Goal: Task Accomplishment & Management: Manage account settings

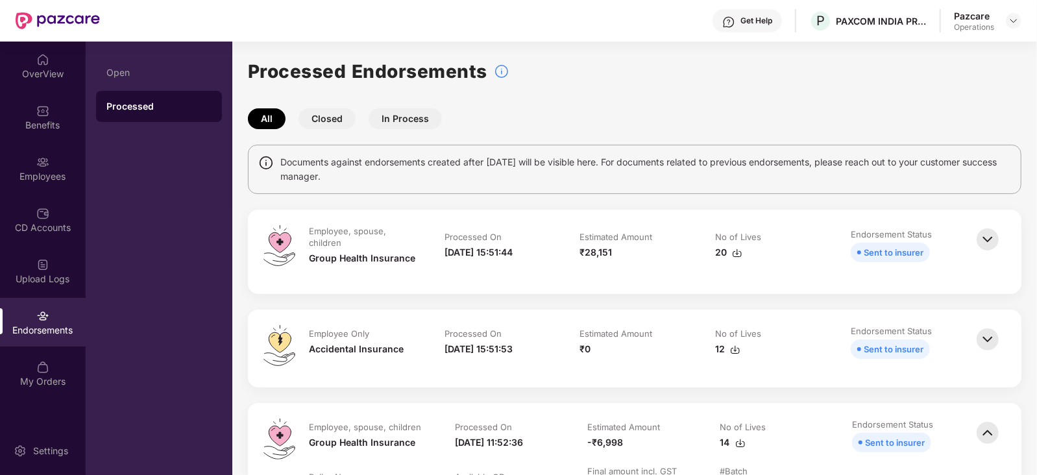
click at [1022, 20] on header "Get Help P PAXCOM INDIA PRIVATE LIMITED Pazcare Operations" at bounding box center [518, 21] width 1037 height 42
click at [1019, 20] on div at bounding box center [1013, 21] width 16 height 16
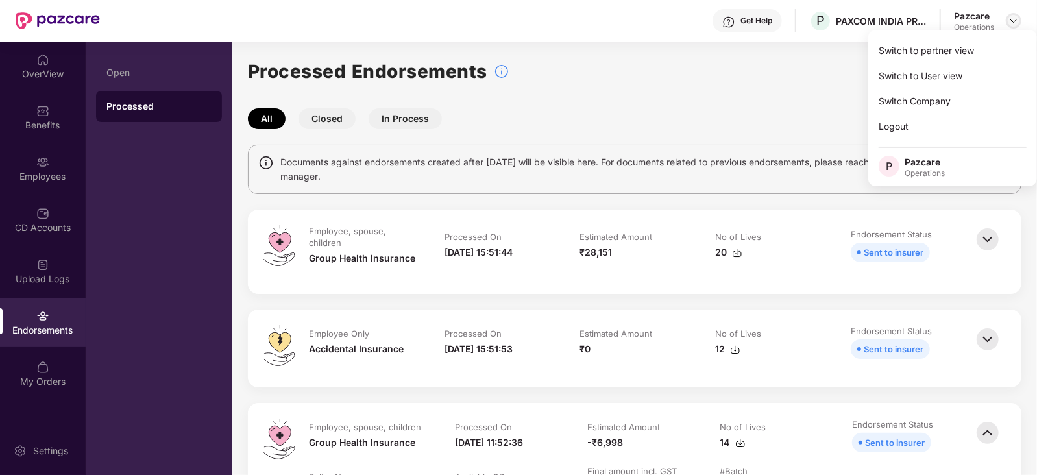
click at [1013, 20] on img at bounding box center [1013, 21] width 10 height 10
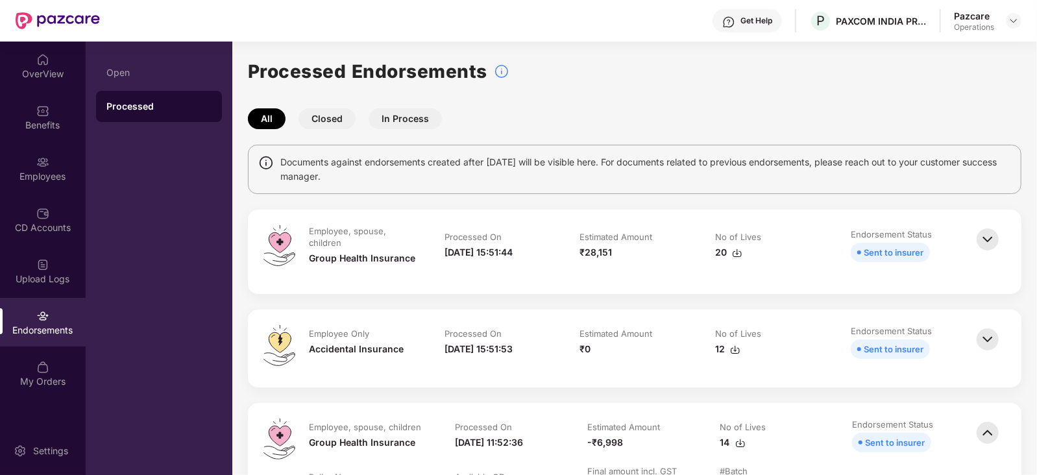
drag, startPoint x: 1035, startPoint y: 16, endPoint x: 1028, endPoint y: 16, distance: 7.1
click at [1033, 16] on header "Get Help P PAXCOM INDIA PRIVATE LIMITED Pazcare Operations" at bounding box center [518, 21] width 1037 height 42
click at [1015, 16] on img at bounding box center [1013, 21] width 10 height 10
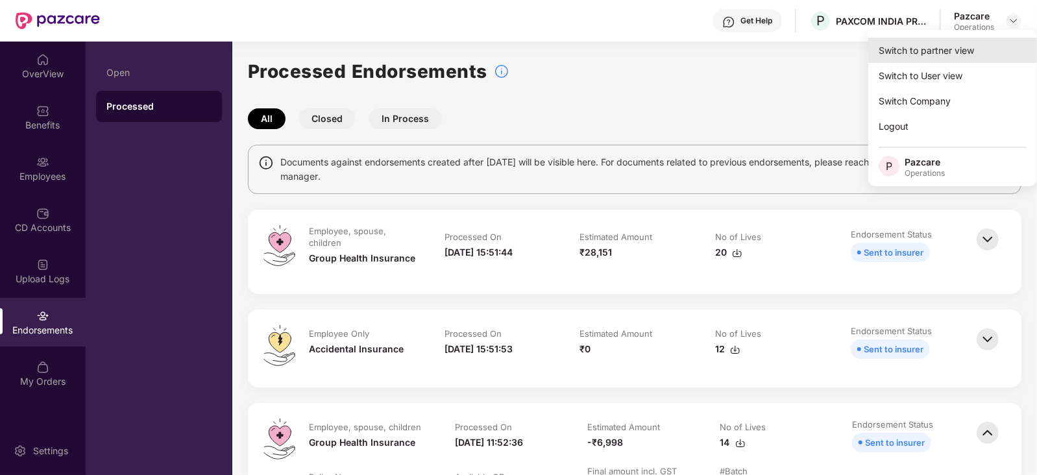
click at [957, 49] on div "Switch to partner view" at bounding box center [952, 50] width 169 height 25
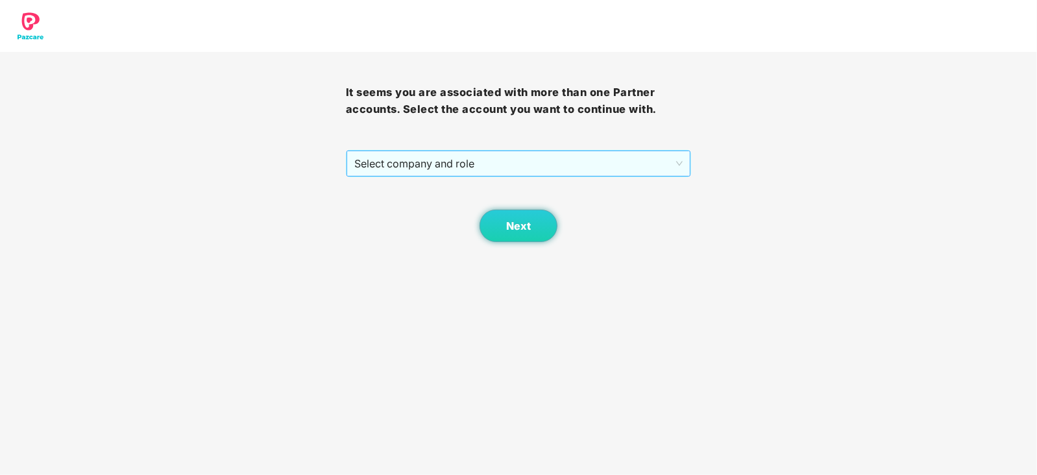
click at [477, 176] on span "Select company and role" at bounding box center [518, 163] width 329 height 25
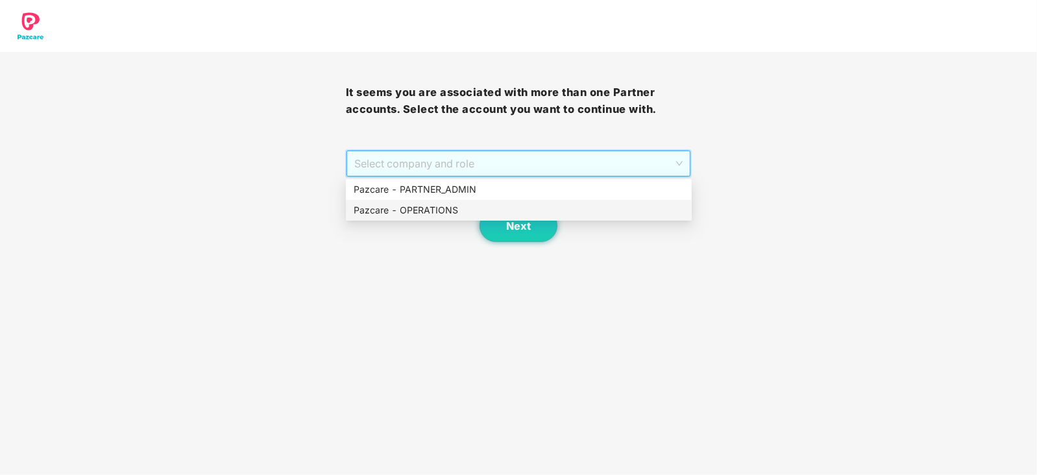
click at [450, 206] on div "Pazcare - OPERATIONS" at bounding box center [519, 210] width 330 height 14
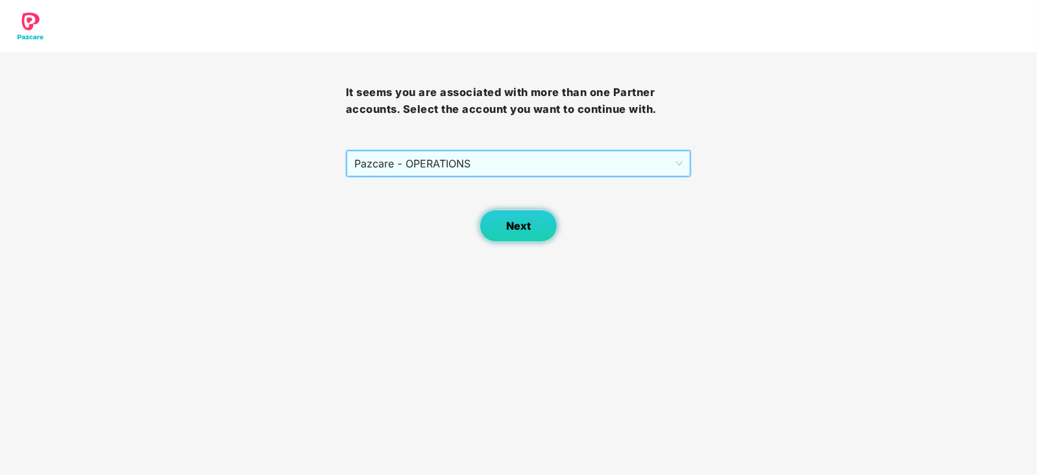
click at [506, 234] on button "Next" at bounding box center [518, 226] width 78 height 32
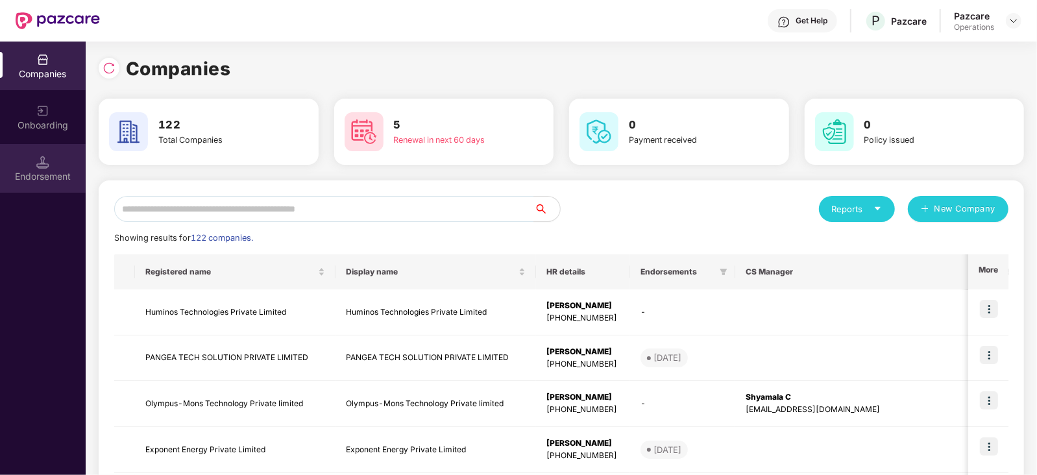
click at [45, 183] on div "Endorsement" at bounding box center [43, 168] width 86 height 49
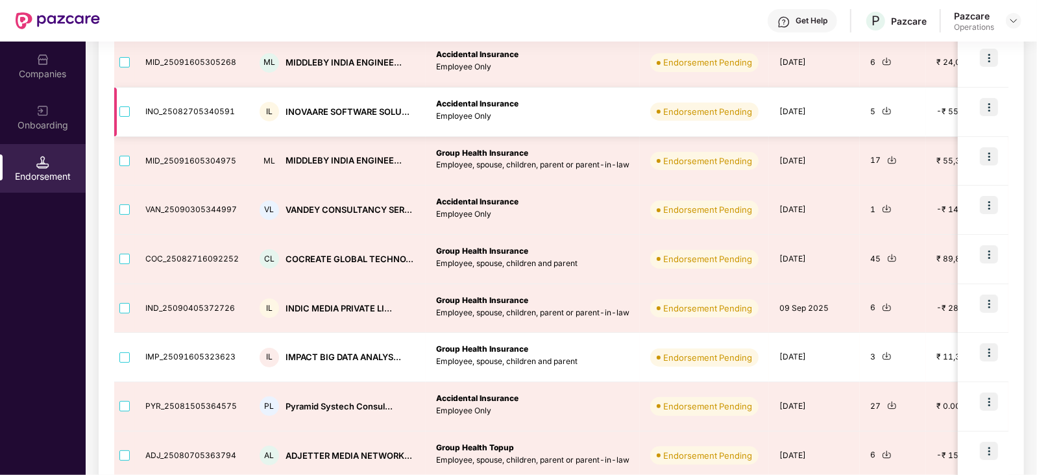
scroll to position [324, 0]
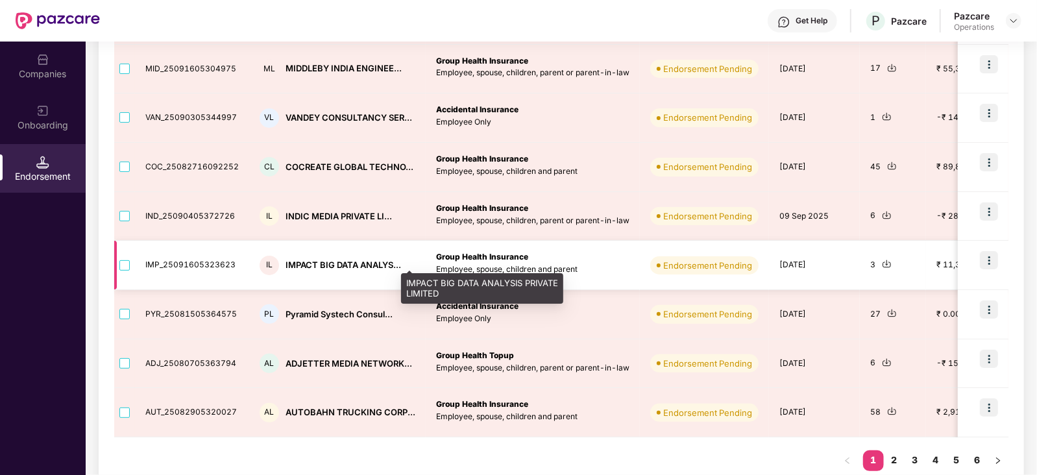
click at [304, 267] on div "IMPACT BIG DATA ANALYS..." at bounding box center [342, 265] width 115 height 12
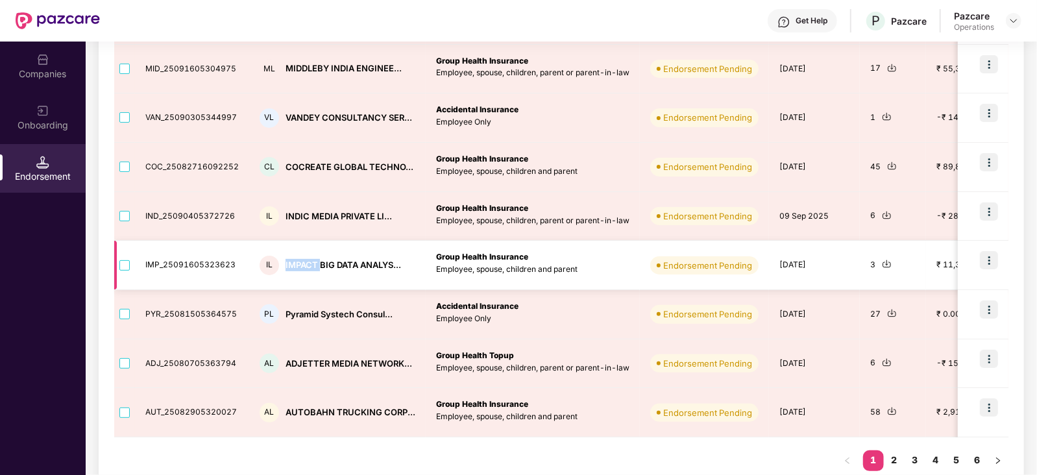
copy div "IMPACT"
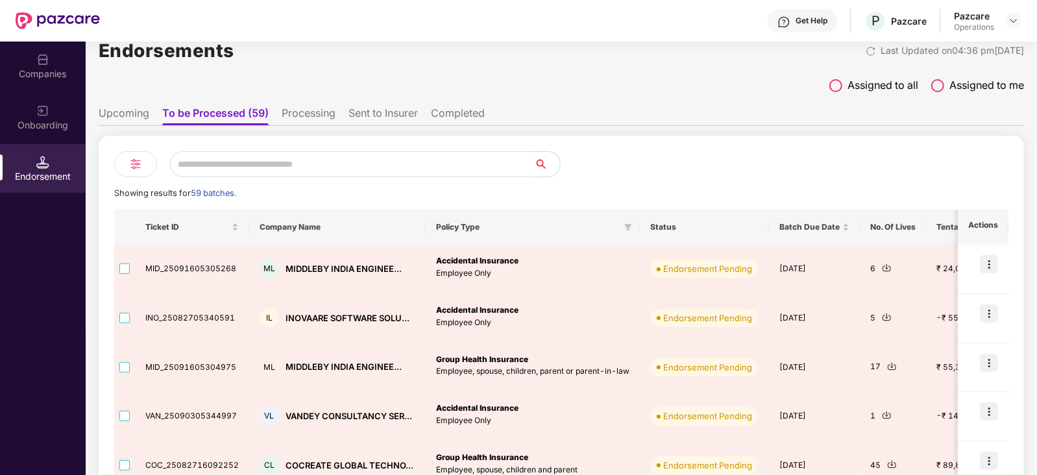
scroll to position [0, 0]
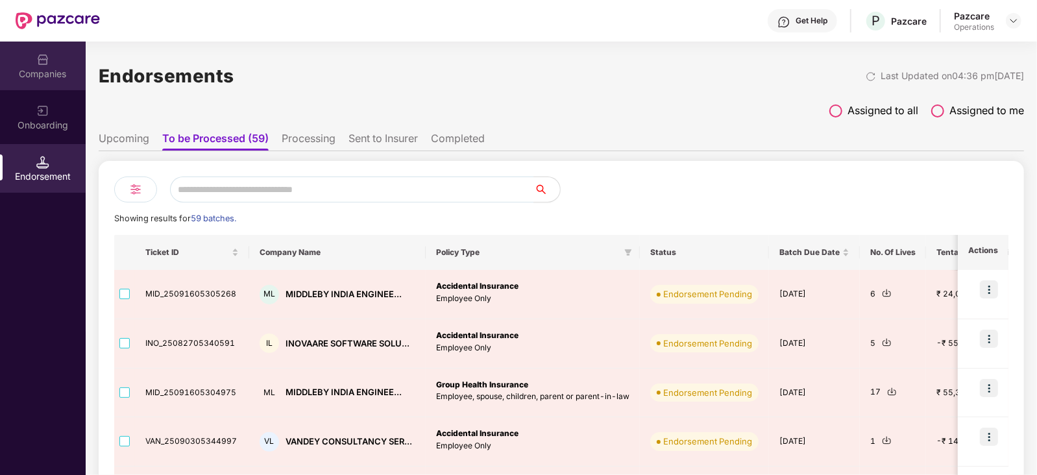
click at [50, 69] on div "Companies" at bounding box center [43, 73] width 86 height 13
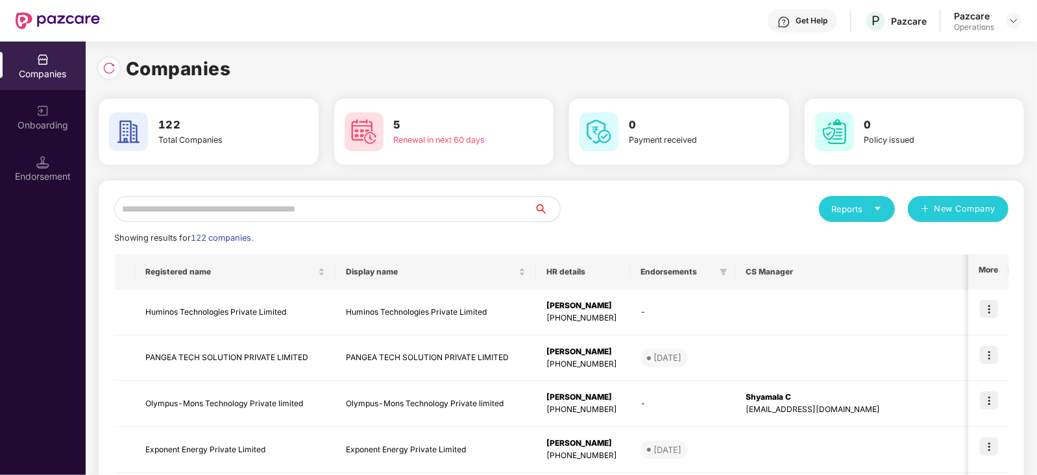
click at [228, 200] on input "text" at bounding box center [324, 209] width 420 height 26
paste input "******"
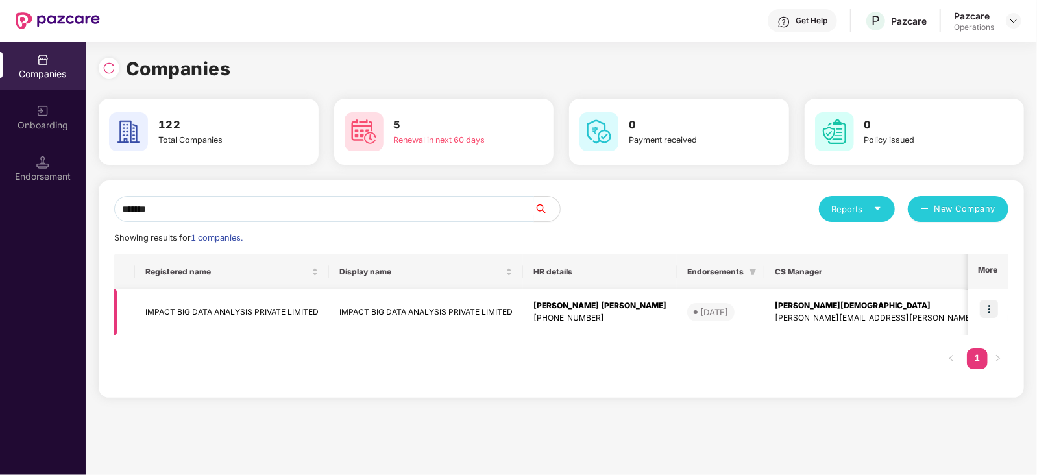
type input "******"
click at [991, 308] on img at bounding box center [989, 309] width 18 height 18
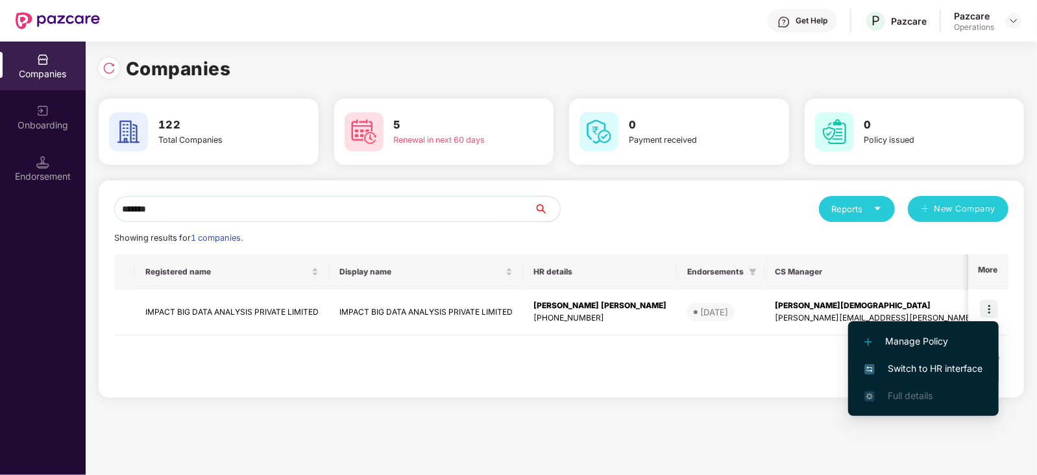
click at [950, 369] on span "Switch to HR interface" at bounding box center [923, 368] width 118 height 14
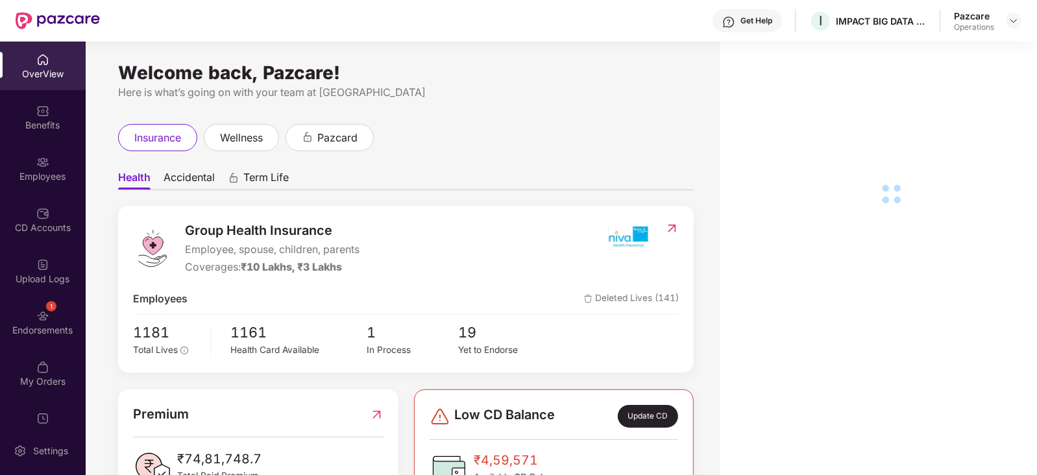
click at [43, 342] on div "1 Endorsements" at bounding box center [43, 322] width 86 height 49
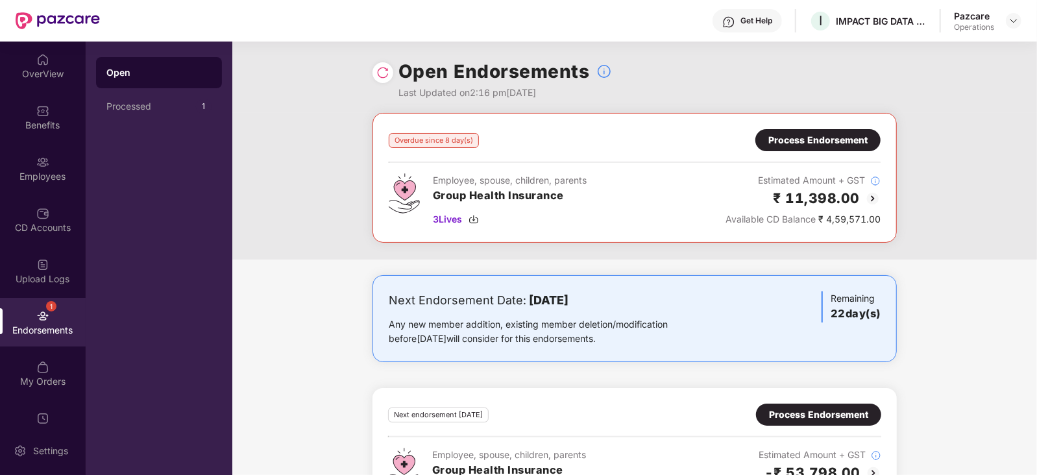
click at [780, 143] on div "Process Endorsement" at bounding box center [817, 140] width 99 height 14
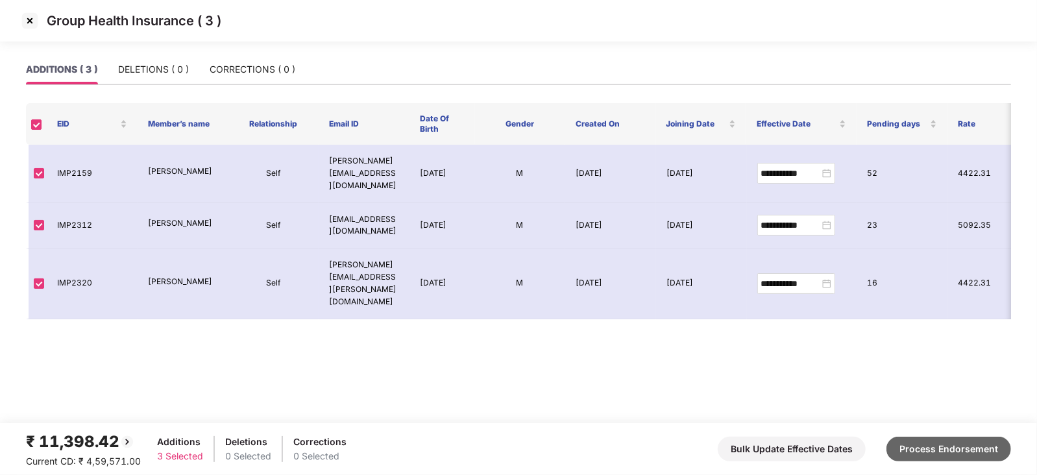
click at [933, 458] on button "Process Endorsement" at bounding box center [948, 449] width 125 height 25
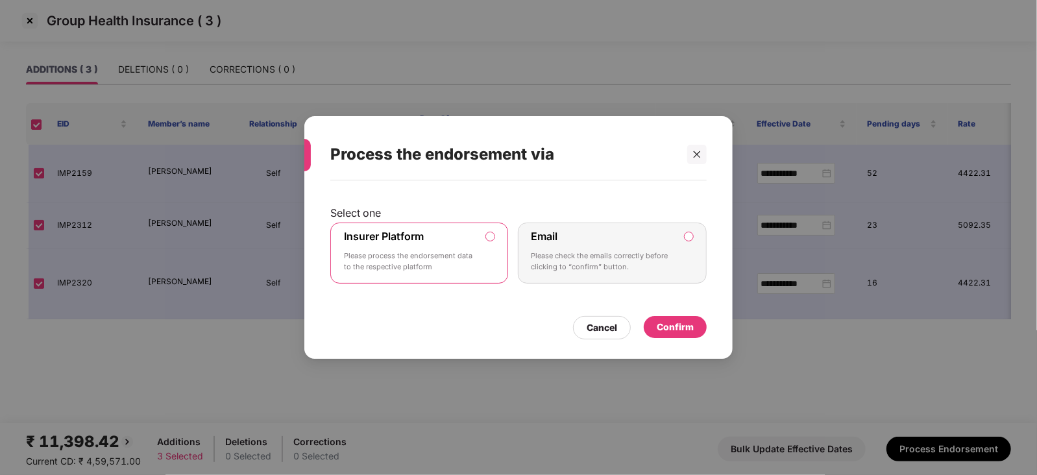
click at [673, 324] on div "Confirm" at bounding box center [674, 327] width 37 height 14
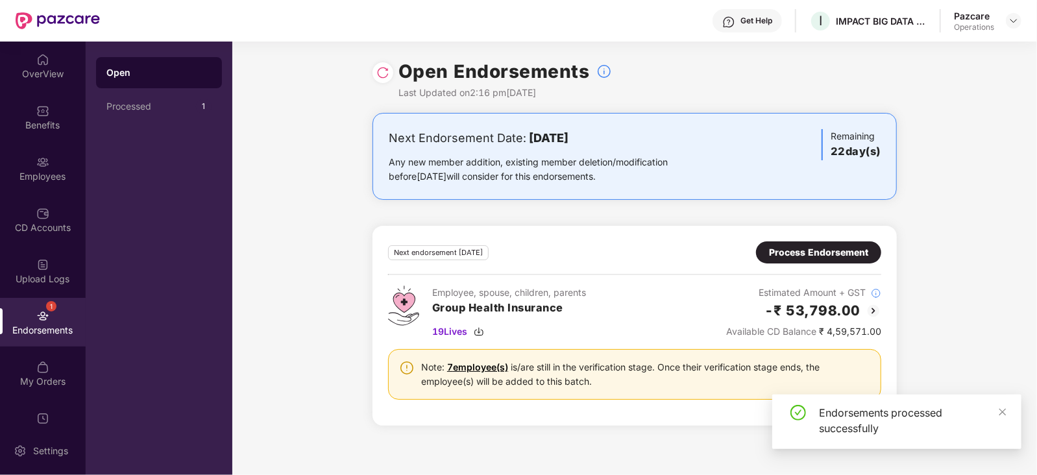
click at [383, 75] on img at bounding box center [382, 72] width 13 height 13
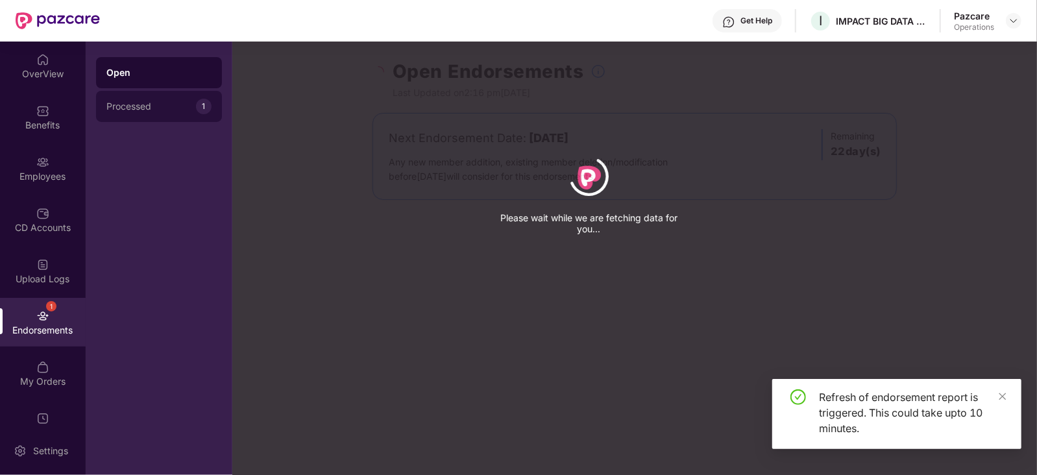
click at [146, 105] on div "Processed" at bounding box center [151, 106] width 90 height 10
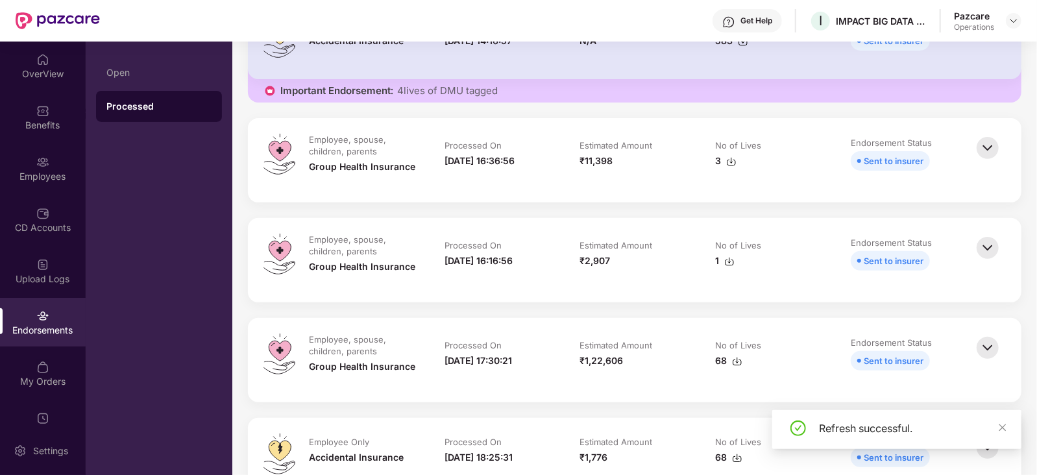
scroll to position [243, 0]
click at [726, 159] on img at bounding box center [731, 160] width 10 height 10
click at [1012, 21] on img at bounding box center [1013, 21] width 10 height 10
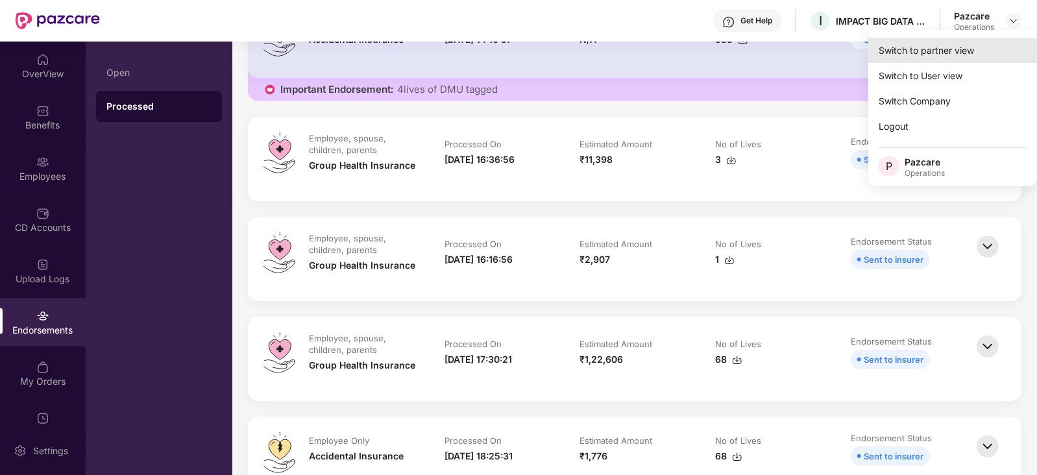
click at [931, 58] on div "Switch to partner view" at bounding box center [952, 50] width 169 height 25
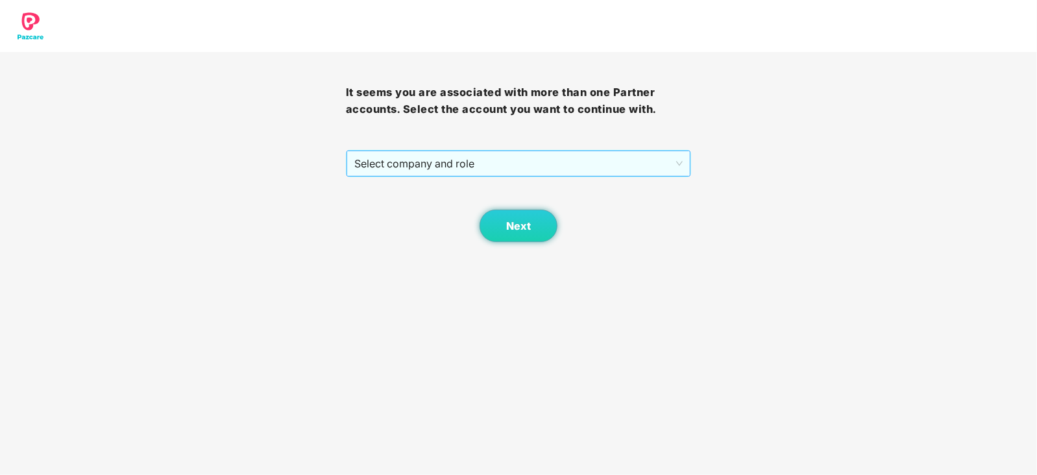
click at [505, 157] on span "Select company and role" at bounding box center [518, 163] width 329 height 25
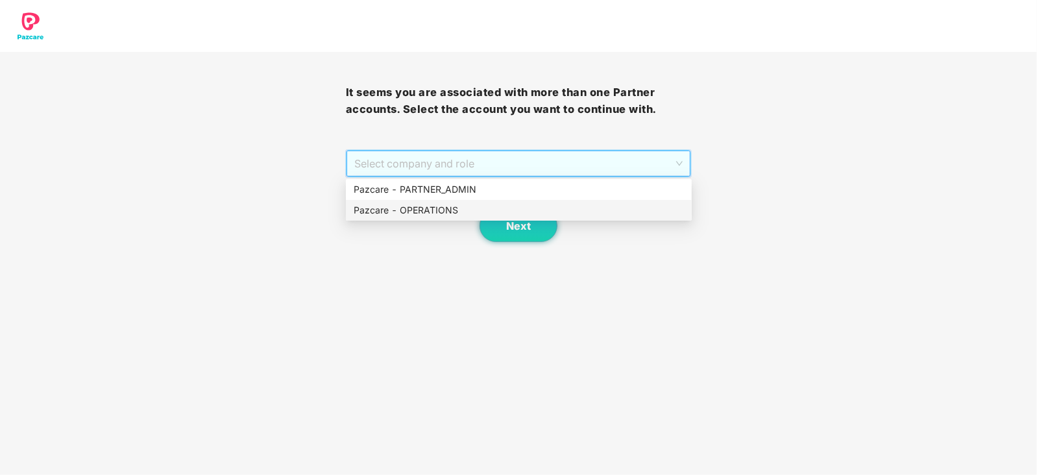
click at [485, 208] on div "Pazcare - OPERATIONS" at bounding box center [519, 210] width 330 height 14
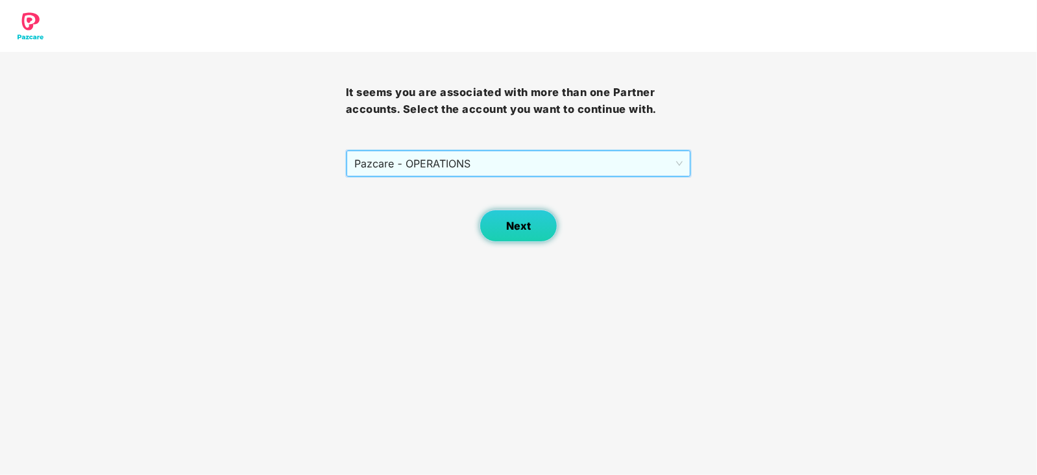
click at [538, 237] on button "Next" at bounding box center [518, 226] width 78 height 32
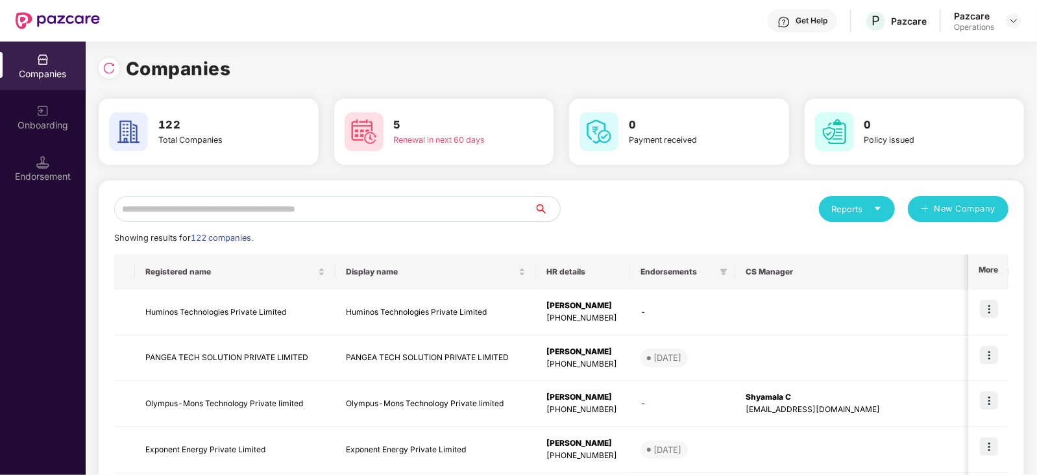
click at [285, 206] on input "text" at bounding box center [324, 209] width 420 height 26
paste input "**********"
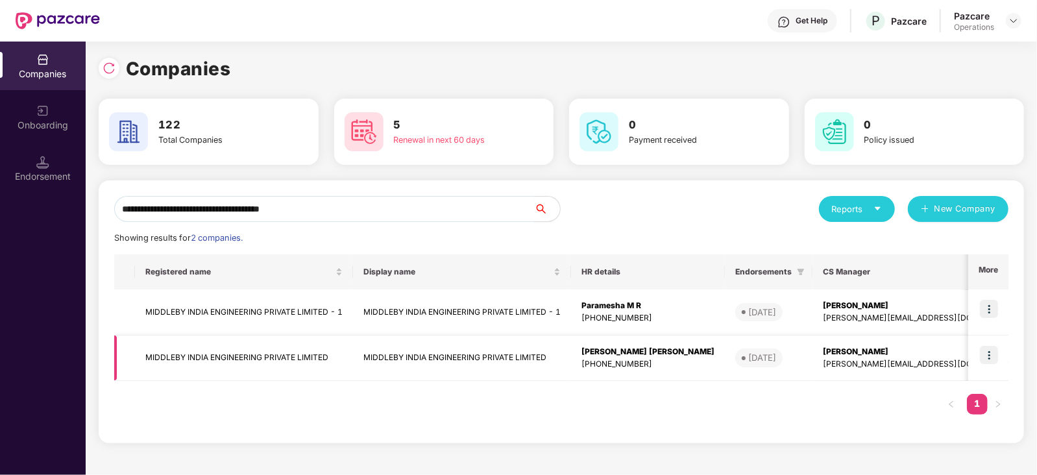
type input "**********"
click at [990, 346] on img at bounding box center [989, 355] width 18 height 18
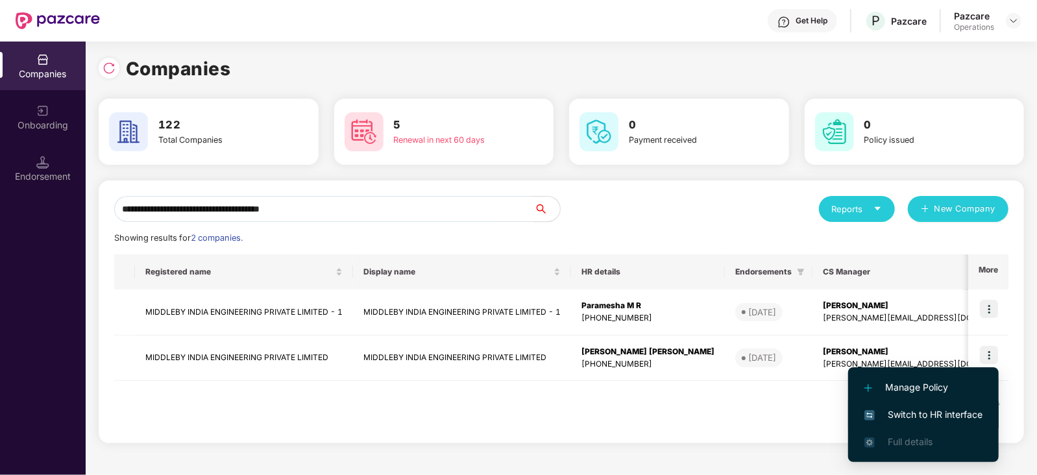
click at [956, 404] on li "Switch to HR interface" at bounding box center [923, 414] width 150 height 27
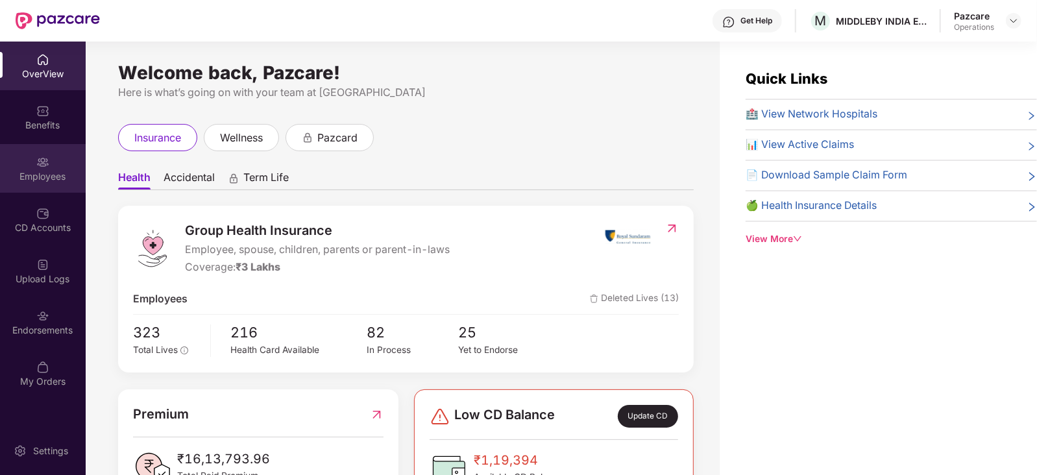
click at [32, 182] on div "Employees" at bounding box center [43, 176] width 86 height 13
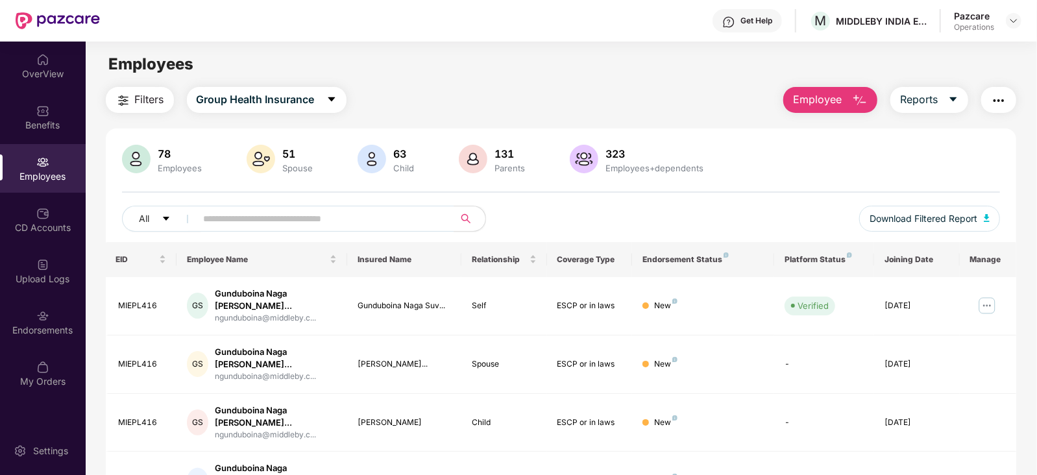
click at [994, 93] on img "button" at bounding box center [999, 101] width 16 height 16
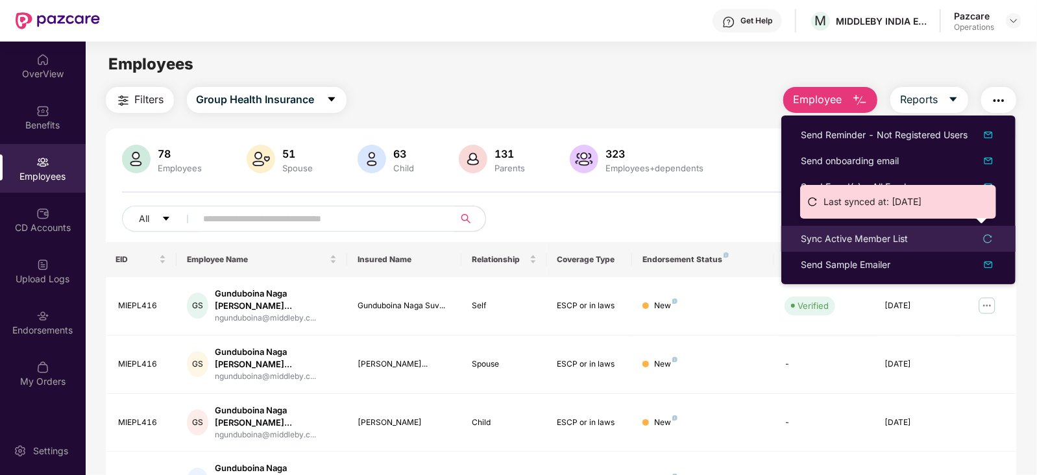
click at [856, 235] on div "Sync Active Member List" at bounding box center [853, 239] width 107 height 14
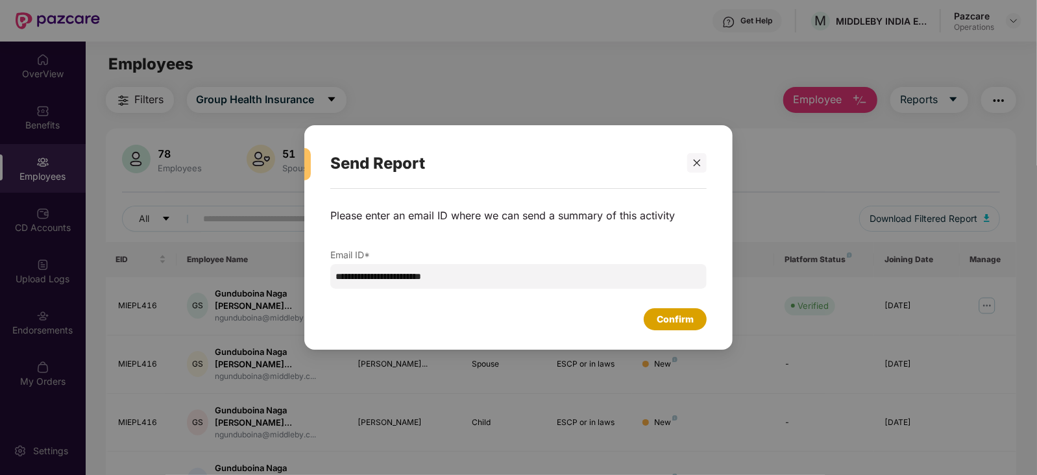
click at [660, 322] on div "Confirm" at bounding box center [674, 319] width 37 height 14
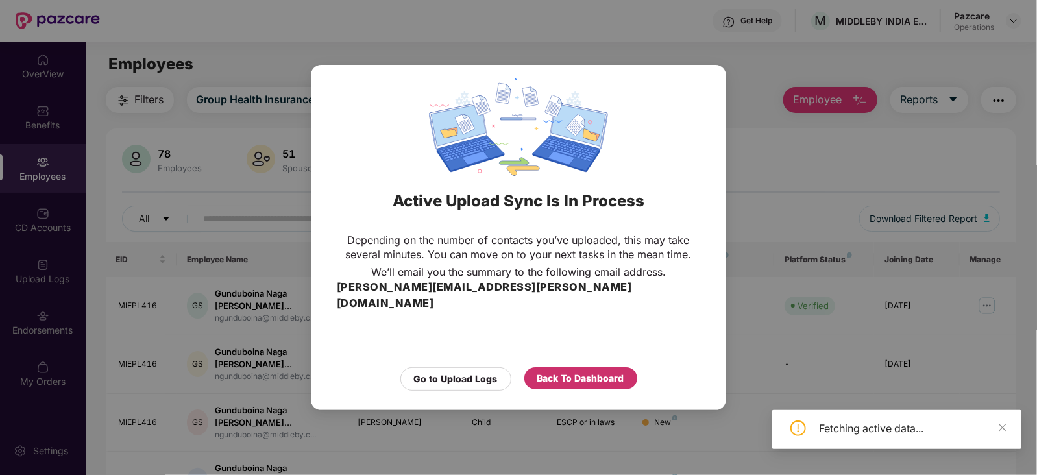
click at [545, 371] on div "Back To Dashboard" at bounding box center [580, 378] width 87 height 14
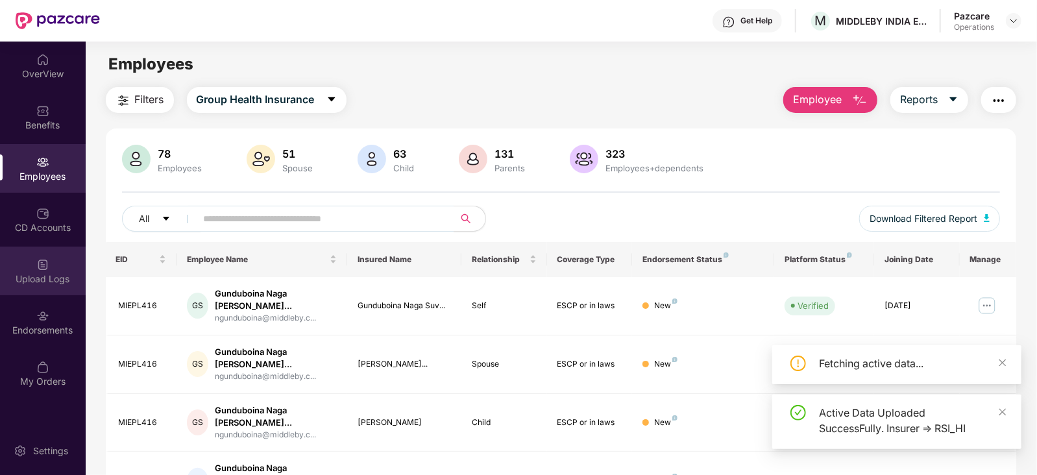
click at [47, 272] on div "Upload Logs" at bounding box center [43, 271] width 86 height 49
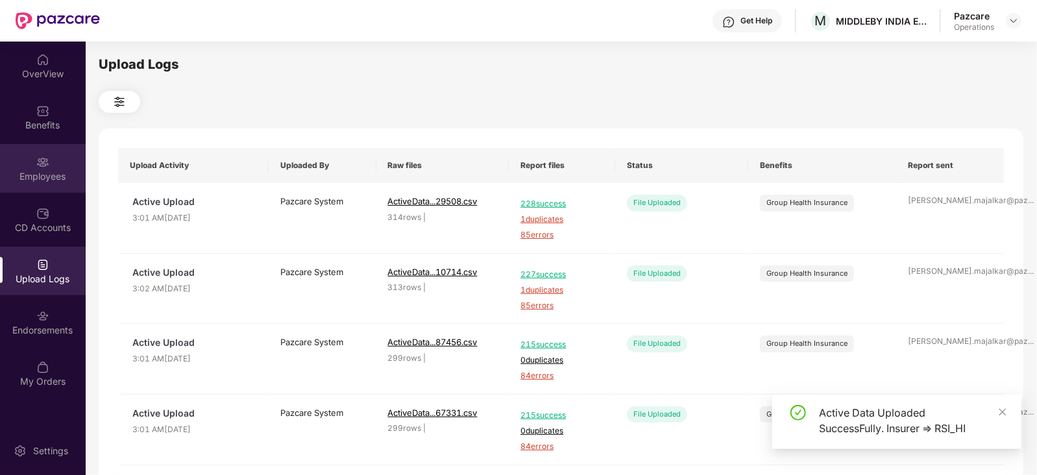
click at [32, 174] on div "Employees" at bounding box center [43, 176] width 86 height 13
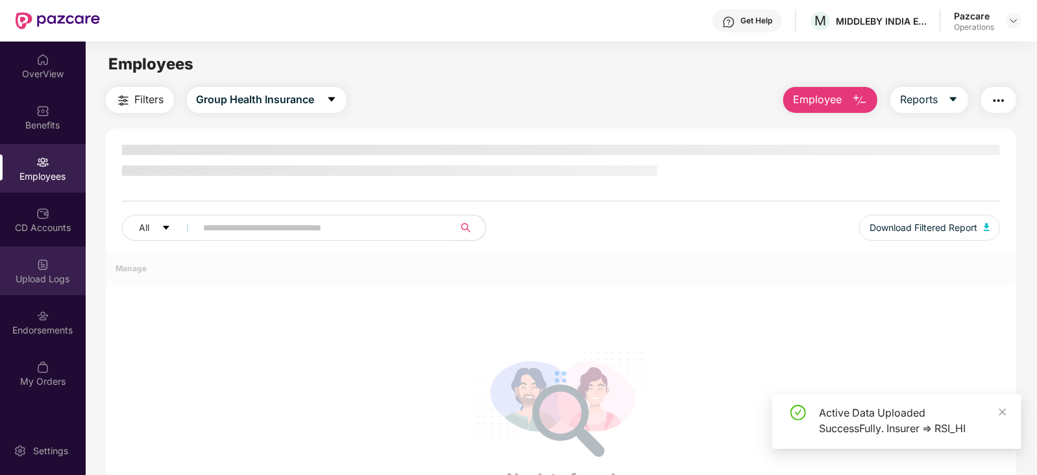
click at [47, 277] on div "Upload Logs" at bounding box center [43, 278] width 86 height 13
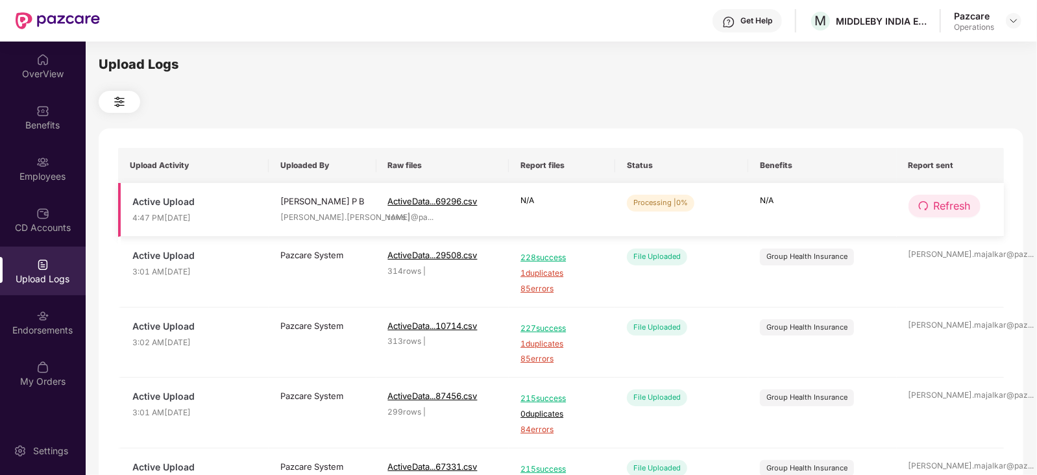
click at [957, 201] on span "Refresh" at bounding box center [951, 206] width 37 height 16
click at [957, 201] on span "Refresh" at bounding box center [952, 206] width 37 height 16
click at [963, 213] on span "Refresh" at bounding box center [952, 206] width 37 height 16
click at [961, 211] on span "Refresh" at bounding box center [952, 206] width 37 height 16
click at [959, 201] on span "Refresh" at bounding box center [951, 206] width 37 height 16
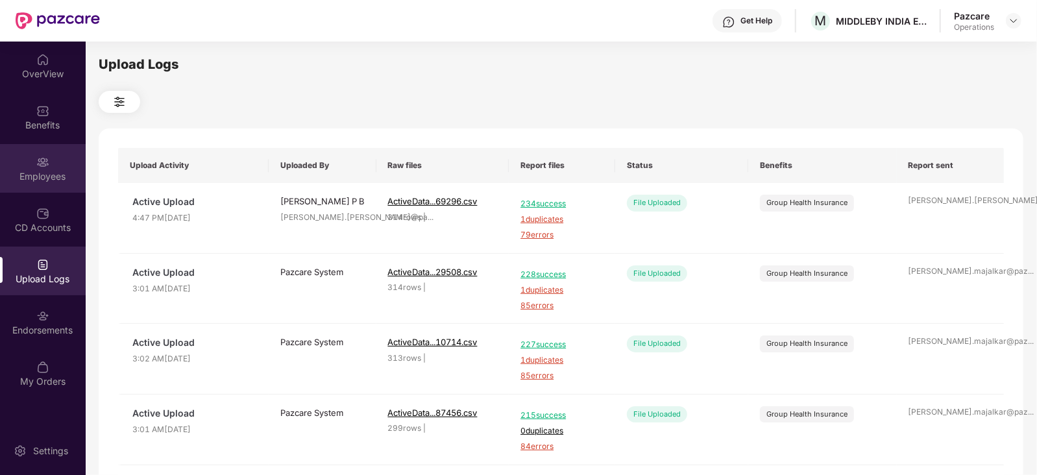
click at [52, 175] on div "Employees" at bounding box center [43, 176] width 86 height 13
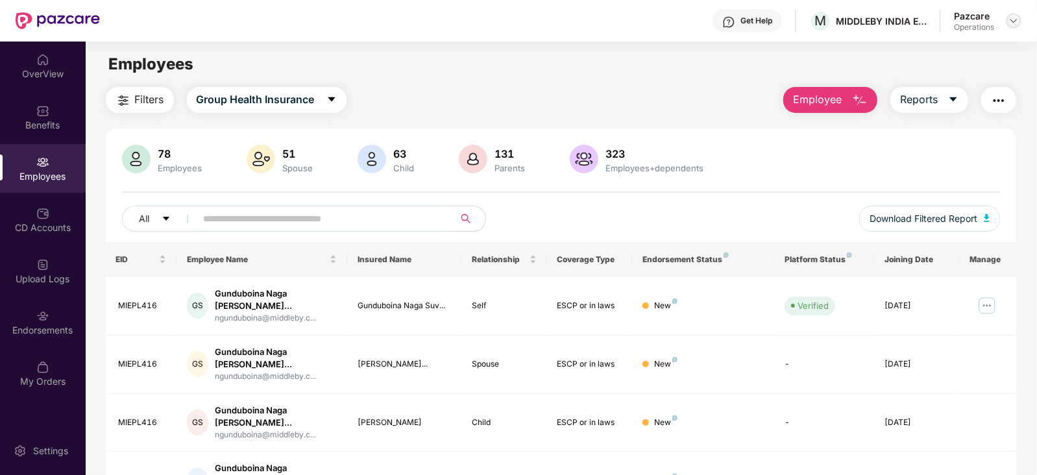
click at [1008, 23] on img at bounding box center [1013, 21] width 10 height 10
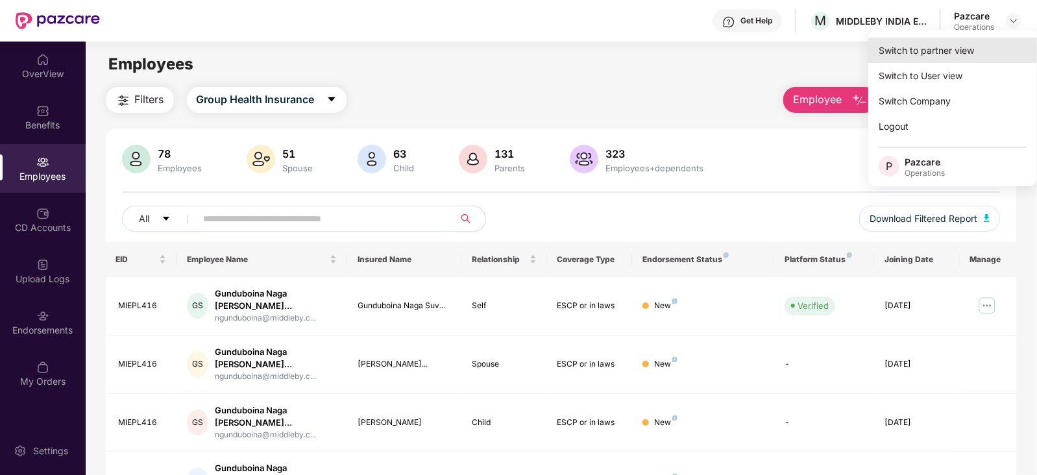
click at [944, 56] on div "Switch to partner view" at bounding box center [952, 50] width 169 height 25
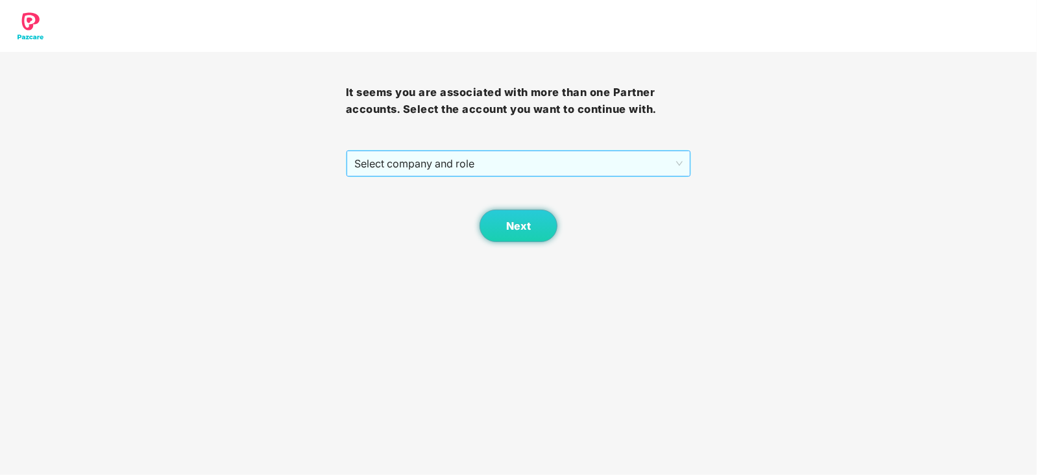
click at [396, 162] on span "Select company and role" at bounding box center [518, 163] width 329 height 25
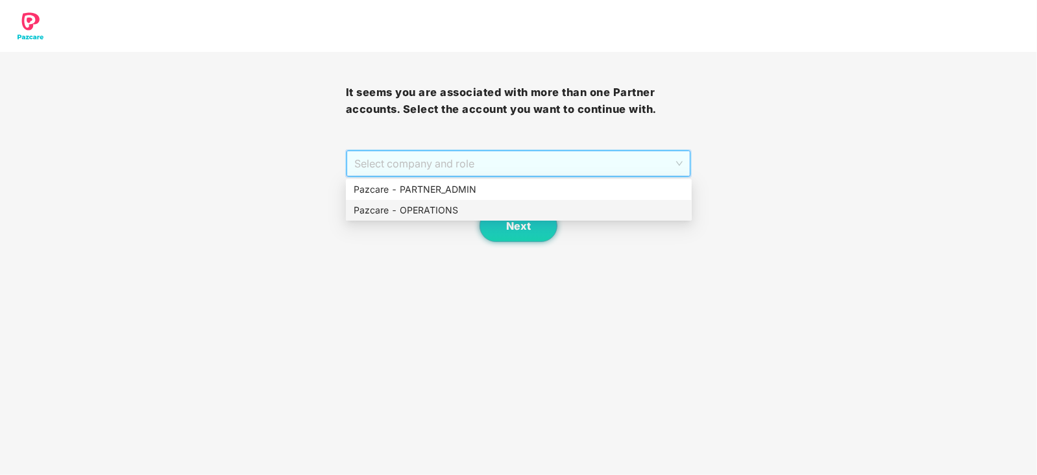
click at [402, 212] on div "Pazcare - OPERATIONS" at bounding box center [519, 210] width 330 height 14
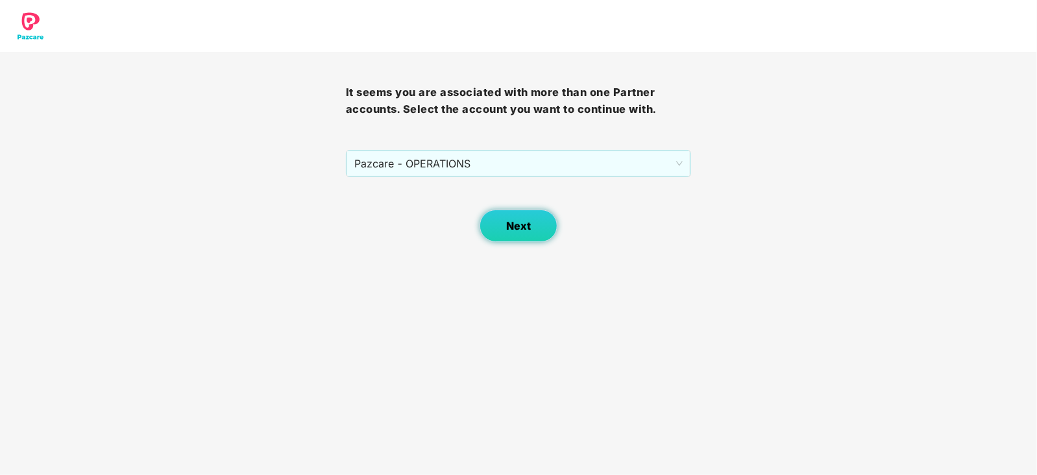
click at [533, 215] on button "Next" at bounding box center [518, 226] width 78 height 32
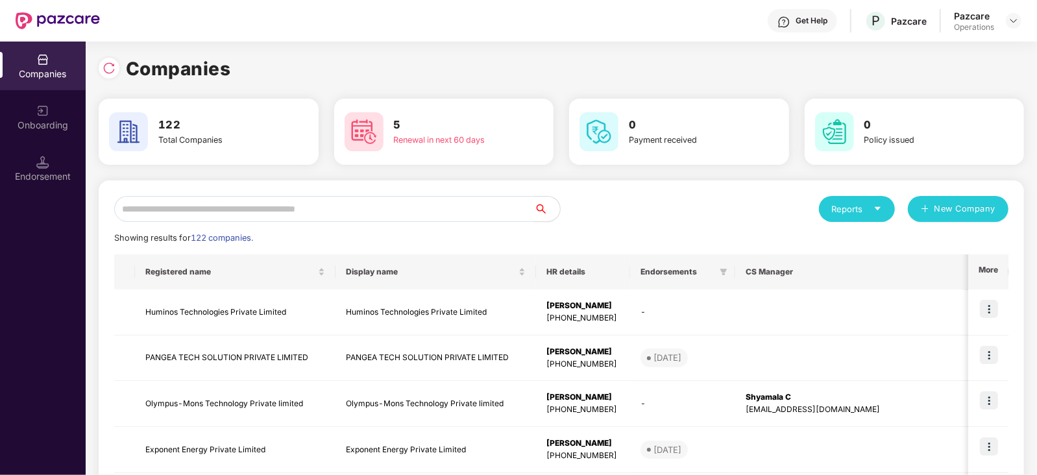
click at [280, 206] on input "text" at bounding box center [324, 209] width 420 height 26
click at [224, 204] on input "text" at bounding box center [324, 209] width 420 height 26
paste input "**********"
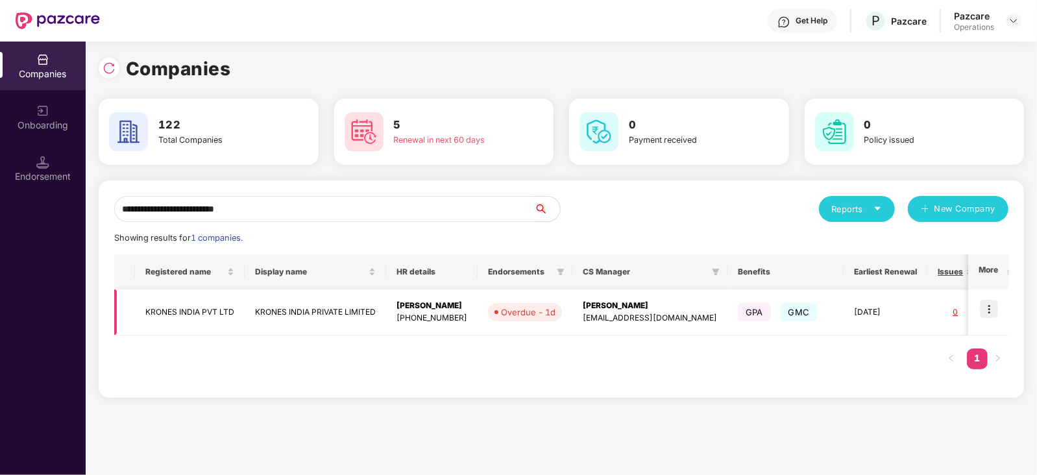
type input "**********"
click at [191, 319] on td "KRONES INDIA PVT LTD" at bounding box center [190, 312] width 110 height 46
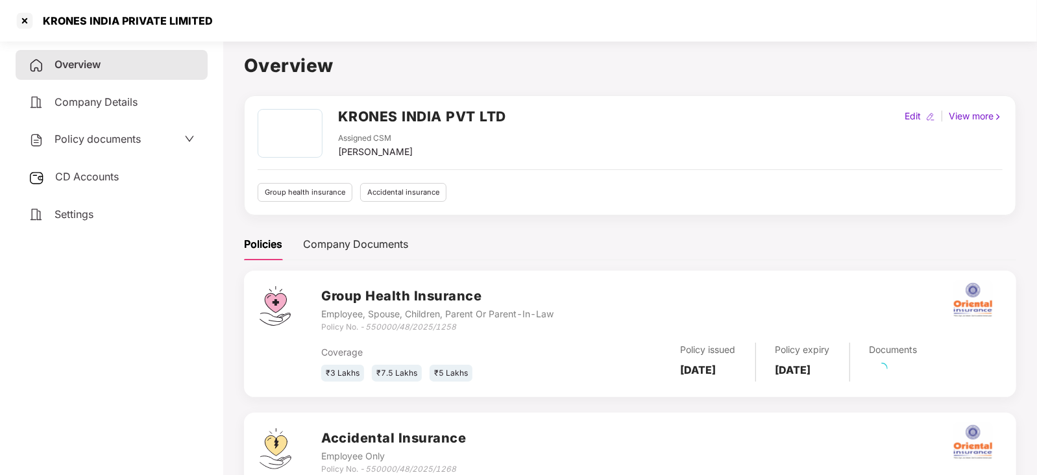
click at [90, 164] on div "CD Accounts" at bounding box center [112, 177] width 192 height 30
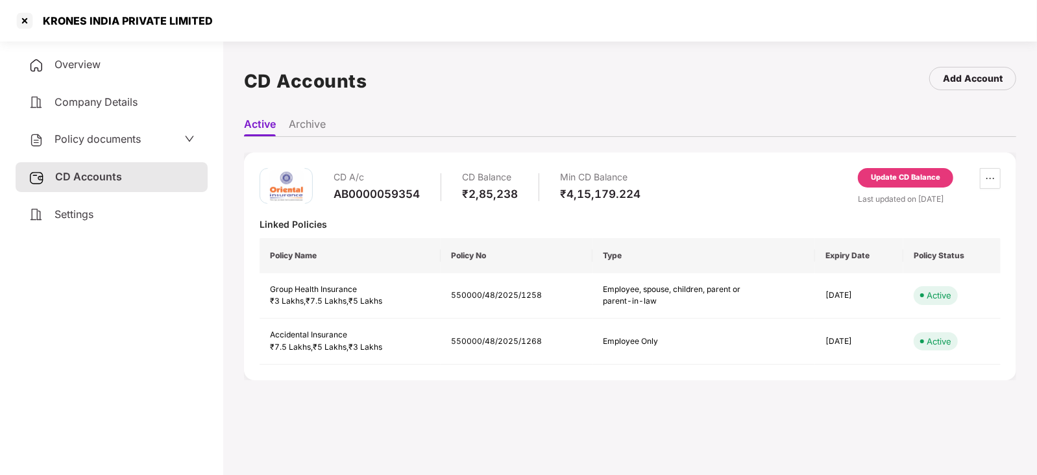
click at [894, 176] on div "Update CD Balance" at bounding box center [905, 178] width 69 height 12
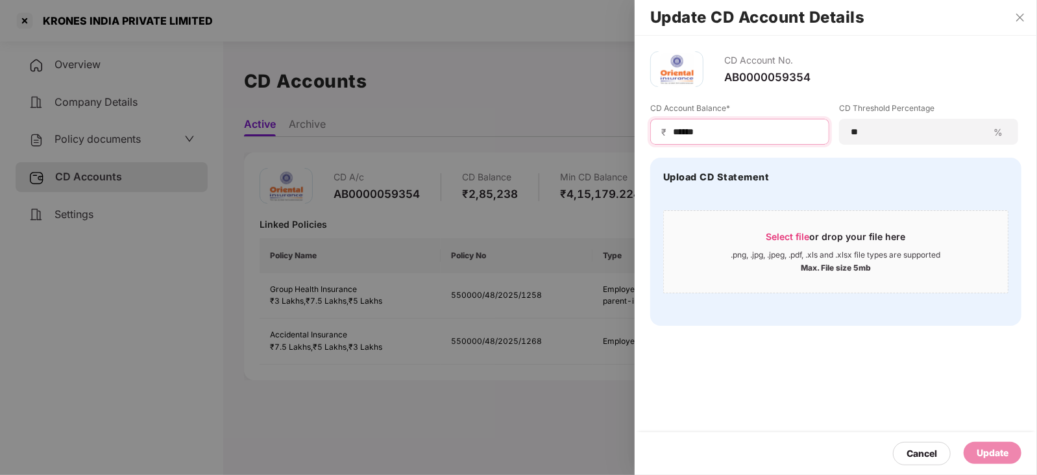
drag, startPoint x: 717, startPoint y: 128, endPoint x: 624, endPoint y: 134, distance: 92.9
click at [624, 134] on div "Update CD Account Details CD Account No. AB0000059354 CD Account Balance* ₹ ***…" at bounding box center [518, 237] width 1037 height 475
paste input
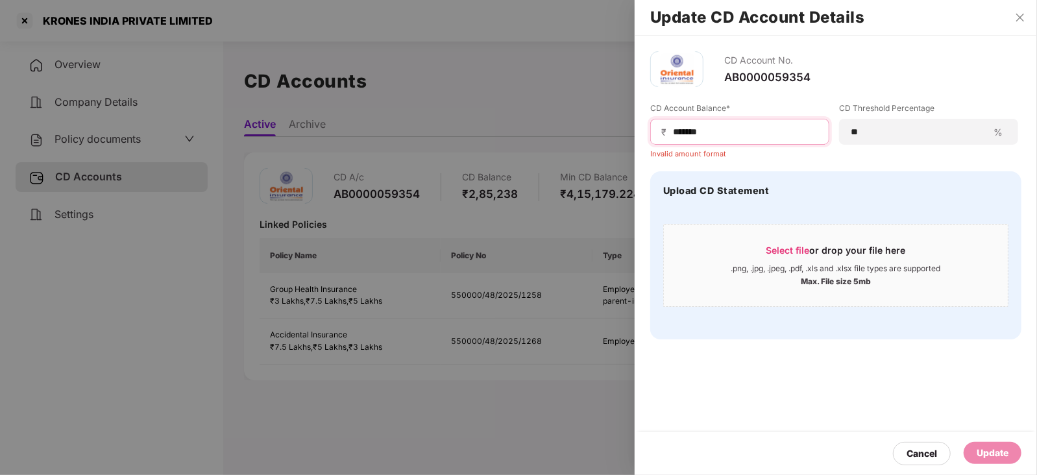
drag, startPoint x: 672, startPoint y: 133, endPoint x: 740, endPoint y: 183, distance: 83.9
click at [673, 133] on input "******" at bounding box center [744, 132] width 147 height 14
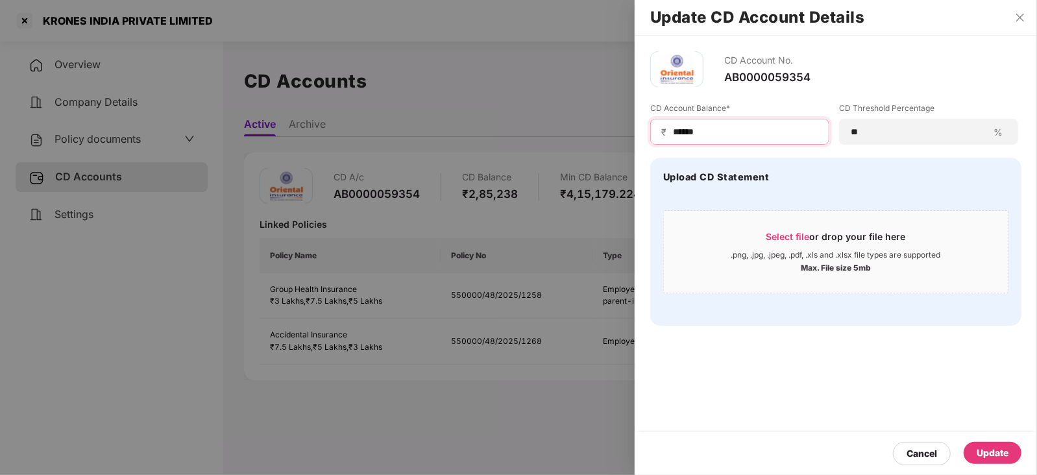
type input "******"
click at [998, 452] on div "Update" at bounding box center [992, 453] width 32 height 14
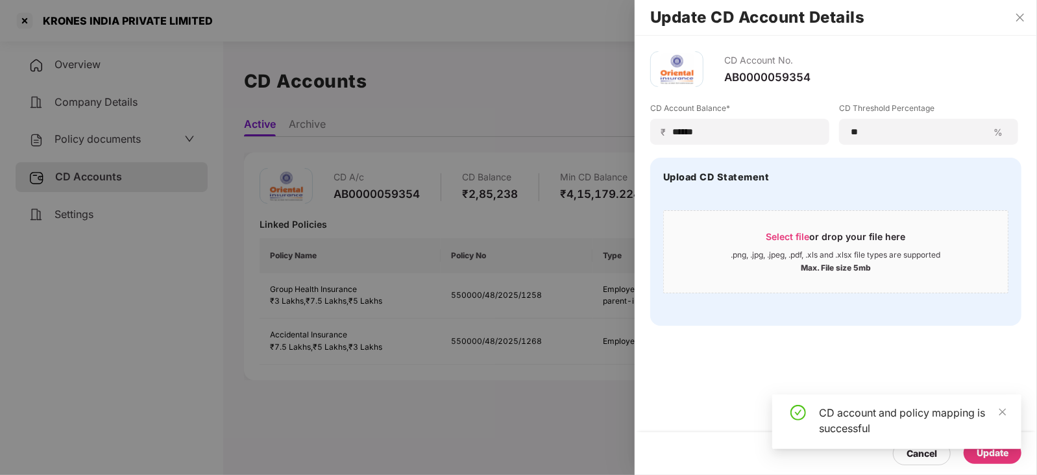
click at [109, 135] on div at bounding box center [518, 237] width 1037 height 475
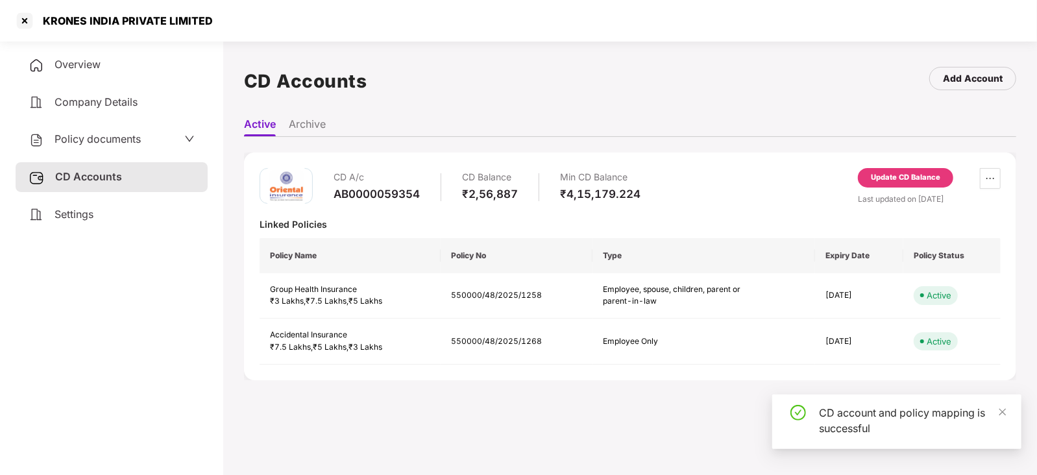
click at [109, 135] on span "Policy documents" at bounding box center [97, 138] width 86 height 13
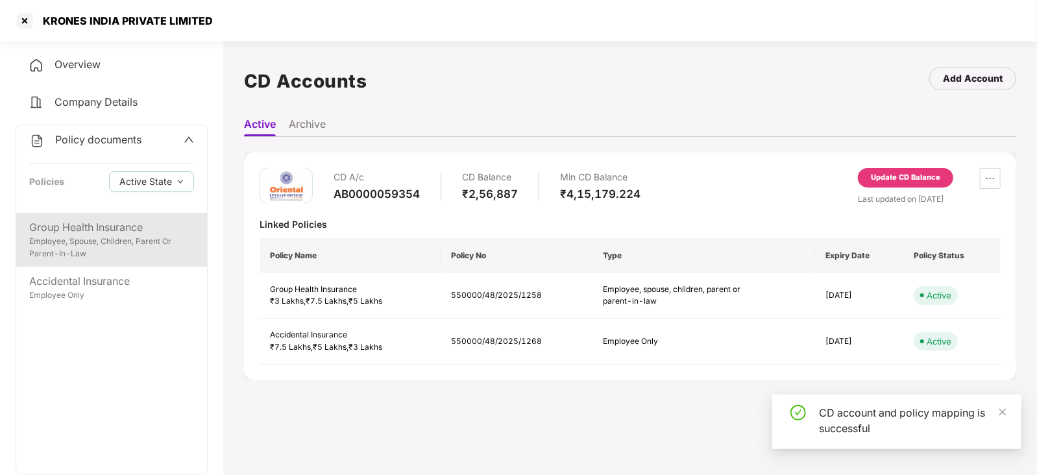
click at [95, 267] on div "Accidental Insurance Employee Only" at bounding box center [111, 288] width 191 height 42
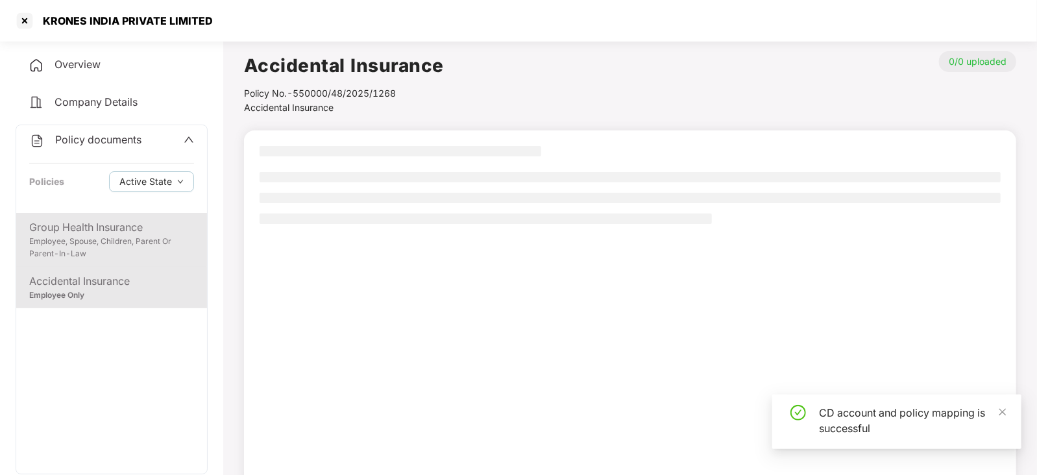
click at [85, 245] on div "Employee, Spouse, Children, Parent Or Parent-In-Law" at bounding box center [111, 247] width 165 height 25
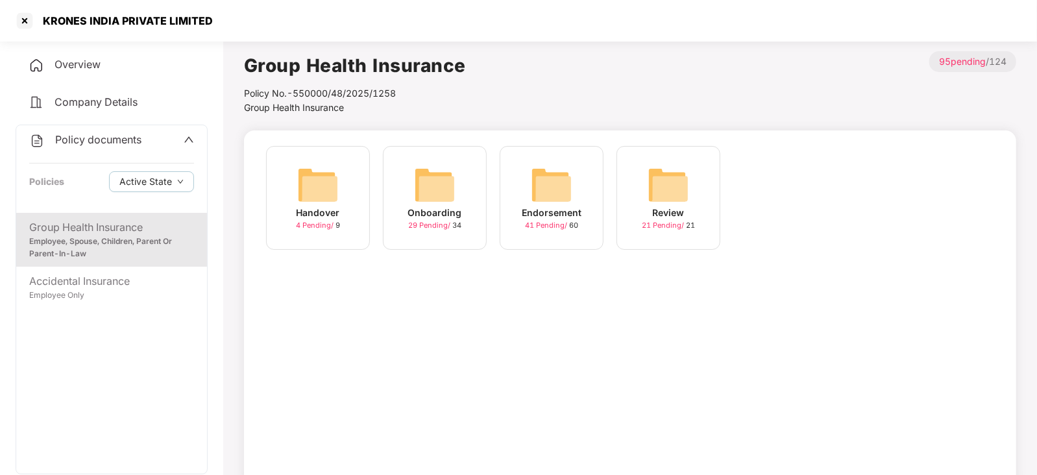
click at [560, 196] on img at bounding box center [552, 185] width 42 height 42
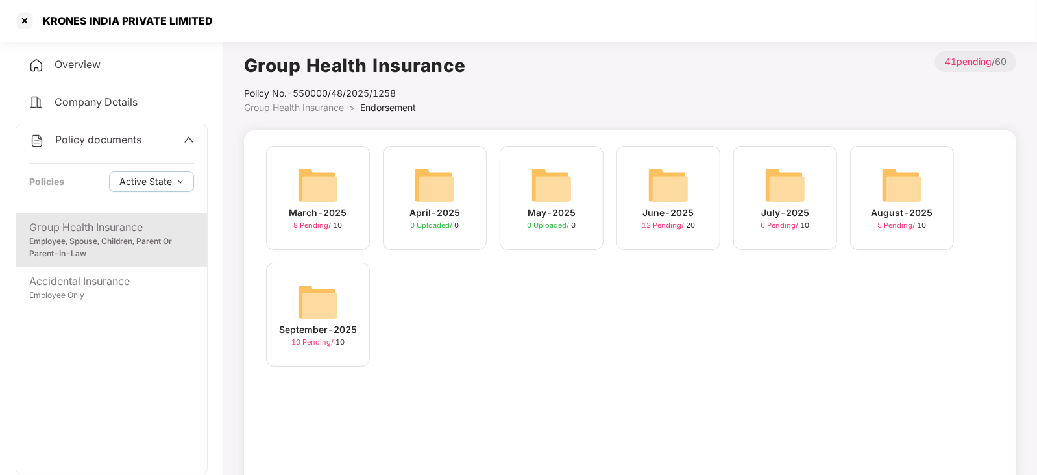
click at [326, 306] on img at bounding box center [318, 302] width 42 height 42
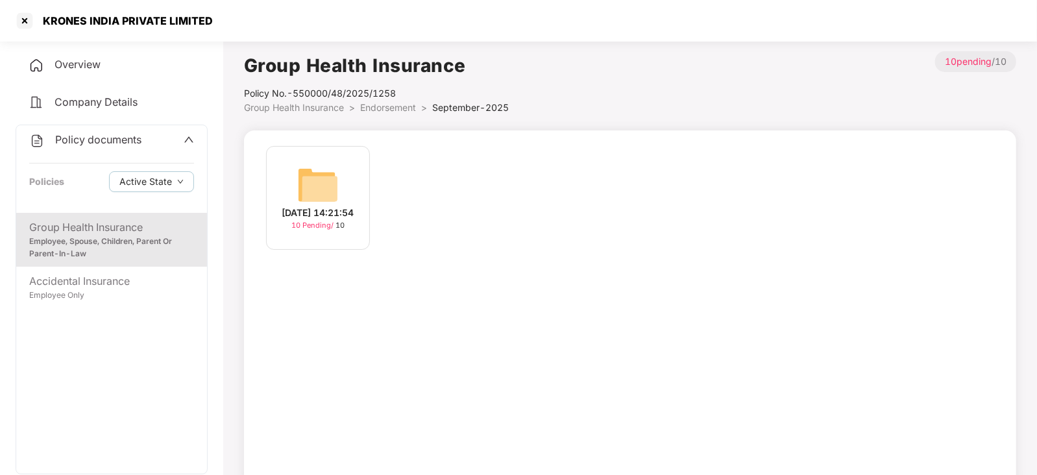
click at [337, 176] on img at bounding box center [318, 185] width 42 height 42
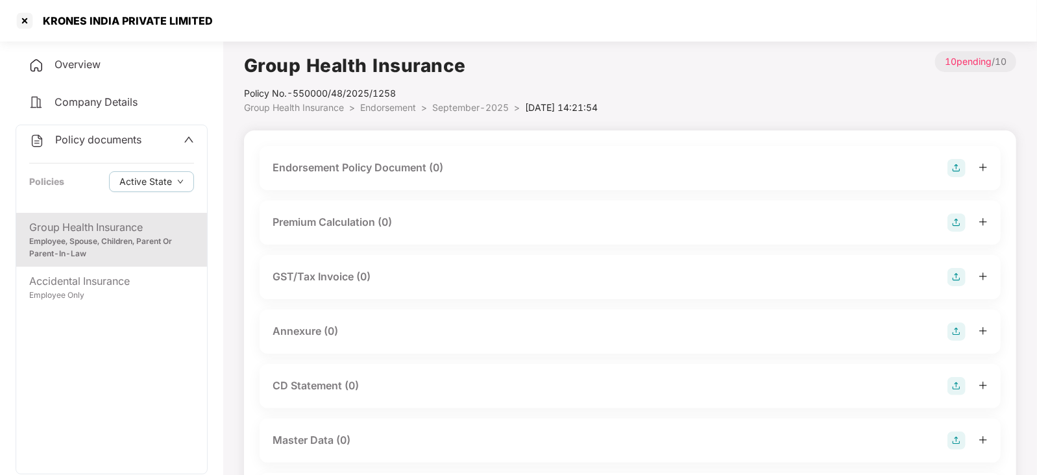
click at [949, 168] on img at bounding box center [956, 168] width 18 height 18
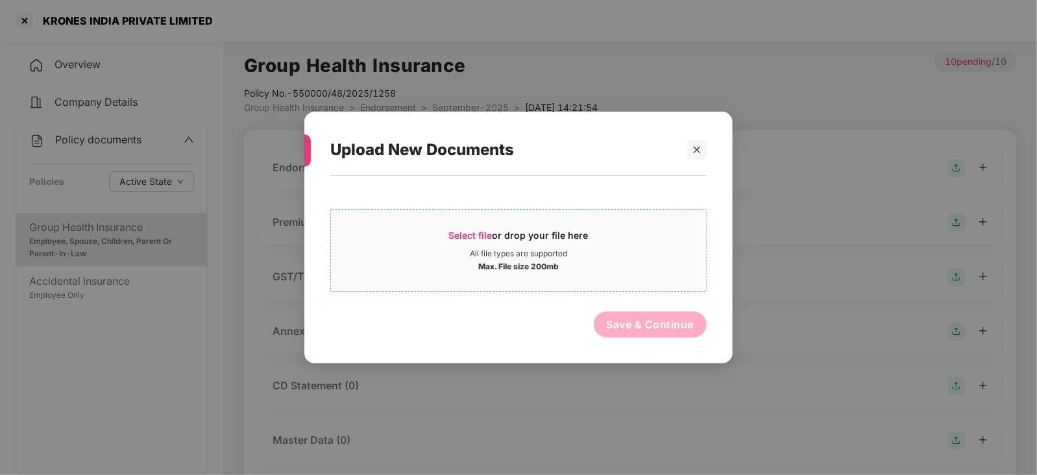
click at [463, 236] on span "Select file" at bounding box center [470, 235] width 43 height 11
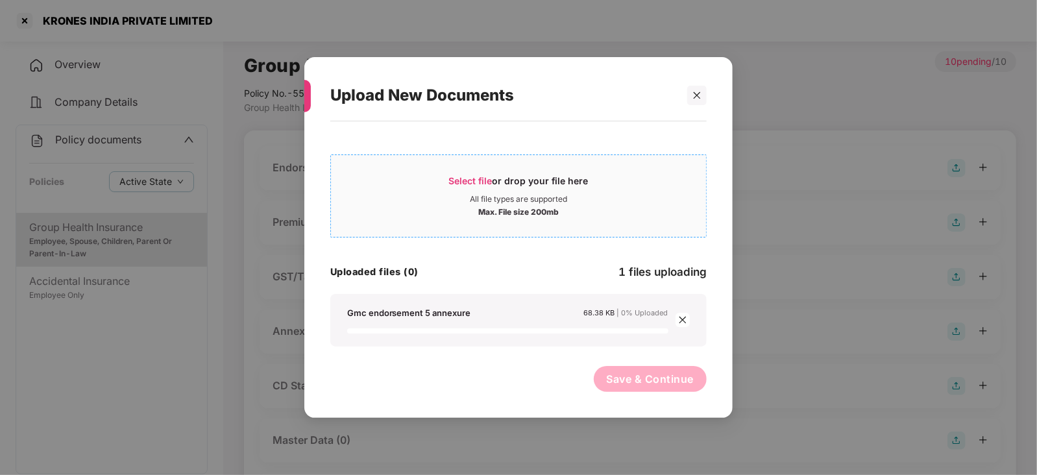
click at [466, 172] on span "Select file or drop your file here All file types are supported Max. File size …" at bounding box center [518, 196] width 375 height 62
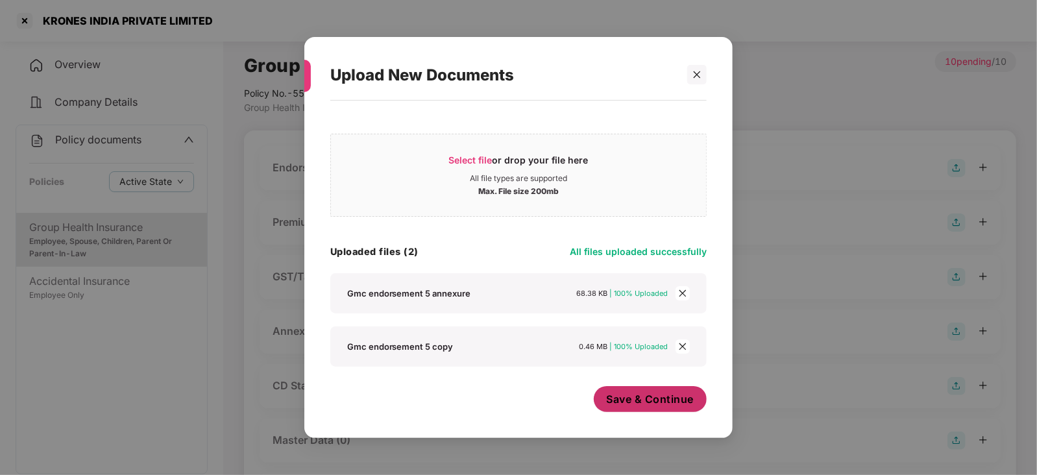
click at [640, 403] on span "Save & Continue" at bounding box center [651, 399] width 88 height 14
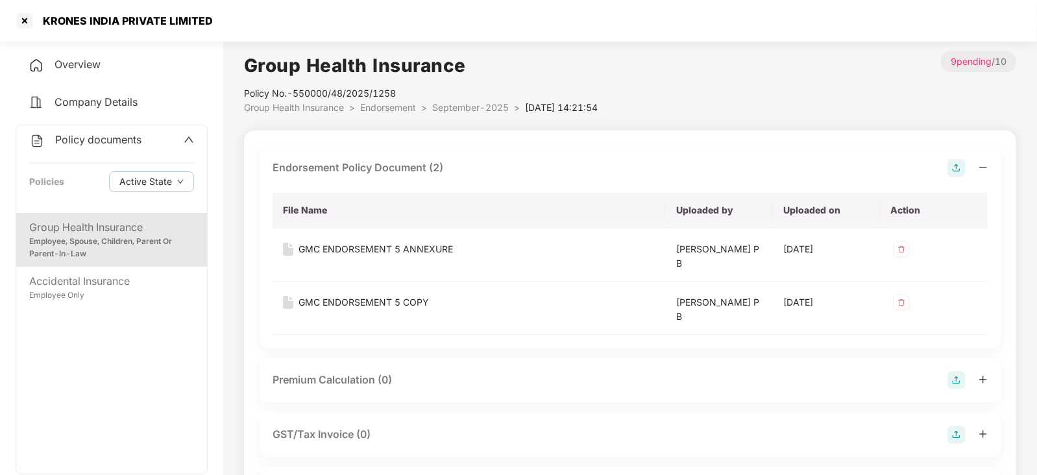
click at [959, 380] on img at bounding box center [956, 380] width 18 height 18
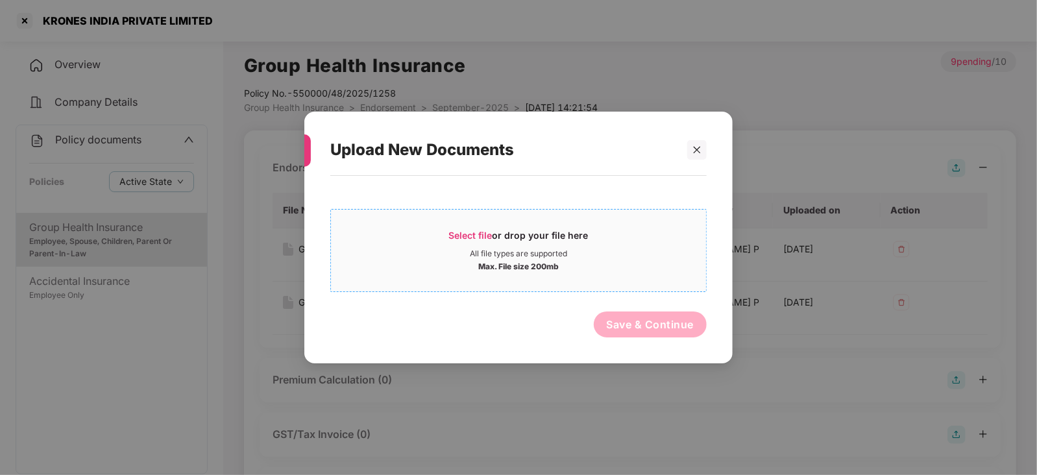
click at [464, 232] on span "Select file" at bounding box center [470, 235] width 43 height 11
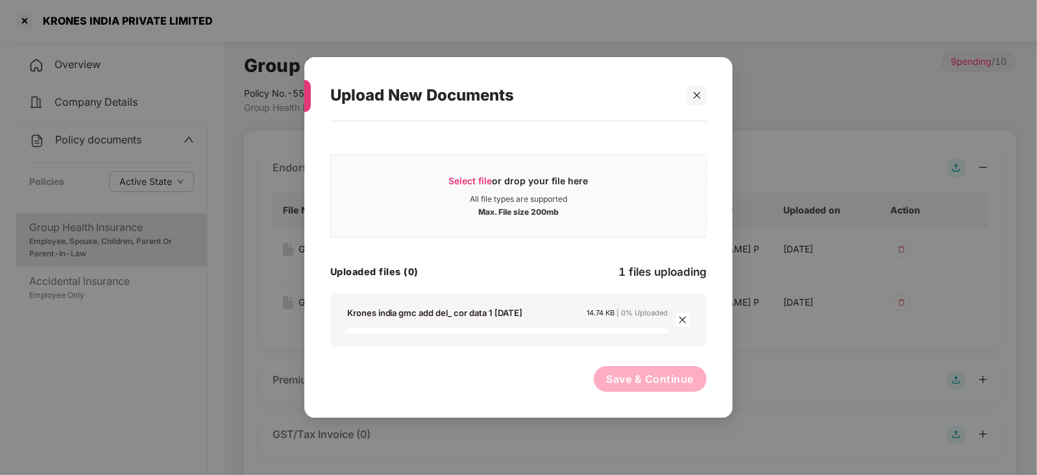
click at [630, 362] on div "Select file or drop your file here All file types are supported Max. File size …" at bounding box center [518, 263] width 376 height 271
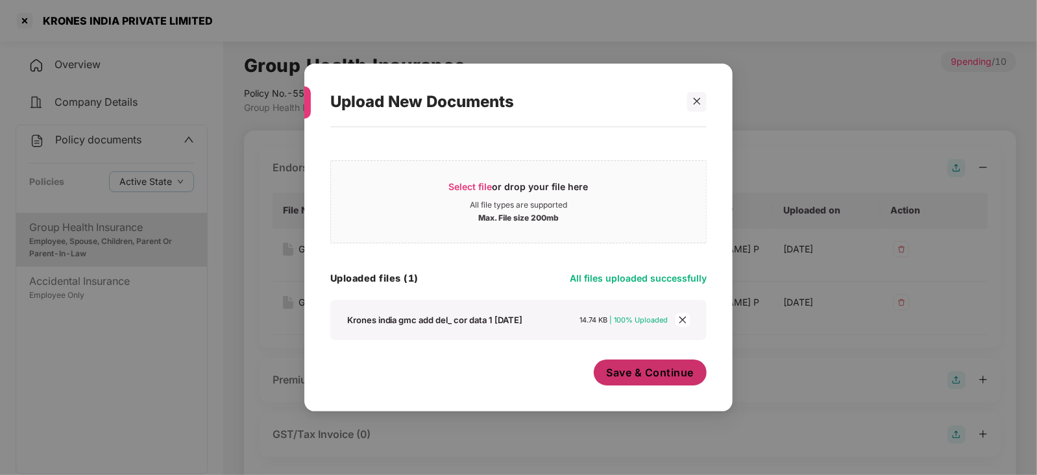
click at [630, 379] on span "Save & Continue" at bounding box center [651, 372] width 88 height 14
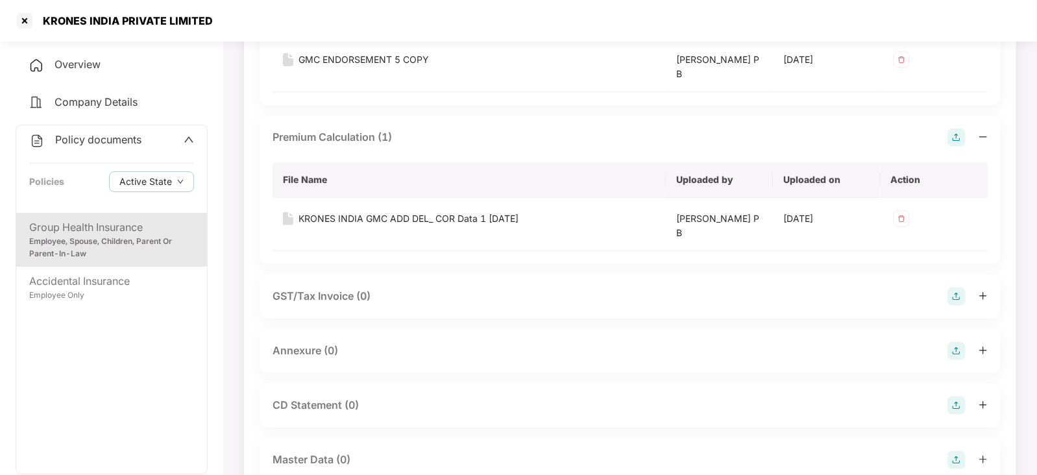
scroll to position [243, 0]
click at [948, 348] on img at bounding box center [956, 350] width 18 height 18
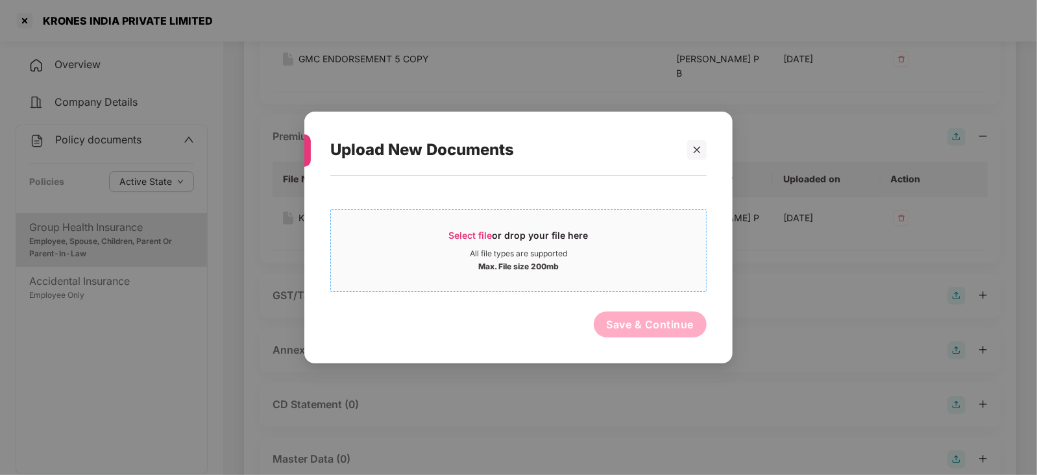
click at [466, 240] on div "Select file or drop your file here" at bounding box center [518, 238] width 139 height 19
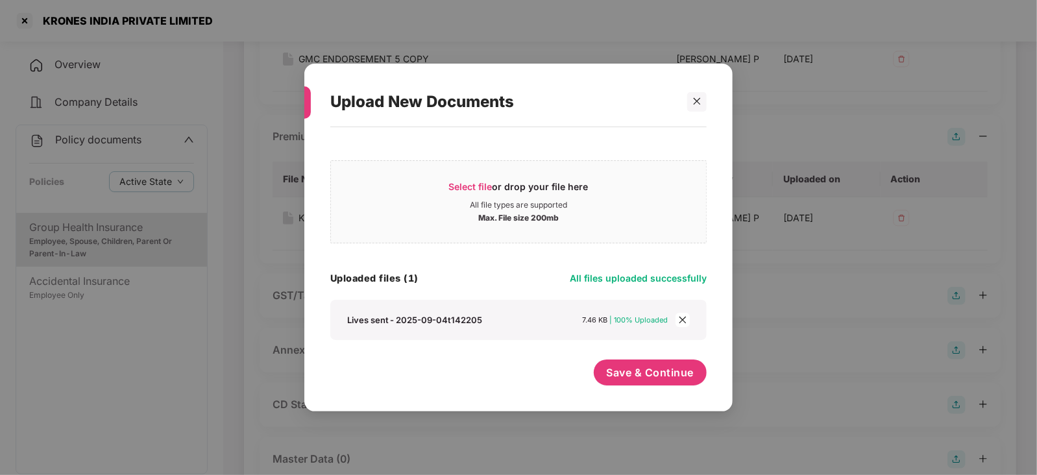
click at [647, 359] on div "Select file or drop your file here All file types are supported Max. File size …" at bounding box center [518, 263] width 376 height 258
click at [649, 381] on button "Save & Continue" at bounding box center [651, 372] width 114 height 26
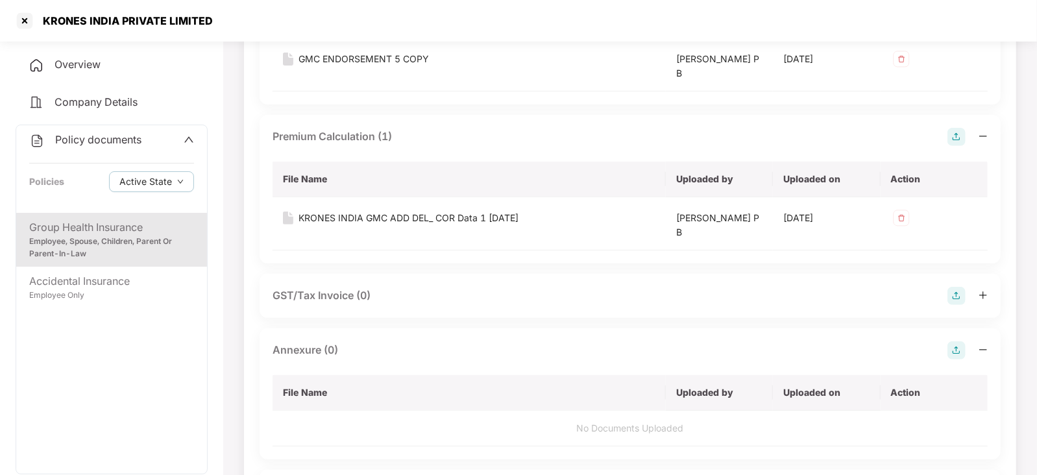
scroll to position [567, 0]
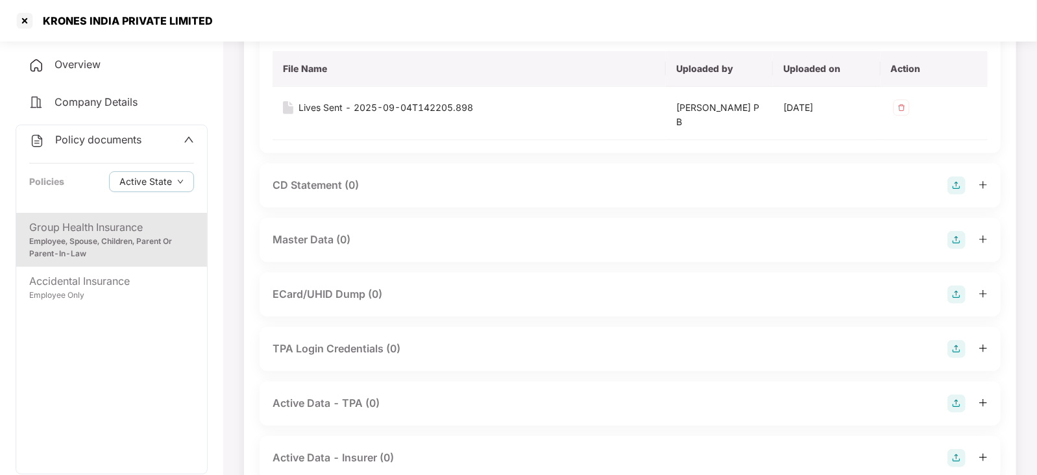
click at [956, 240] on img at bounding box center [956, 240] width 18 height 18
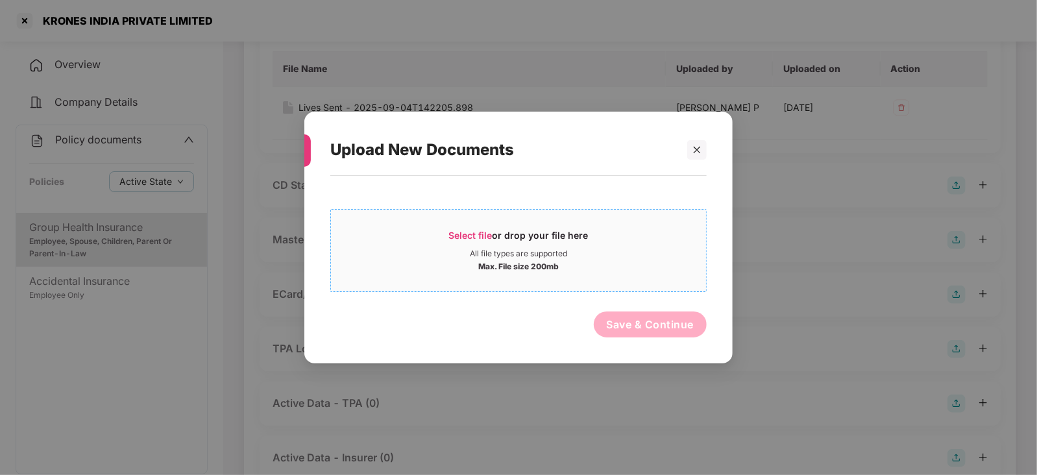
click at [488, 232] on span "Select file" at bounding box center [470, 235] width 43 height 11
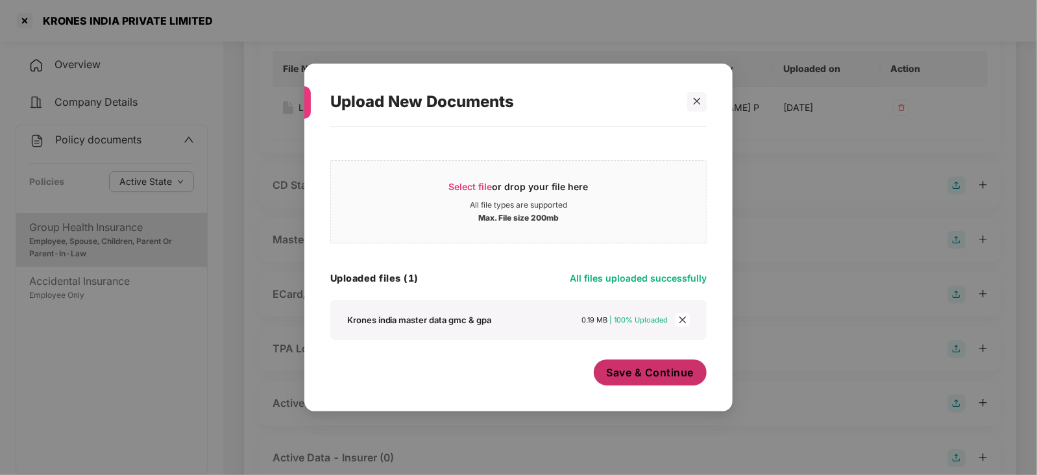
click at [637, 384] on button "Save & Continue" at bounding box center [651, 372] width 114 height 26
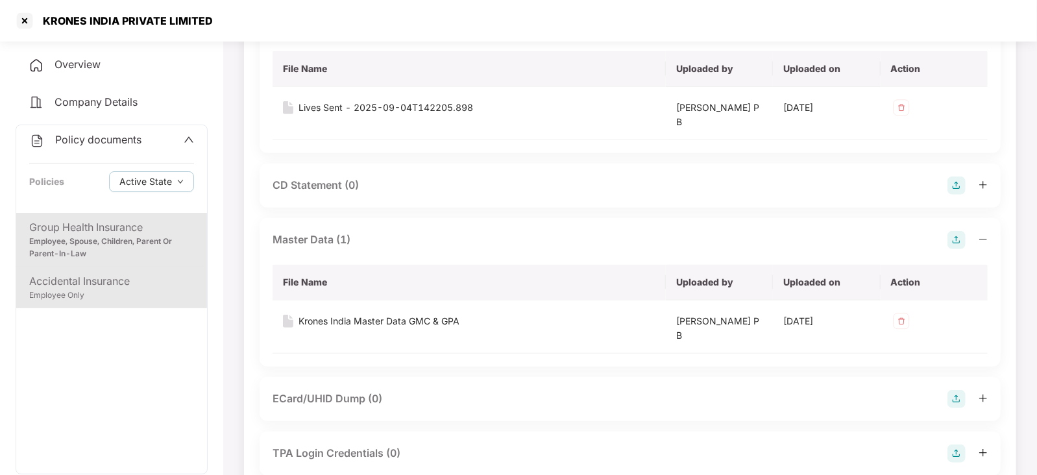
click at [110, 275] on div "Accidental Insurance" at bounding box center [111, 281] width 165 height 16
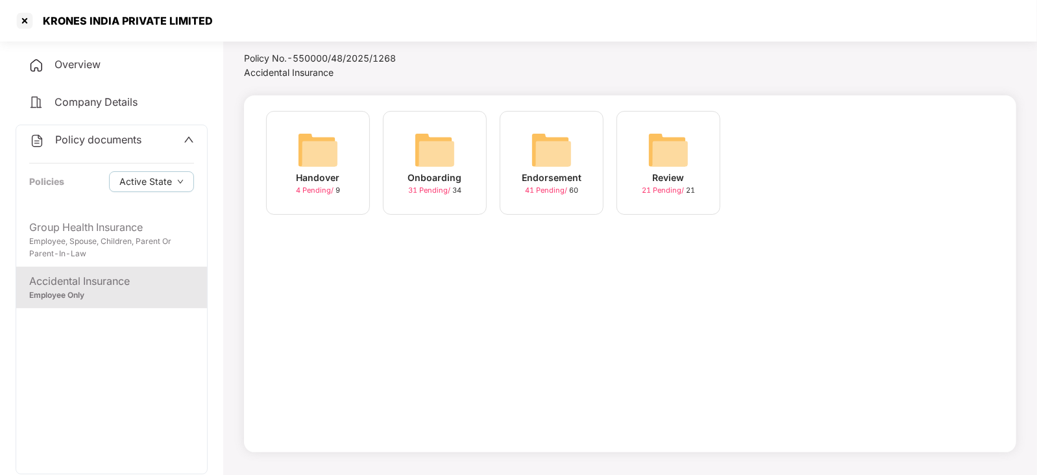
click at [546, 151] on img at bounding box center [552, 150] width 42 height 42
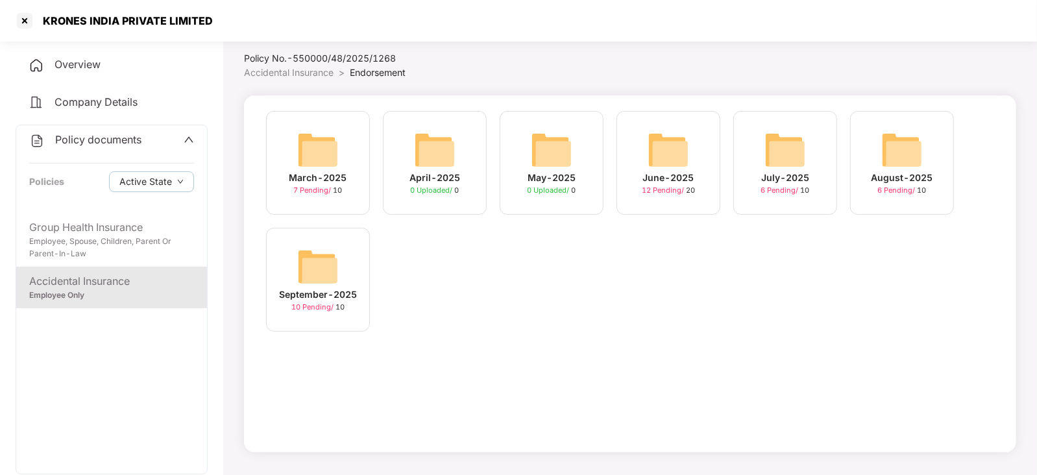
click at [320, 254] on img at bounding box center [318, 267] width 42 height 42
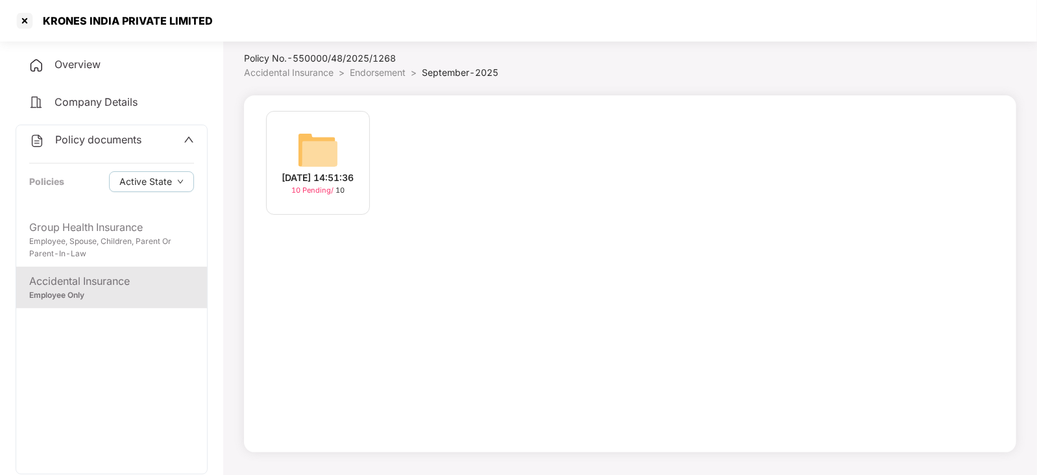
click at [312, 138] on img at bounding box center [318, 150] width 42 height 42
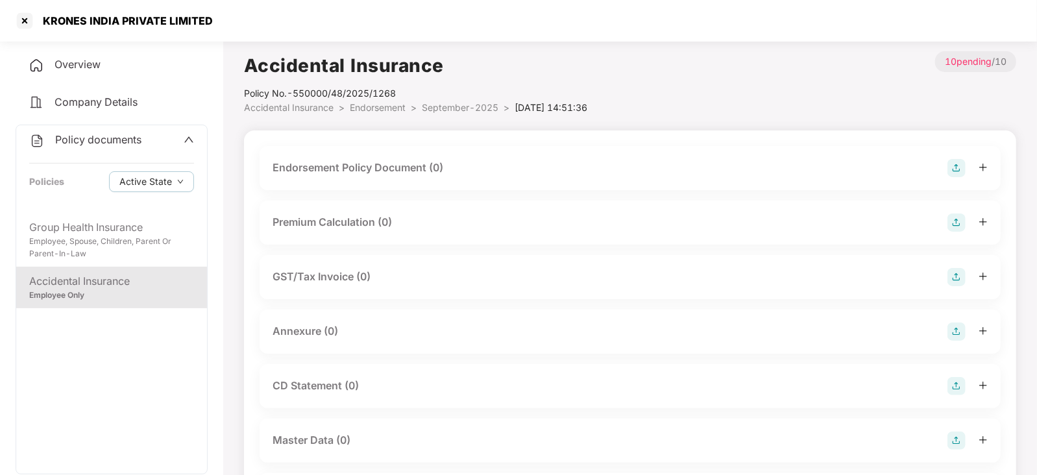
click at [954, 169] on img at bounding box center [956, 168] width 18 height 18
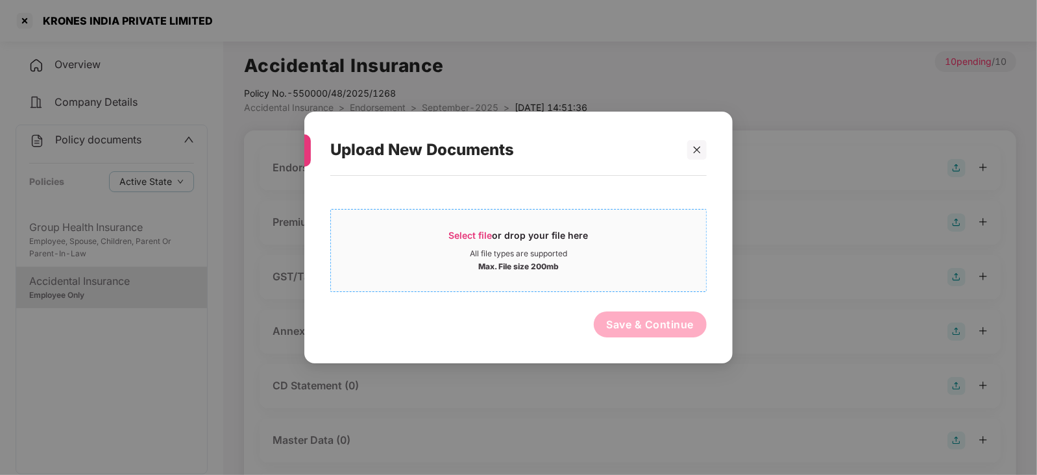
click at [484, 237] on span "Select file" at bounding box center [470, 235] width 43 height 11
click at [697, 152] on icon "close" at bounding box center [696, 149] width 9 height 9
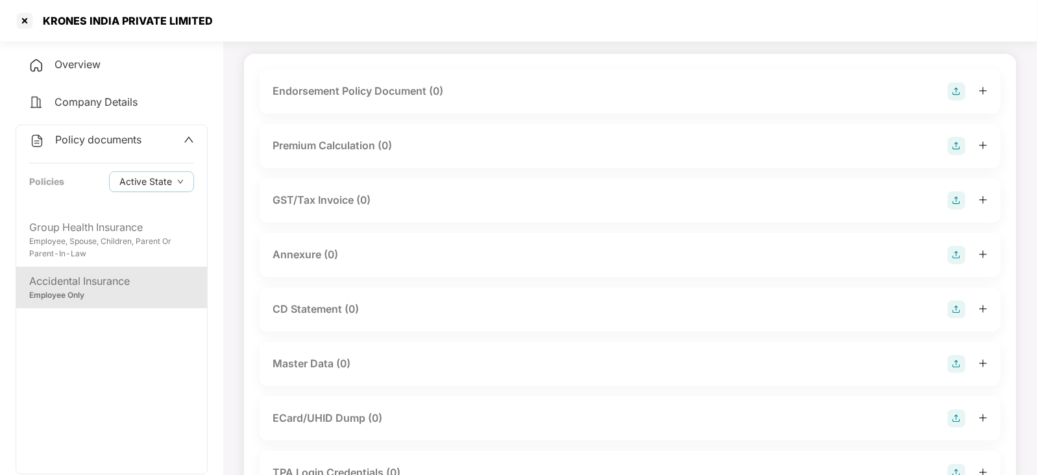
scroll to position [162, 0]
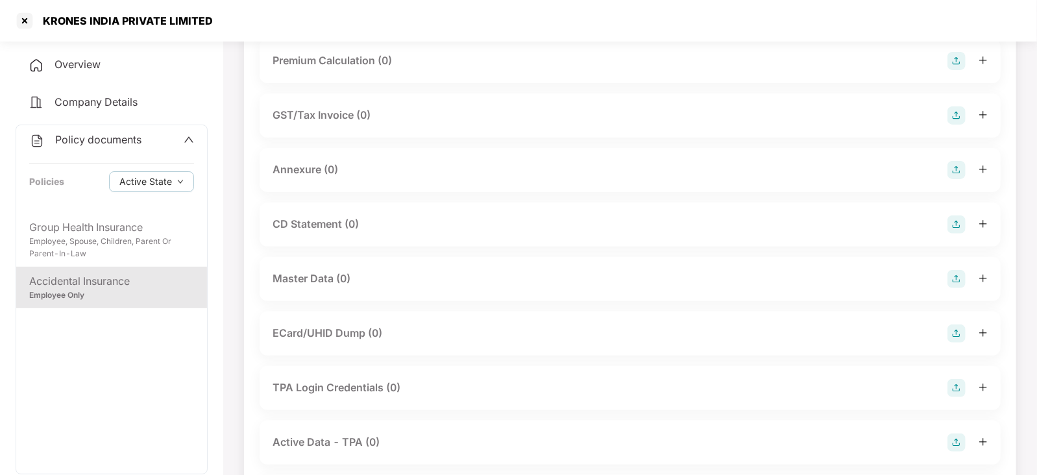
click at [959, 277] on img at bounding box center [956, 279] width 18 height 18
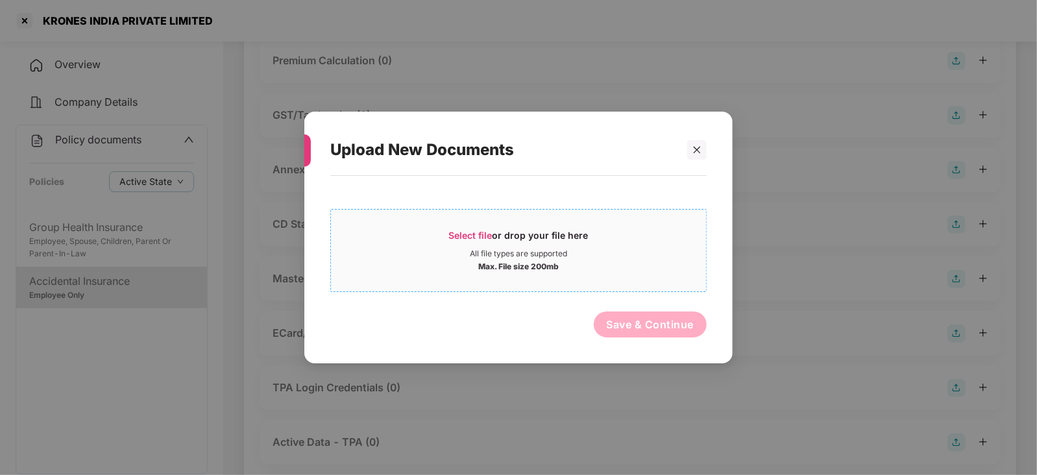
click at [461, 235] on span "Select file" at bounding box center [470, 235] width 43 height 11
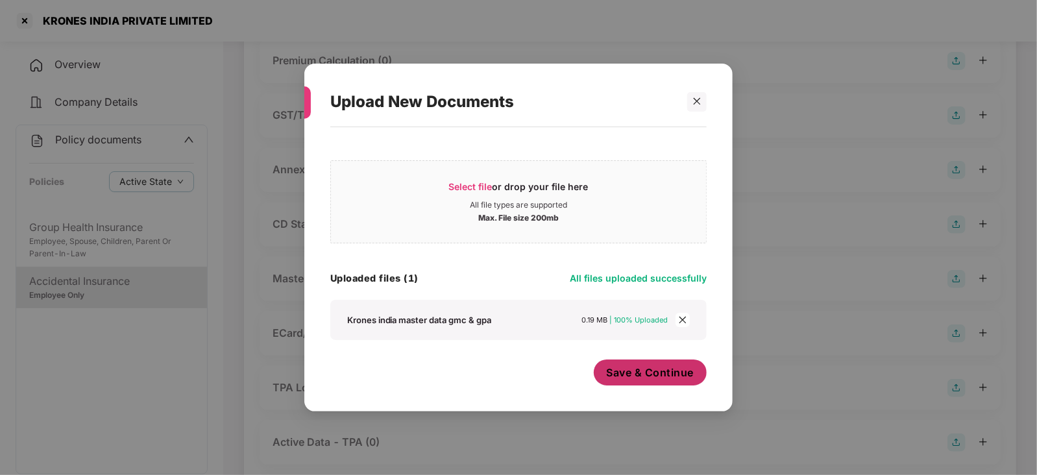
click at [684, 359] on div "Select file or drop your file here All file types are supported Max. File size …" at bounding box center [518, 263] width 376 height 258
click at [675, 371] on span "Save & Continue" at bounding box center [651, 372] width 88 height 14
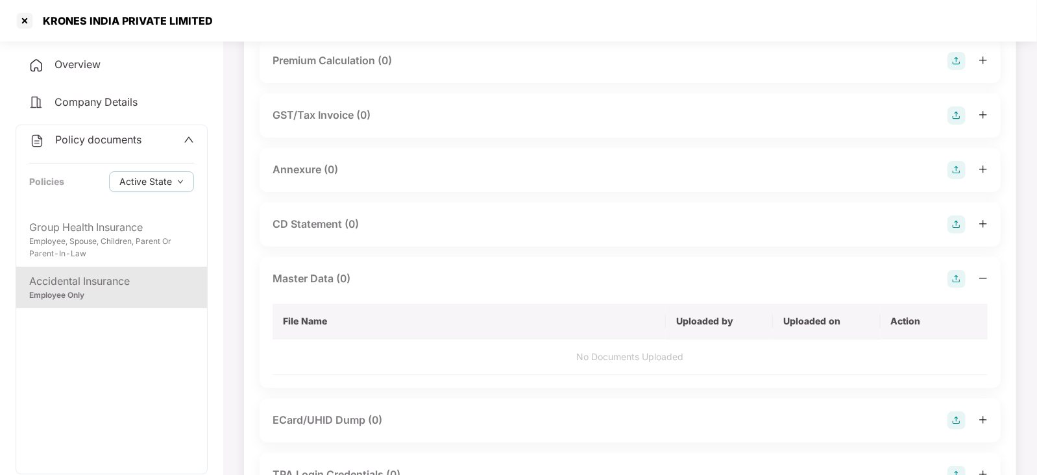
scroll to position [0, 0]
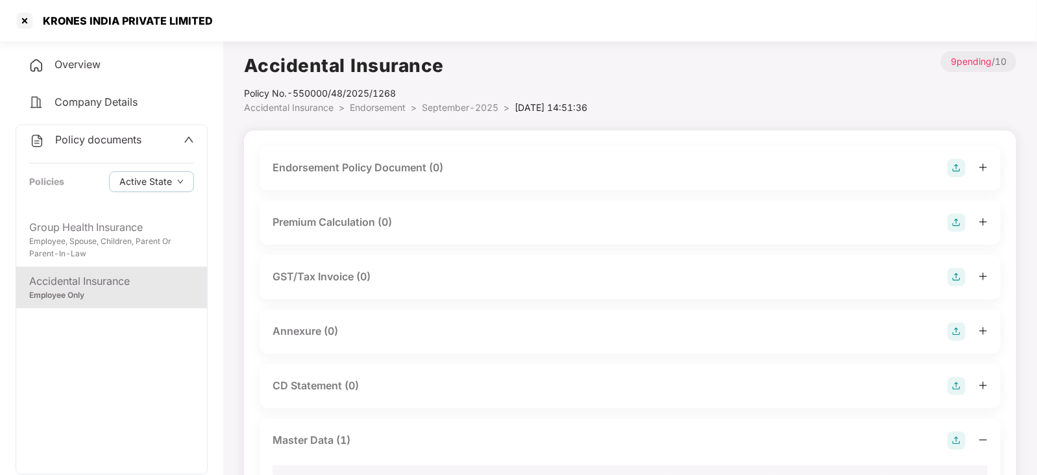
click at [959, 165] on img at bounding box center [956, 168] width 18 height 18
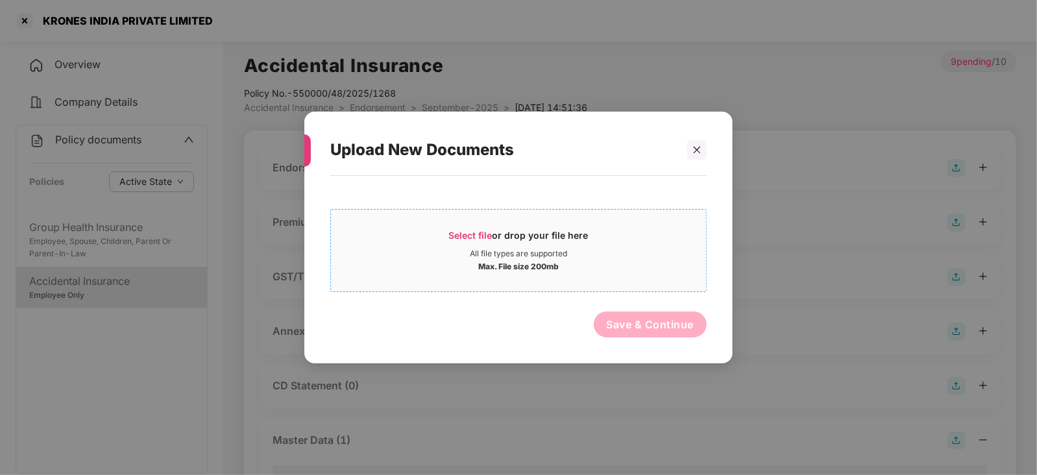
click at [485, 234] on span "Select file" at bounding box center [470, 235] width 43 height 11
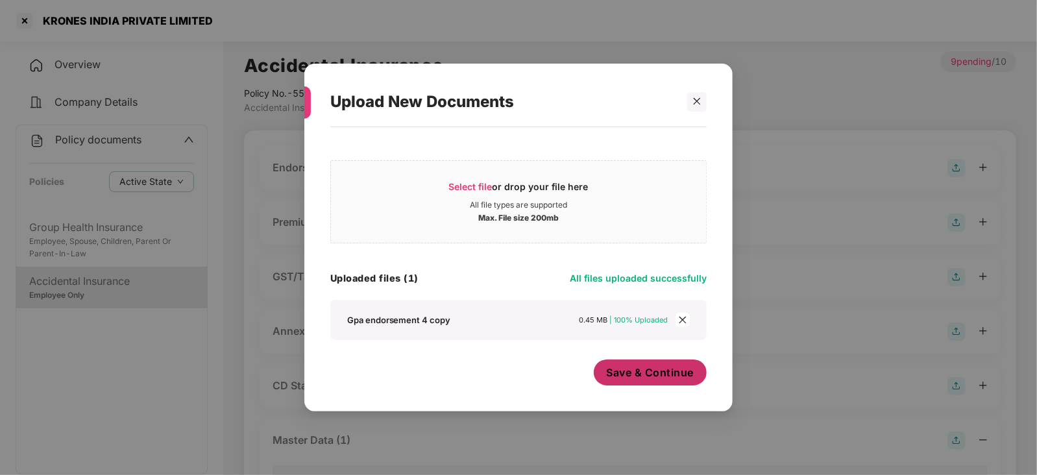
click at [641, 382] on button "Save & Continue" at bounding box center [651, 372] width 114 height 26
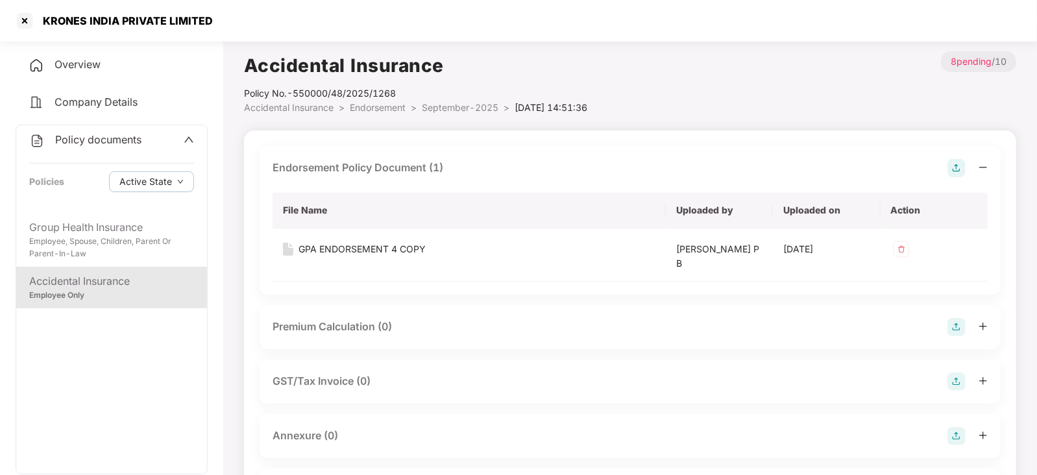
click at [957, 327] on img at bounding box center [956, 327] width 18 height 18
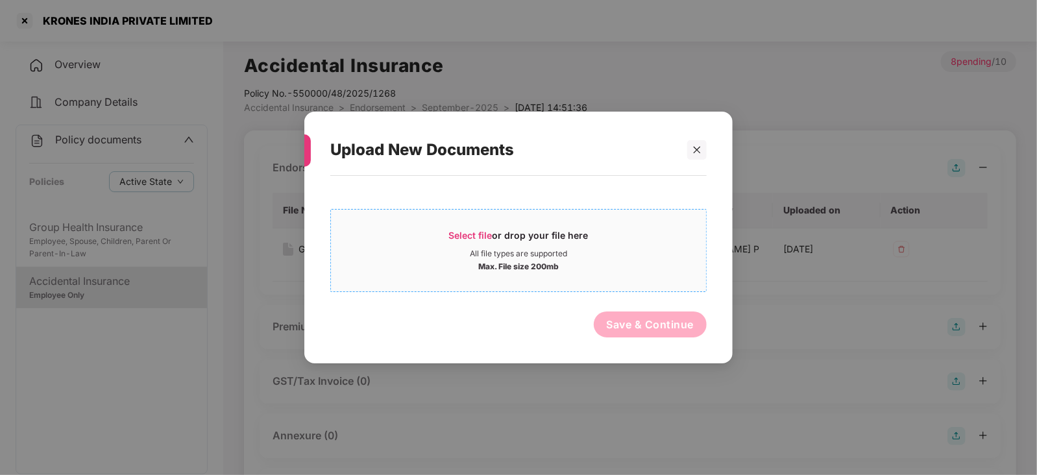
click at [461, 241] on div "Select file or drop your file here" at bounding box center [518, 238] width 139 height 19
click at [695, 149] on icon "close" at bounding box center [696, 149] width 9 height 9
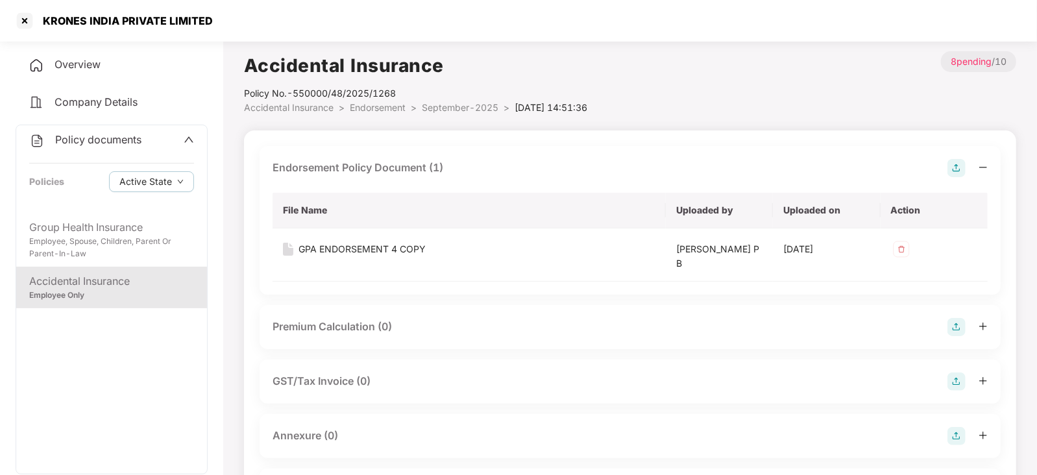
click at [961, 326] on img at bounding box center [956, 327] width 18 height 18
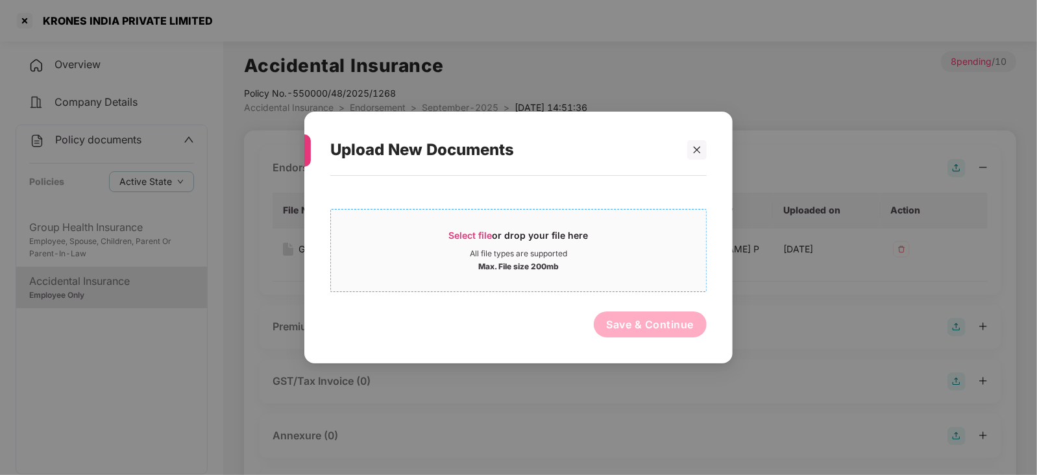
click at [483, 245] on div "Select file or drop your file here" at bounding box center [518, 238] width 139 height 19
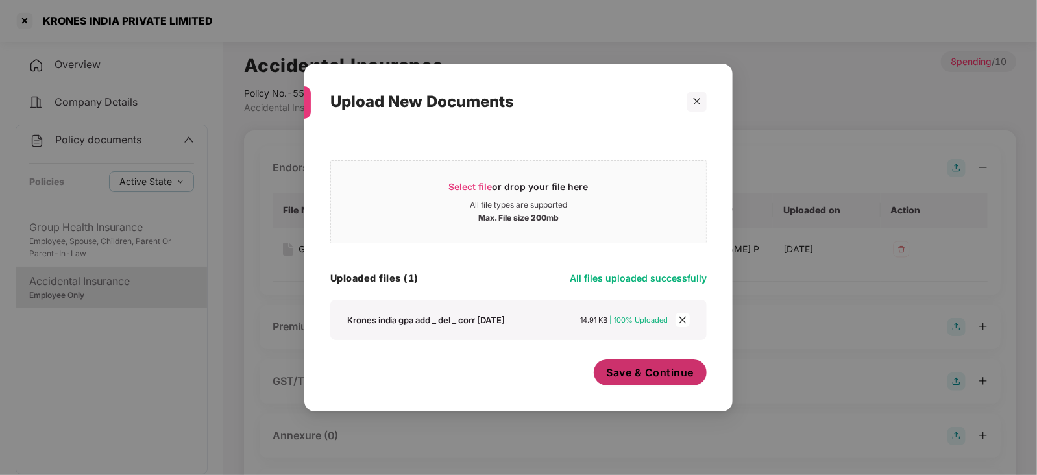
click at [613, 379] on span "Save & Continue" at bounding box center [651, 372] width 88 height 14
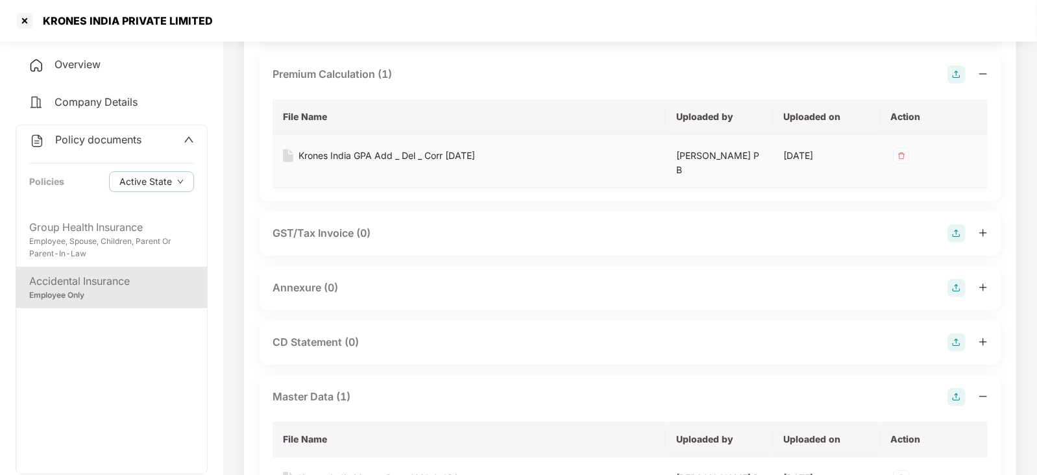
scroll to position [324, 0]
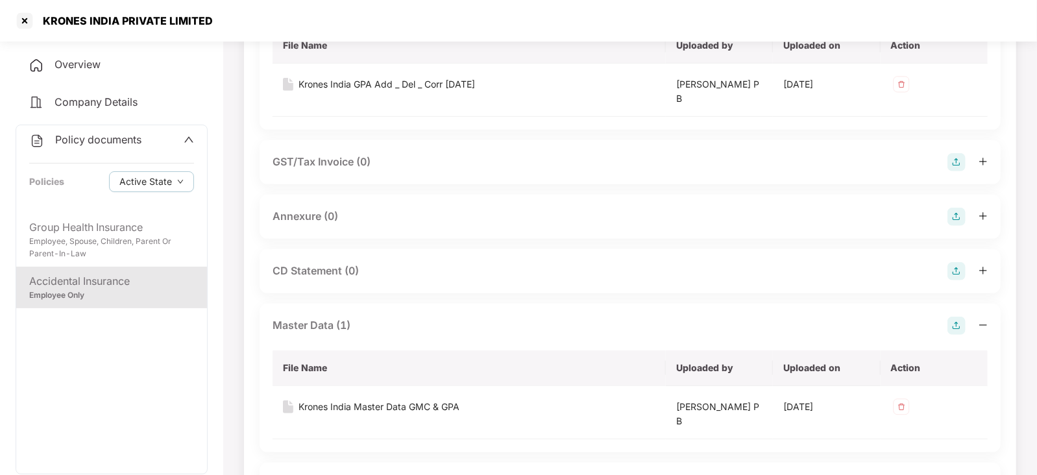
click at [960, 224] on div "Annexure (0)" at bounding box center [629, 217] width 741 height 44
click at [952, 221] on img at bounding box center [956, 217] width 18 height 18
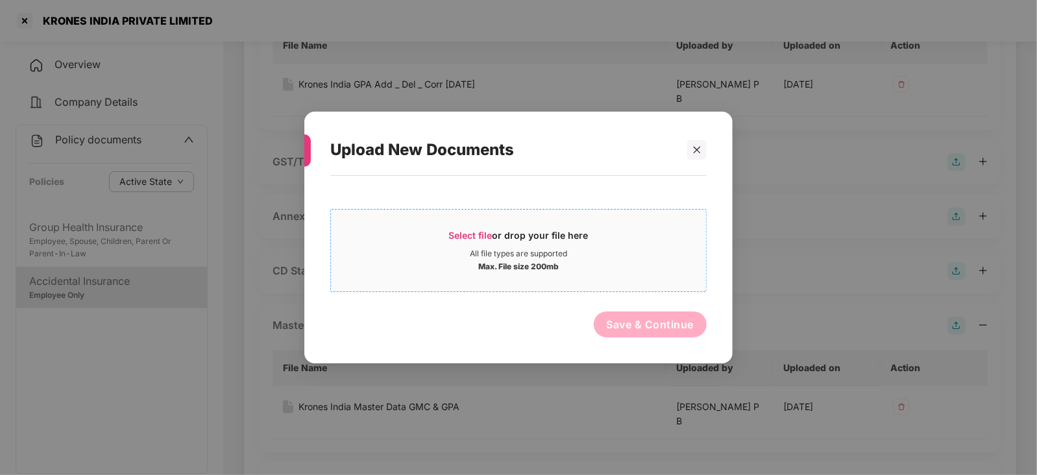
click at [480, 231] on span "Select file" at bounding box center [470, 235] width 43 height 11
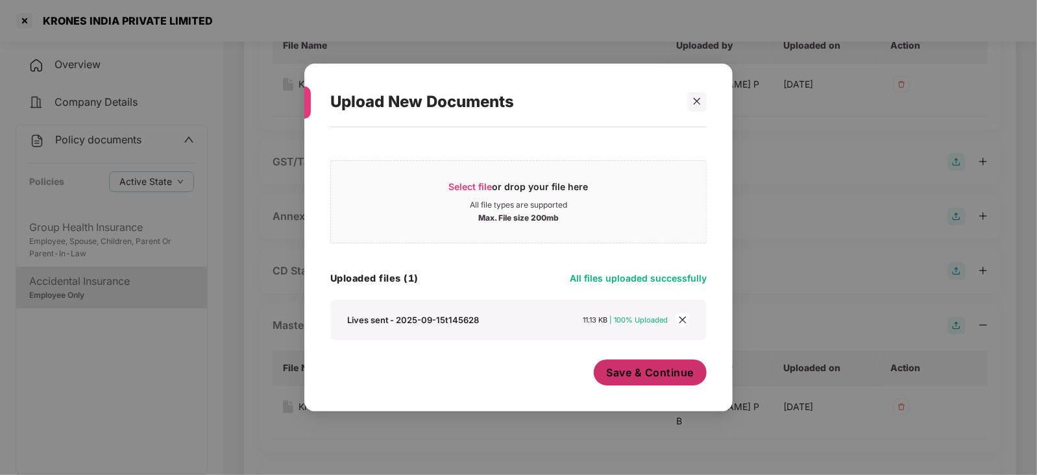
click at [629, 365] on button "Save & Continue" at bounding box center [651, 372] width 114 height 26
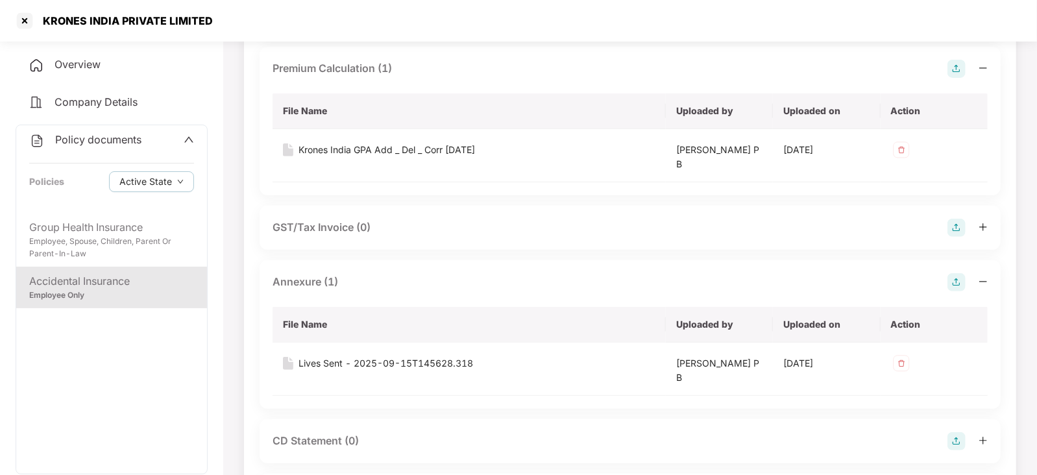
scroll to position [15, 0]
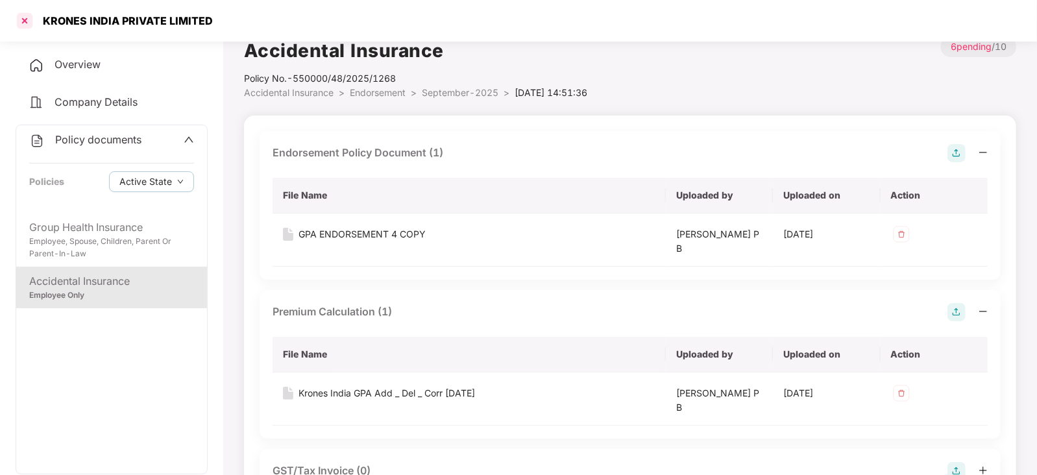
click at [23, 19] on div at bounding box center [24, 20] width 21 height 21
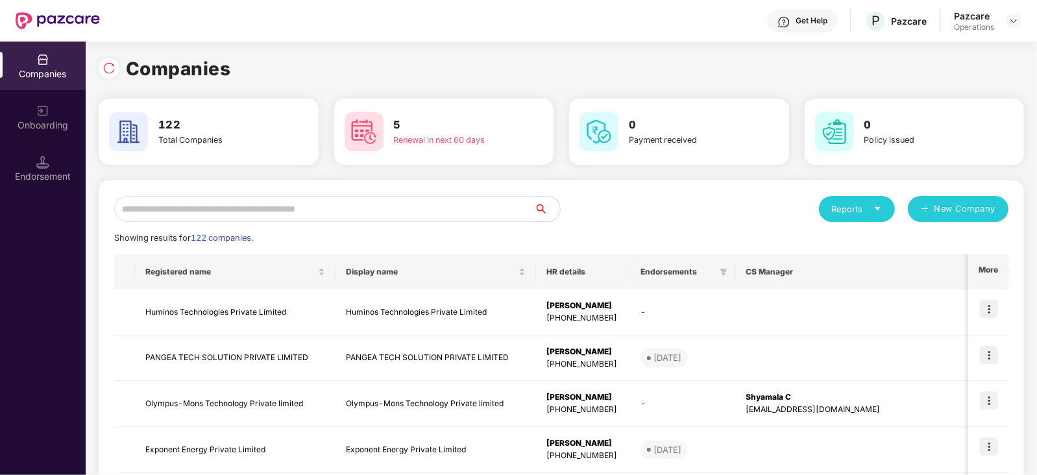
click at [313, 196] on input "text" at bounding box center [324, 209] width 420 height 26
type input "*"
click at [42, 180] on div "Endorsement" at bounding box center [43, 176] width 86 height 13
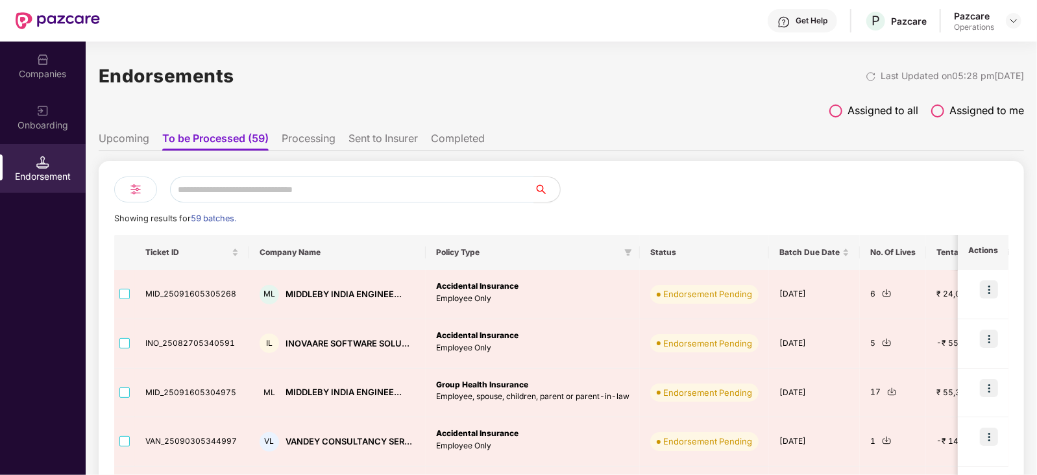
click at [317, 146] on li "Processing" at bounding box center [309, 141] width 54 height 19
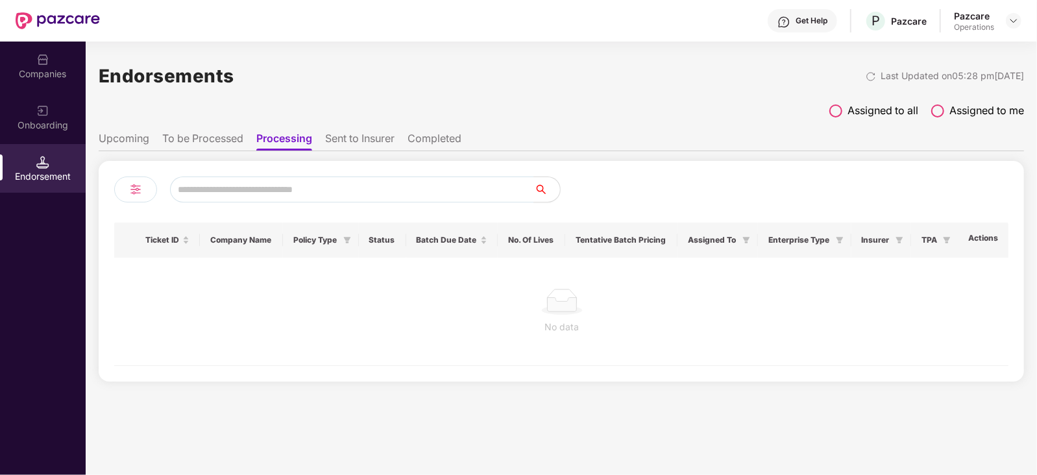
click at [198, 144] on li "To be Processed" at bounding box center [202, 141] width 81 height 19
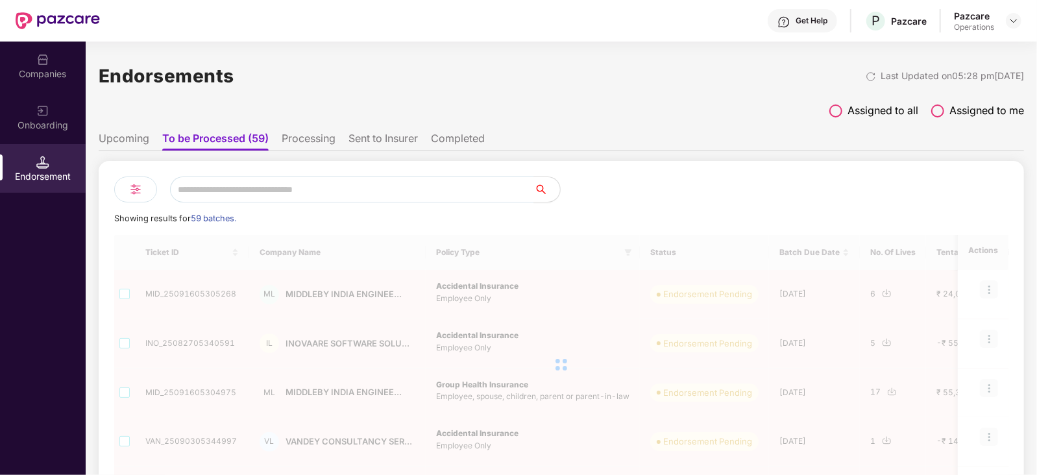
click at [125, 143] on li "Upcoming" at bounding box center [124, 141] width 51 height 19
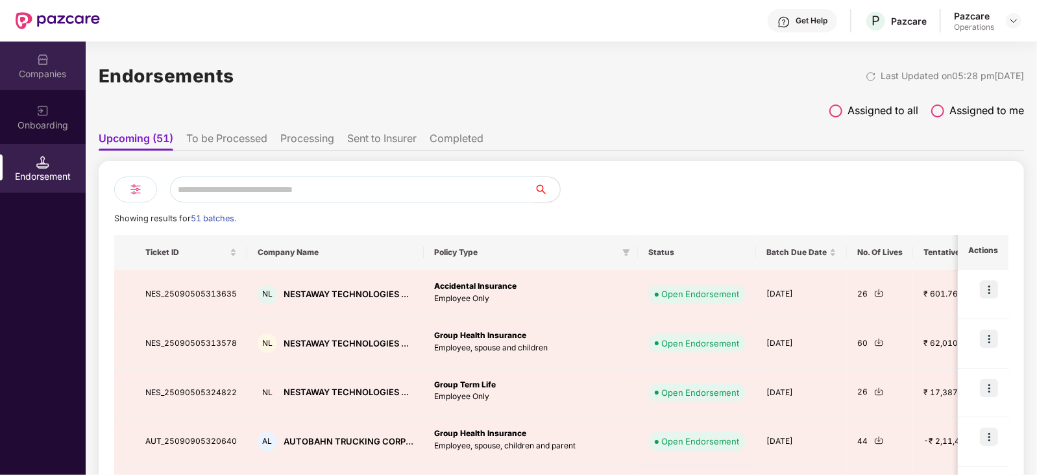
click at [46, 75] on div "Companies" at bounding box center [43, 73] width 86 height 13
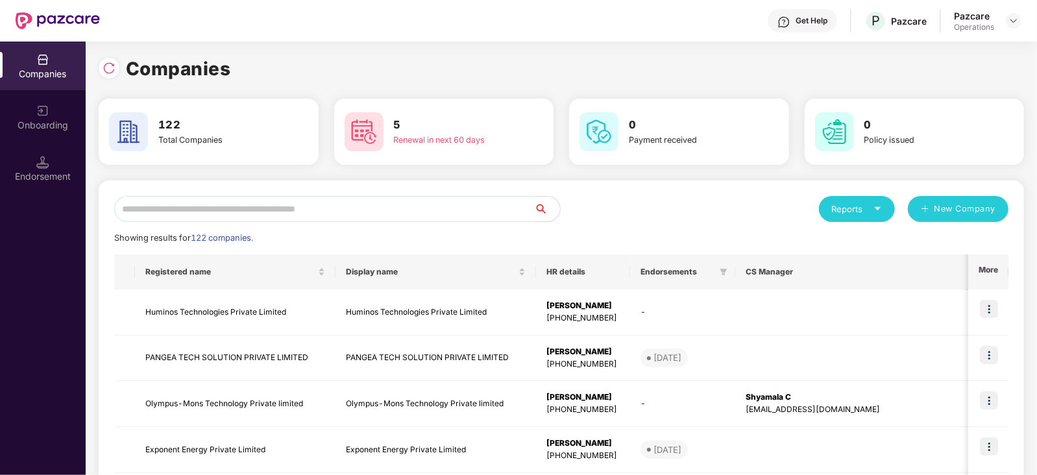
click at [228, 211] on input "text" at bounding box center [324, 209] width 420 height 26
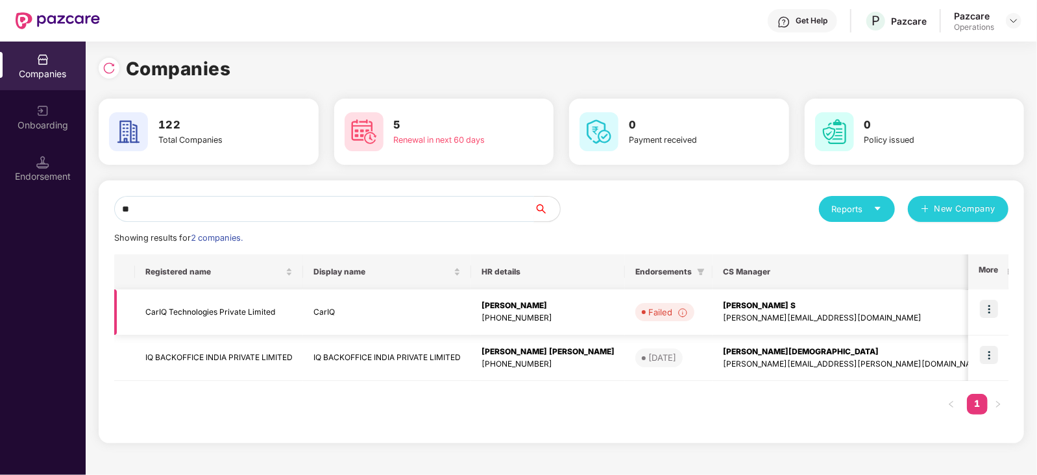
type input "*"
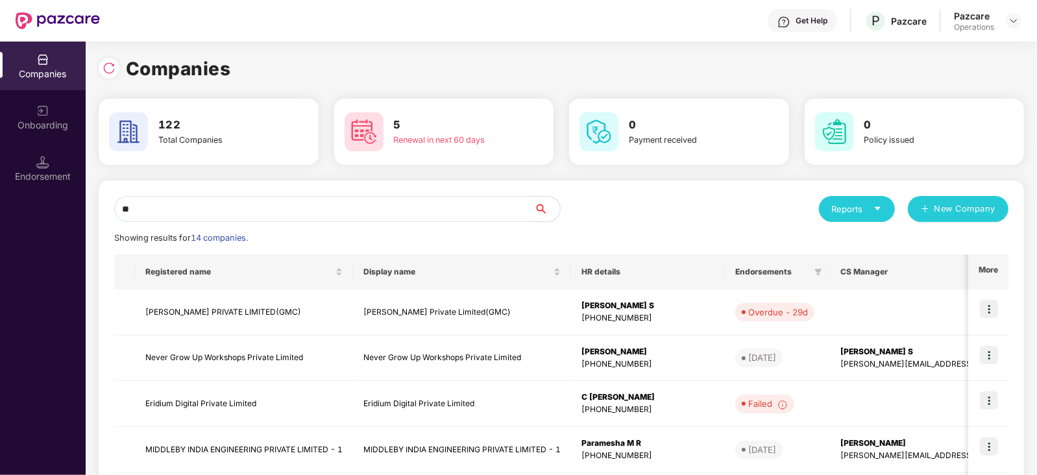
type input "*"
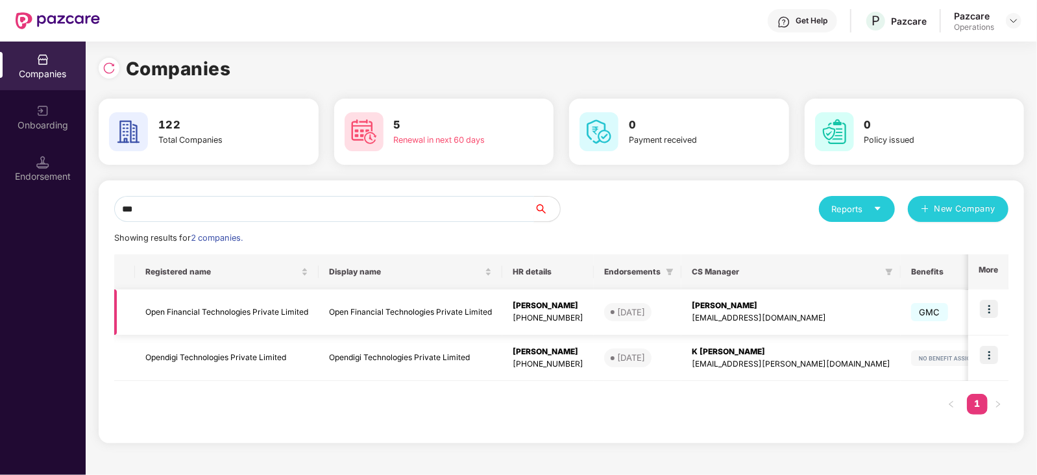
type input "***"
click at [987, 313] on img at bounding box center [989, 309] width 18 height 18
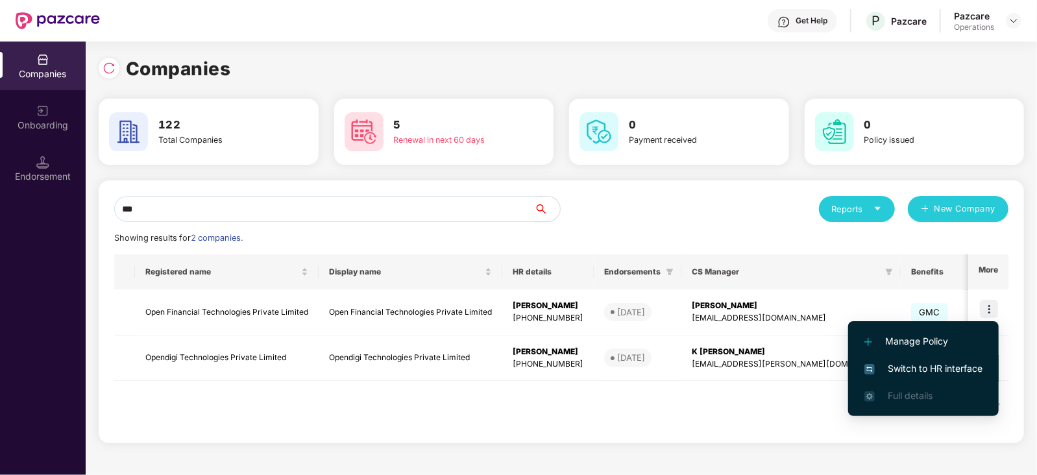
click at [963, 361] on span "Switch to HR interface" at bounding box center [923, 368] width 118 height 14
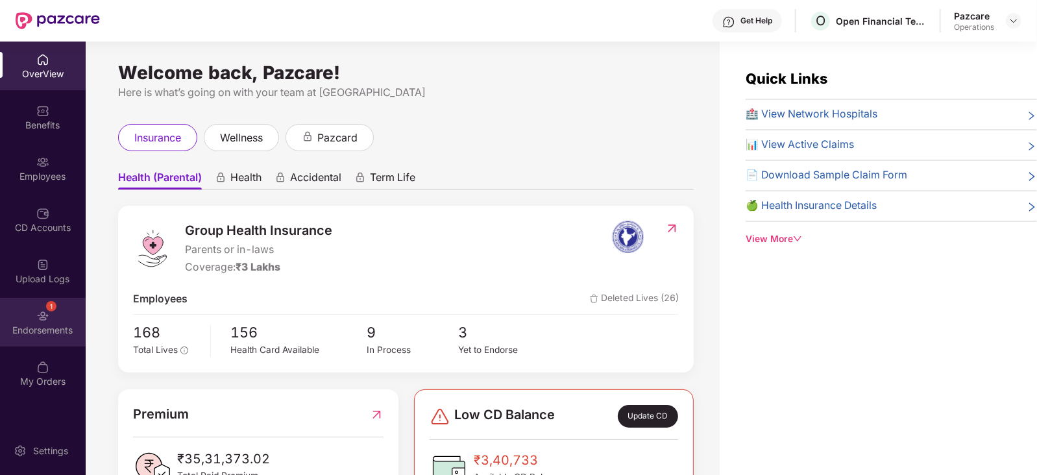
click at [54, 320] on div "1 Endorsements" at bounding box center [43, 322] width 86 height 49
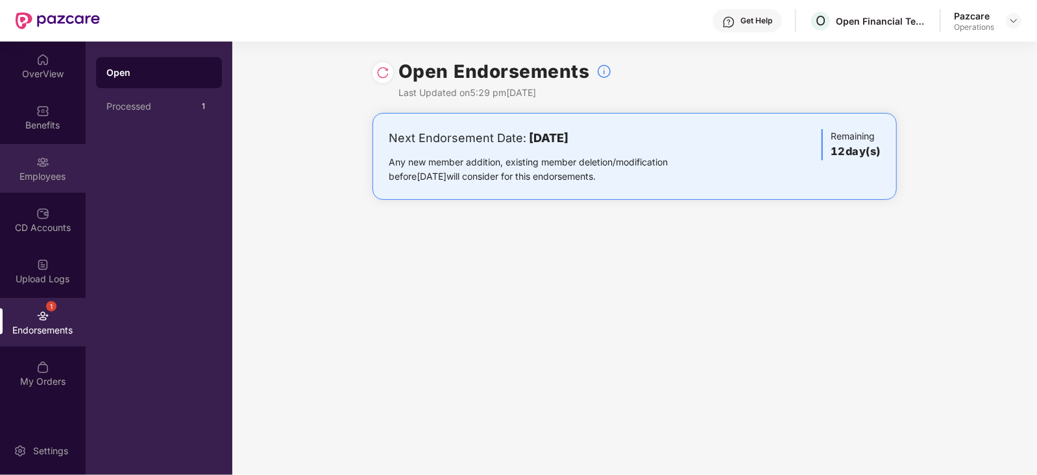
click at [43, 168] on div "Employees" at bounding box center [43, 168] width 86 height 49
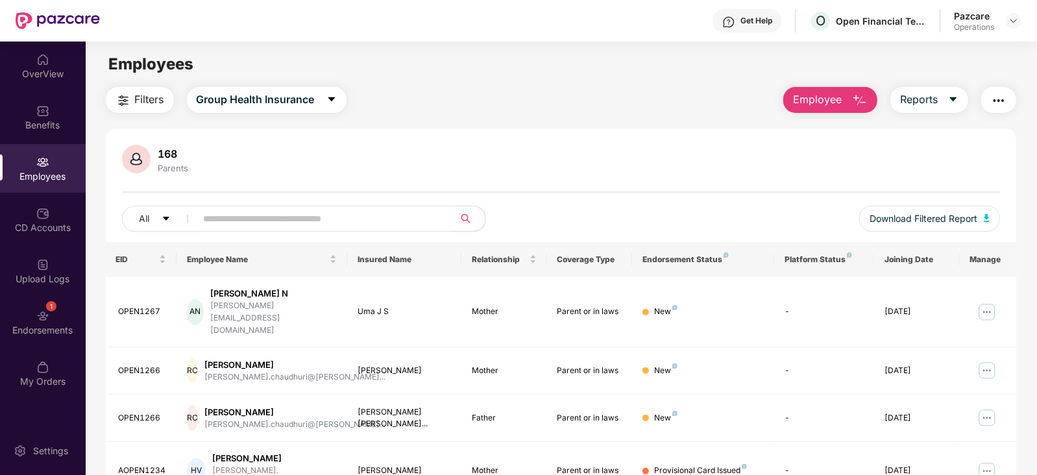
click at [995, 104] on img "button" at bounding box center [999, 101] width 16 height 16
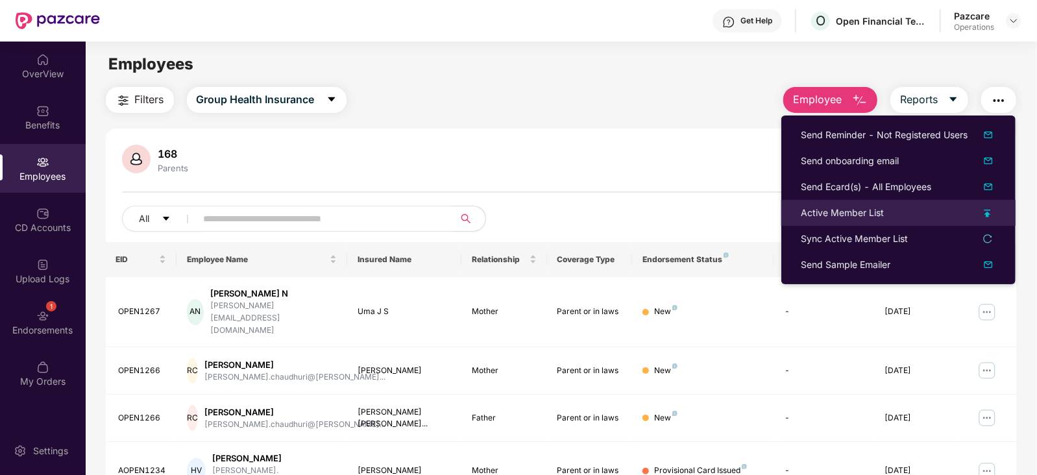
click at [827, 213] on div "Active Member List" at bounding box center [841, 213] width 83 height 14
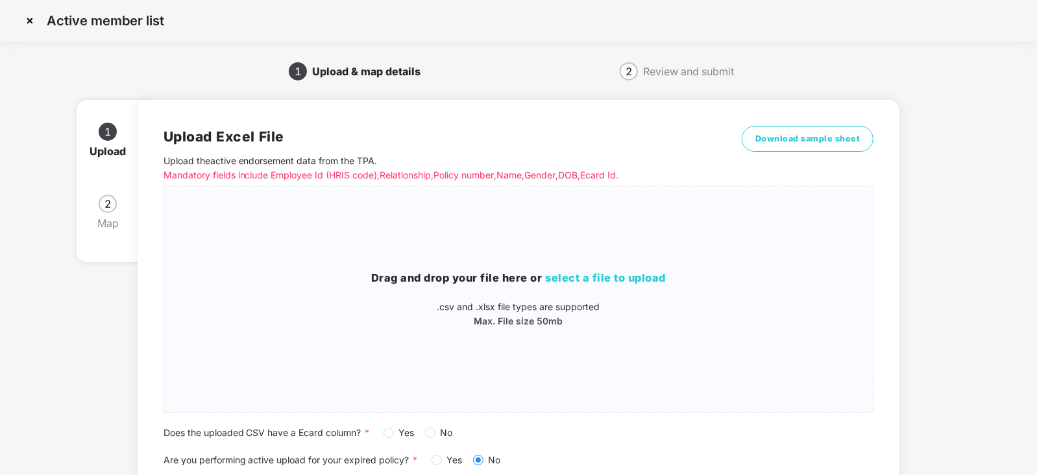
click at [387, 439] on label "Yes" at bounding box center [401, 433] width 36 height 14
click at [555, 274] on span "select a file to upload" at bounding box center [606, 277] width 121 height 13
click at [571, 282] on span "select a file to upload" at bounding box center [606, 277] width 121 height 13
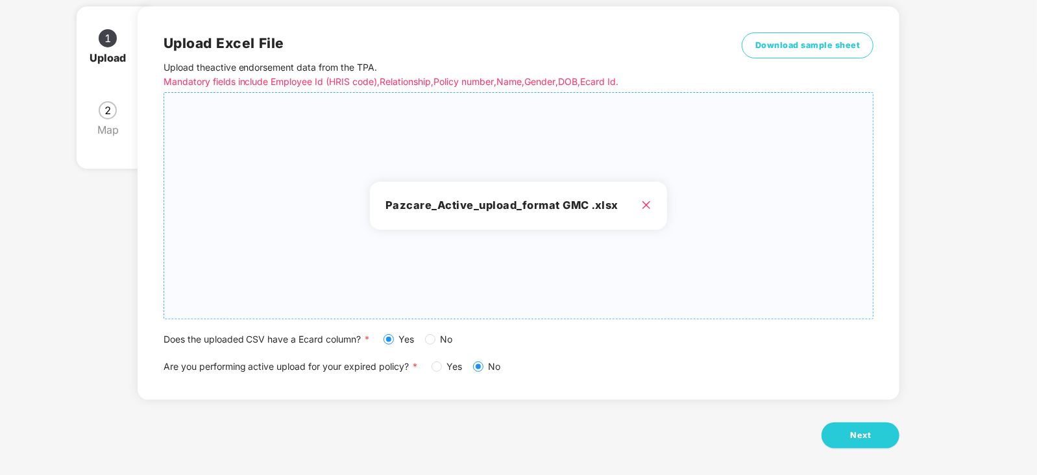
scroll to position [99, 0]
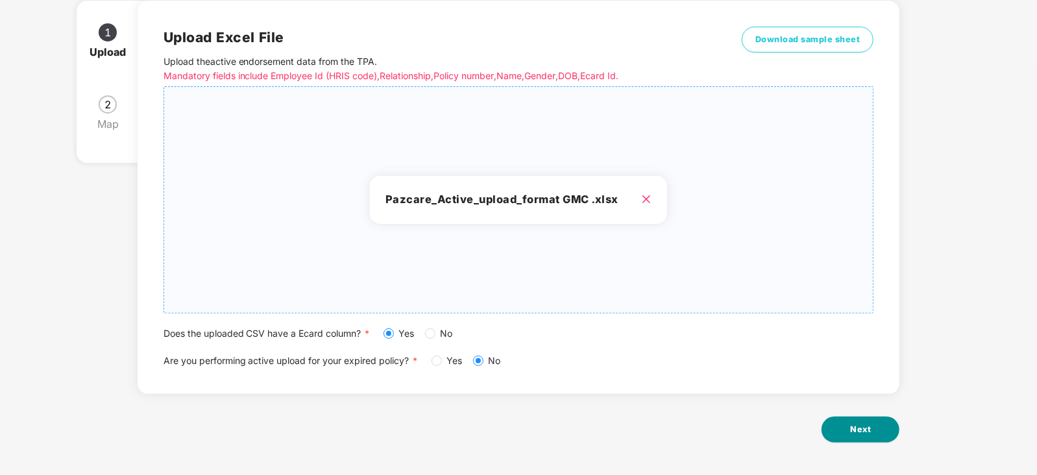
click at [860, 426] on span "Next" at bounding box center [860, 429] width 21 height 13
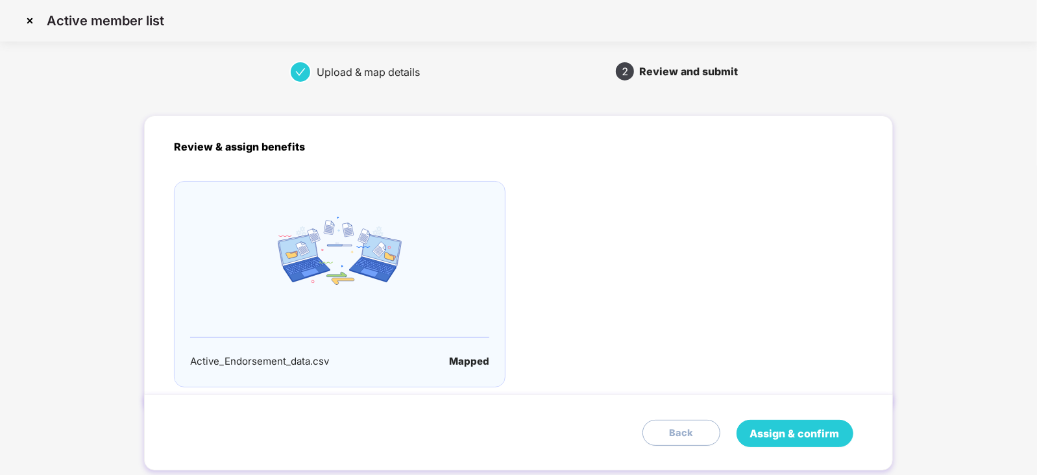
click at [827, 426] on span "Assign & confirm" at bounding box center [795, 434] width 90 height 16
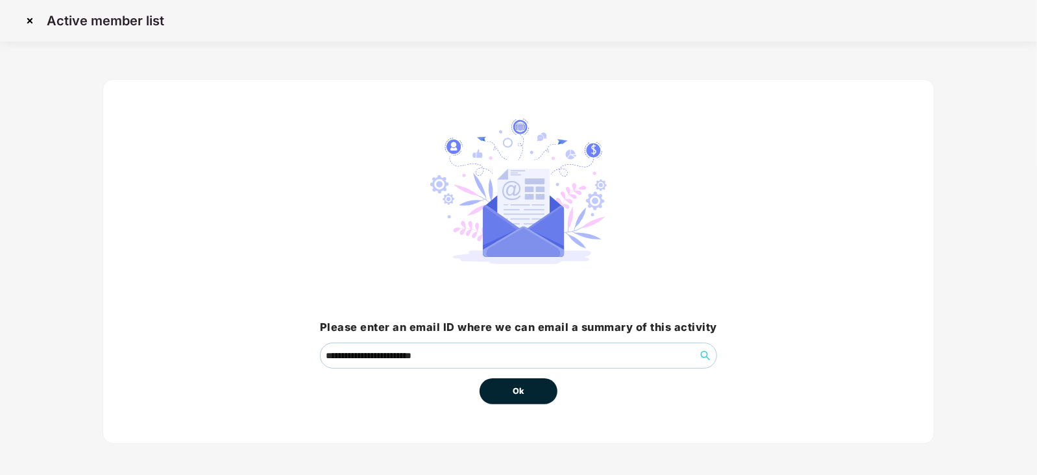
click at [496, 391] on button "Ok" at bounding box center [518, 391] width 78 height 26
click at [510, 388] on button "Ok" at bounding box center [518, 391] width 78 height 26
click at [516, 388] on span "Ok" at bounding box center [518, 391] width 12 height 13
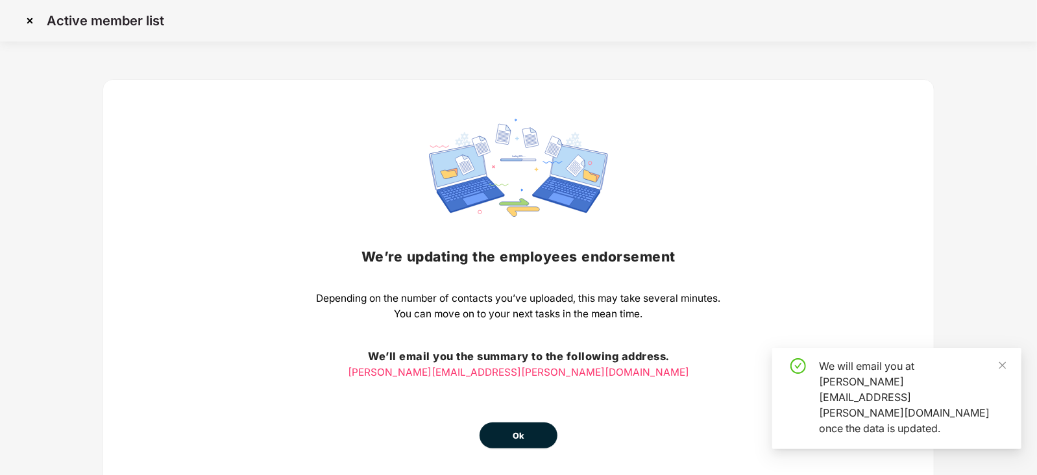
click at [529, 438] on button "Ok" at bounding box center [518, 435] width 78 height 26
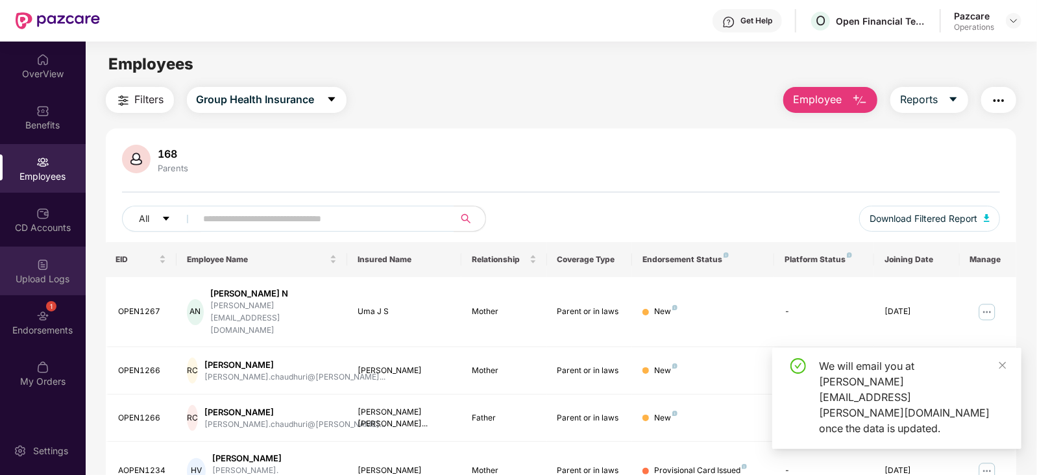
click at [20, 272] on div "Upload Logs" at bounding box center [43, 278] width 86 height 13
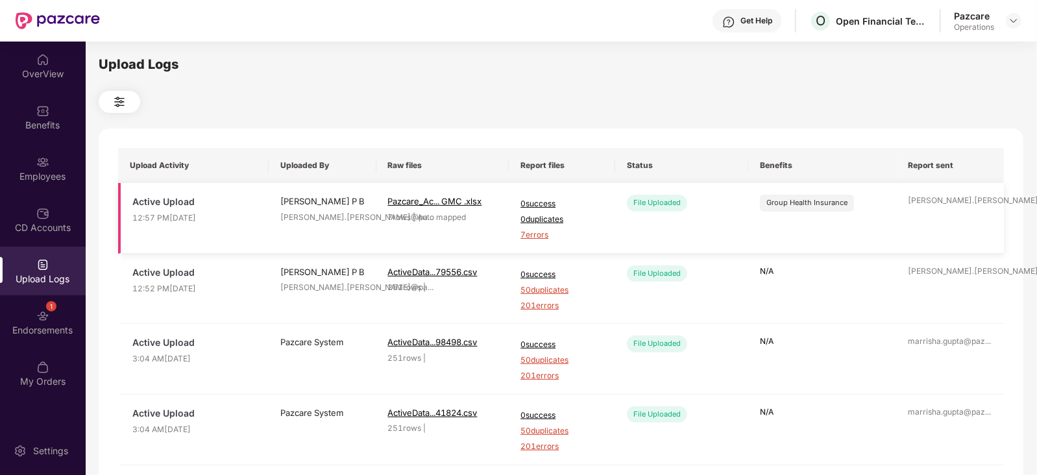
click at [542, 235] on span "7 errors" at bounding box center [561, 235] width 83 height 12
click at [51, 158] on div "Employees" at bounding box center [43, 168] width 86 height 49
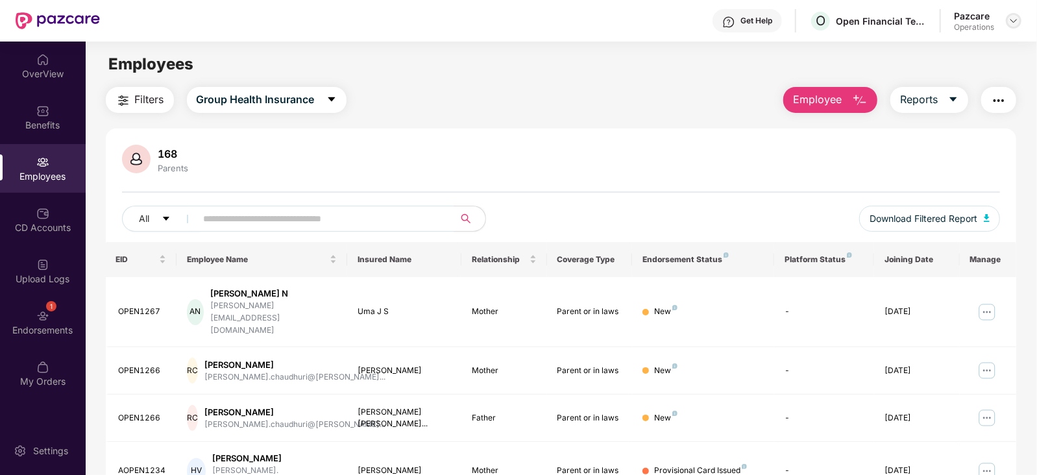
click at [1013, 21] on img at bounding box center [1013, 21] width 10 height 10
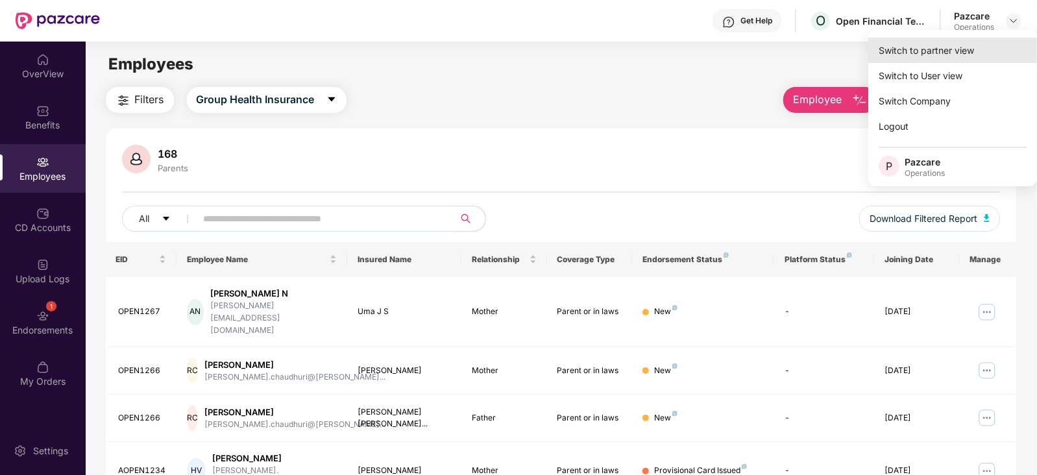
click at [955, 47] on div "Switch to partner view" at bounding box center [952, 50] width 169 height 25
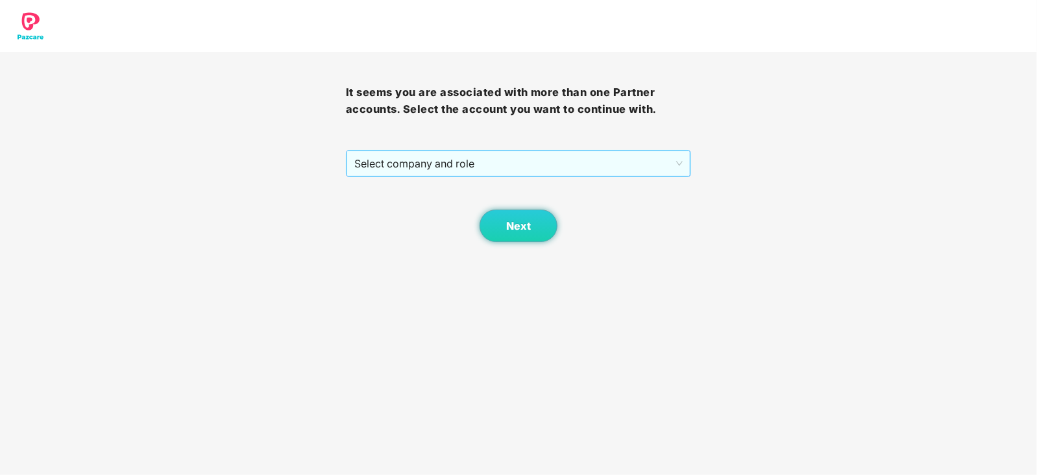
click at [391, 175] on span "Select company and role" at bounding box center [518, 163] width 329 height 25
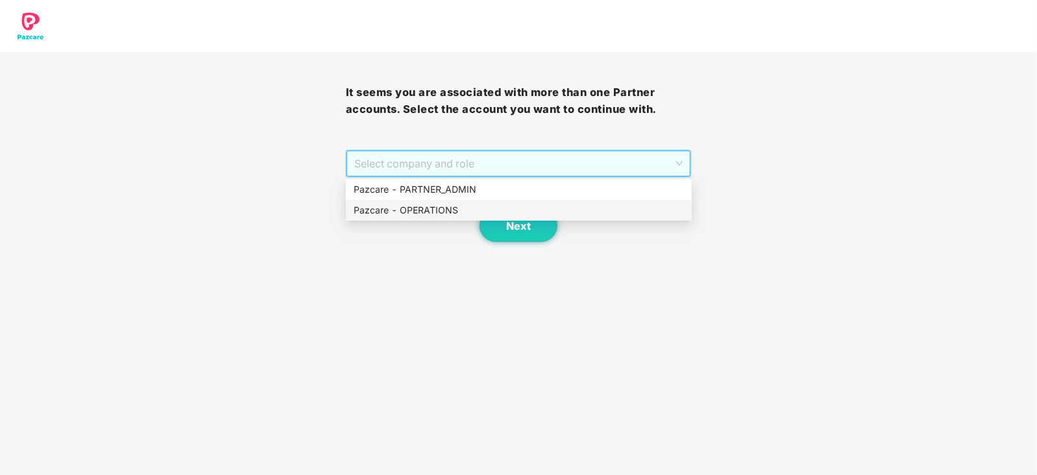
click at [390, 212] on div "Pazcare - OPERATIONS" at bounding box center [519, 210] width 330 height 14
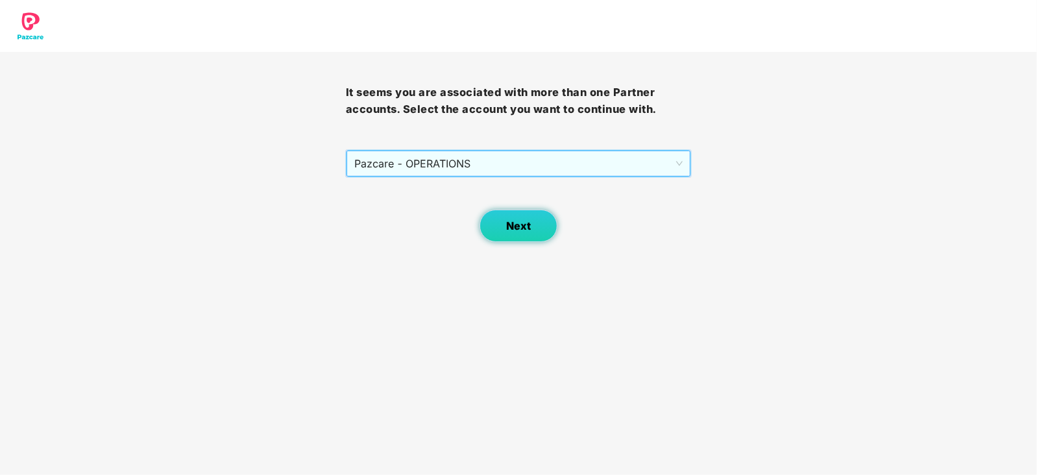
click at [505, 228] on button "Next" at bounding box center [518, 226] width 78 height 32
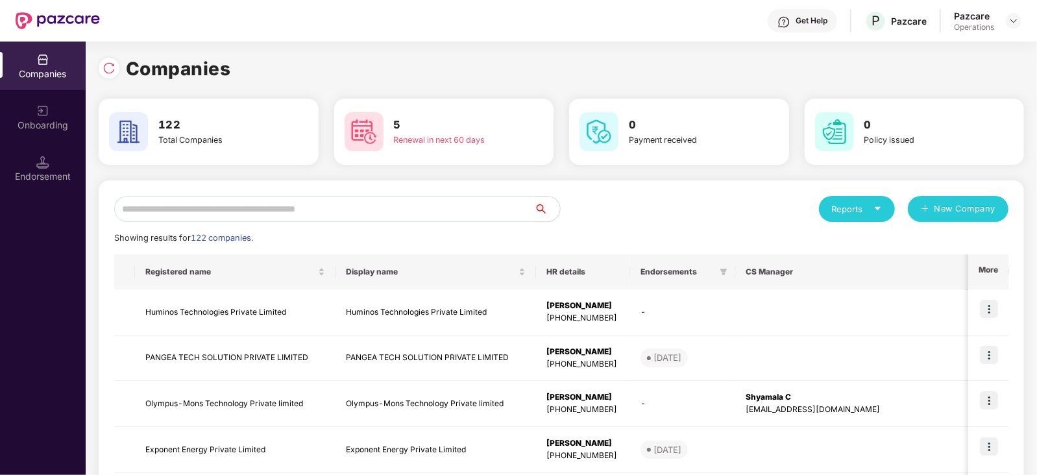
click at [307, 210] on input "text" at bounding box center [324, 209] width 420 height 26
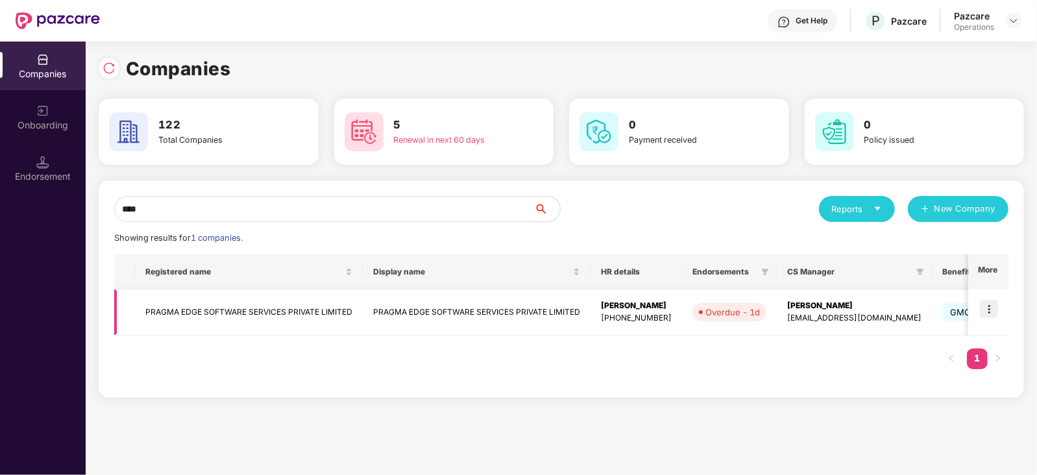
type input "****"
click at [989, 300] on img at bounding box center [989, 309] width 18 height 18
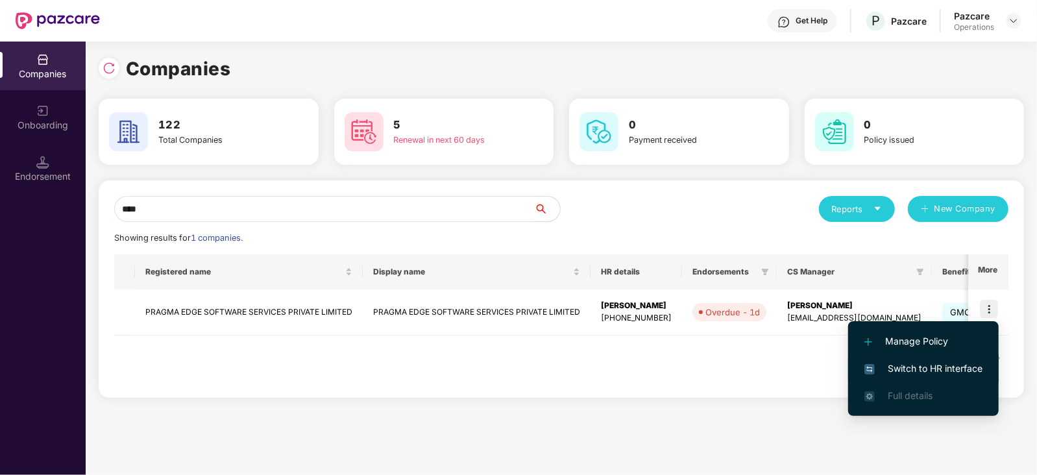
click at [957, 368] on span "Switch to HR interface" at bounding box center [923, 368] width 118 height 14
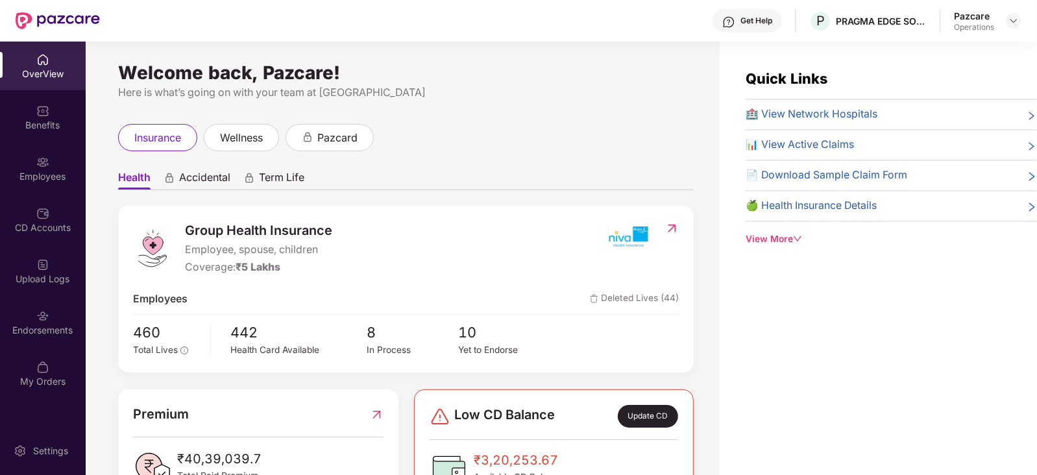
click at [19, 329] on div "Endorsements" at bounding box center [43, 330] width 86 height 13
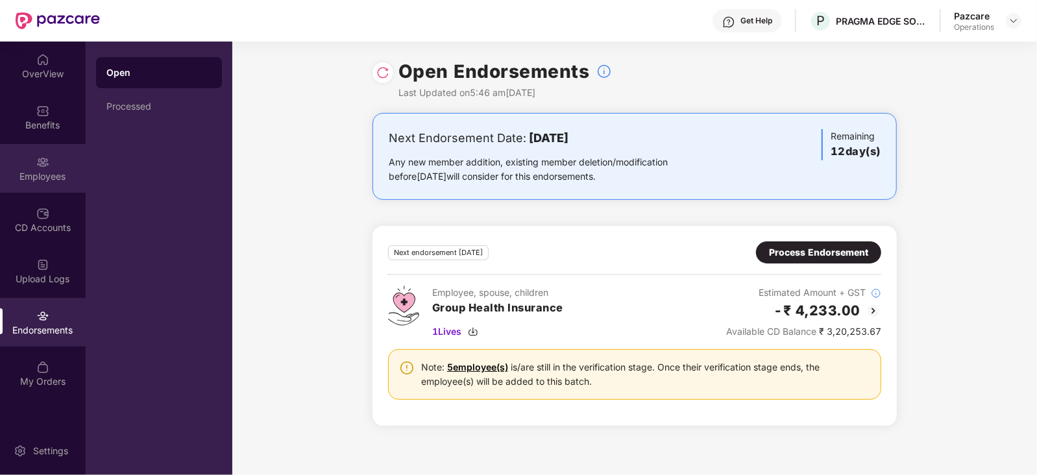
click at [55, 184] on div "Employees" at bounding box center [43, 168] width 86 height 49
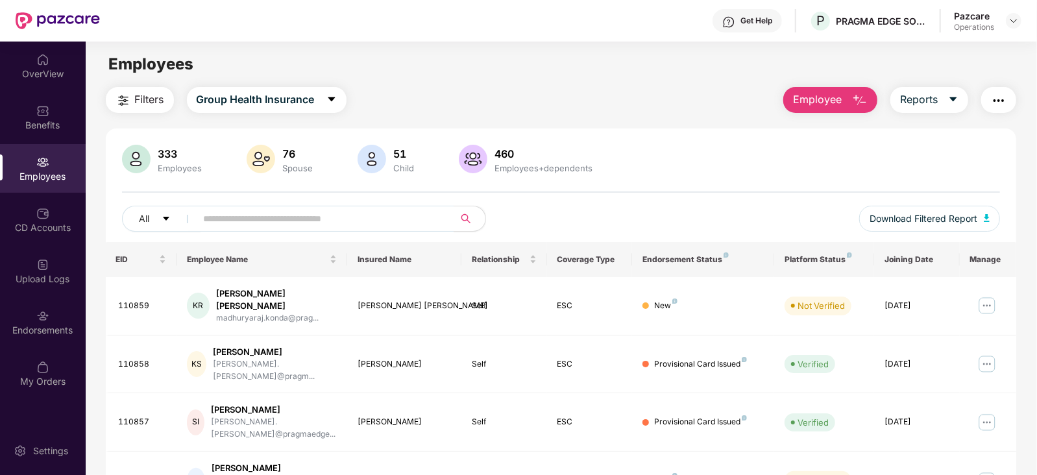
click at [135, 91] on span "Filters" at bounding box center [149, 99] width 29 height 16
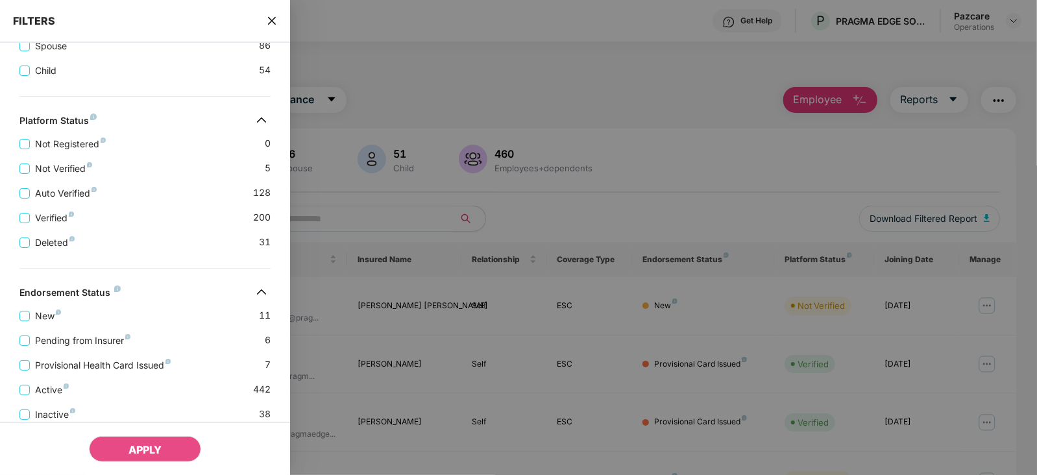
scroll to position [347, 0]
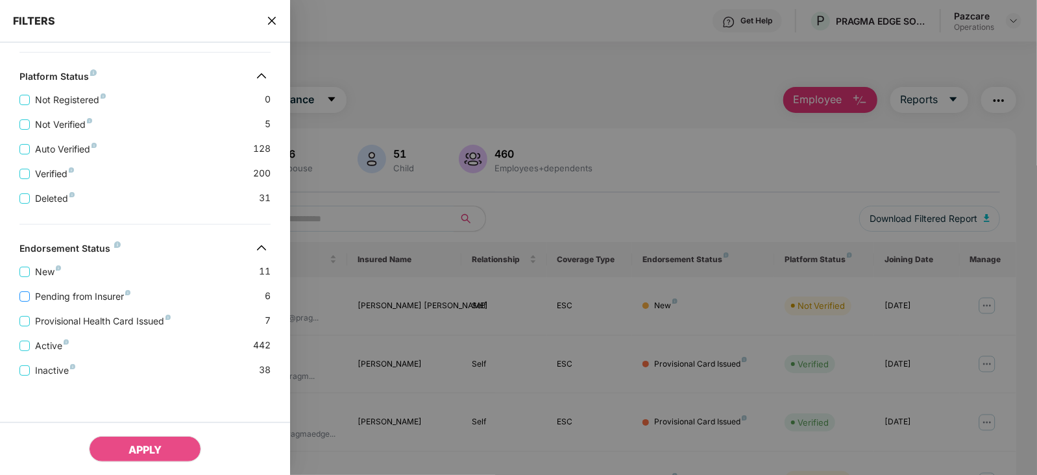
click at [97, 300] on span "Pending from Insurer" at bounding box center [83, 296] width 106 height 14
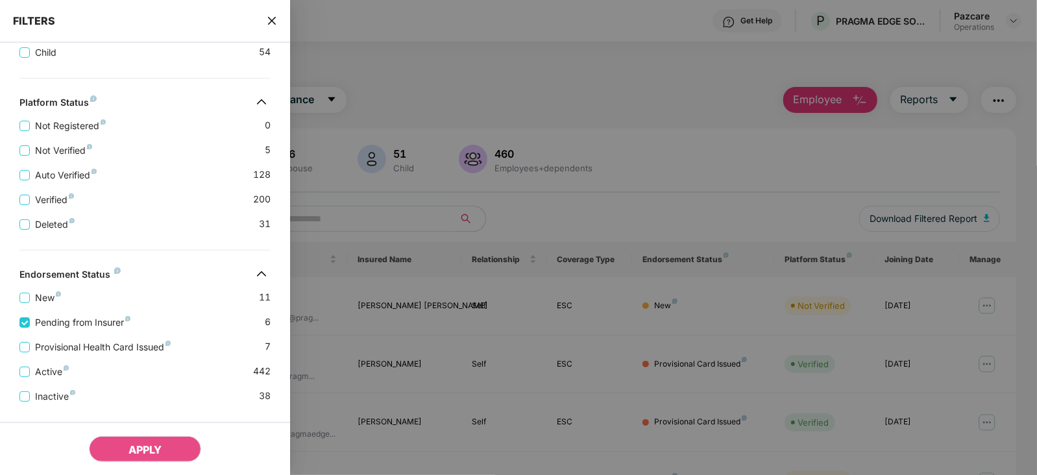
click at [107, 339] on div "Provisional Health Card Issued 7" at bounding box center [144, 342] width 251 height 25
click at [110, 348] on span "Provisional Health Card Issued" at bounding box center [103, 347] width 146 height 14
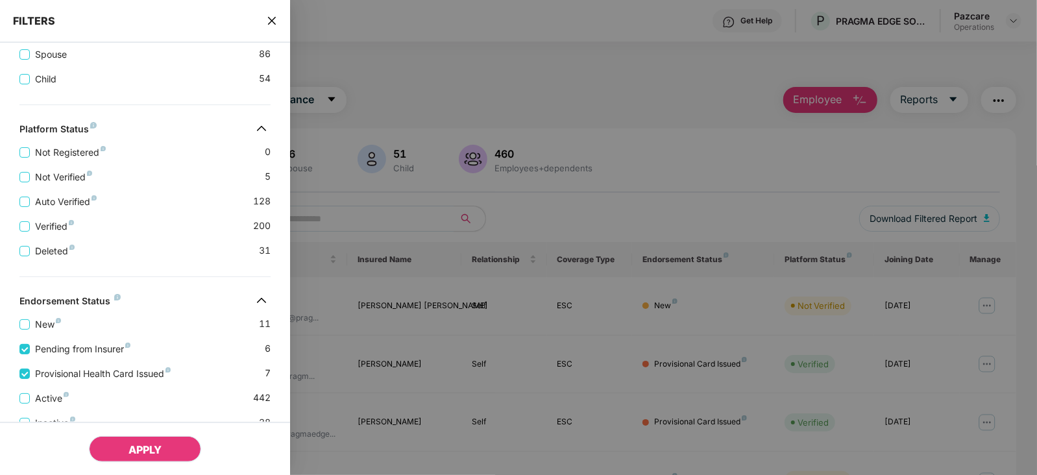
click at [141, 447] on span "APPLY" at bounding box center [144, 449] width 33 height 13
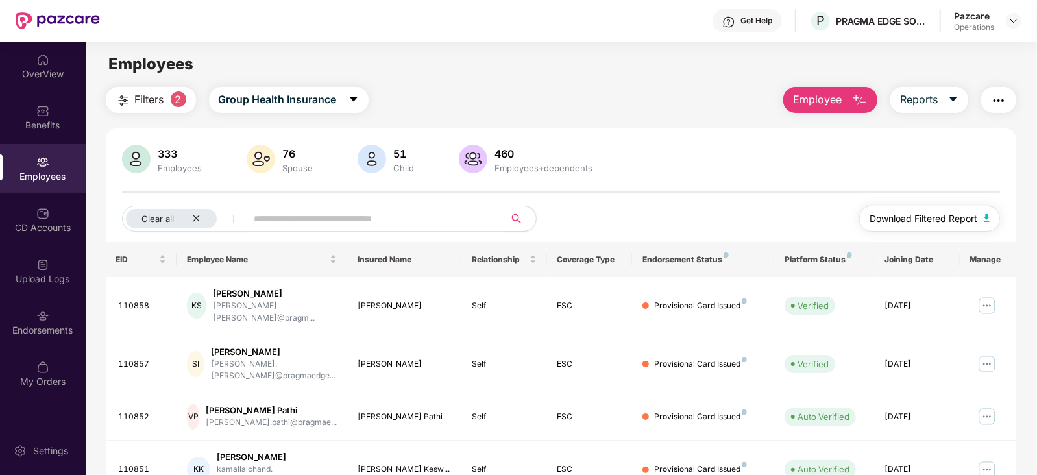
click at [954, 221] on span "Download Filtered Report" at bounding box center [923, 218] width 108 height 14
click at [1002, 108] on button "button" at bounding box center [998, 100] width 35 height 26
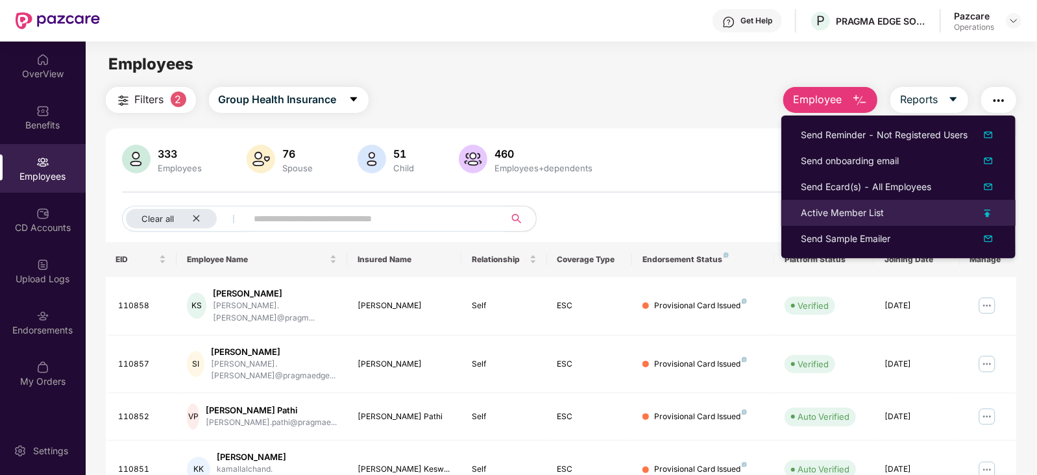
click at [831, 209] on div "Active Member List" at bounding box center [841, 213] width 83 height 14
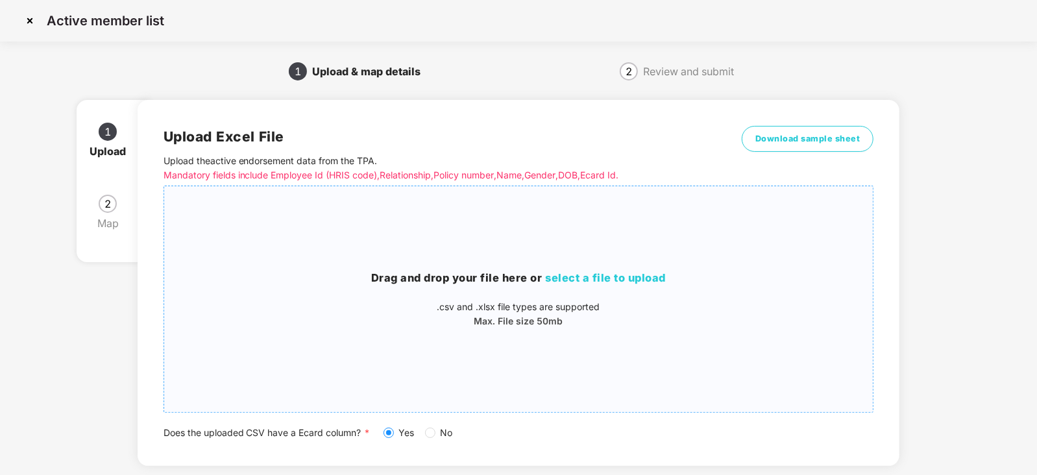
click at [577, 274] on span "select a file to upload" at bounding box center [606, 277] width 121 height 13
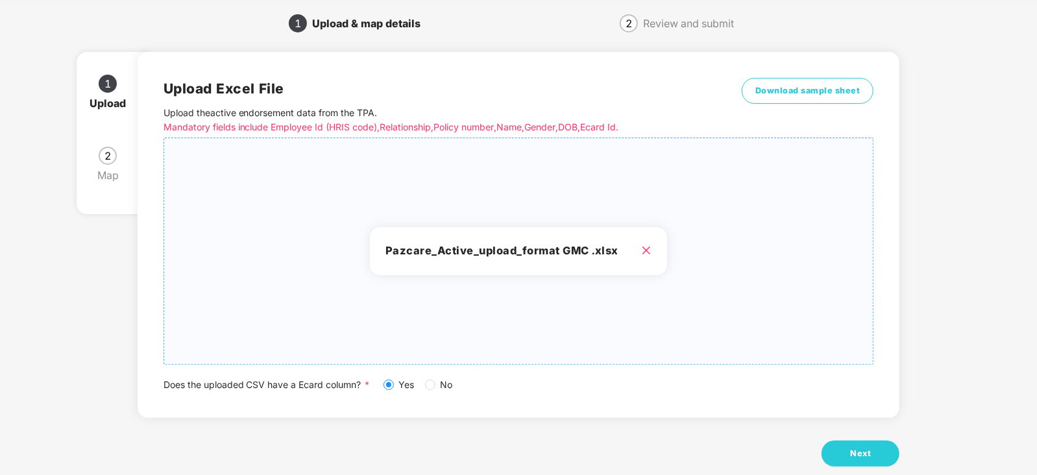
scroll to position [72, 0]
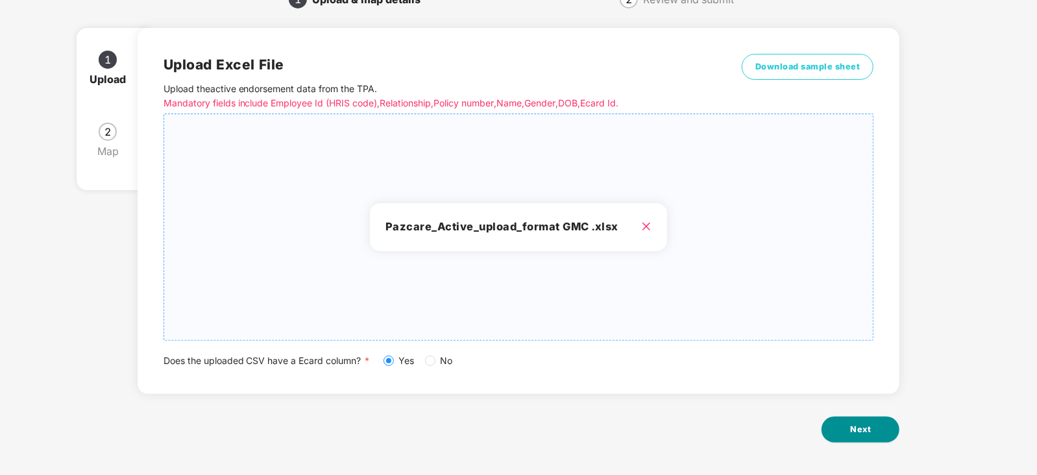
click at [858, 442] on button "Next" at bounding box center [860, 429] width 78 height 26
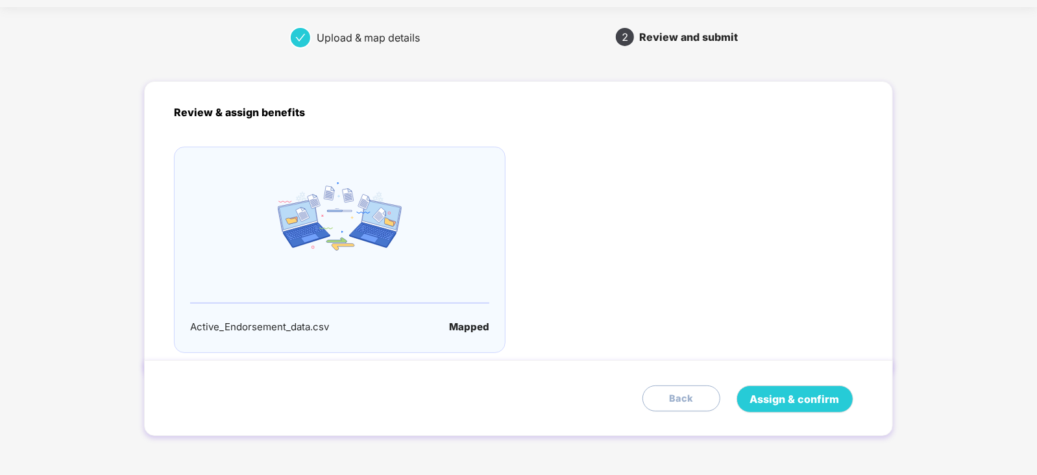
scroll to position [0, 0]
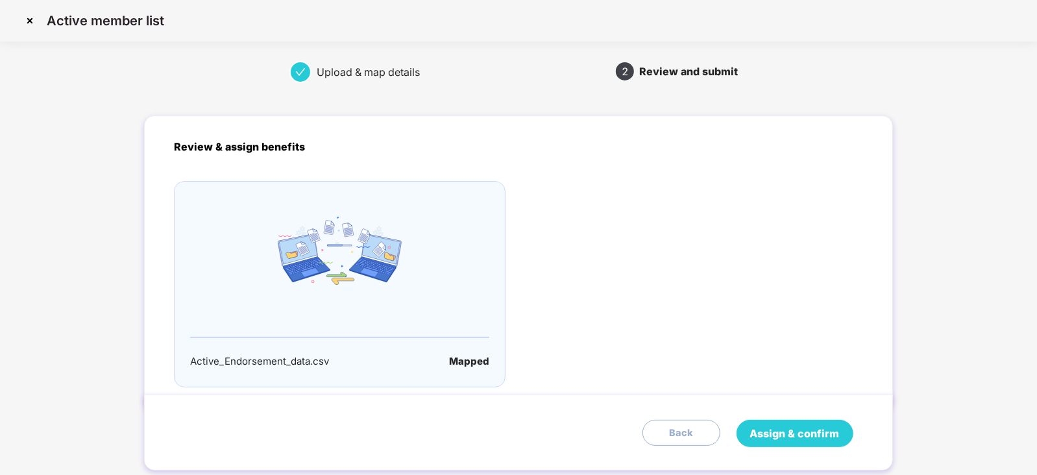
click at [826, 432] on span "Assign & confirm" at bounding box center [795, 434] width 90 height 16
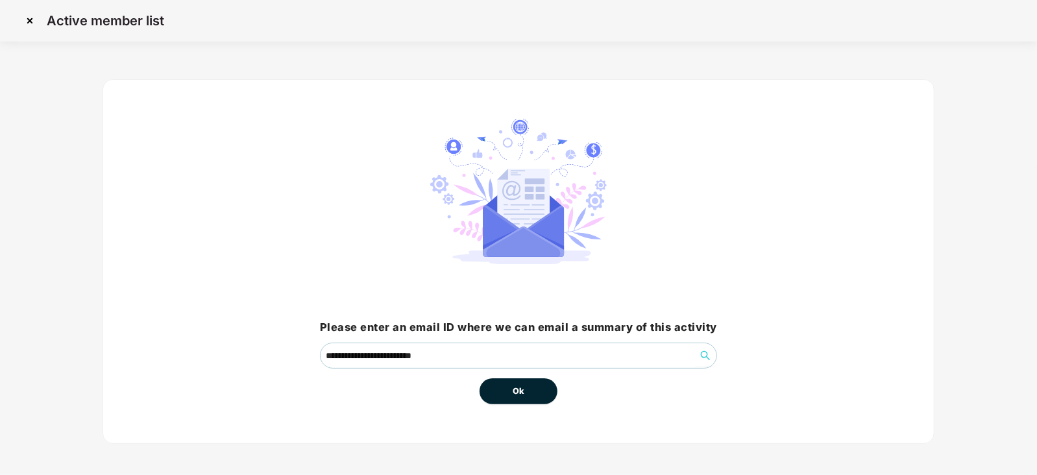
click at [533, 395] on button "Ok" at bounding box center [518, 391] width 78 height 26
click at [527, 398] on button "Ok" at bounding box center [518, 391] width 78 height 26
click at [519, 394] on span "Ok" at bounding box center [518, 391] width 12 height 13
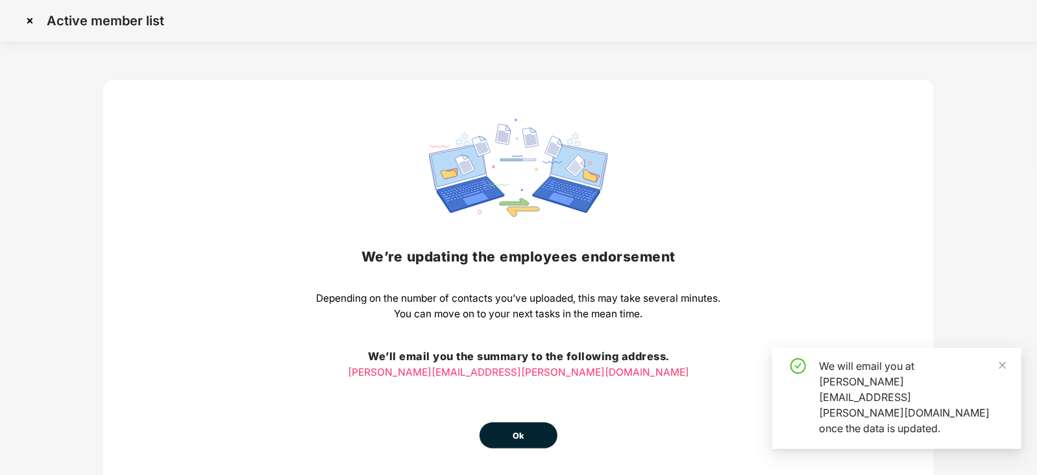
click at [516, 433] on span "Ok" at bounding box center [518, 435] width 12 height 13
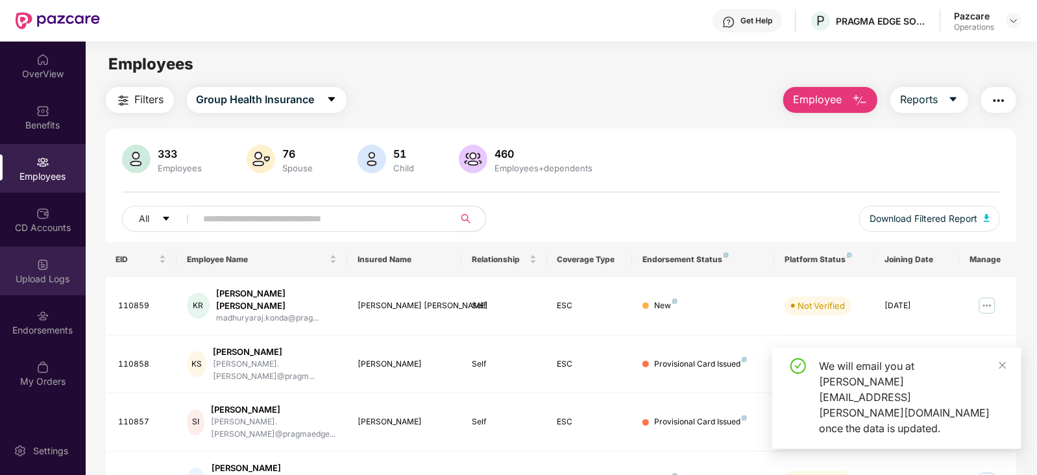
click at [54, 276] on div "Upload Logs" at bounding box center [43, 278] width 86 height 13
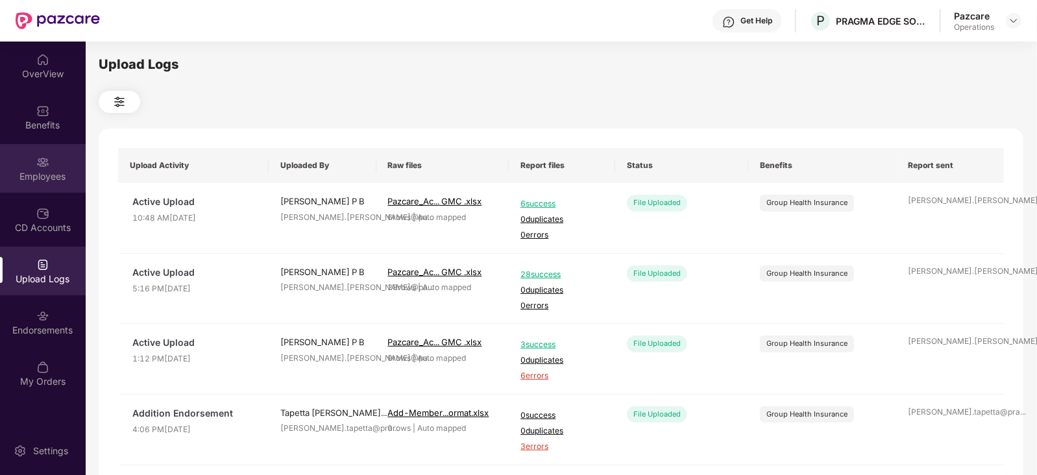
click at [42, 191] on div "Employees" at bounding box center [43, 168] width 86 height 49
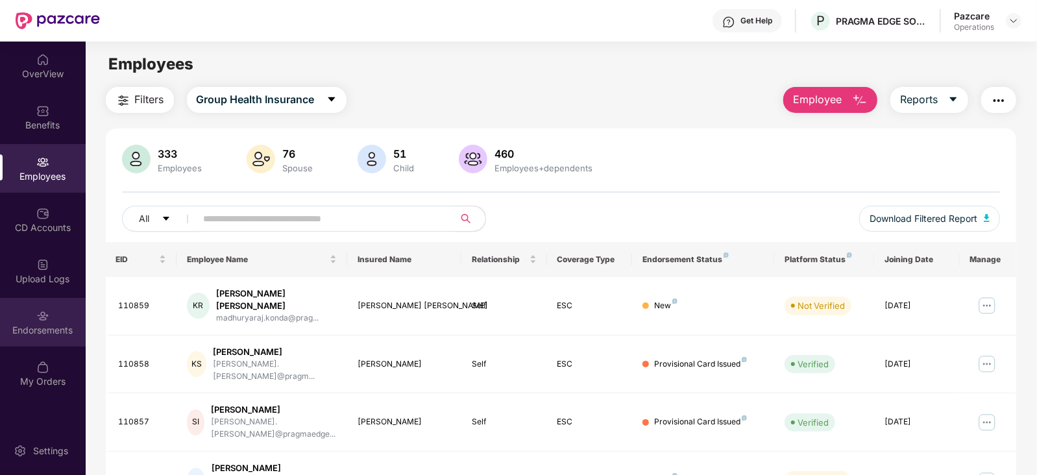
click at [49, 331] on div "Endorsements" at bounding box center [43, 330] width 86 height 13
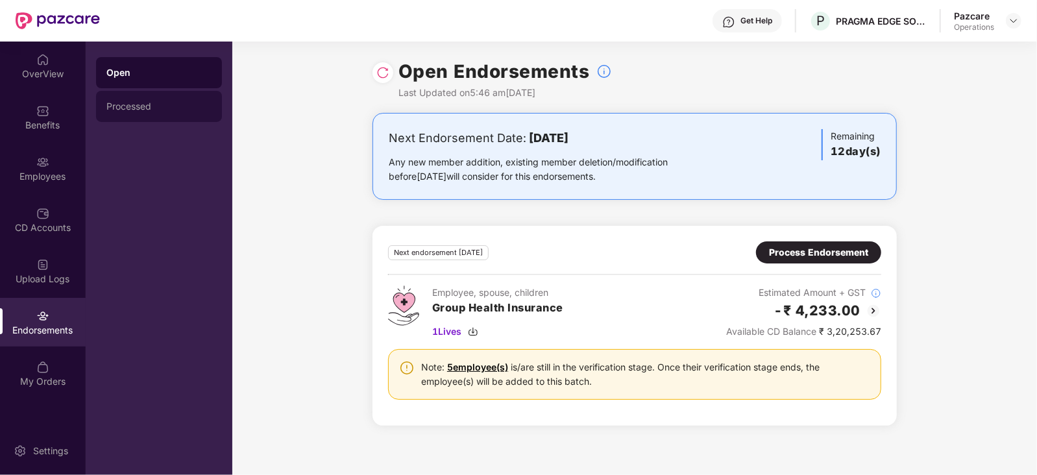
click at [151, 114] on div "Processed" at bounding box center [159, 106] width 126 height 31
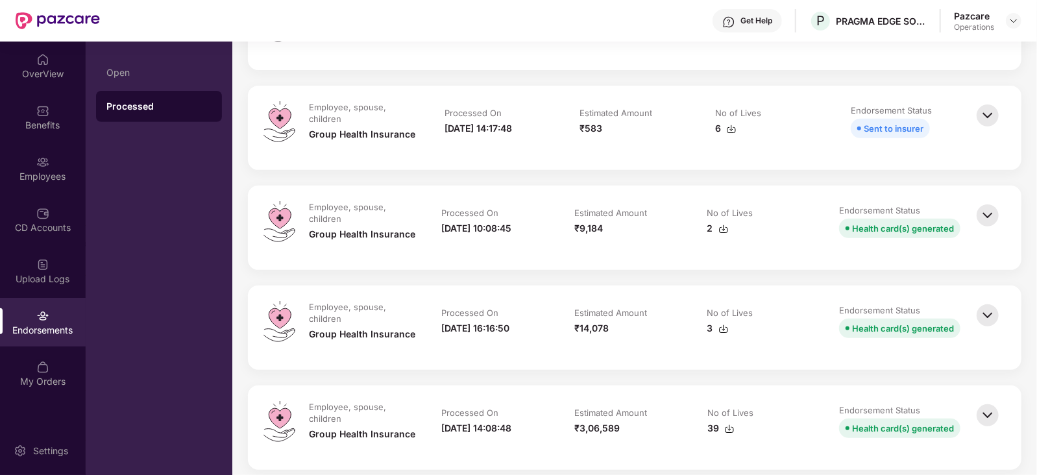
scroll to position [80, 0]
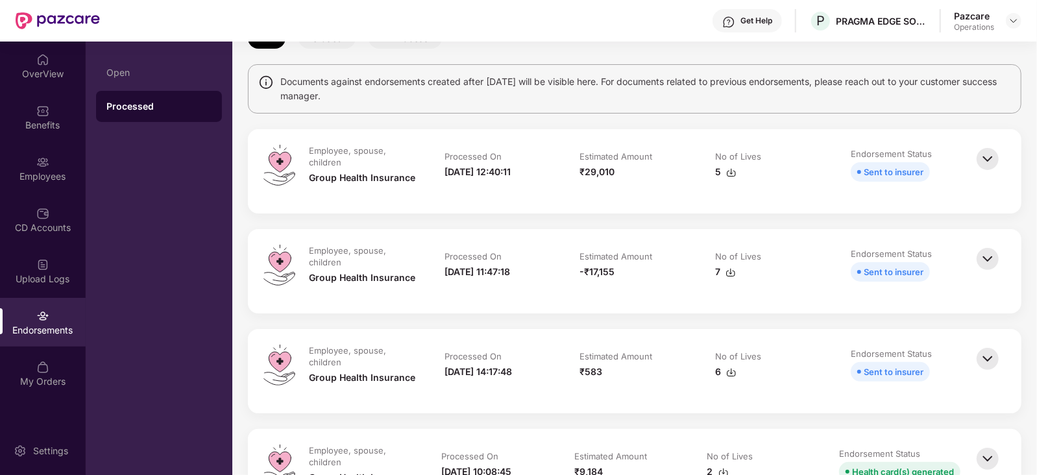
click at [1008, 158] on div "Employee, spouse, children Group Health Insurance Processed On [DATE] 12:40:11 …" at bounding box center [634, 171] width 773 height 84
click at [995, 261] on img at bounding box center [987, 259] width 29 height 29
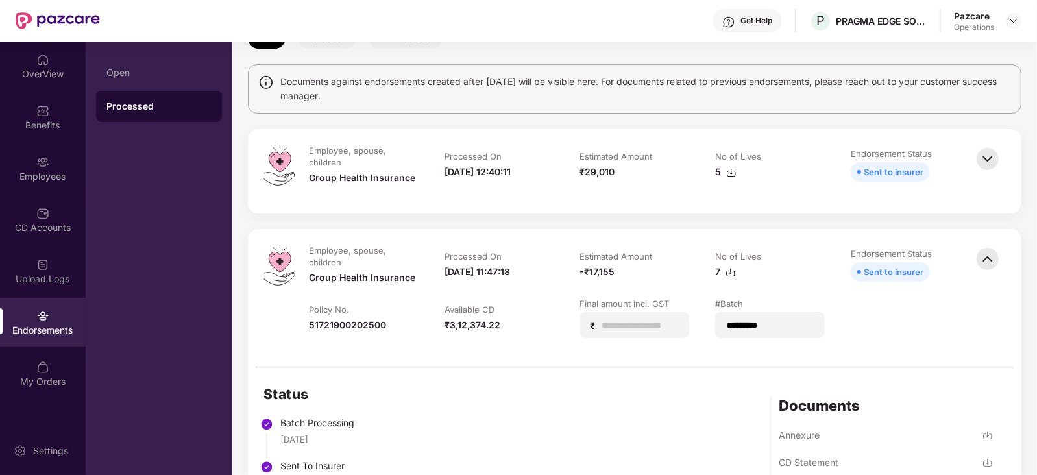
click at [978, 145] on img at bounding box center [987, 159] width 29 height 29
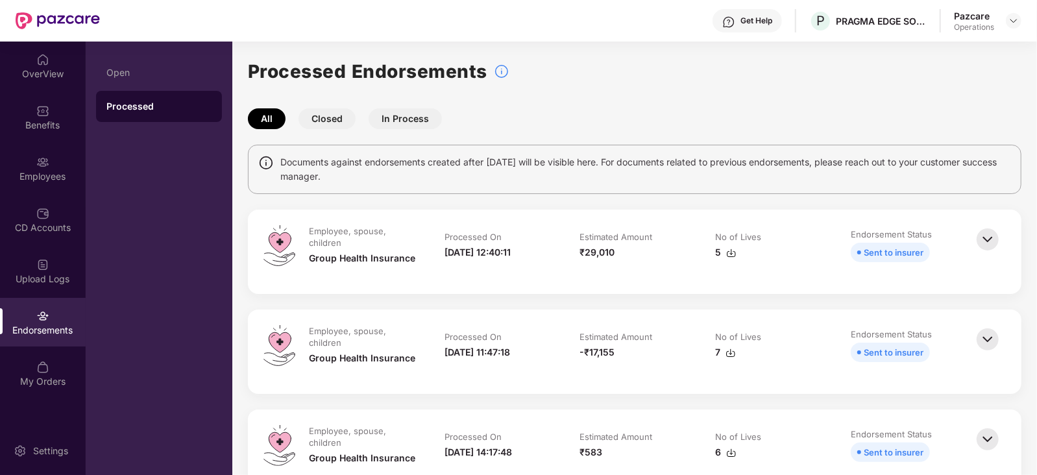
scroll to position [162, 0]
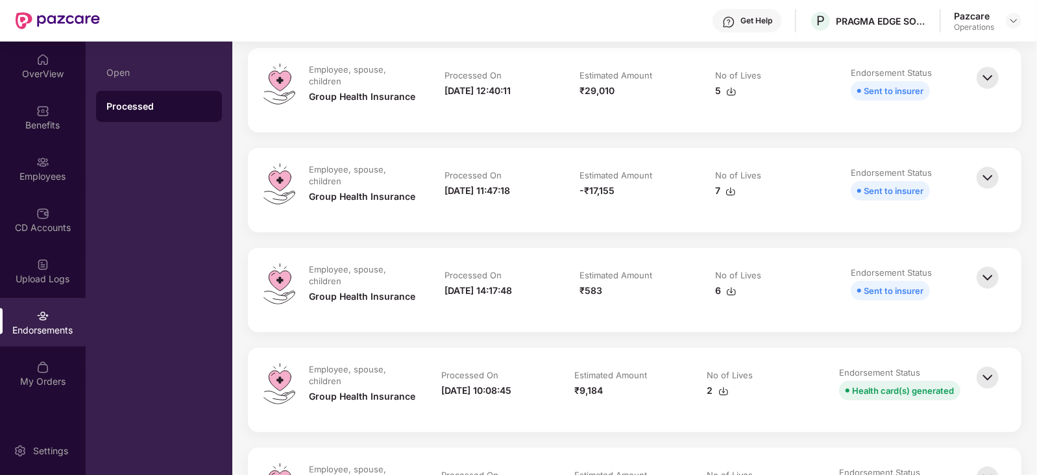
click at [1013, 32] on div "Get Help P PRAGMA EDGE SOFTWARE SERVICES PRIVATE LIMITED Pazcare Operations" at bounding box center [560, 21] width 921 height 42
click at [1007, 25] on div at bounding box center [1013, 21] width 16 height 16
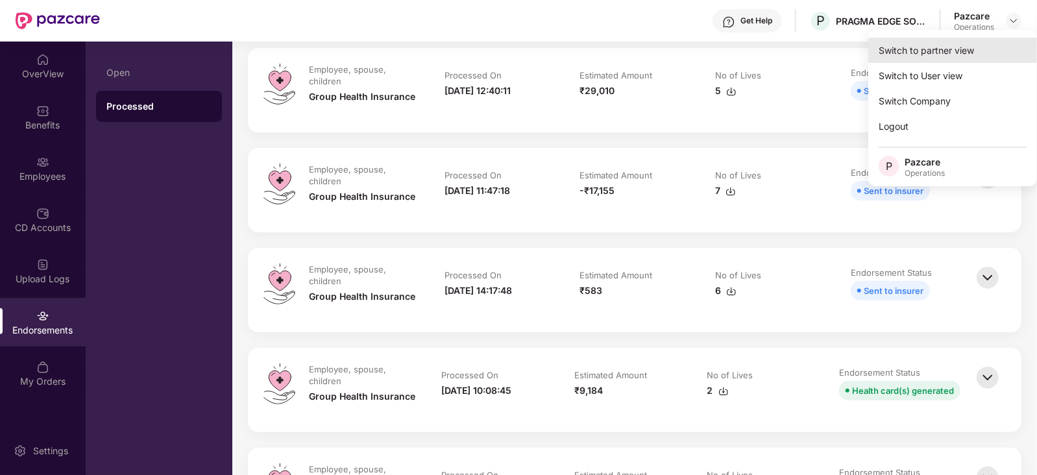
click at [947, 53] on div "Switch to partner view" at bounding box center [952, 50] width 169 height 25
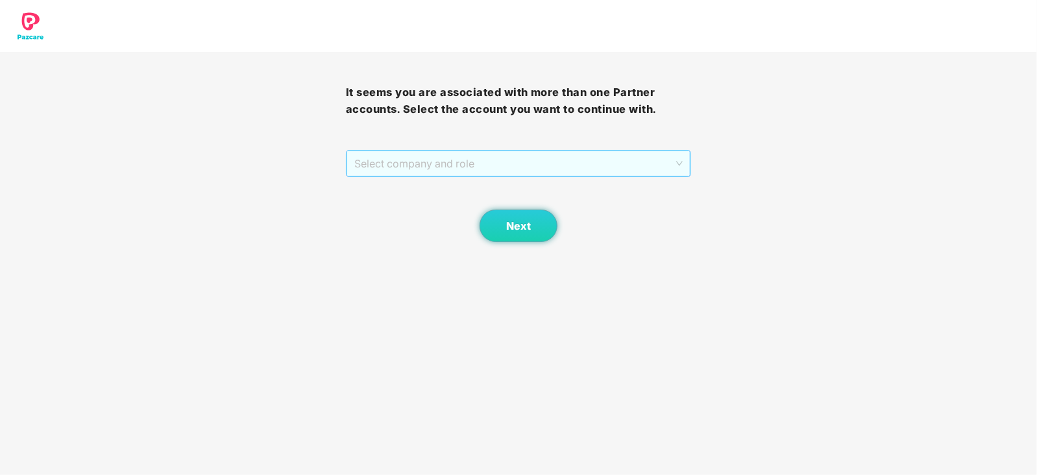
click at [509, 170] on span "Select company and role" at bounding box center [518, 163] width 329 height 25
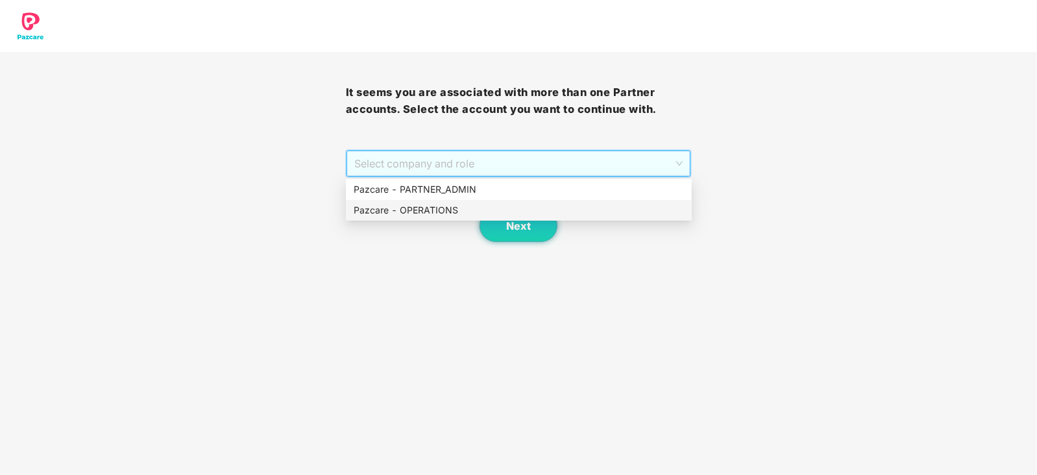
click at [436, 202] on div "Pazcare - OPERATIONS" at bounding box center [519, 210] width 346 height 21
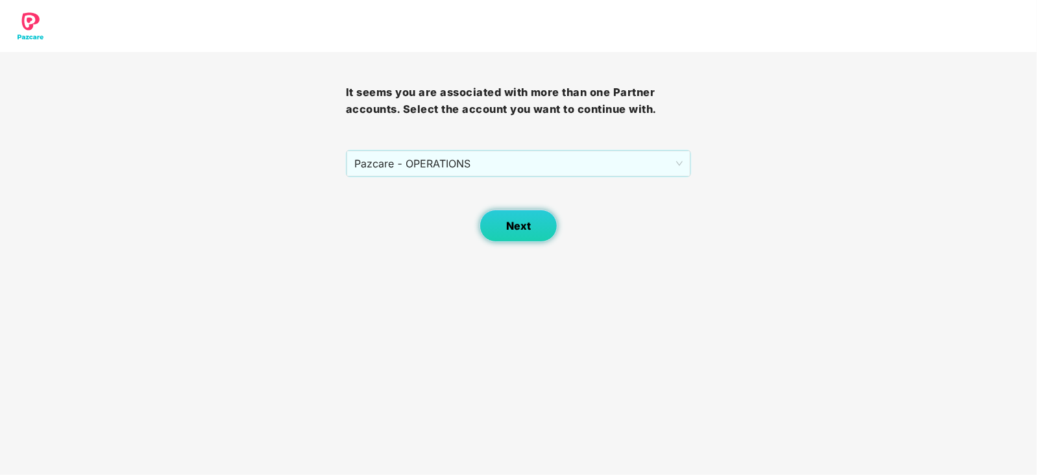
click at [493, 220] on button "Next" at bounding box center [518, 226] width 78 height 32
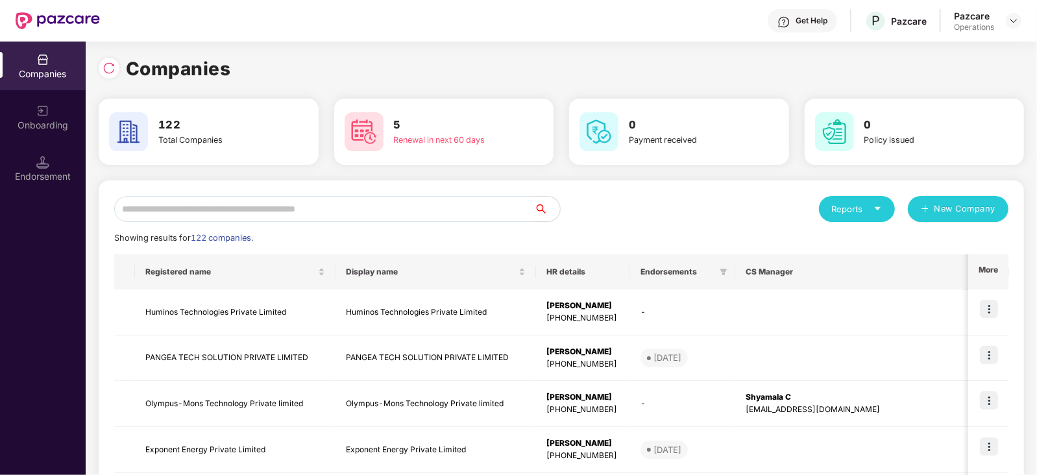
click at [328, 198] on input "text" at bounding box center [324, 209] width 420 height 26
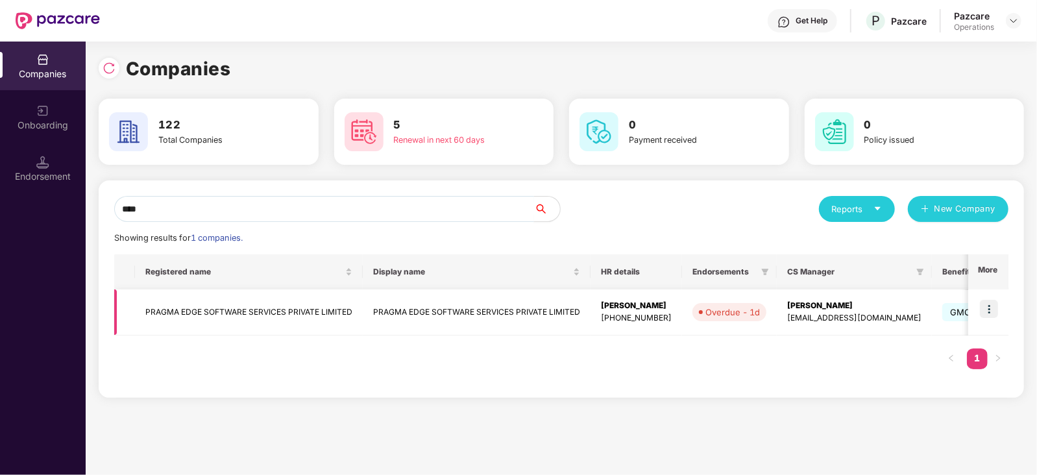
type input "****"
click at [169, 315] on td "PRAGMA EDGE SOFTWARE SERVICES PRIVATE LIMITED" at bounding box center [249, 312] width 228 height 46
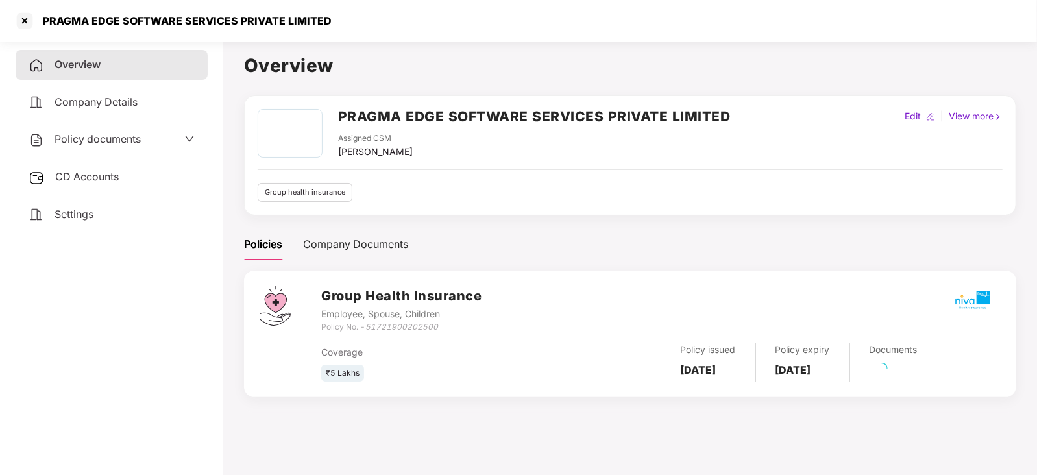
click at [91, 182] on span "CD Accounts" at bounding box center [87, 176] width 64 height 13
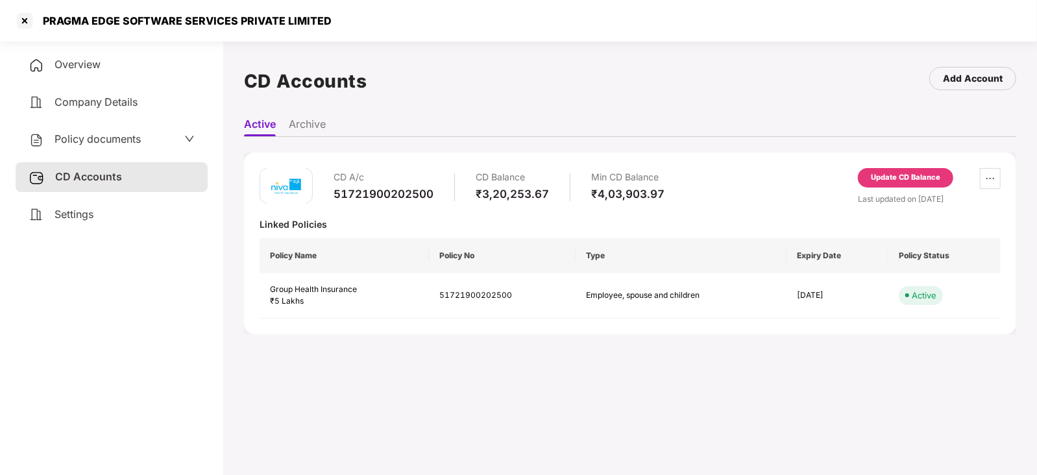
click at [899, 173] on div "Update CD Balance" at bounding box center [905, 178] width 69 height 12
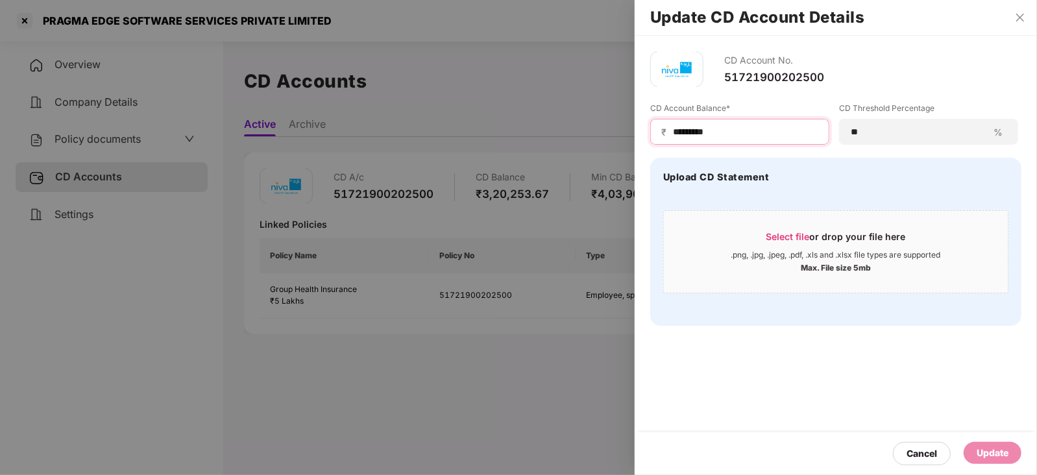
drag, startPoint x: 717, startPoint y: 134, endPoint x: 658, endPoint y: 133, distance: 58.4
click at [658, 133] on div "₹ *********" at bounding box center [739, 132] width 179 height 26
paste input
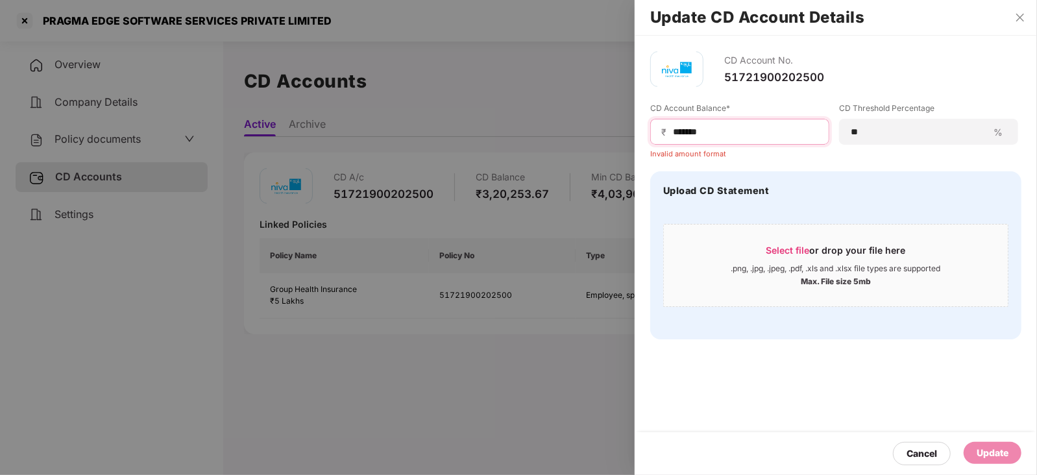
click at [673, 138] on input "******" at bounding box center [744, 132] width 147 height 14
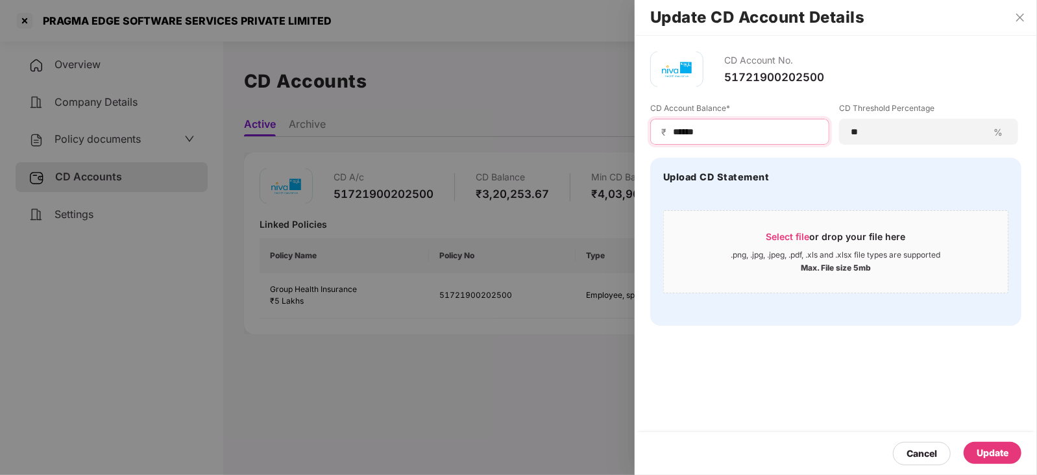
type input "******"
click at [1006, 440] on div "Cancel Update" at bounding box center [835, 453] width 402 height 43
click at [1007, 440] on div "Cancel Update" at bounding box center [835, 453] width 402 height 43
click at [1006, 442] on div "Update" at bounding box center [992, 453] width 58 height 22
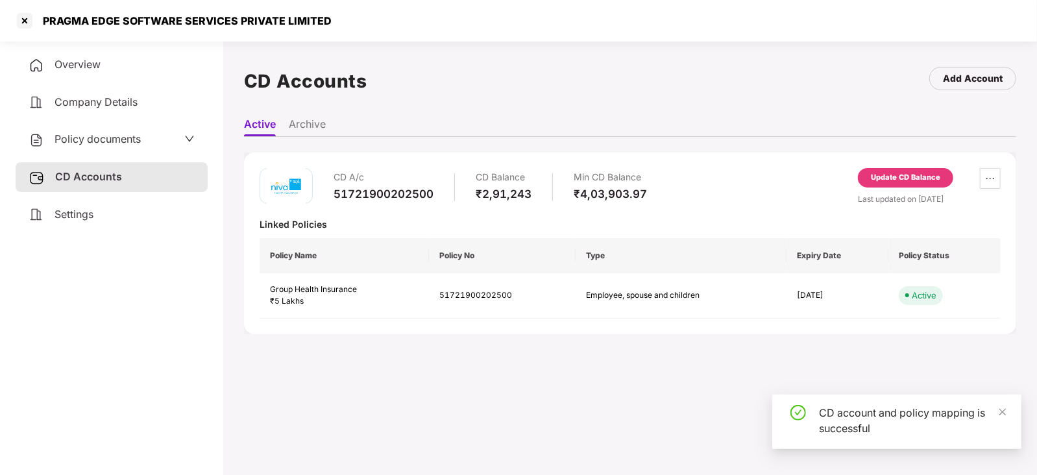
click at [59, 145] on span "Policy documents" at bounding box center [97, 138] width 86 height 13
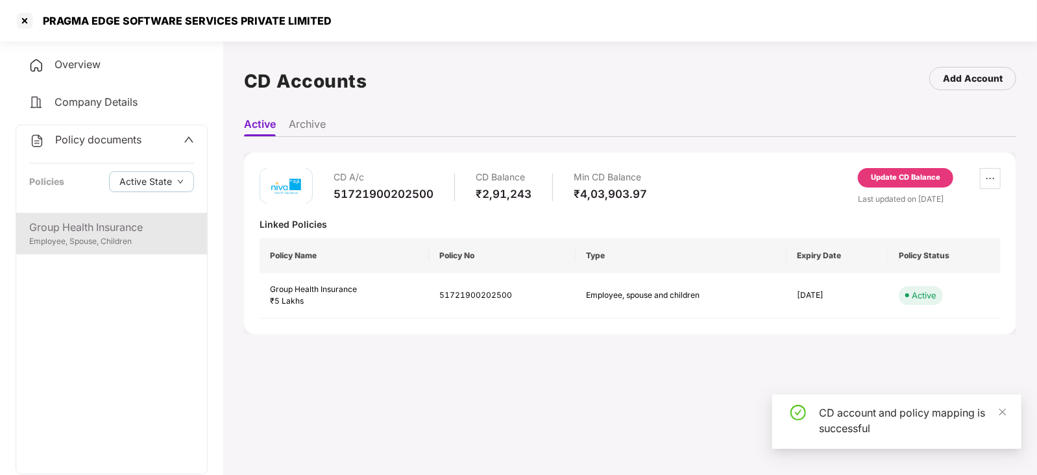
click at [106, 228] on div "Group Health Insurance" at bounding box center [111, 227] width 165 height 16
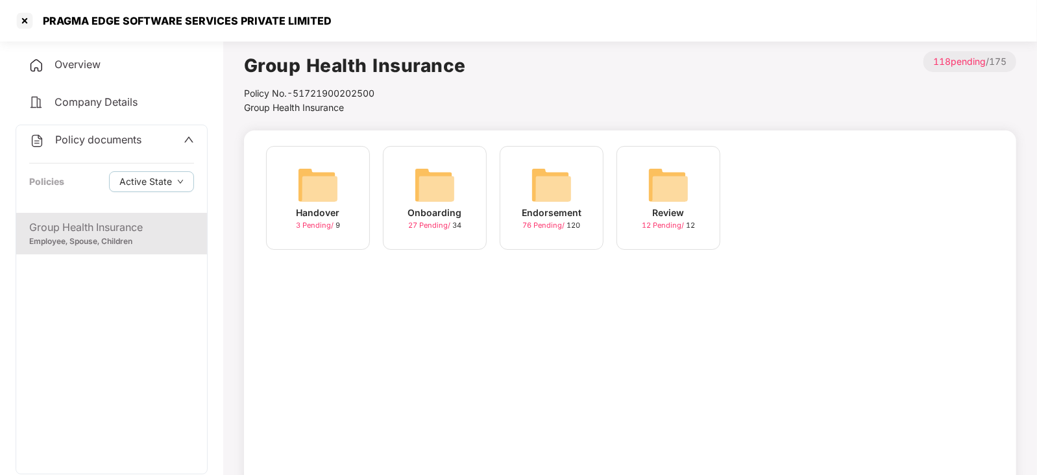
click at [560, 190] on img at bounding box center [552, 185] width 42 height 42
click at [655, 187] on img at bounding box center [668, 185] width 42 height 42
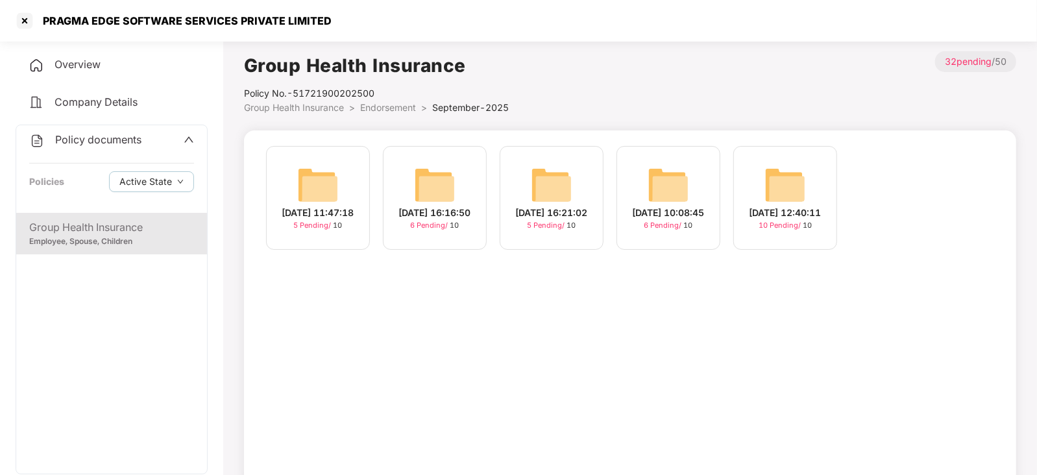
click at [788, 182] on img at bounding box center [785, 185] width 42 height 42
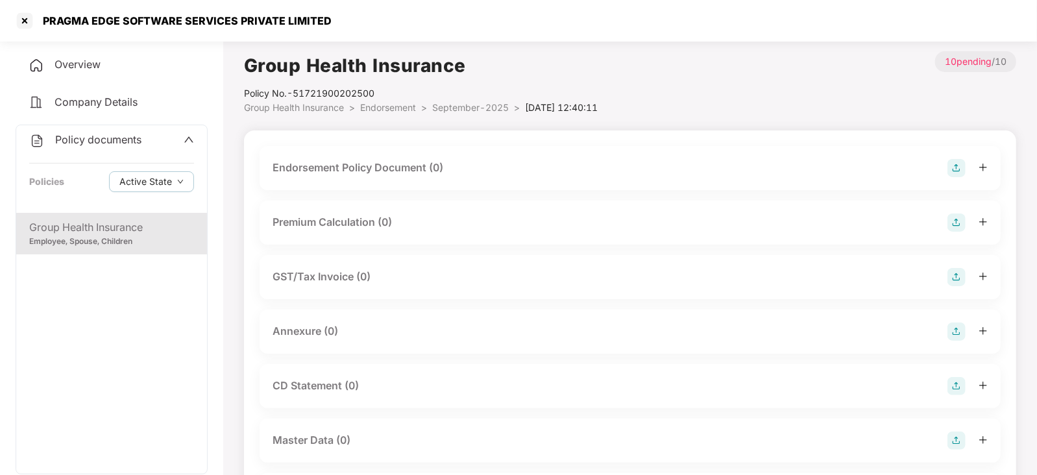
click at [954, 157] on div "Endorsement Policy Document (0)" at bounding box center [629, 168] width 741 height 44
click at [954, 159] on img at bounding box center [956, 168] width 18 height 18
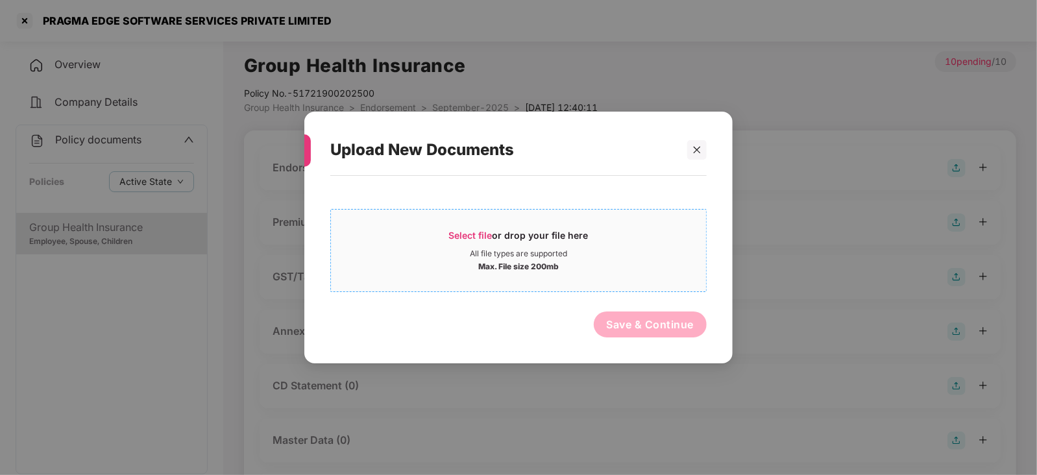
click at [469, 234] on span "Select file" at bounding box center [470, 235] width 43 height 11
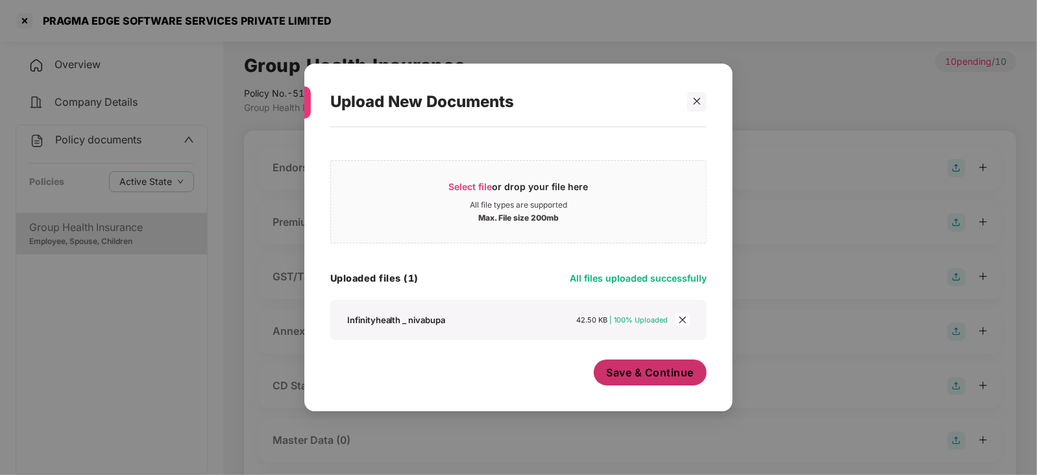
click at [616, 376] on span "Save & Continue" at bounding box center [651, 372] width 88 height 14
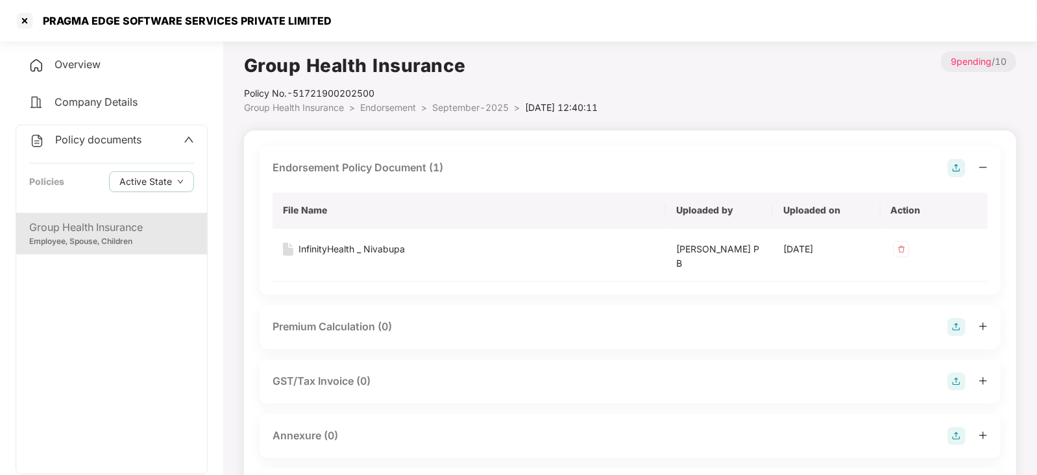
click at [957, 334] on img at bounding box center [956, 327] width 18 height 18
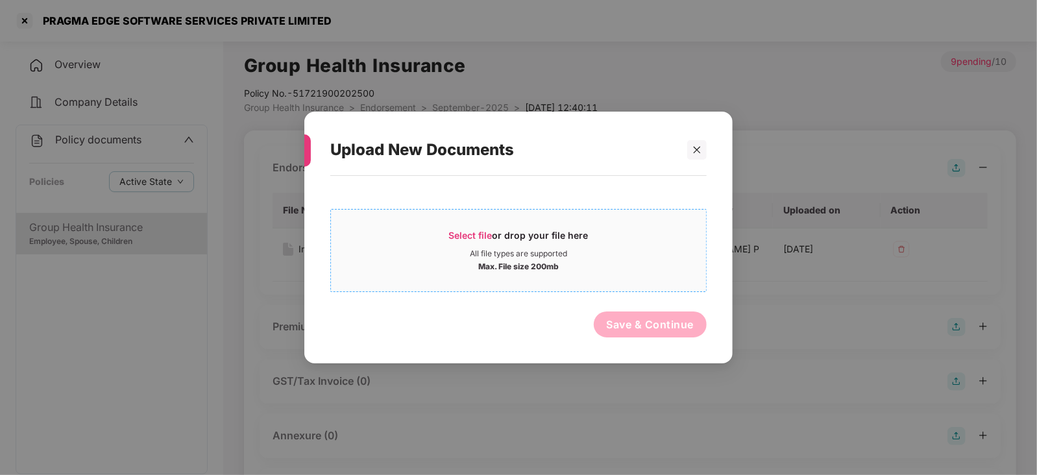
click at [474, 238] on span "Select file" at bounding box center [470, 235] width 43 height 11
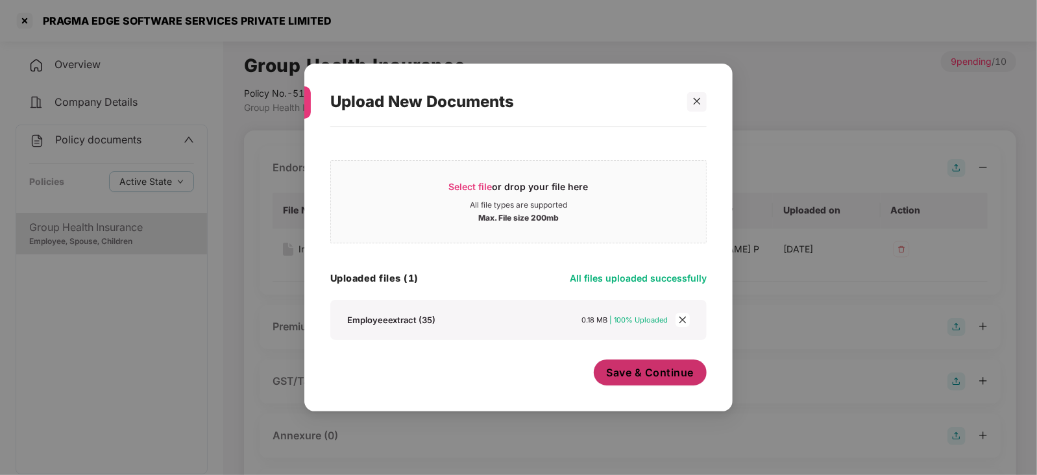
click at [653, 383] on button "Save & Continue" at bounding box center [651, 372] width 114 height 26
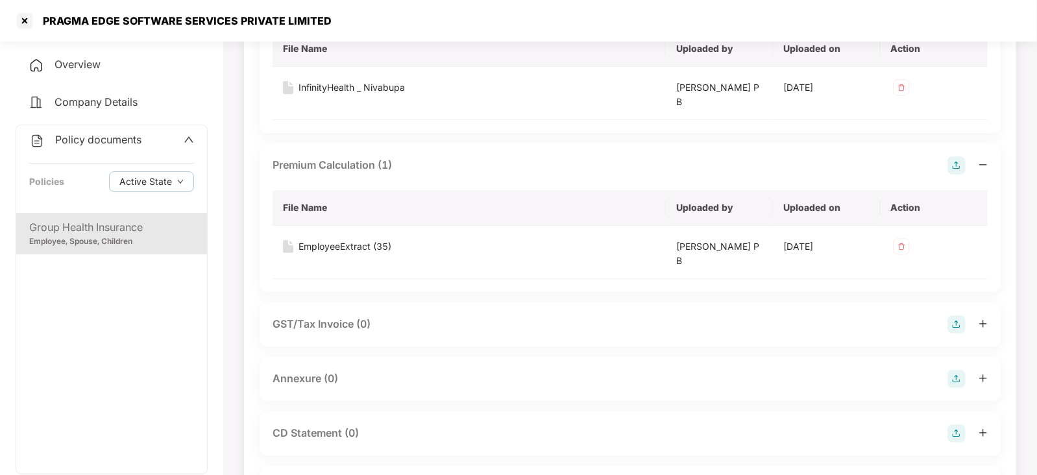
click at [952, 381] on img at bounding box center [956, 379] width 18 height 18
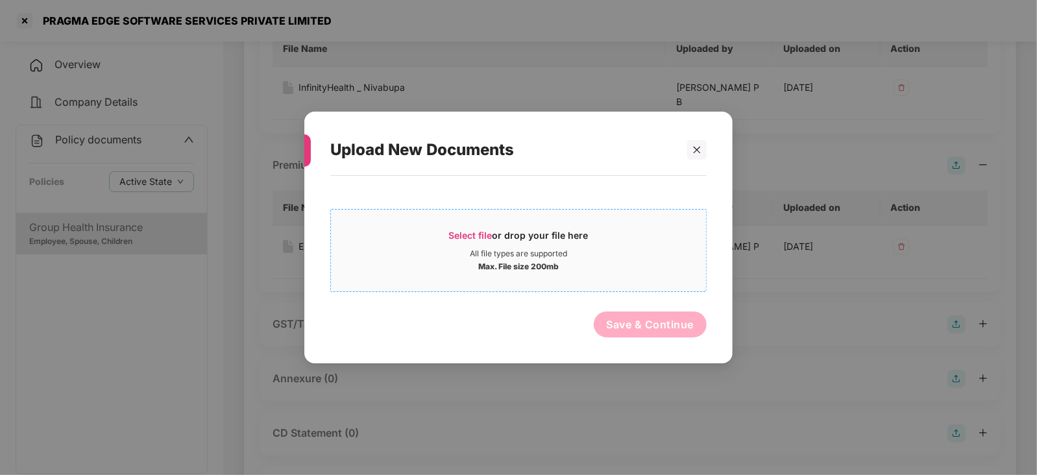
click at [487, 233] on span "Select file" at bounding box center [470, 235] width 43 height 11
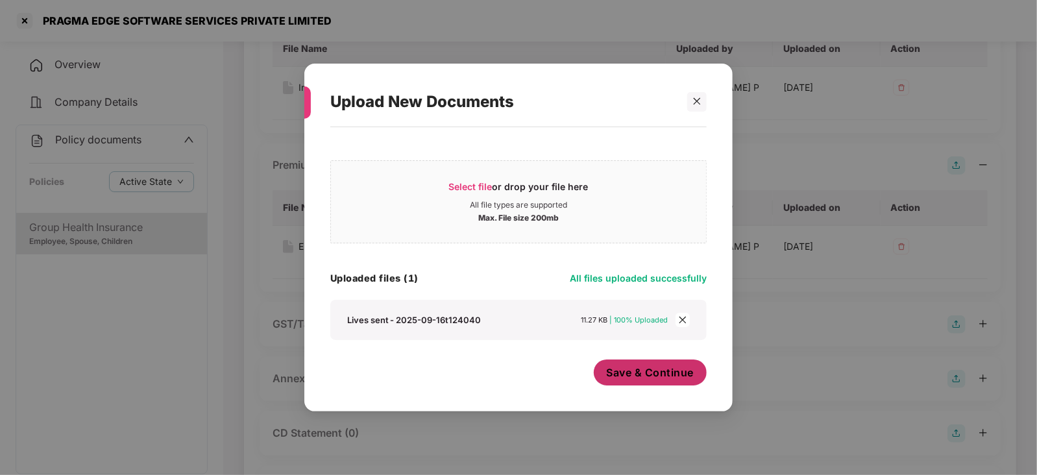
click at [652, 384] on button "Save & Continue" at bounding box center [651, 372] width 114 height 26
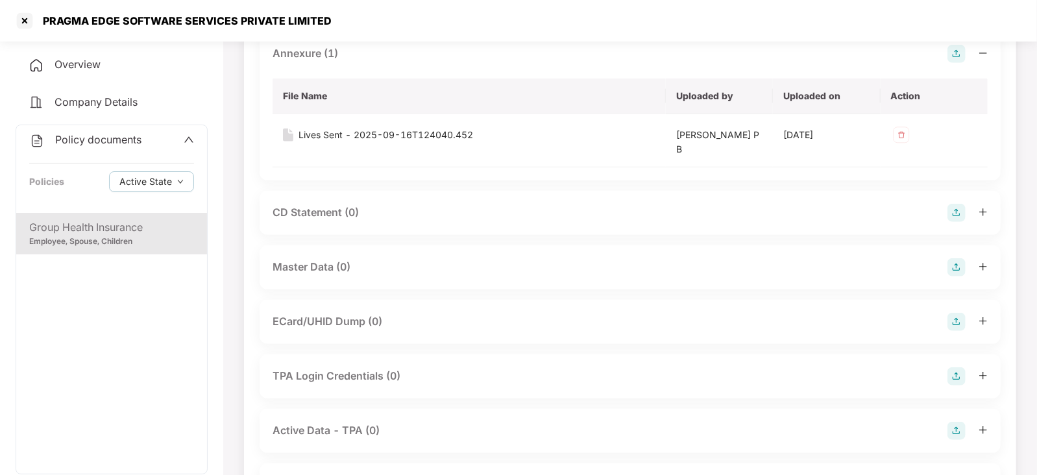
scroll to position [560, 0]
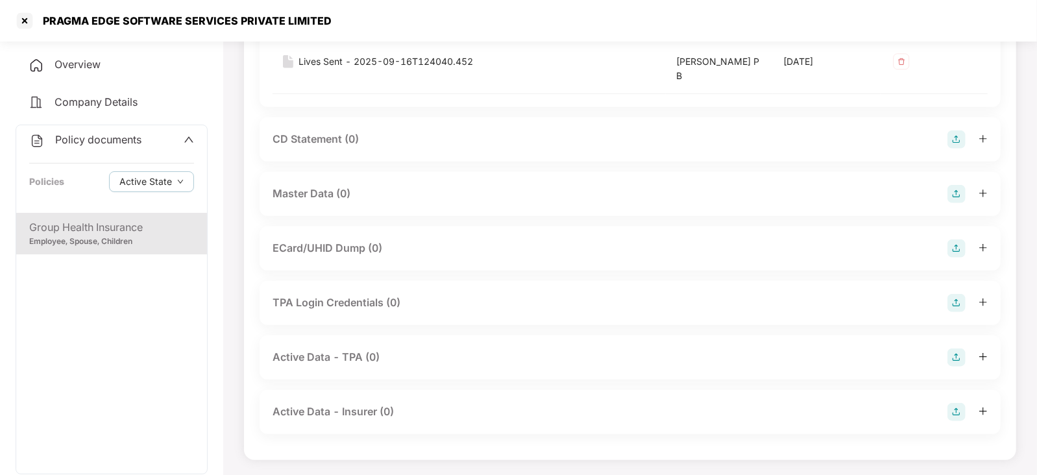
click at [956, 193] on img at bounding box center [956, 194] width 18 height 18
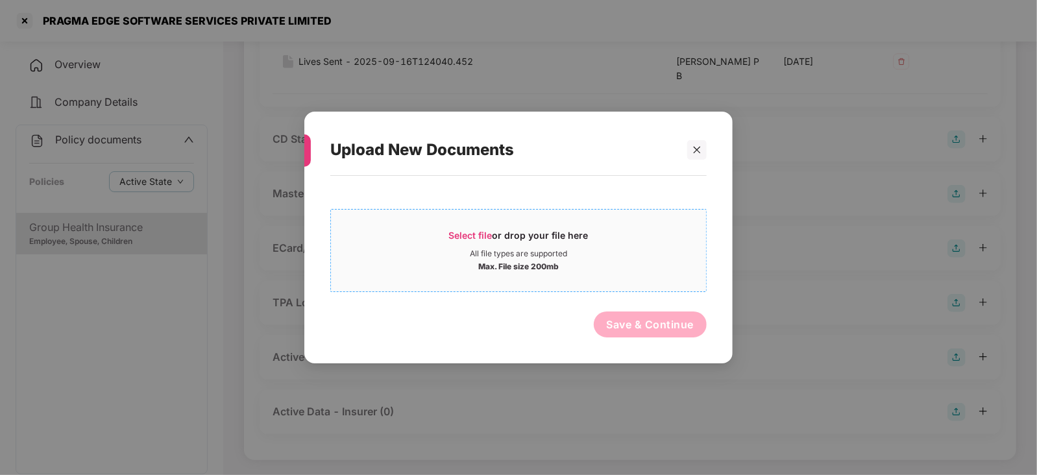
click at [487, 232] on span "Select file" at bounding box center [470, 235] width 43 height 11
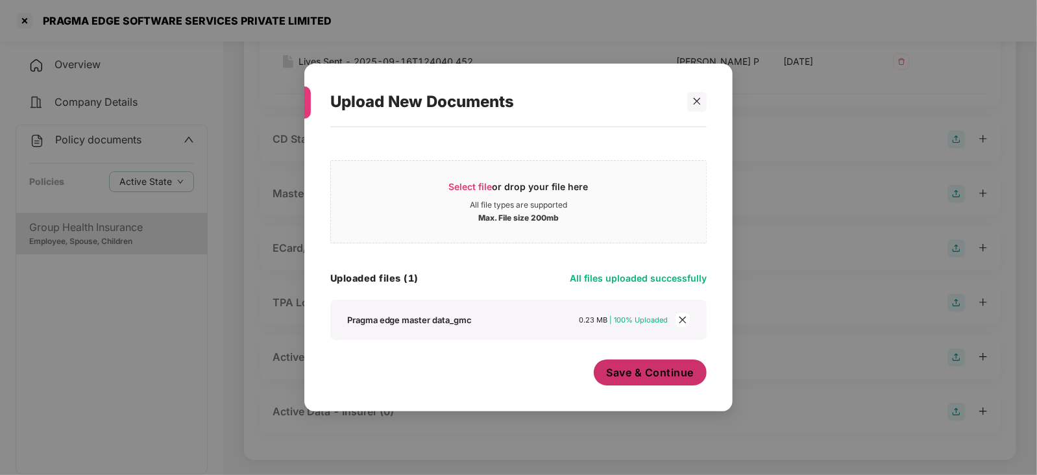
click at [643, 372] on span "Save & Continue" at bounding box center [651, 372] width 88 height 14
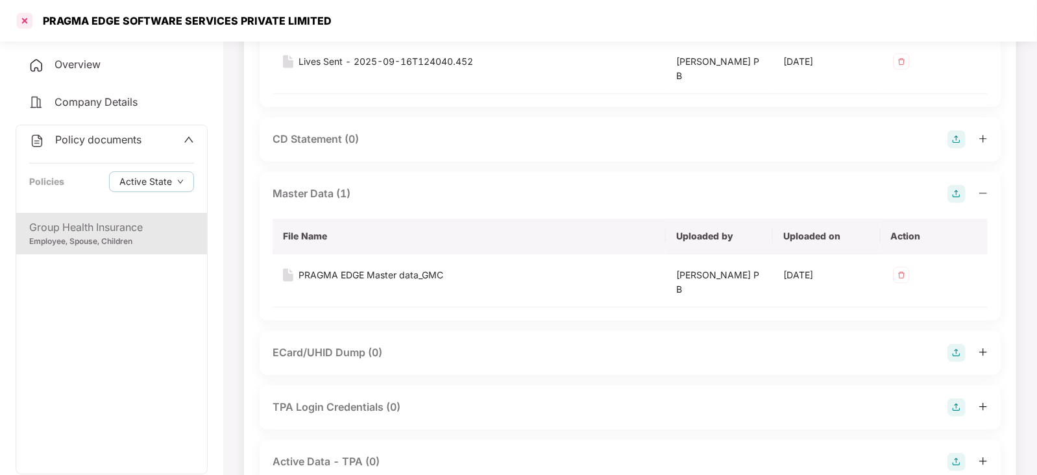
click at [27, 25] on div at bounding box center [24, 20] width 21 height 21
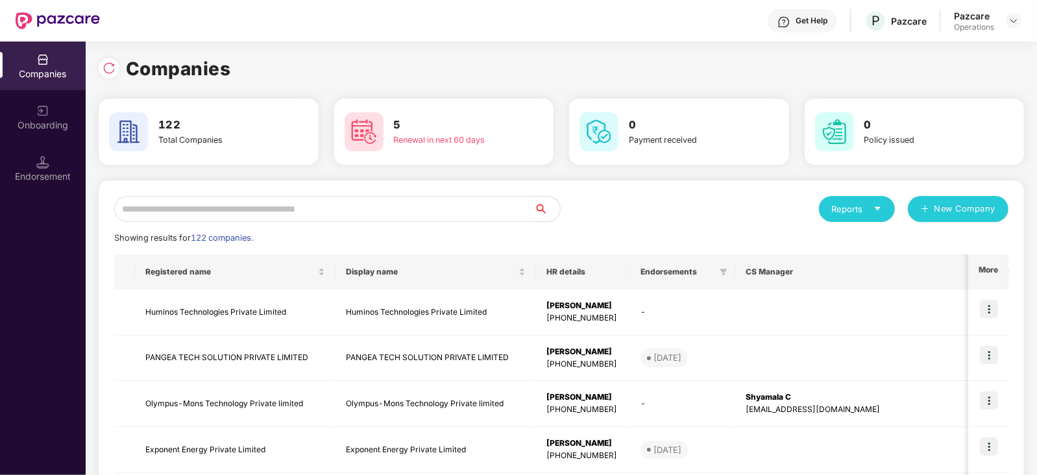
scroll to position [0, 0]
click at [271, 199] on input "text" at bounding box center [324, 209] width 420 height 26
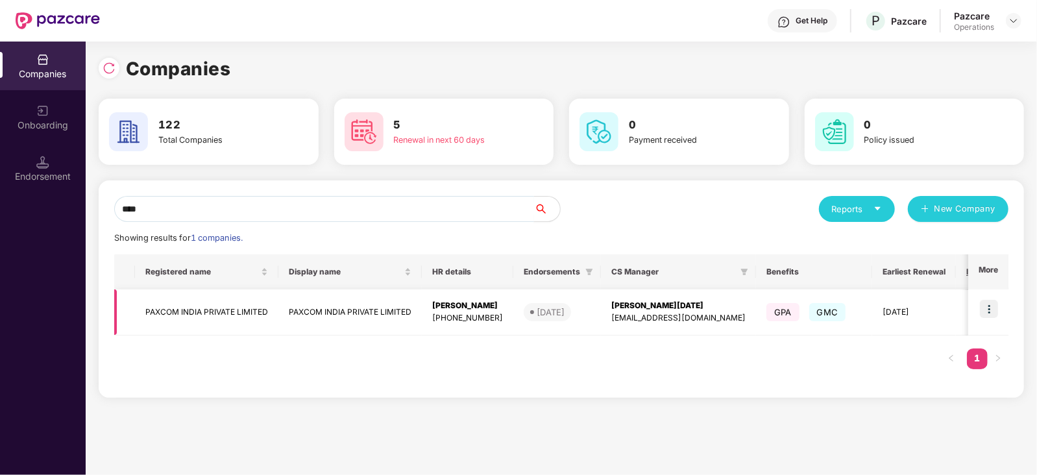
type input "****"
click at [236, 319] on td "PAXCOM INDIA PRIVATE LIMITED" at bounding box center [206, 312] width 143 height 46
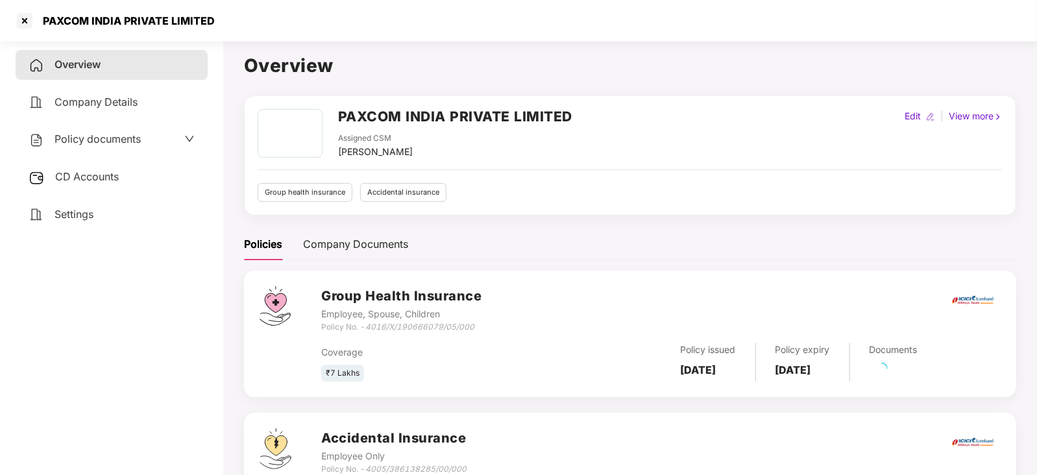
click at [109, 178] on span "CD Accounts" at bounding box center [87, 176] width 64 height 13
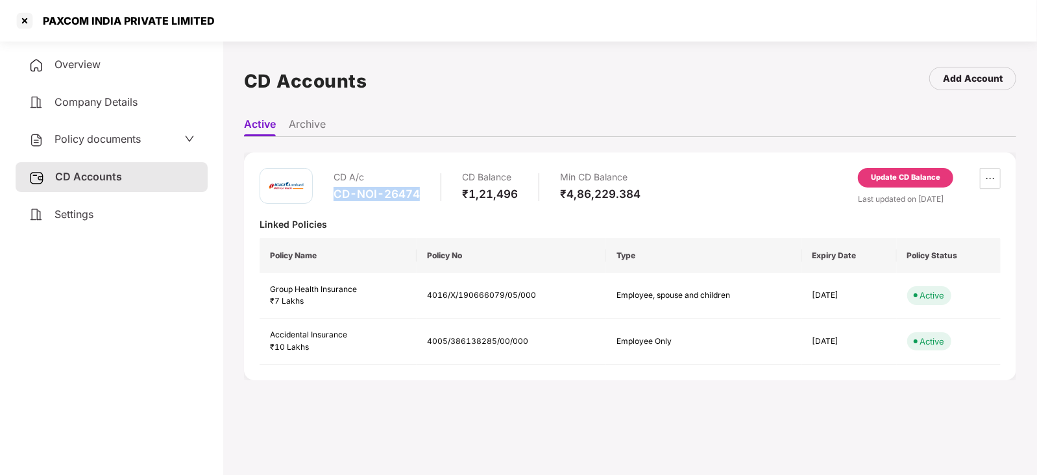
drag, startPoint x: 334, startPoint y: 199, endPoint x: 418, endPoint y: 203, distance: 84.4
click at [418, 203] on div "CD A/c CD-NOI-26474" at bounding box center [376, 186] width 86 height 37
copy div "CD-NOI-26474"
click at [872, 177] on div "Update CD Balance" at bounding box center [905, 178] width 69 height 12
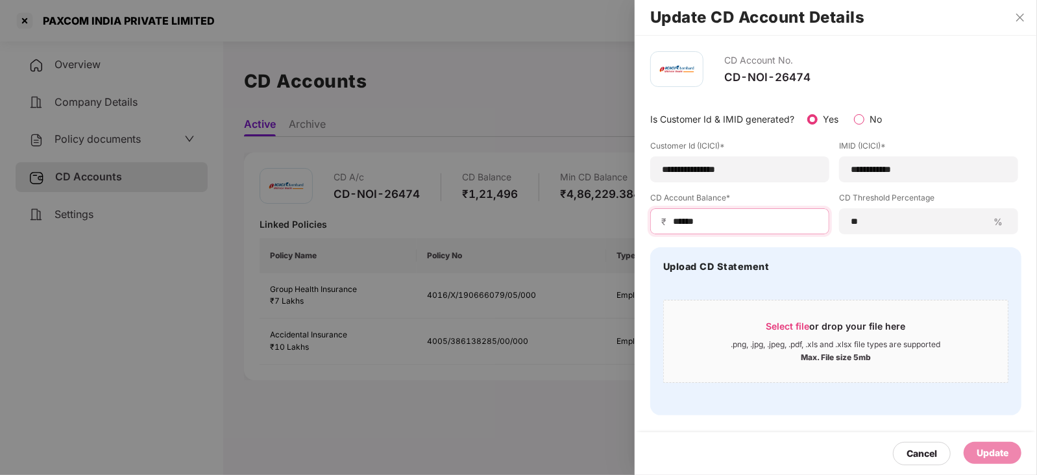
drag, startPoint x: 713, startPoint y: 219, endPoint x: 659, endPoint y: 228, distance: 54.6
click at [659, 228] on div "₹ ******" at bounding box center [739, 221] width 179 height 26
paste input
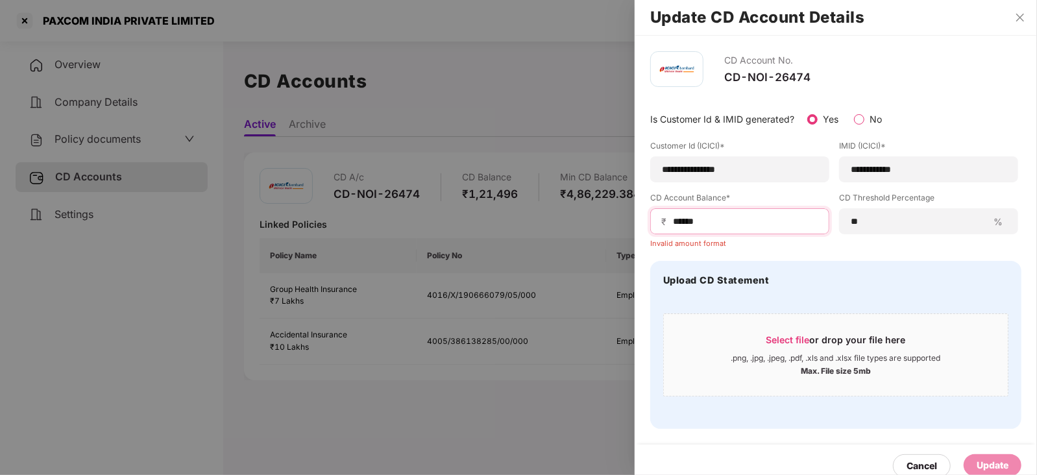
click at [678, 222] on input "*****" at bounding box center [744, 222] width 147 height 14
click at [671, 222] on input "*****" at bounding box center [744, 222] width 147 height 14
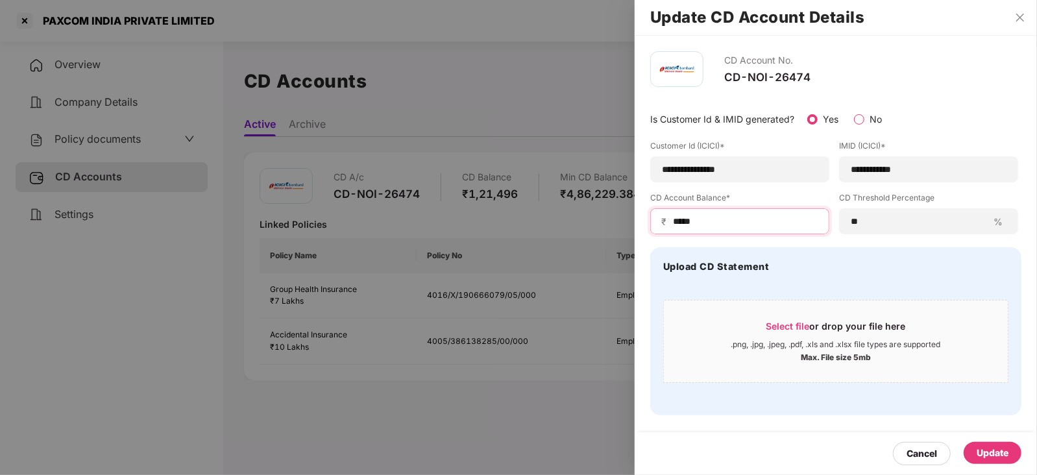
type input "*****"
click at [976, 451] on div "Update" at bounding box center [992, 453] width 32 height 14
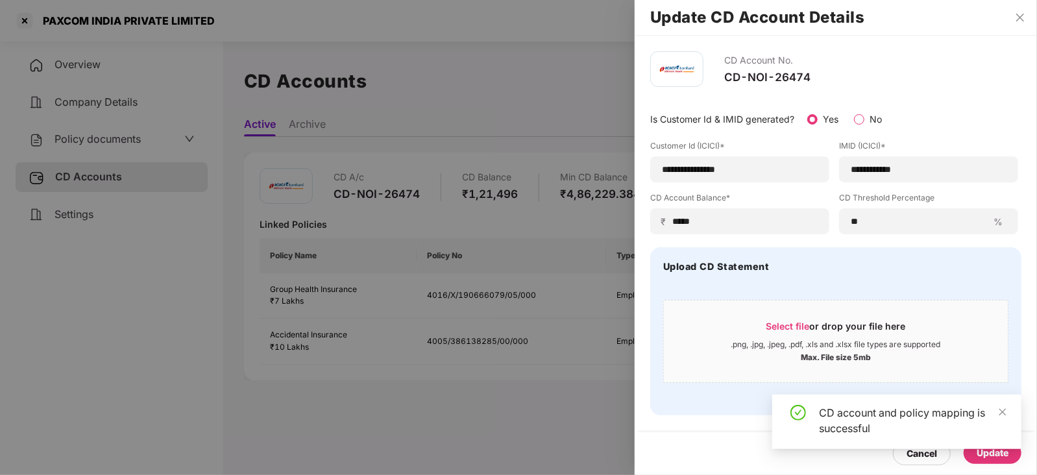
click at [83, 152] on div at bounding box center [518, 237] width 1037 height 475
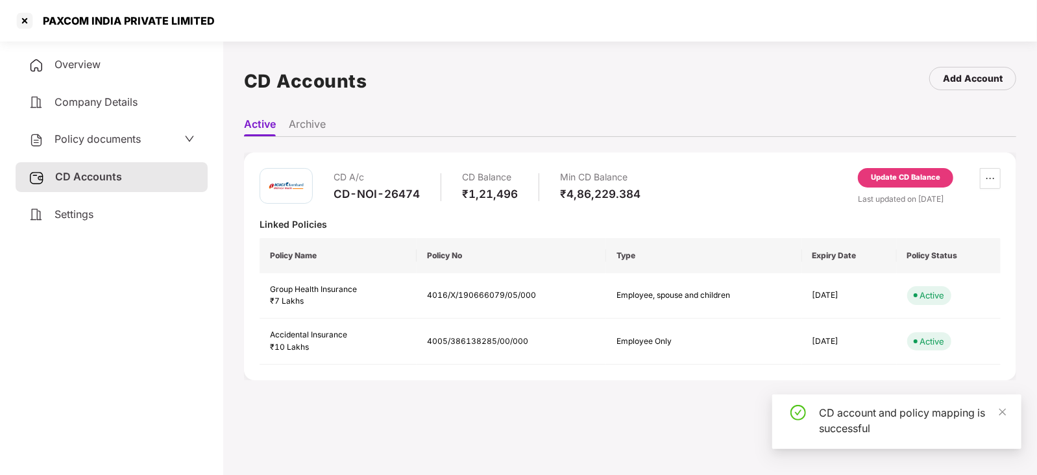
click at [81, 142] on span "Policy documents" at bounding box center [97, 138] width 86 height 13
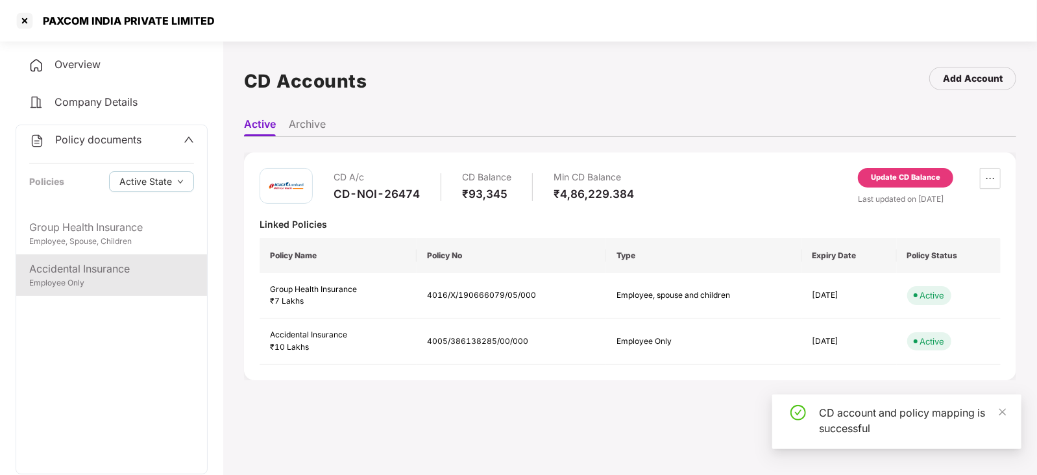
click at [106, 255] on div "Accidental Insurance Employee Only" at bounding box center [111, 275] width 191 height 42
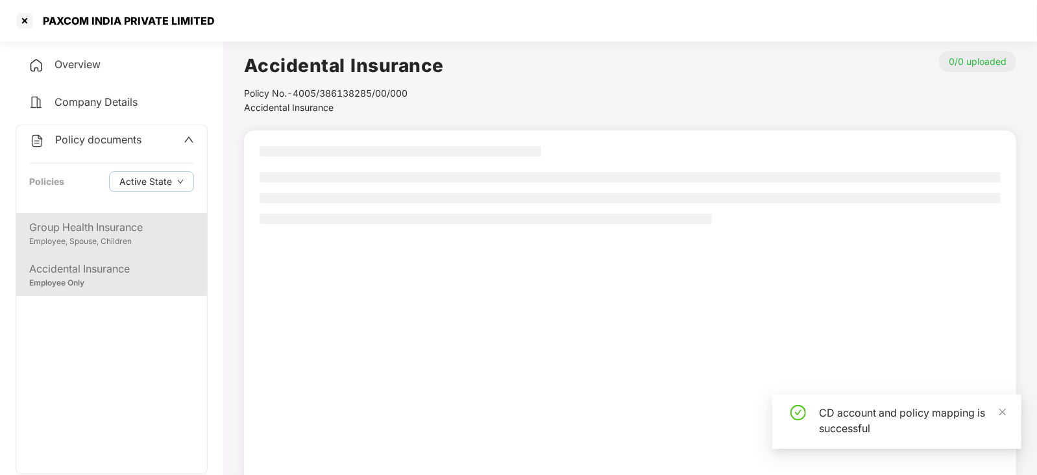
click at [104, 236] on div "Employee, Spouse, Children" at bounding box center [111, 241] width 165 height 12
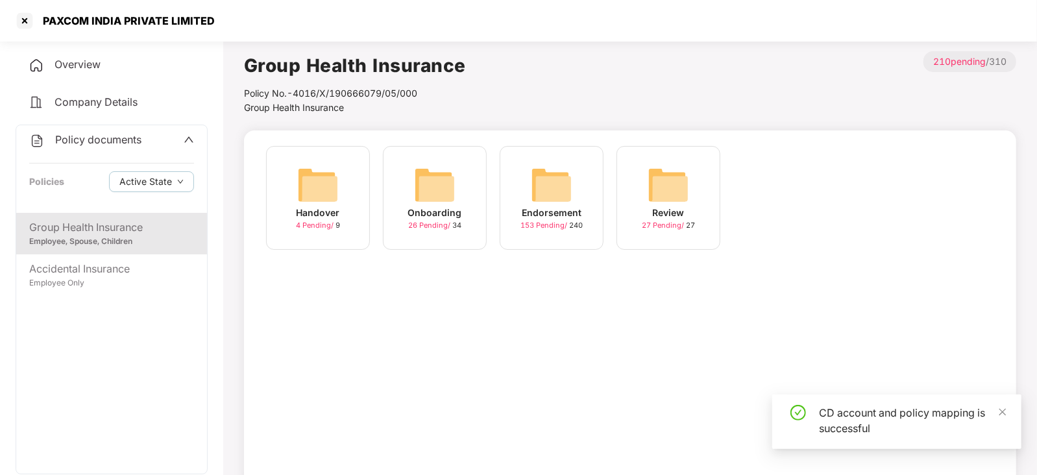
click at [549, 183] on img at bounding box center [552, 185] width 42 height 42
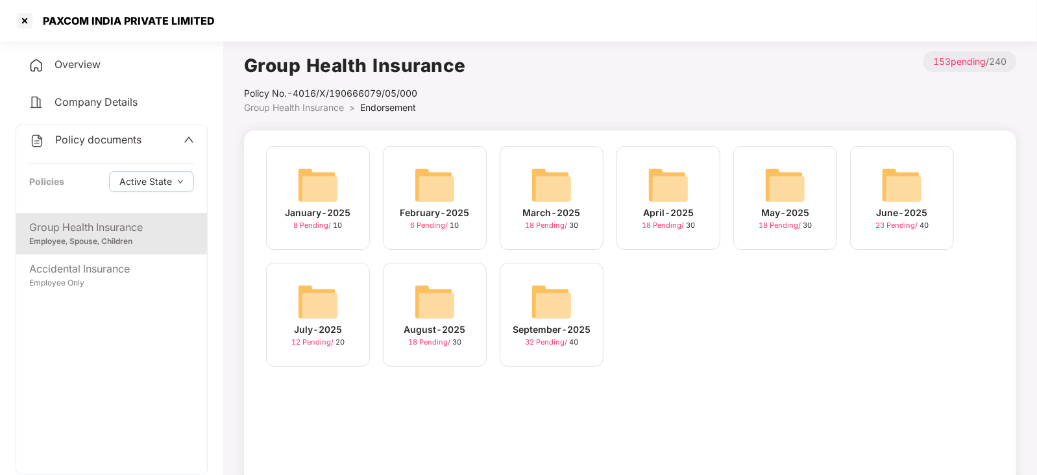
click at [570, 302] on img at bounding box center [552, 302] width 42 height 42
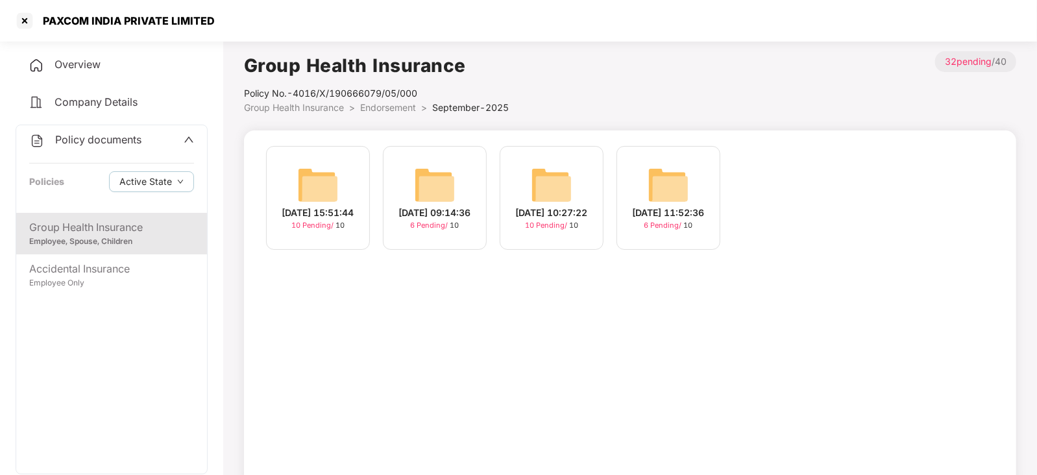
click at [309, 180] on img at bounding box center [318, 185] width 42 height 42
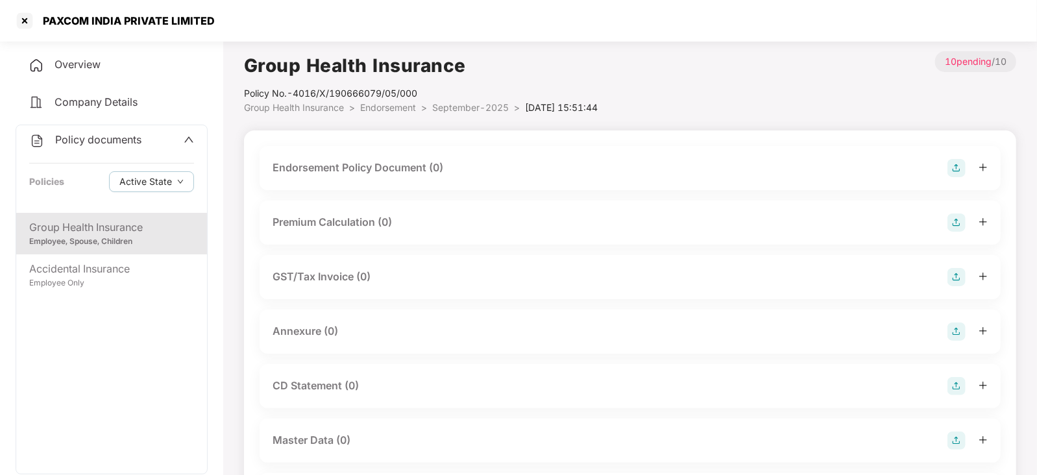
click at [948, 167] on img at bounding box center [956, 168] width 18 height 18
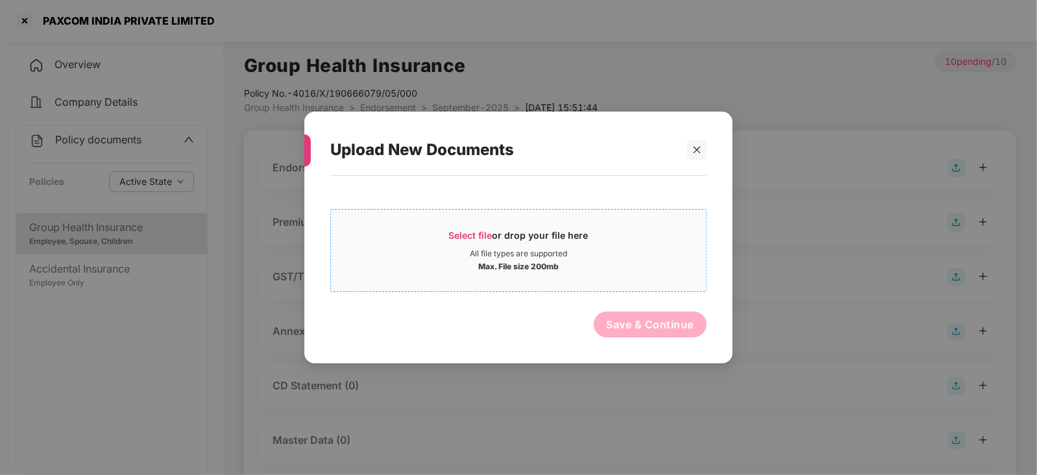
click at [469, 236] on span "Select file" at bounding box center [470, 235] width 43 height 11
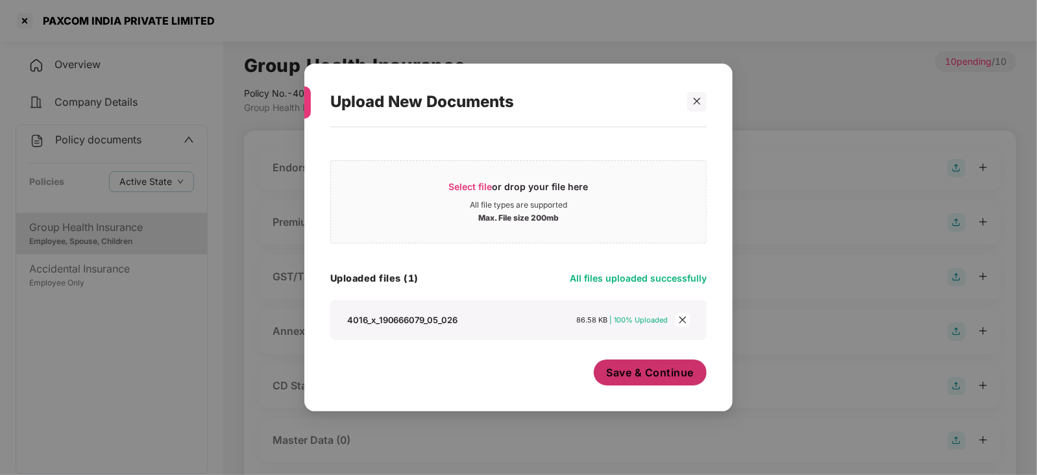
click at [636, 372] on span "Save & Continue" at bounding box center [651, 372] width 88 height 14
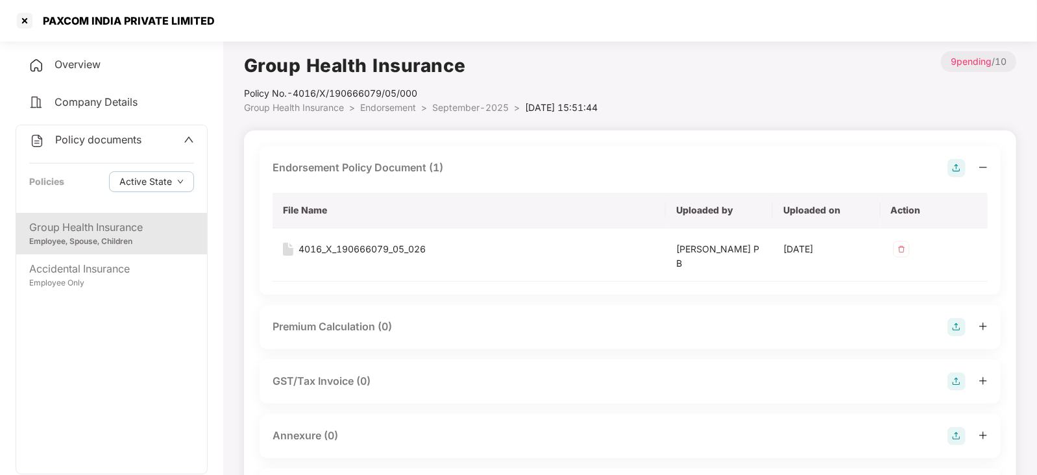
click at [952, 330] on img at bounding box center [956, 327] width 18 height 18
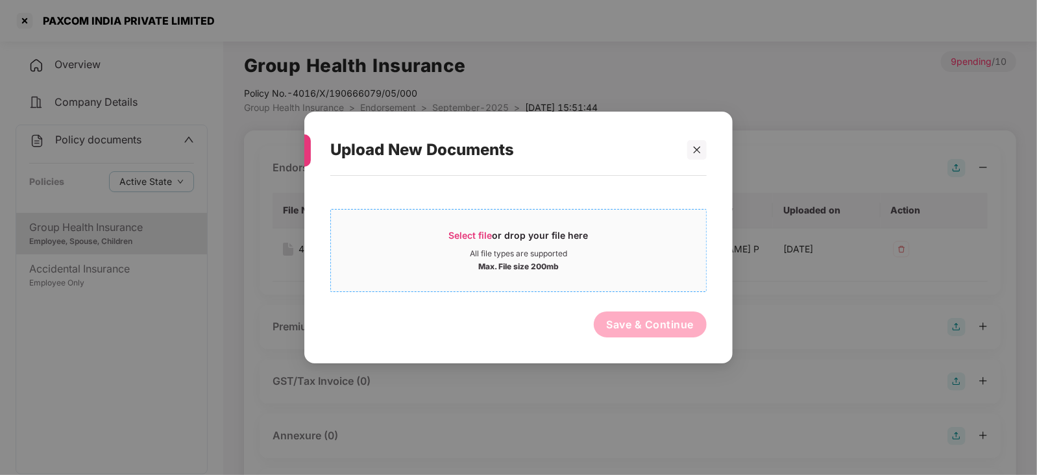
click at [457, 238] on span "Select file" at bounding box center [470, 235] width 43 height 11
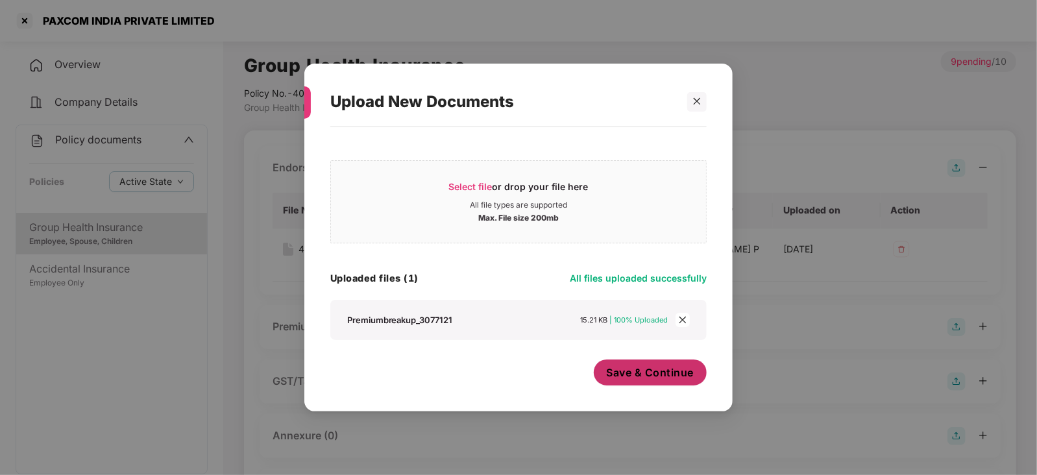
click at [666, 381] on button "Save & Continue" at bounding box center [651, 372] width 114 height 26
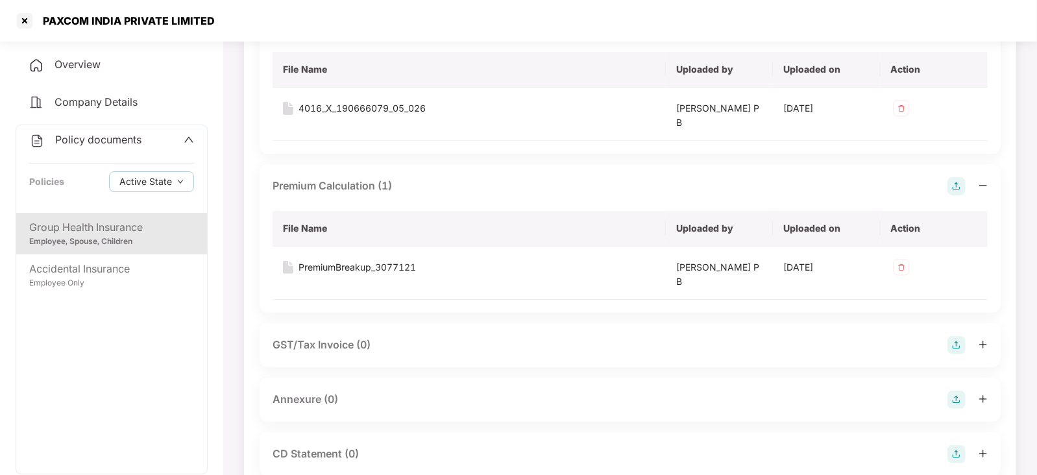
scroll to position [162, 0]
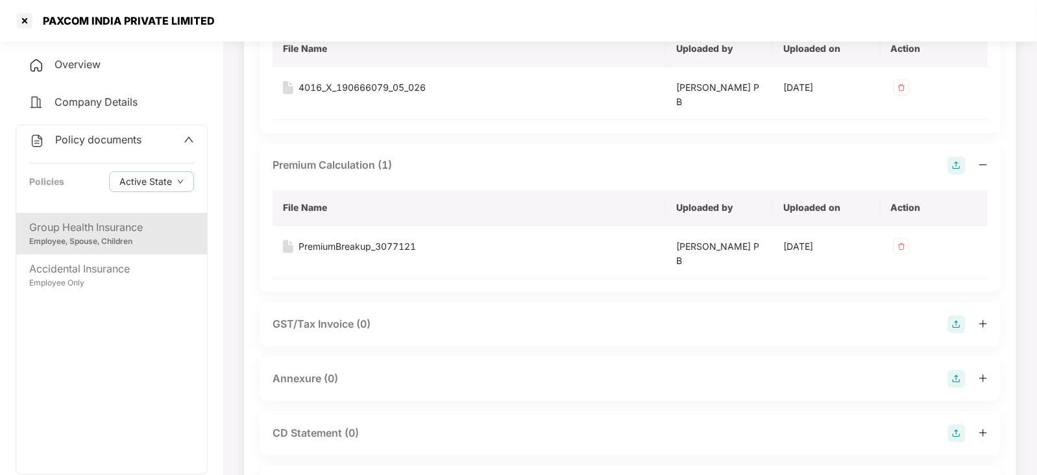
click at [961, 378] on img at bounding box center [956, 379] width 18 height 18
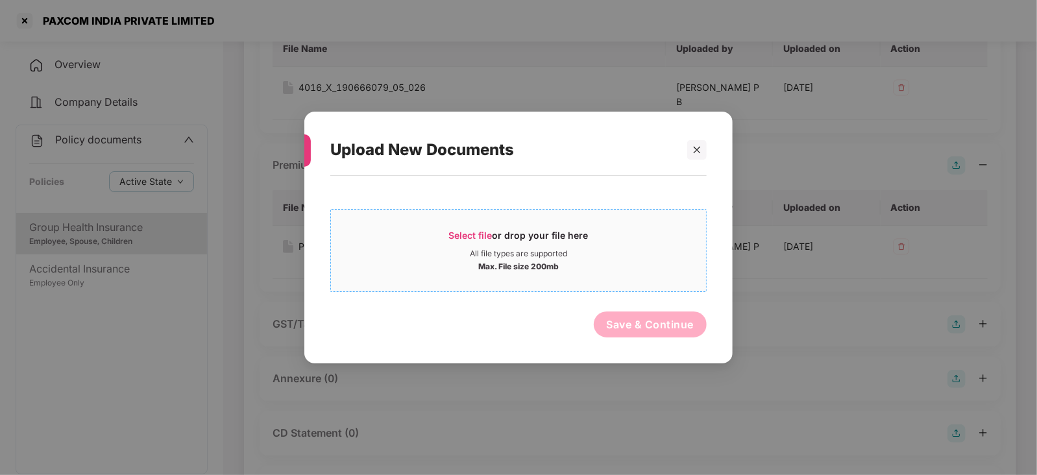
click at [470, 241] on div "Select file or drop your file here" at bounding box center [518, 238] width 139 height 19
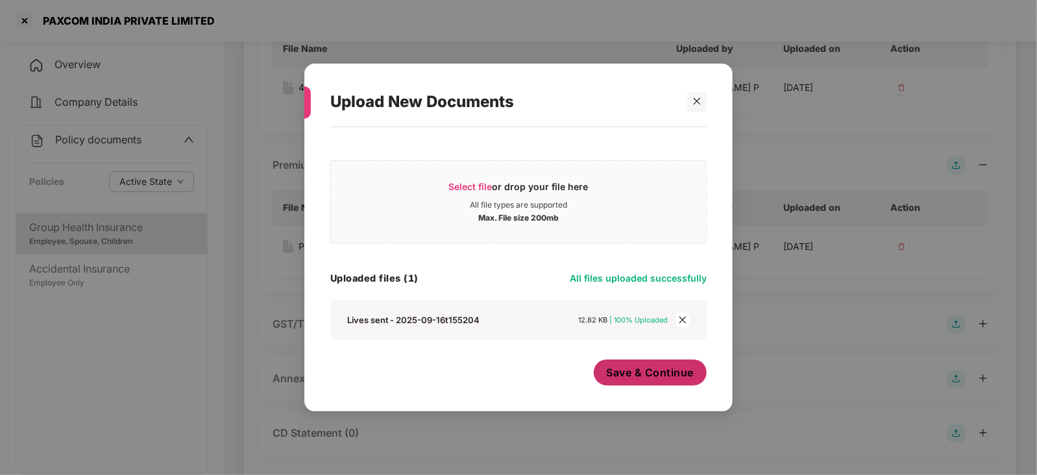
click at [653, 376] on span "Save & Continue" at bounding box center [651, 372] width 88 height 14
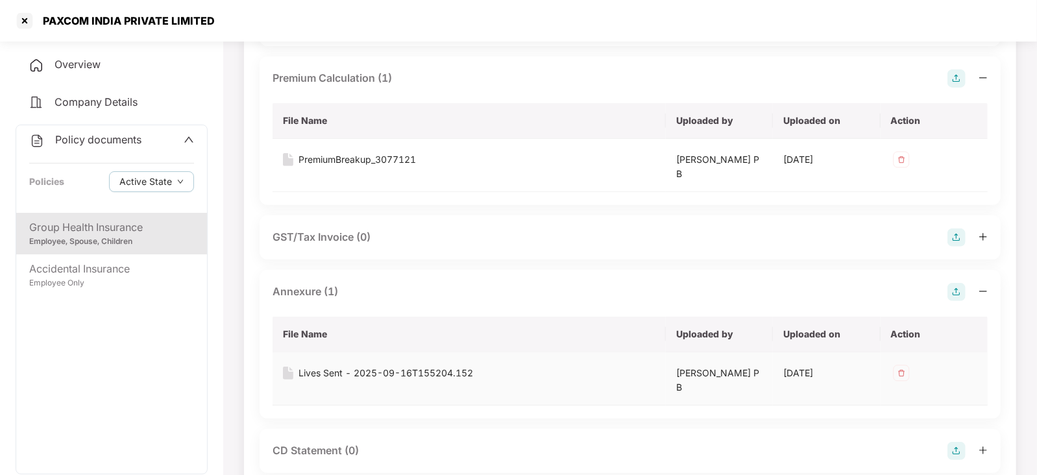
scroll to position [405, 0]
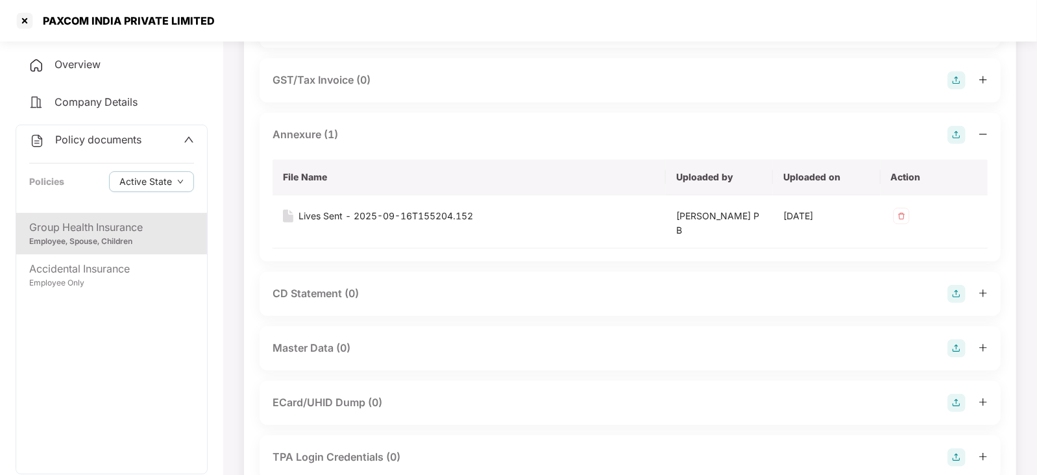
click at [957, 350] on img at bounding box center [956, 348] width 18 height 18
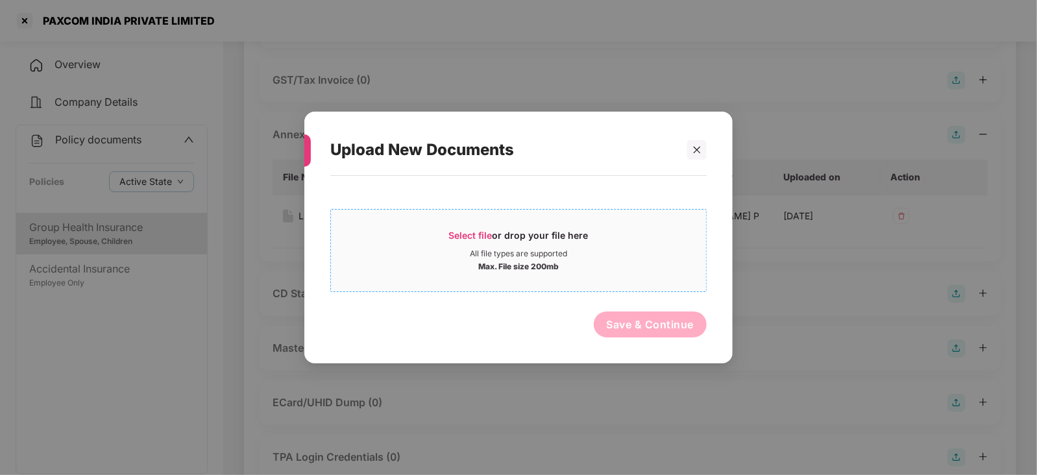
click at [487, 230] on span "Select file" at bounding box center [470, 235] width 43 height 11
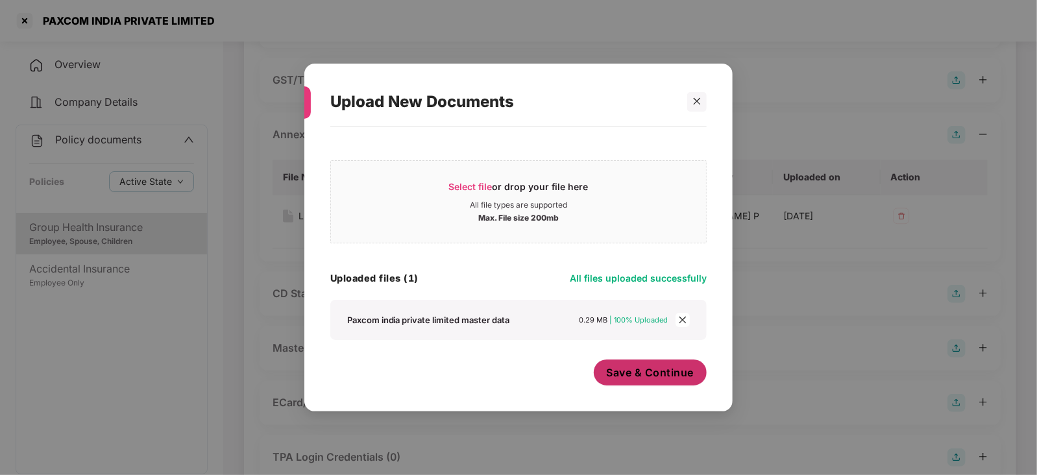
click at [645, 366] on span "Save & Continue" at bounding box center [651, 372] width 88 height 14
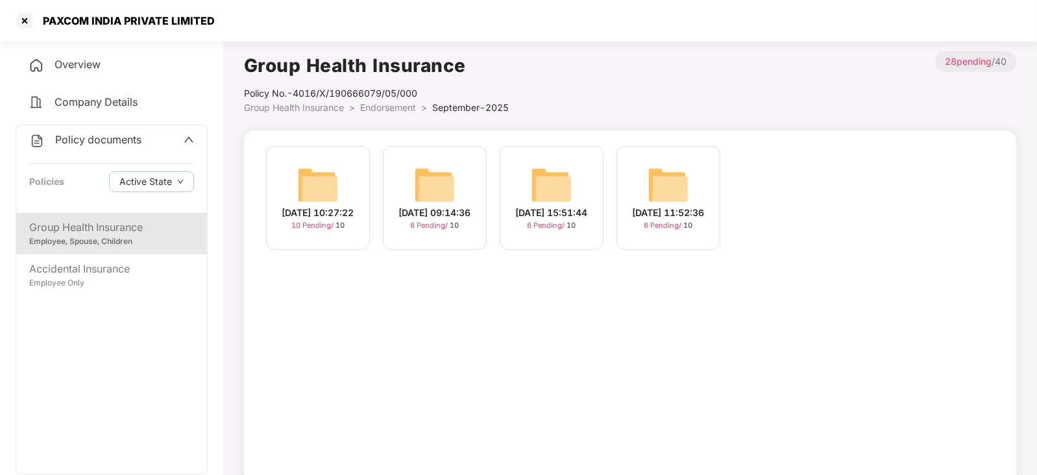
click at [321, 186] on img at bounding box center [318, 185] width 42 height 42
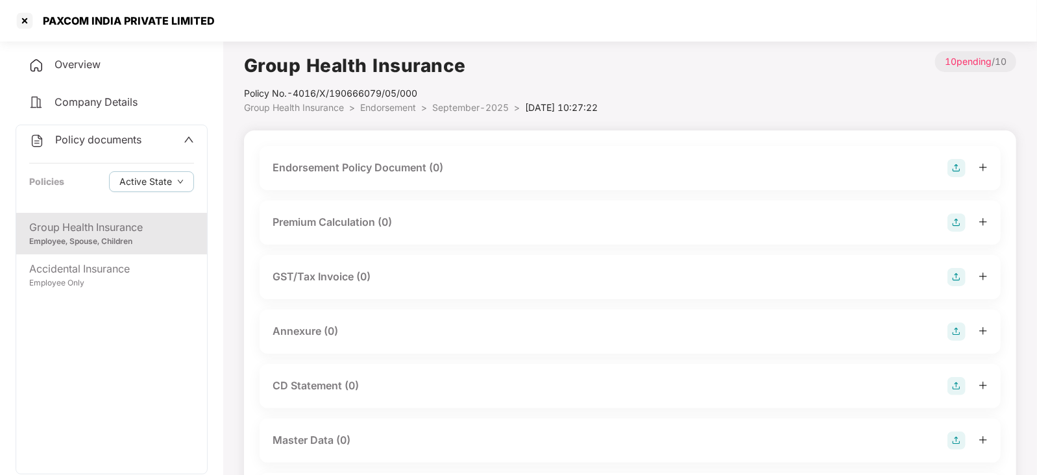
scroll to position [162, 0]
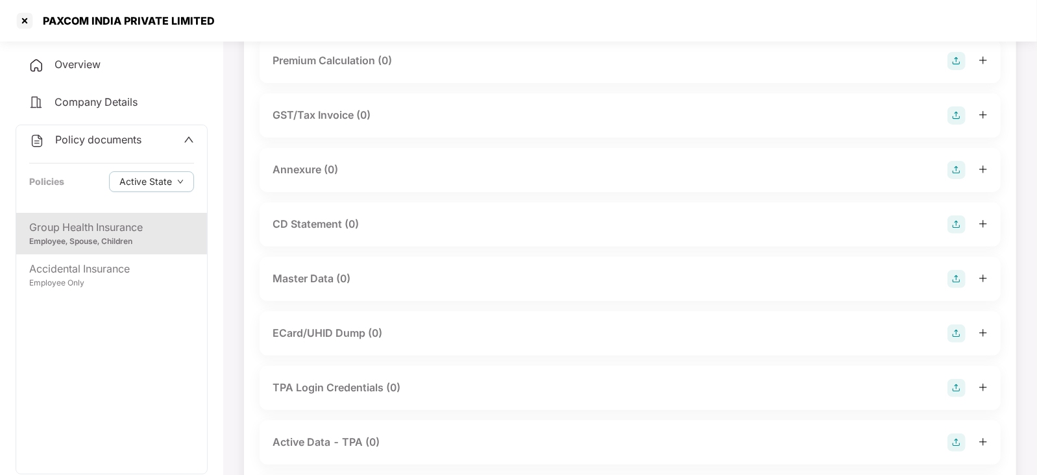
click at [946, 274] on div "Master Data (0)" at bounding box center [629, 279] width 715 height 18
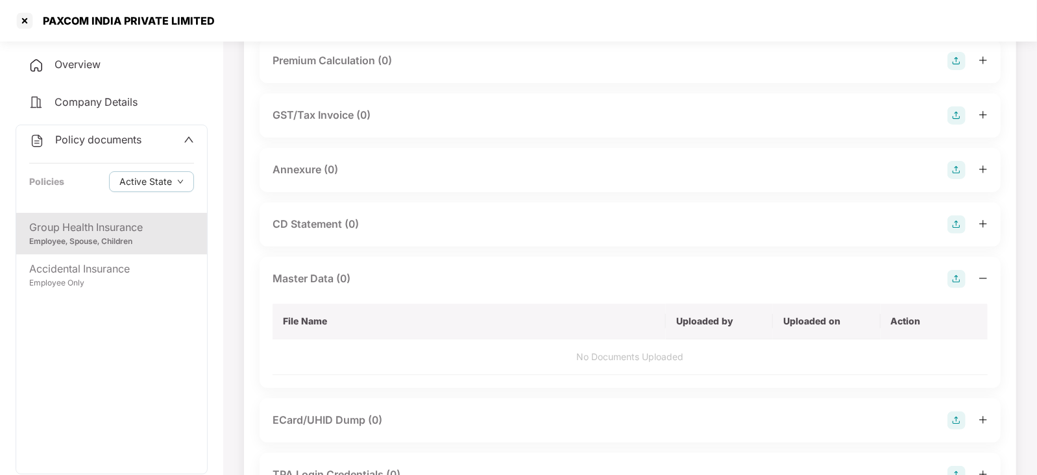
click at [954, 282] on img at bounding box center [956, 279] width 18 height 18
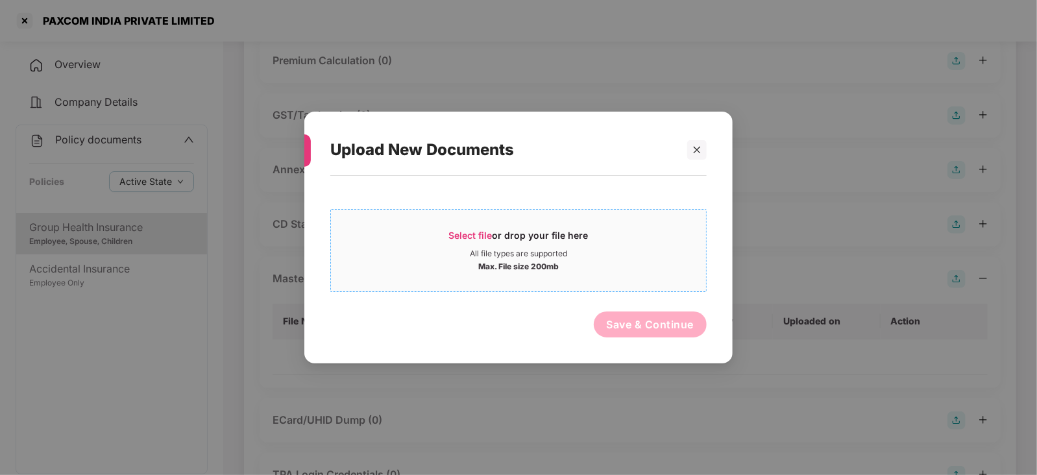
click at [463, 225] on span "Select file or drop your file here All file types are supported Max. File size …" at bounding box center [518, 250] width 375 height 62
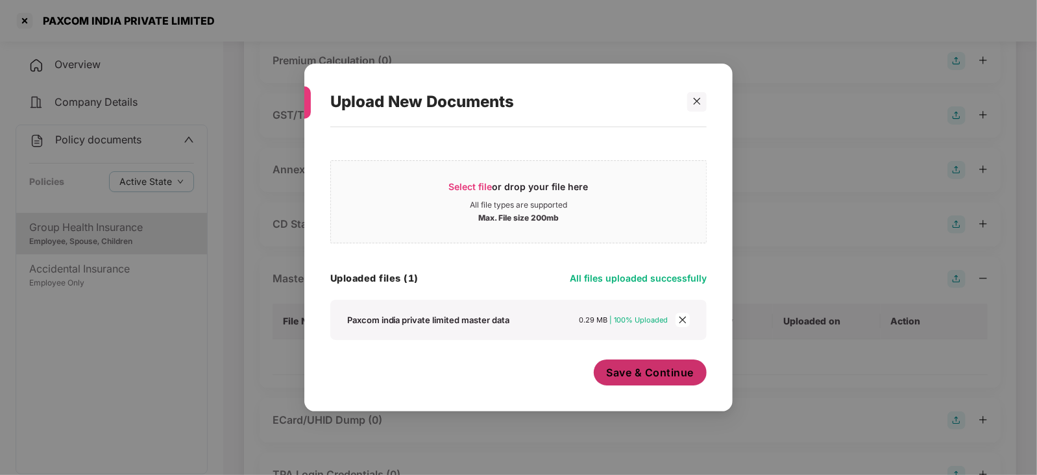
click at [640, 368] on span "Save & Continue" at bounding box center [651, 372] width 88 height 14
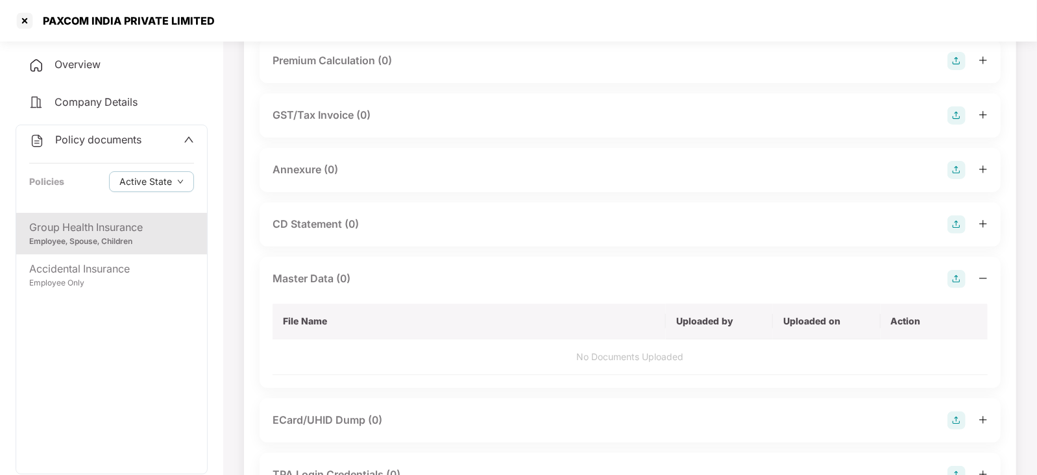
scroll to position [0, 0]
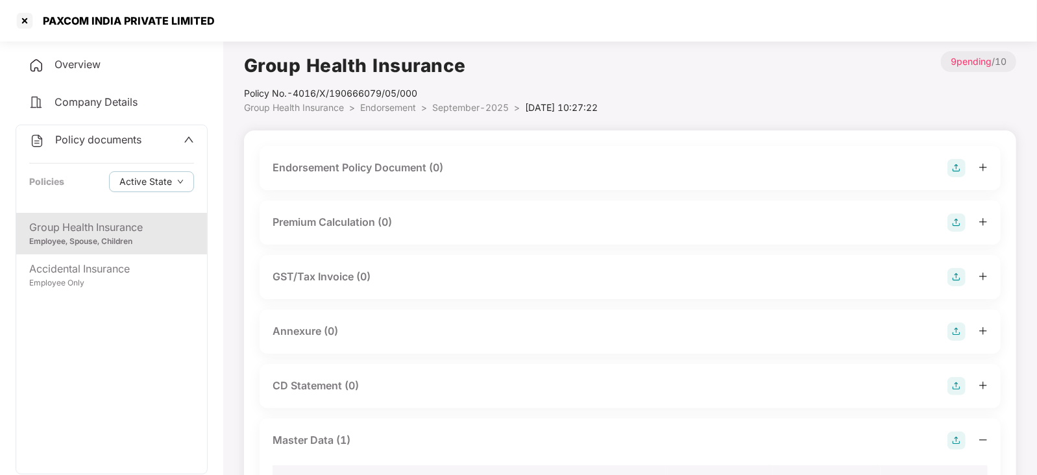
click at [959, 162] on img at bounding box center [956, 168] width 18 height 18
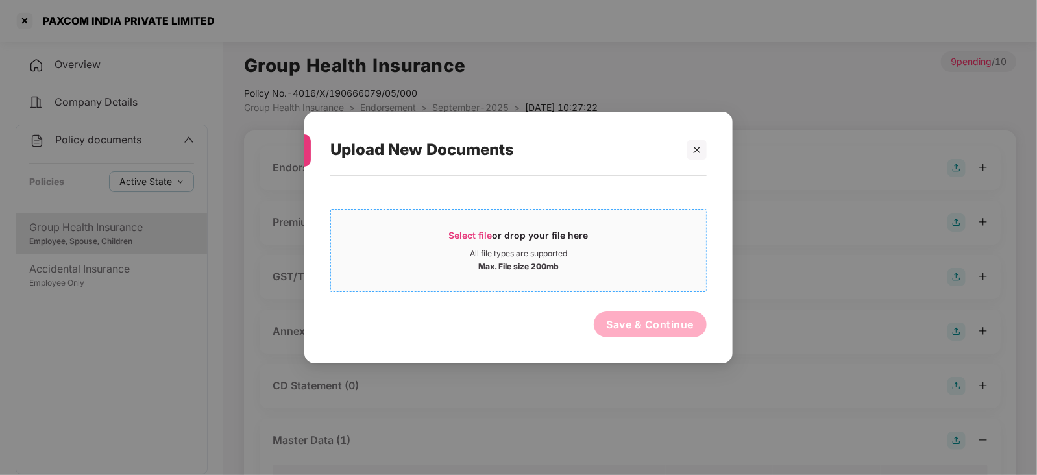
click at [488, 221] on span "Select file or drop your file here All file types are supported Max. File size …" at bounding box center [518, 250] width 375 height 62
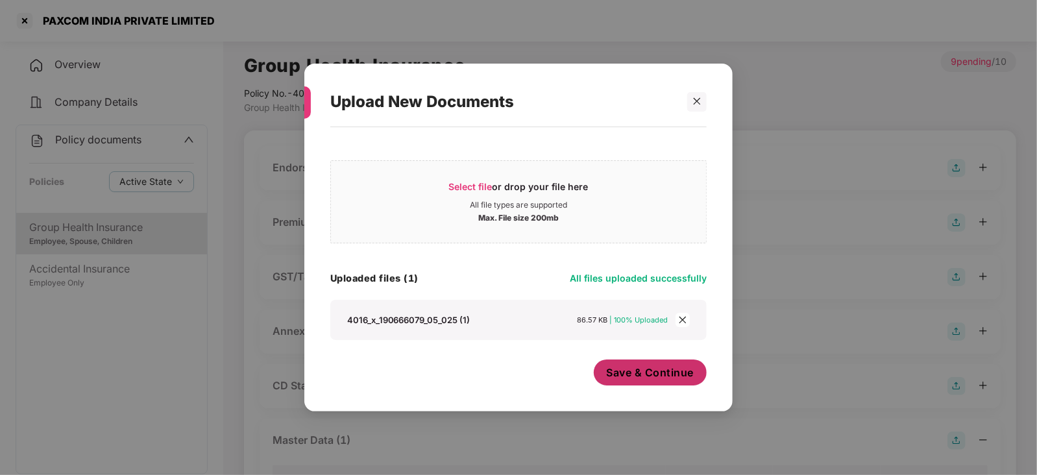
click at [637, 374] on span "Save & Continue" at bounding box center [651, 372] width 88 height 14
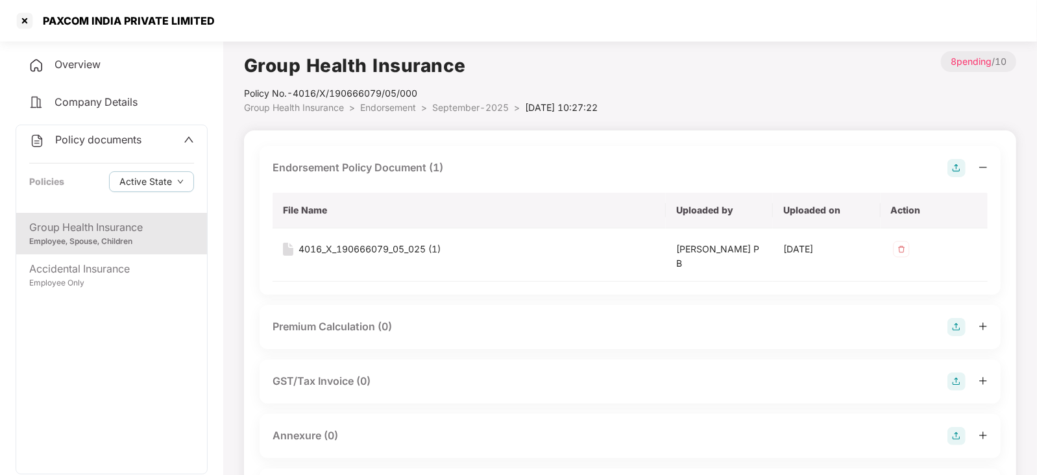
click at [957, 433] on img at bounding box center [956, 436] width 18 height 18
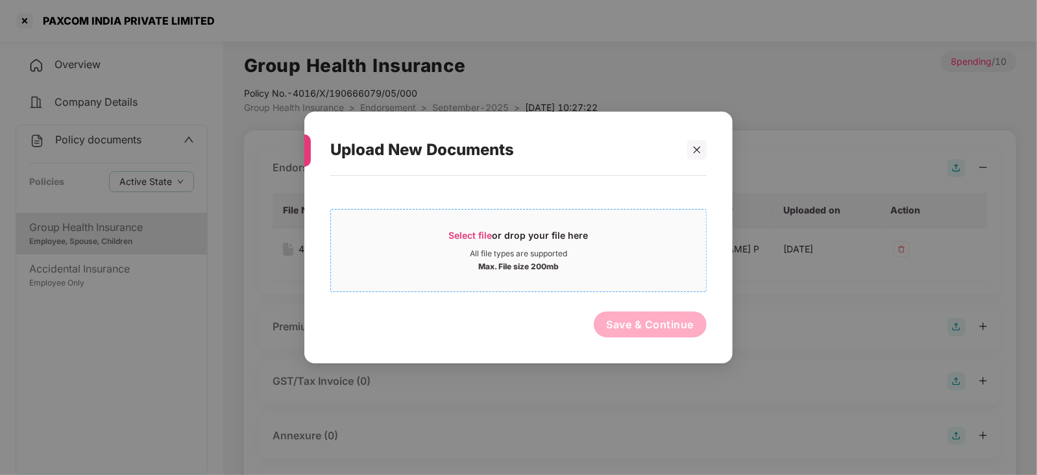
click at [454, 240] on div "Select file or drop your file here" at bounding box center [518, 238] width 139 height 19
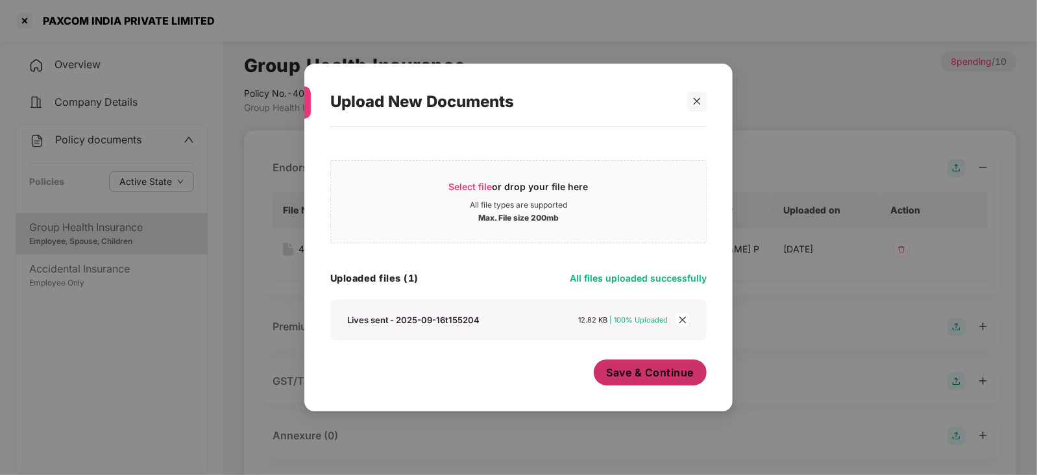
click at [648, 376] on span "Save & Continue" at bounding box center [651, 372] width 88 height 14
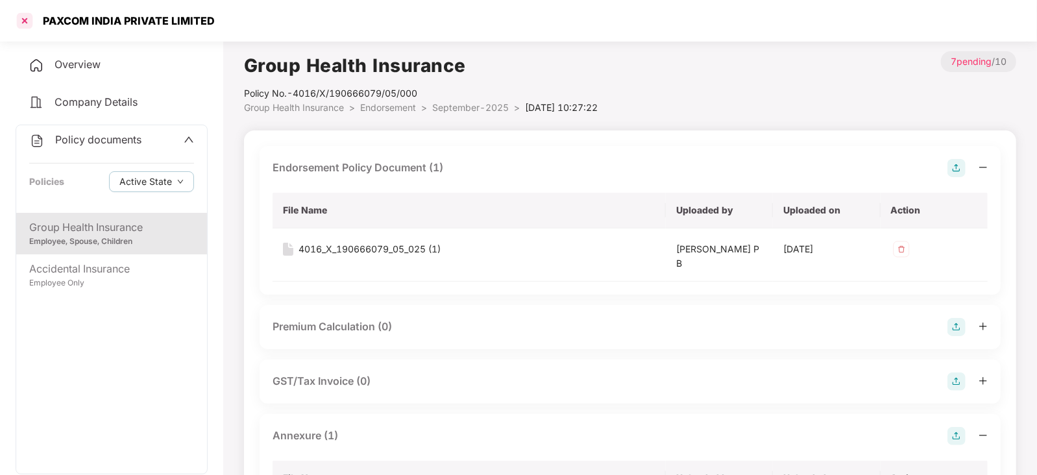
click at [26, 17] on div at bounding box center [24, 20] width 21 height 21
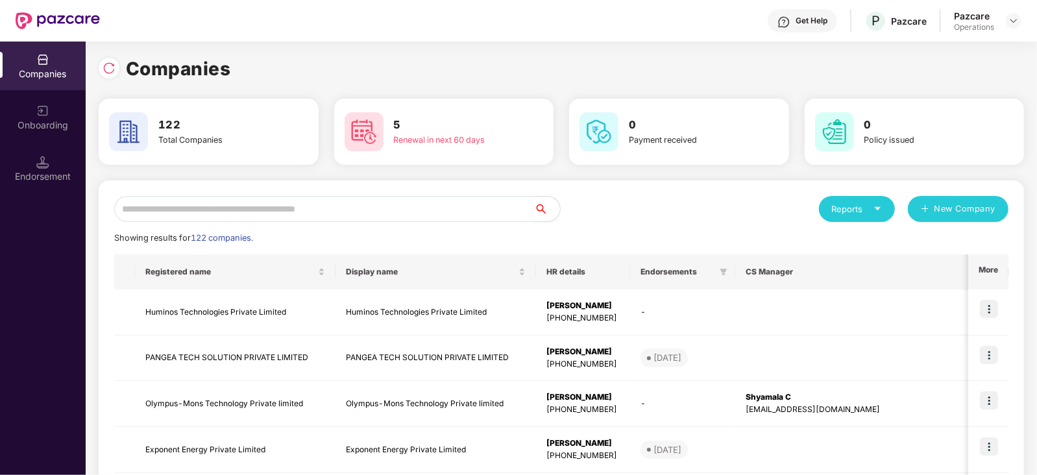
click at [297, 212] on input "text" at bounding box center [324, 209] width 420 height 26
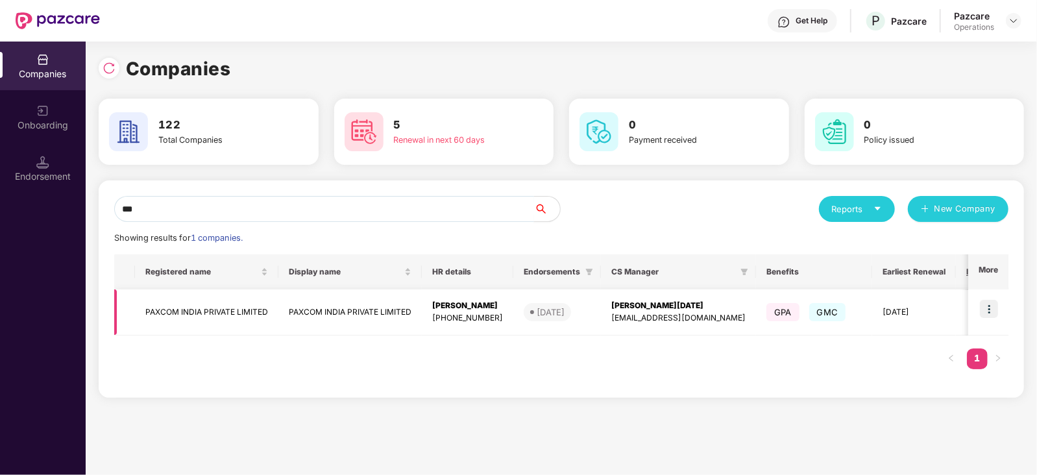
type input "***"
click at [990, 300] on img at bounding box center [989, 309] width 18 height 18
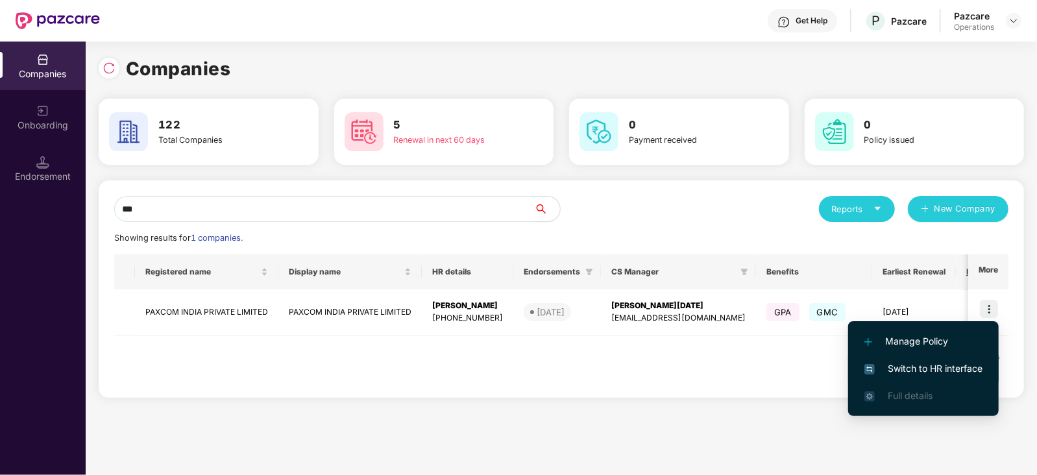
click at [952, 374] on span "Switch to HR interface" at bounding box center [923, 368] width 118 height 14
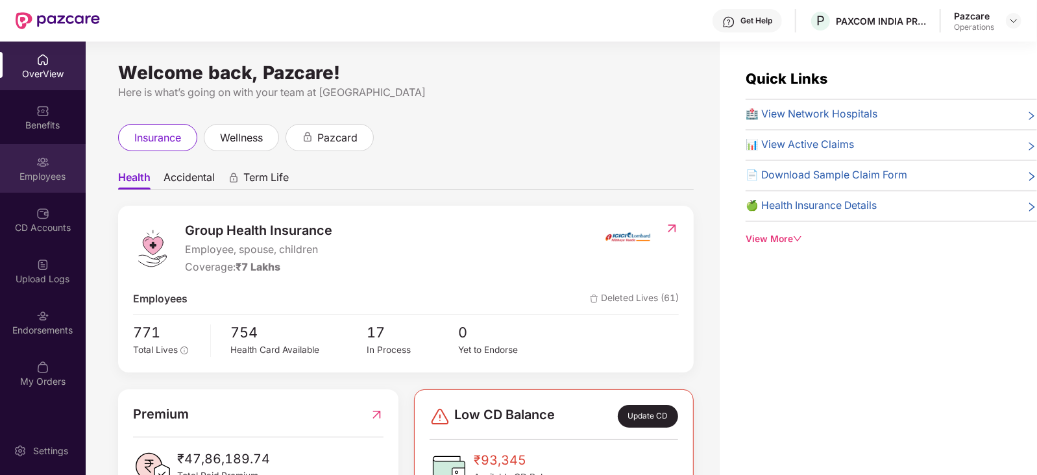
click at [40, 180] on div "Employees" at bounding box center [43, 176] width 86 height 13
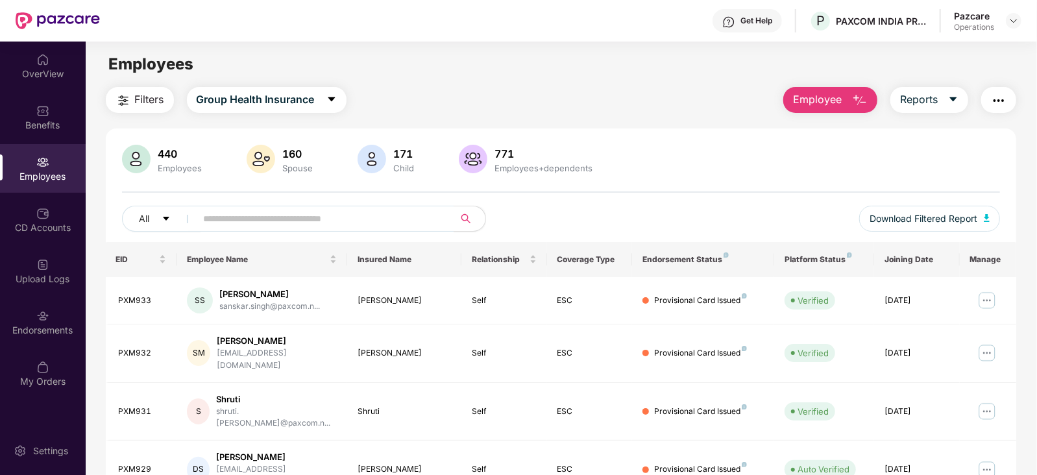
click at [999, 97] on img "button" at bounding box center [999, 101] width 16 height 16
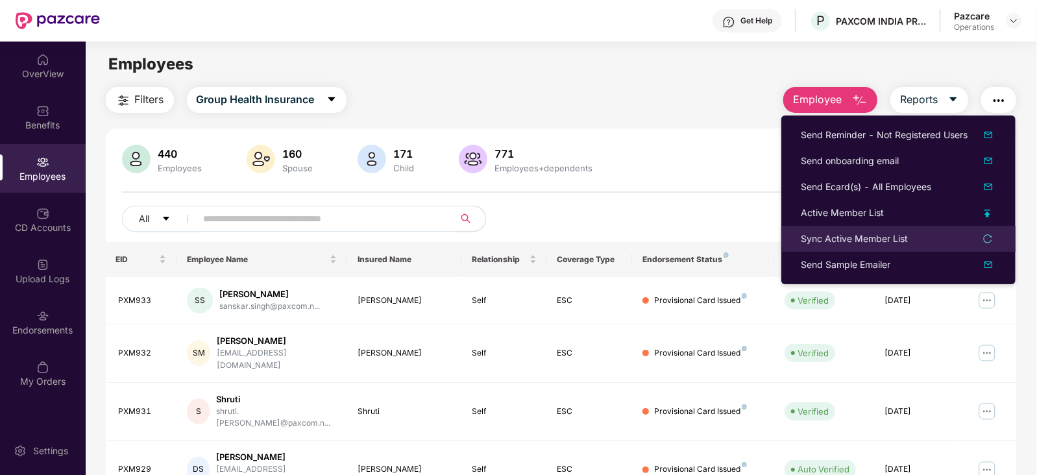
click at [856, 235] on div "Sync Active Member List" at bounding box center [853, 239] width 107 height 14
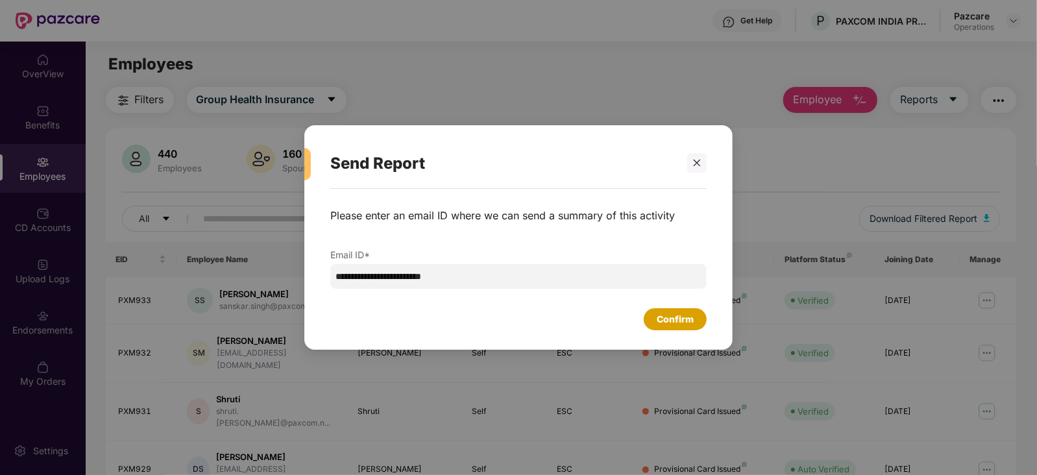
click at [678, 314] on div "Confirm" at bounding box center [674, 319] width 37 height 14
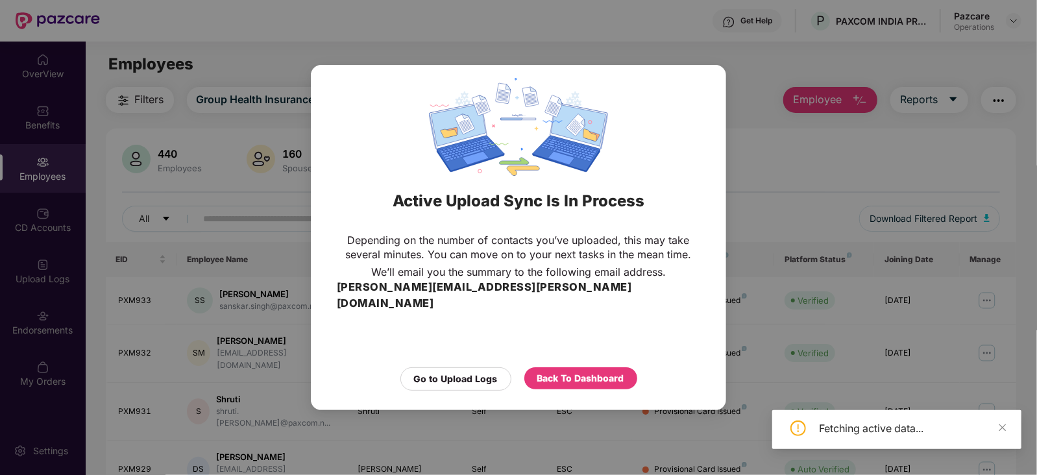
click at [589, 367] on div "Back To Dashboard" at bounding box center [580, 378] width 113 height 22
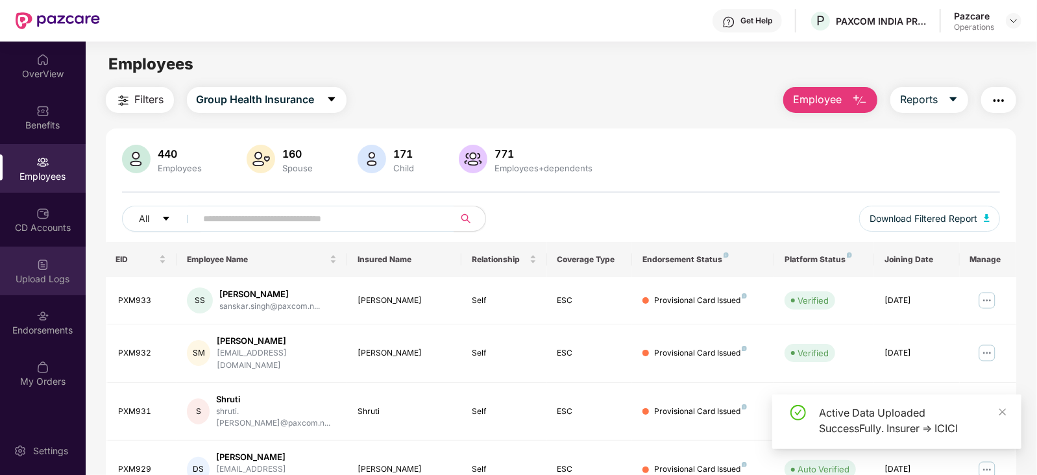
click at [16, 278] on div "Upload Logs" at bounding box center [43, 278] width 86 height 13
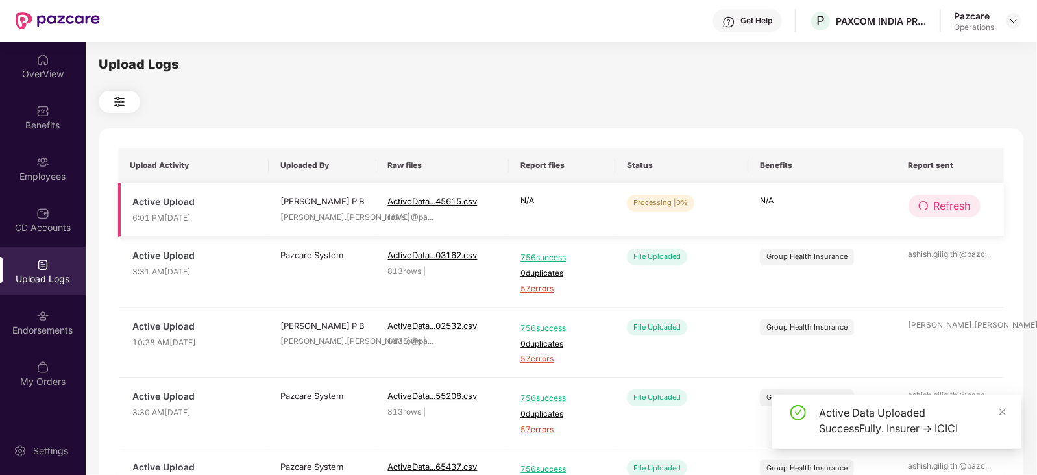
click at [965, 206] on span "Refresh" at bounding box center [951, 206] width 37 height 16
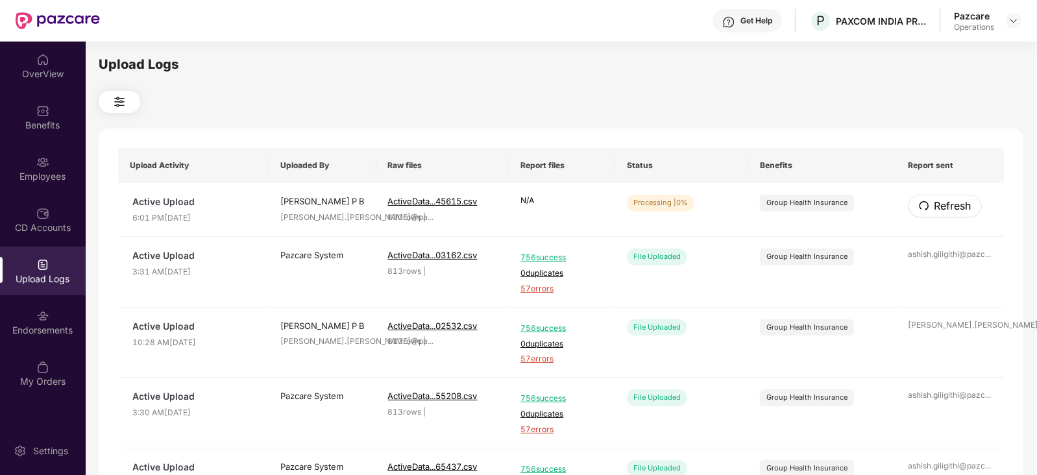
click at [965, 206] on span "Refresh" at bounding box center [952, 206] width 37 height 16
click at [930, 208] on button "Refresh" at bounding box center [944, 206] width 72 height 23
click at [937, 214] on span "Refresh" at bounding box center [951, 206] width 37 height 16
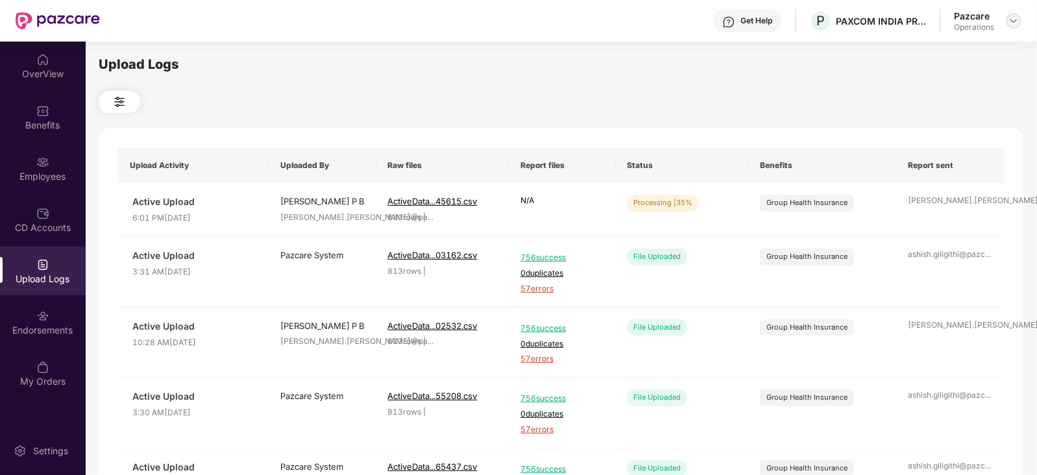
click at [1016, 18] on img at bounding box center [1013, 21] width 10 height 10
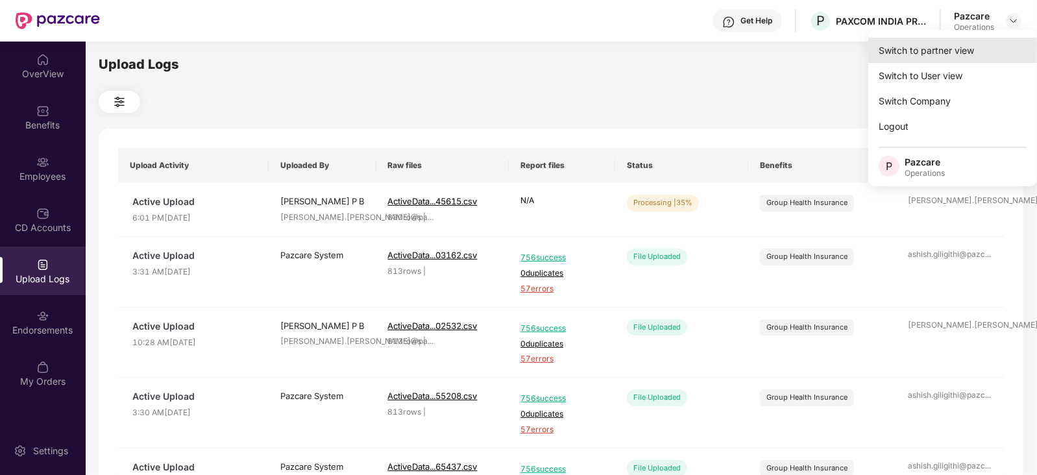
click at [974, 39] on div "Switch to partner view" at bounding box center [952, 50] width 169 height 25
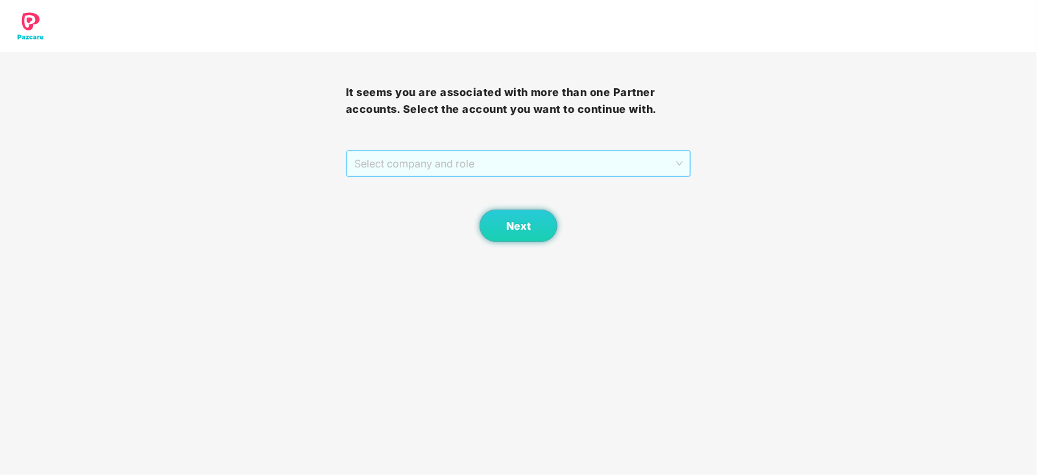
click at [409, 157] on span "Select company and role" at bounding box center [518, 163] width 329 height 25
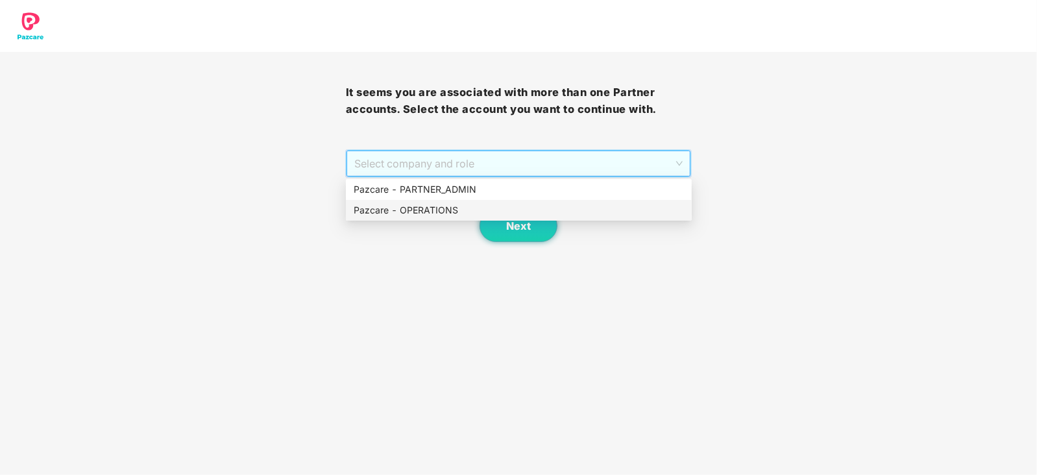
click at [411, 210] on div "Pazcare - OPERATIONS" at bounding box center [519, 210] width 330 height 14
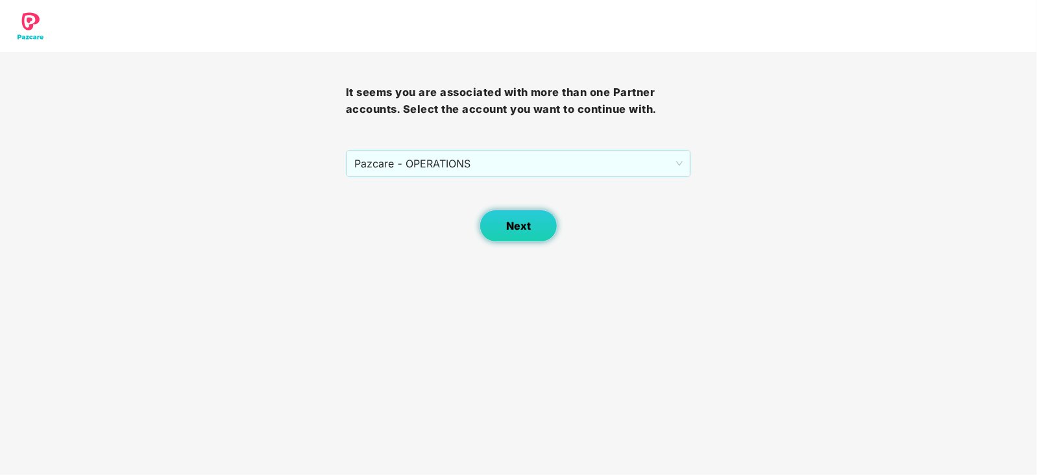
click at [493, 228] on button "Next" at bounding box center [518, 226] width 78 height 32
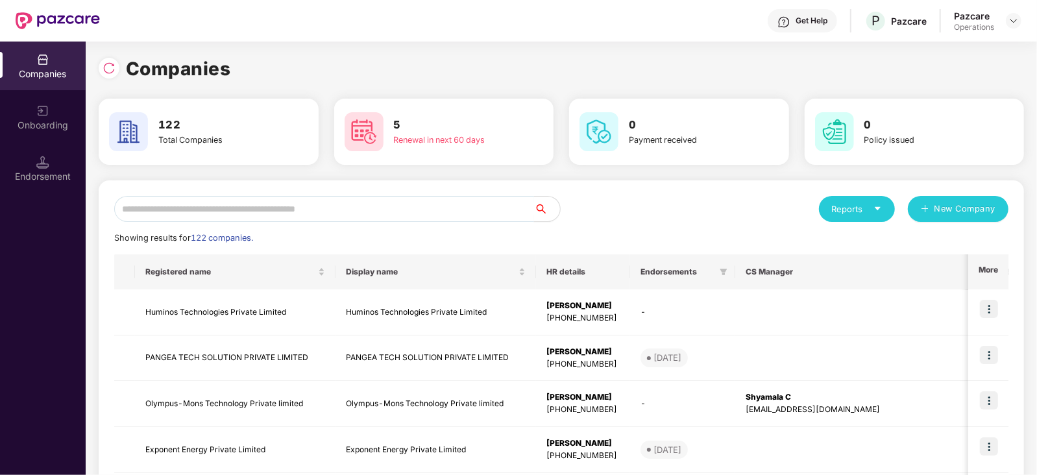
click at [298, 209] on input "text" at bounding box center [324, 209] width 420 height 26
paste input "**********"
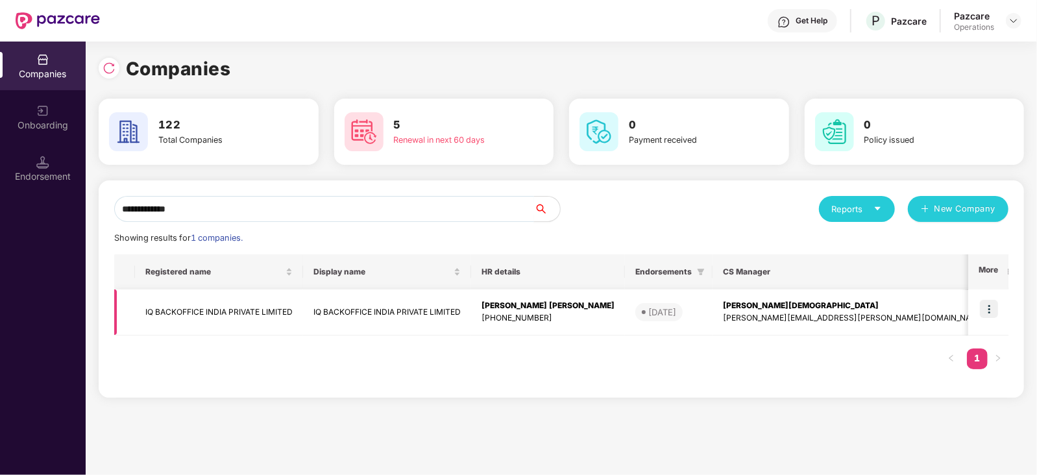
type input "**********"
click at [232, 304] on td "IQ BACKOFFICE INDIA PRIVATE LIMITED" at bounding box center [219, 312] width 168 height 46
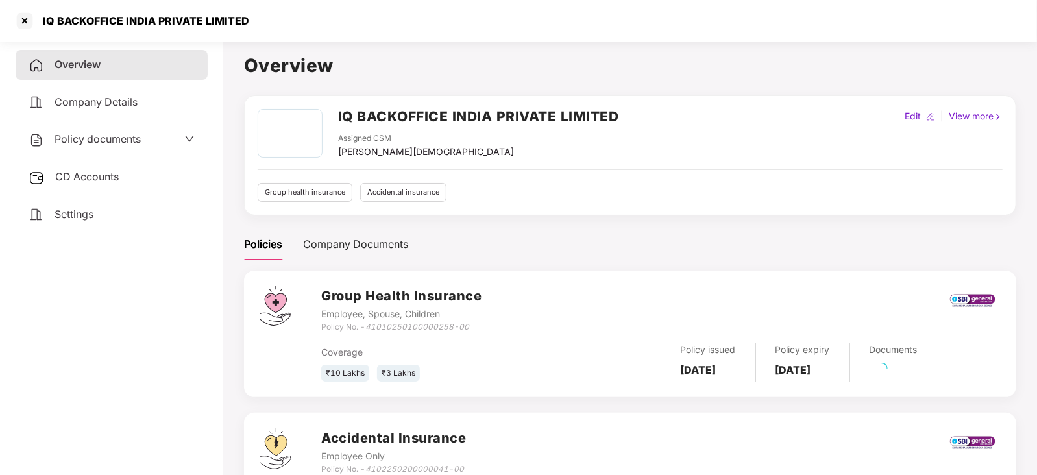
click at [97, 189] on div "CD Accounts" at bounding box center [112, 177] width 192 height 30
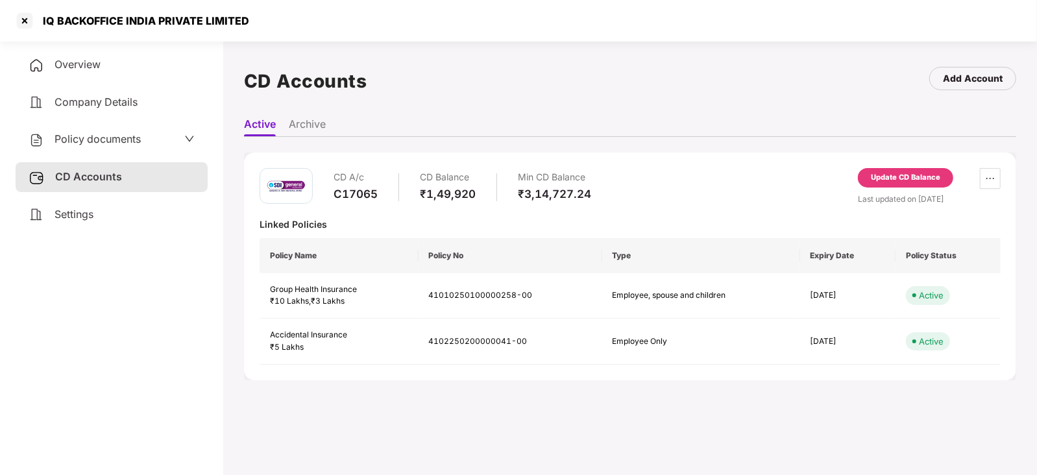
click at [110, 141] on span "Policy documents" at bounding box center [97, 138] width 86 height 13
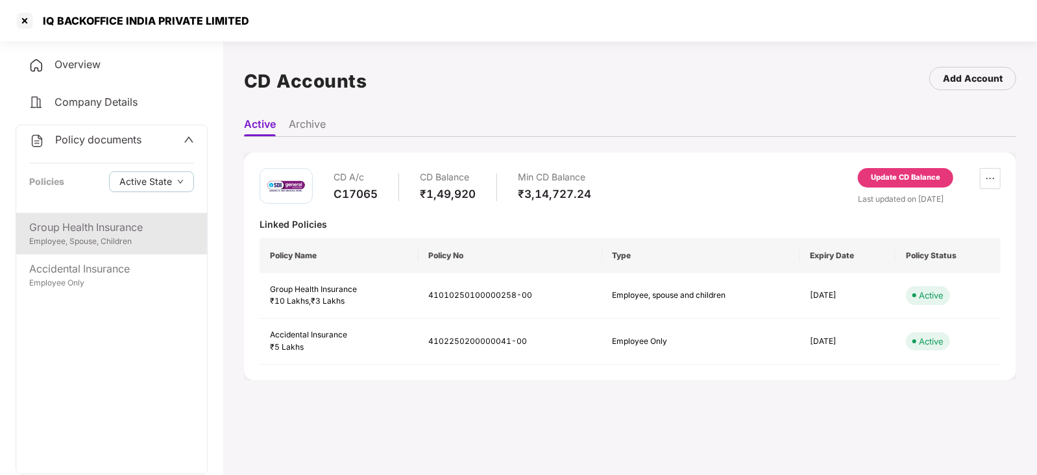
click at [115, 219] on div "Group Health Insurance" at bounding box center [111, 227] width 165 height 16
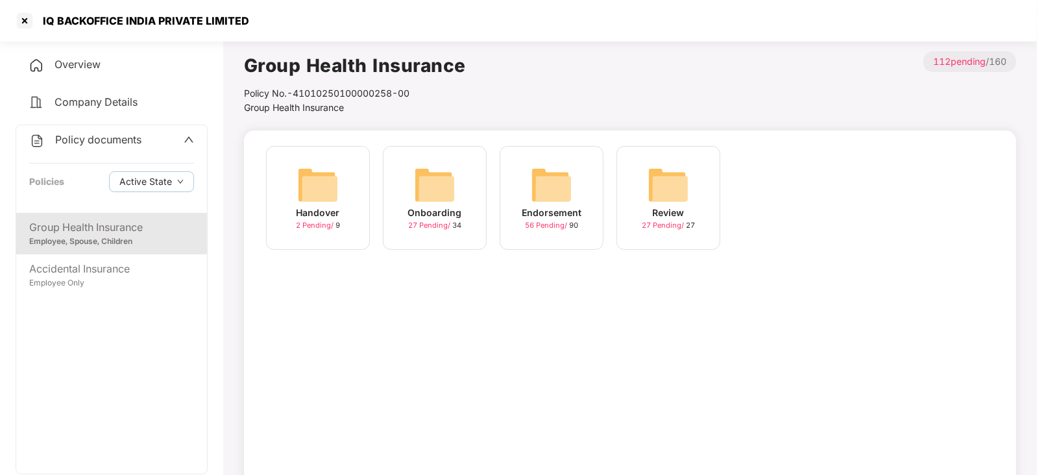
click at [69, 144] on span "Policy documents" at bounding box center [98, 139] width 86 height 13
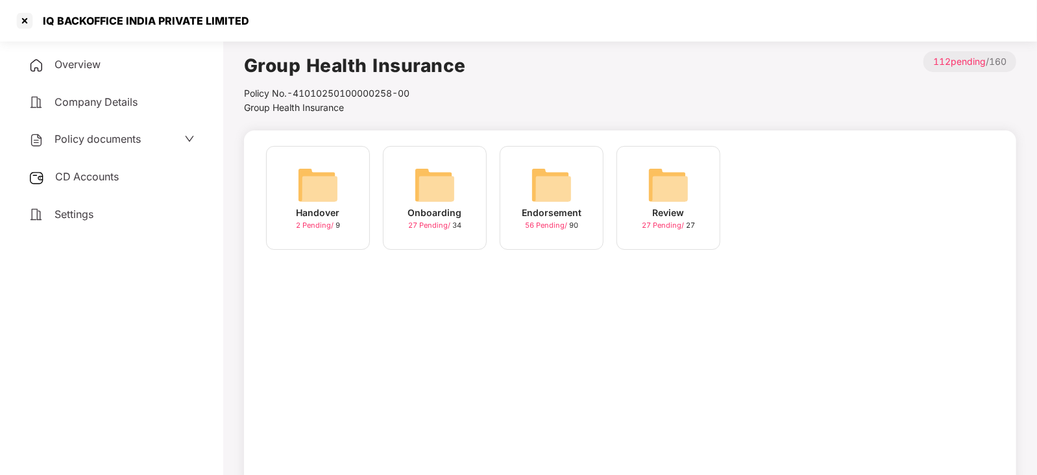
click at [82, 193] on div "Overview Company Details Policy documents CD Accounts Settings" at bounding box center [112, 139] width 192 height 179
click at [88, 189] on div "CD Accounts" at bounding box center [112, 177] width 192 height 30
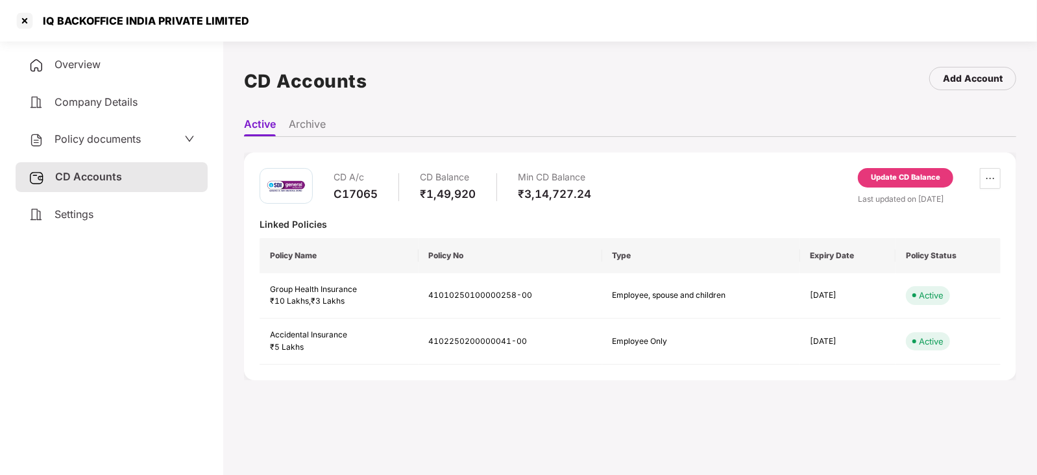
click at [904, 174] on div "Update CD Balance" at bounding box center [905, 178] width 69 height 12
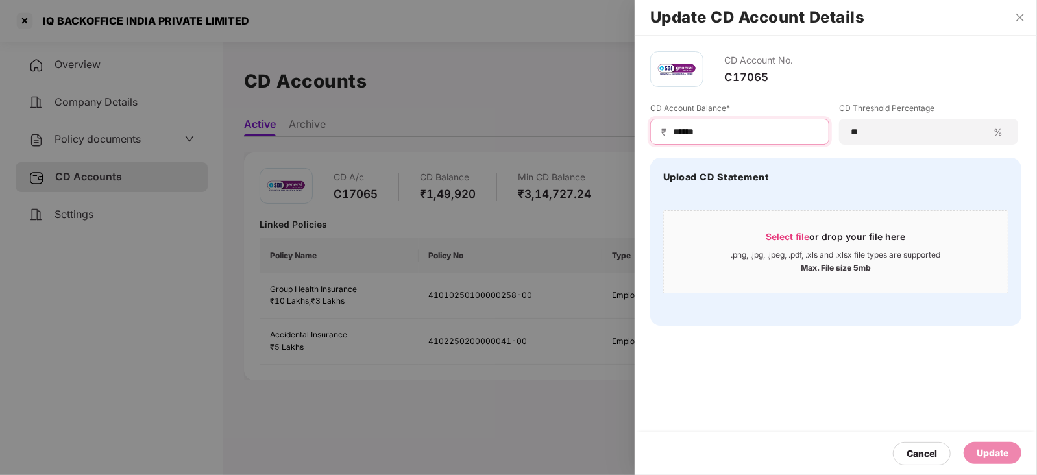
drag, startPoint x: 718, startPoint y: 131, endPoint x: 636, endPoint y: 140, distance: 82.9
click at [636, 140] on div "CD Account No. C17065 CD Account Balance* ₹ ****** CD Threshold Percentage ** %…" at bounding box center [835, 189] width 402 height 306
paste input
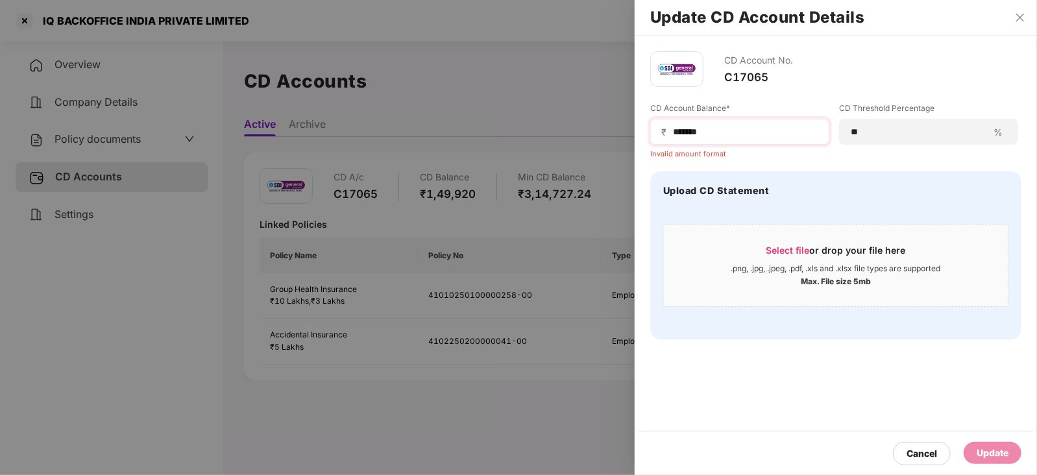
click at [665, 138] on span "₹" at bounding box center [666, 132] width 10 height 12
click at [674, 136] on input "******" at bounding box center [744, 132] width 147 height 14
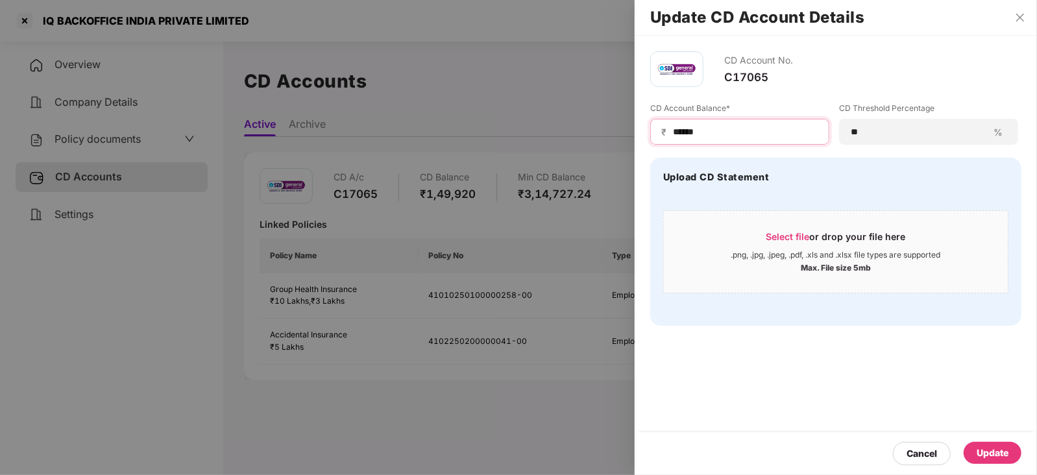
type input "******"
click at [1004, 439] on div "Cancel Update" at bounding box center [835, 453] width 402 height 43
click at [1004, 438] on div "Cancel Update" at bounding box center [835, 453] width 402 height 43
click at [1002, 442] on div "Update" at bounding box center [992, 453] width 58 height 22
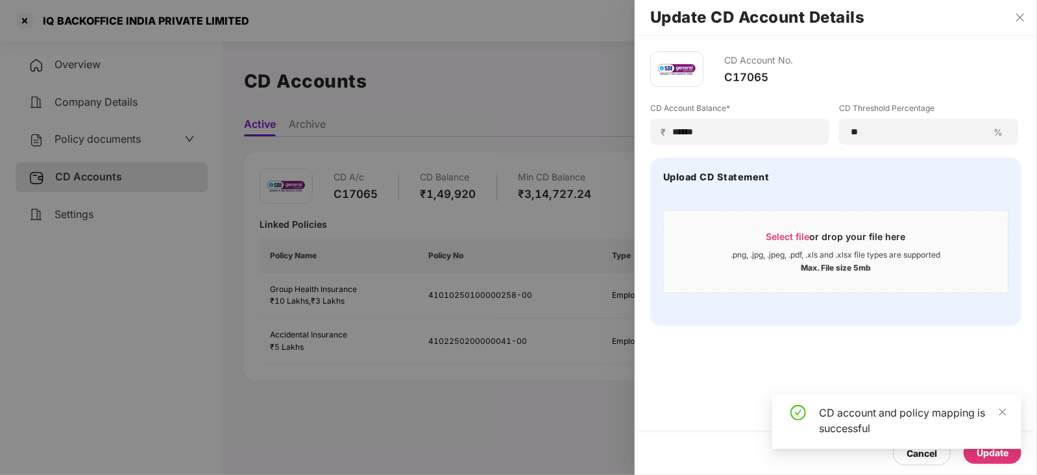
click at [112, 145] on div at bounding box center [518, 237] width 1037 height 475
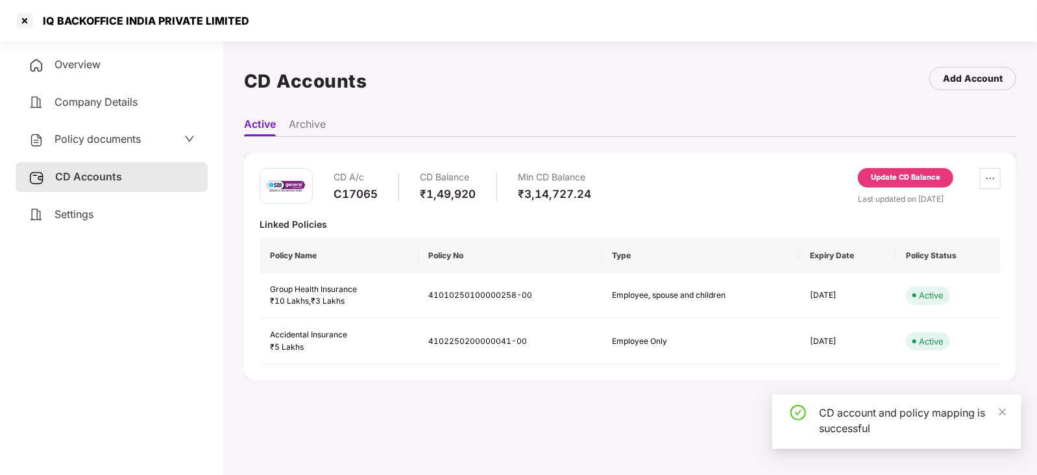
click at [112, 145] on span "Policy documents" at bounding box center [97, 138] width 86 height 13
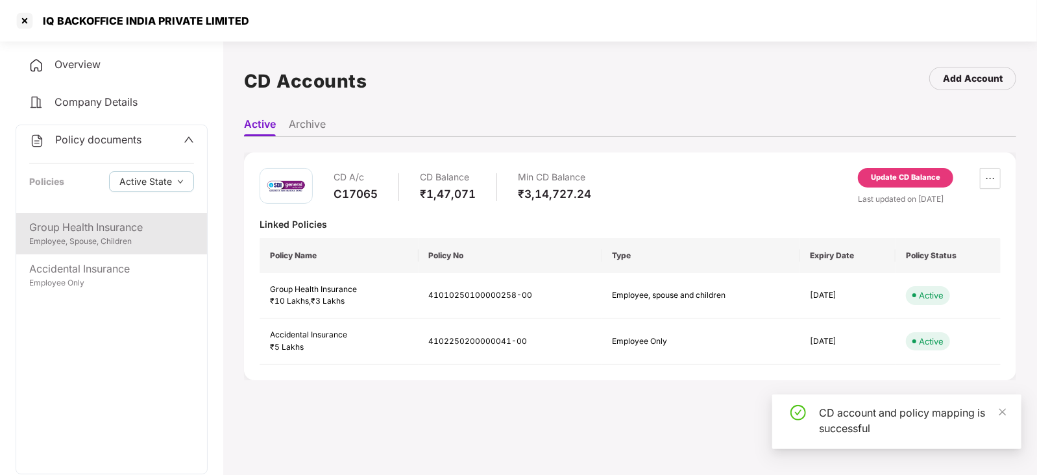
click at [136, 235] on div "Group Health Insurance" at bounding box center [111, 227] width 165 height 16
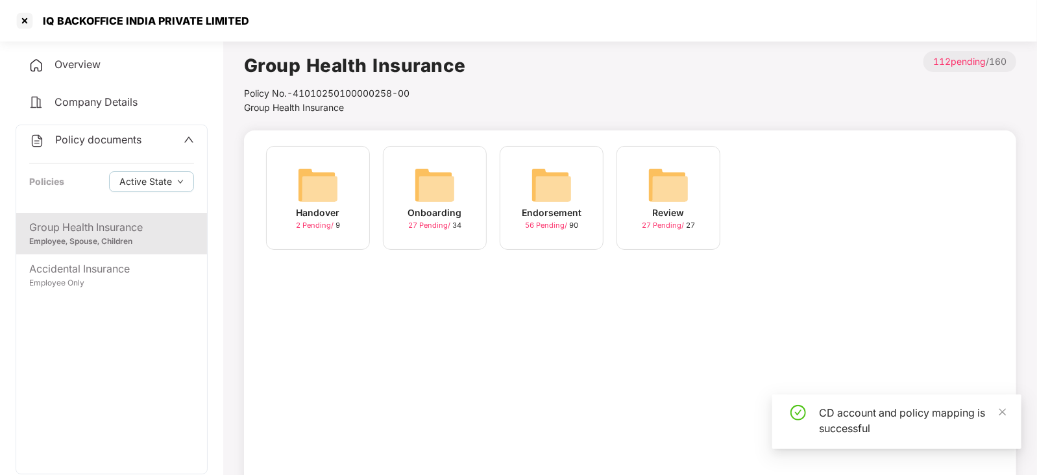
click at [544, 180] on img at bounding box center [552, 185] width 42 height 42
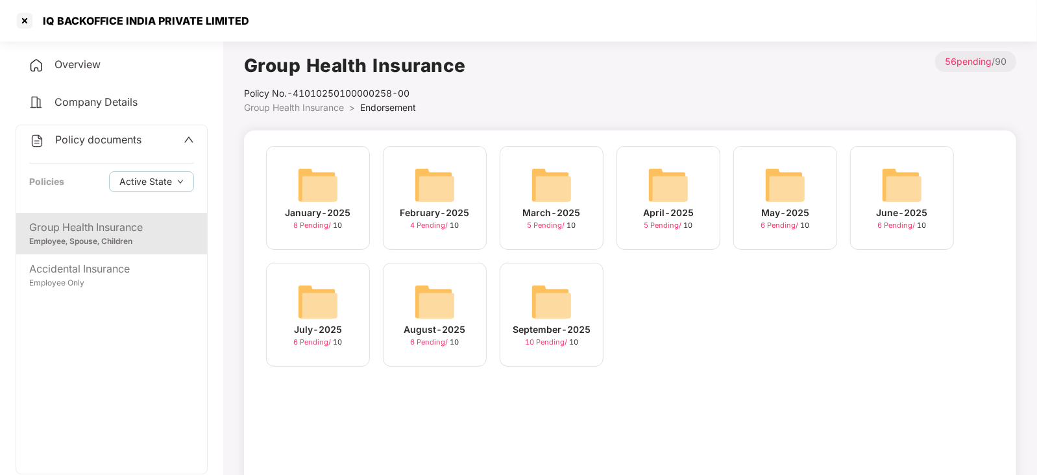
click at [545, 319] on img at bounding box center [552, 302] width 42 height 42
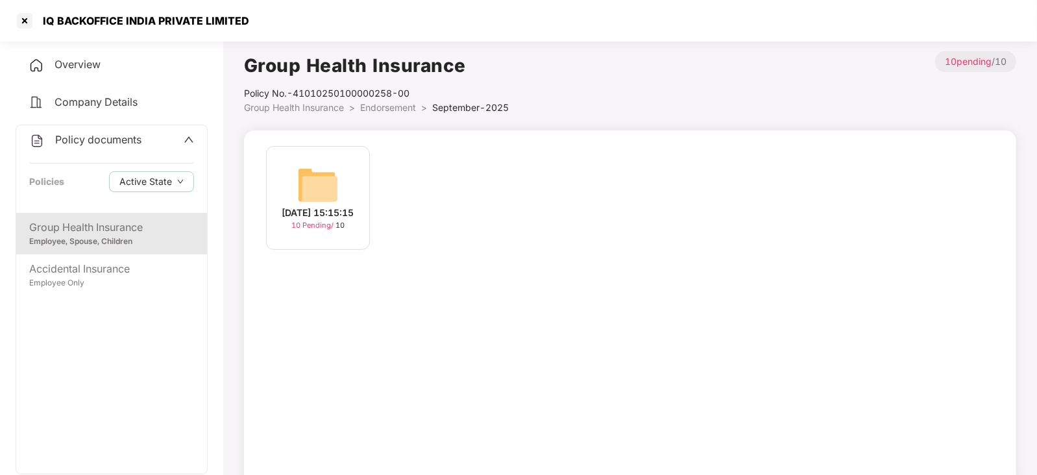
click at [322, 181] on img at bounding box center [318, 185] width 42 height 42
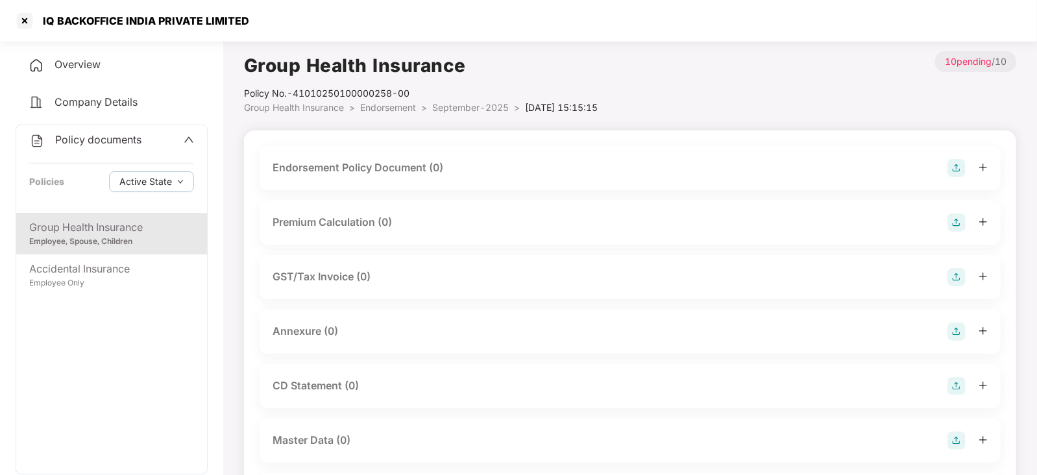
click at [963, 164] on img at bounding box center [956, 168] width 18 height 18
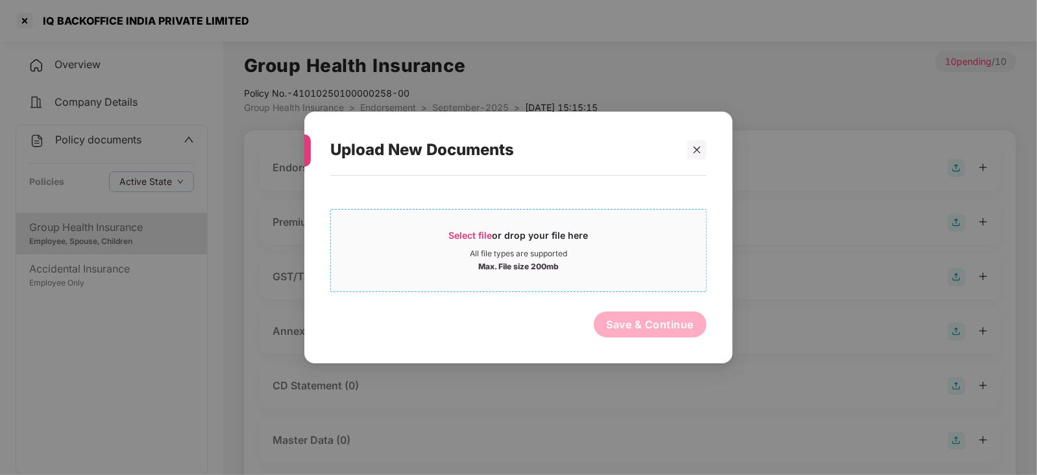
click at [494, 235] on div "Select file or drop your file here" at bounding box center [518, 238] width 139 height 19
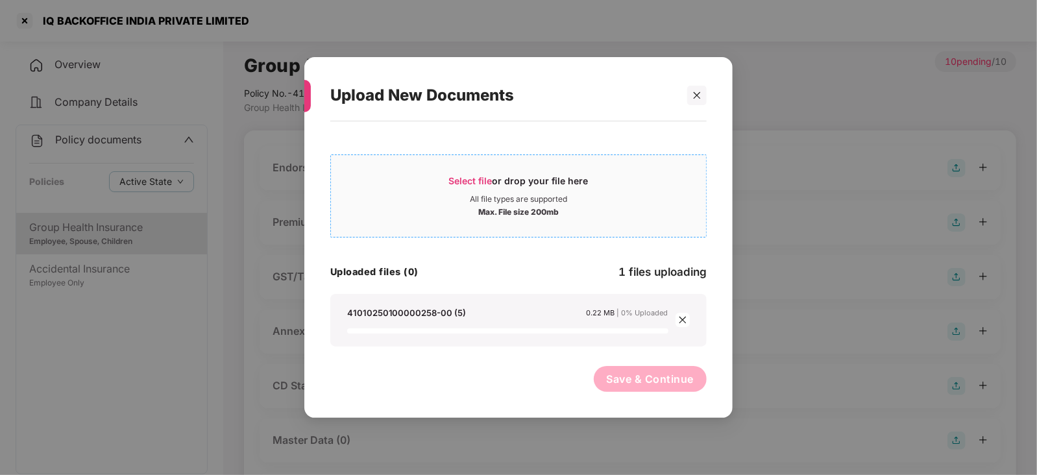
click at [459, 180] on span "Select file" at bounding box center [470, 180] width 43 height 11
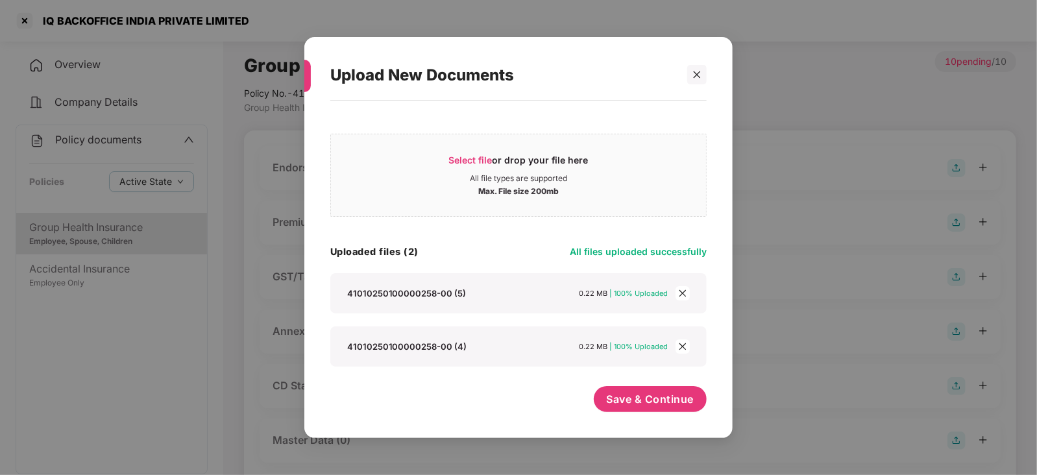
click at [660, 383] on div "Select file or drop your file here All file types are supported Max. File size …" at bounding box center [518, 262] width 376 height 311
click at [662, 394] on span "Save & Continue" at bounding box center [651, 399] width 88 height 14
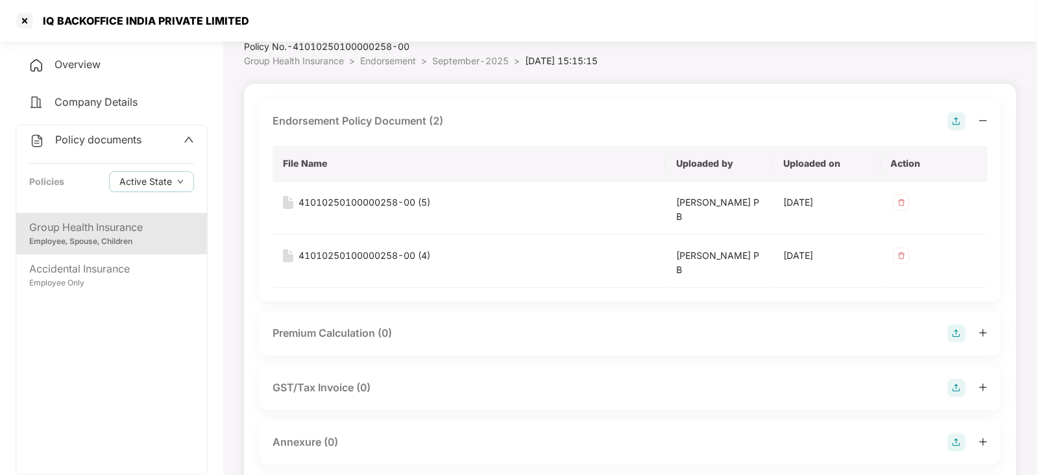
scroll to position [80, 0]
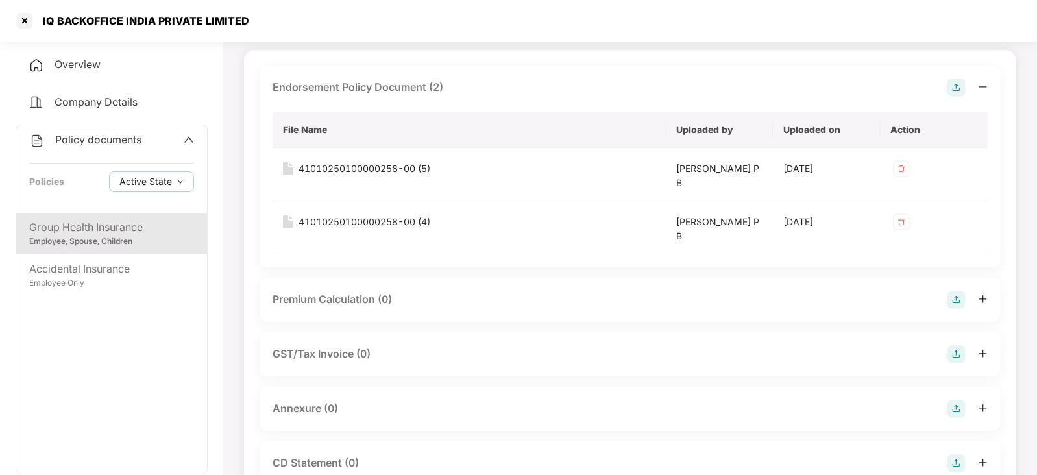
click at [956, 295] on img at bounding box center [956, 300] width 18 height 18
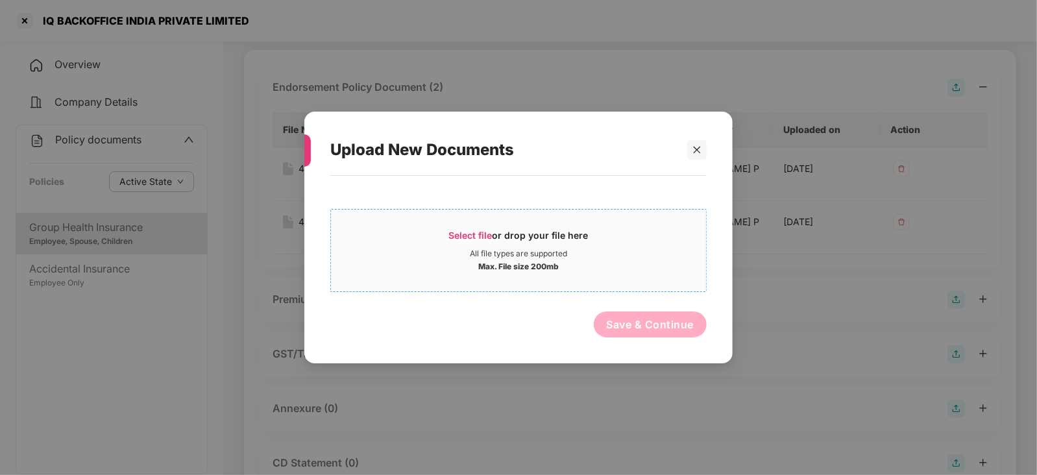
click at [487, 234] on span "Select file" at bounding box center [470, 235] width 43 height 11
click at [693, 144] on div at bounding box center [696, 149] width 19 height 19
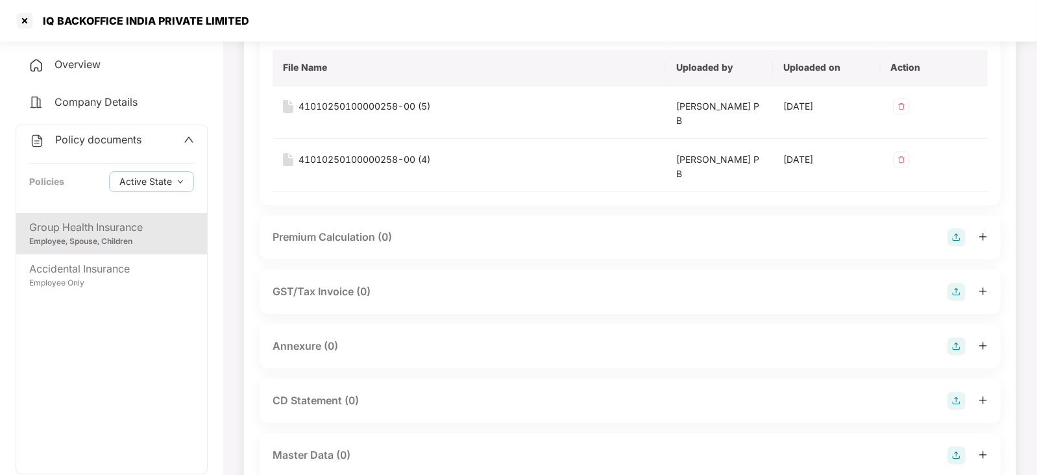
scroll to position [162, 0]
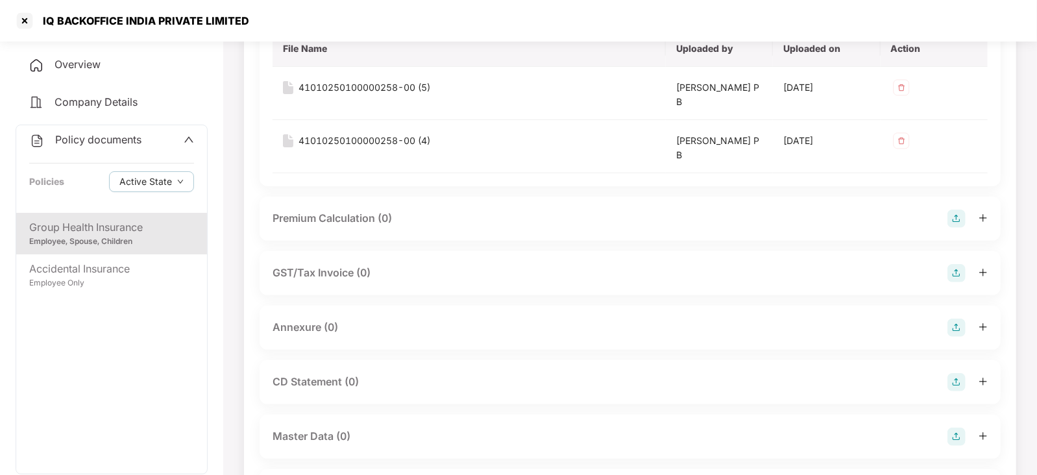
click at [948, 328] on img at bounding box center [956, 328] width 18 height 18
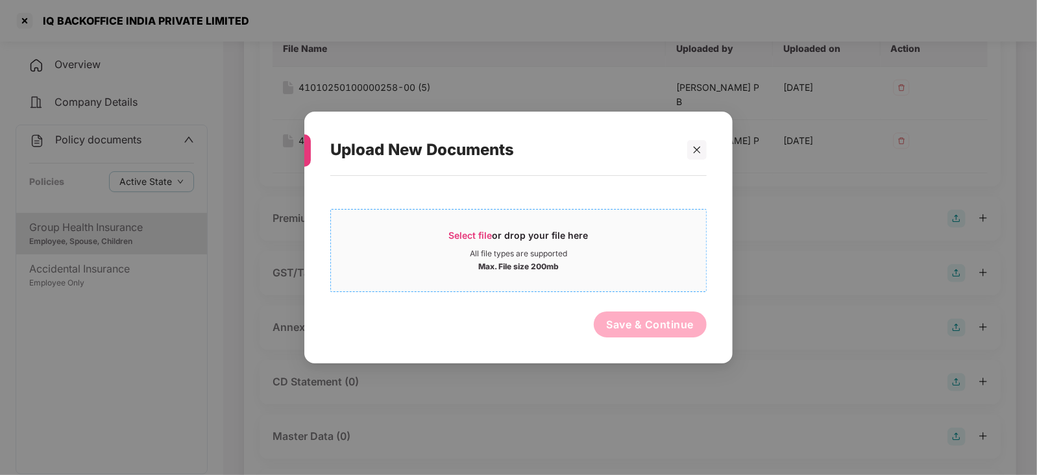
click at [443, 223] on span "Select file or drop your file here All file types are supported Max. File size …" at bounding box center [518, 250] width 375 height 62
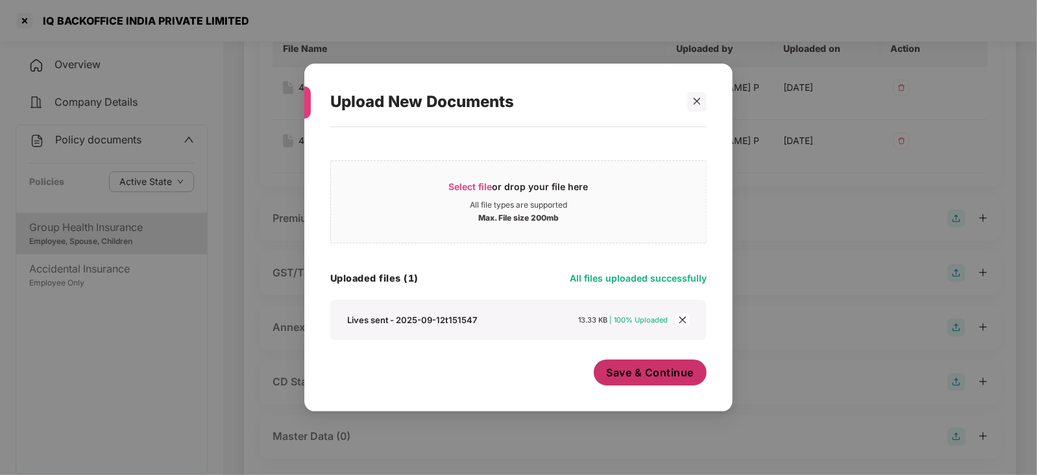
click at [626, 368] on span "Save & Continue" at bounding box center [651, 372] width 88 height 14
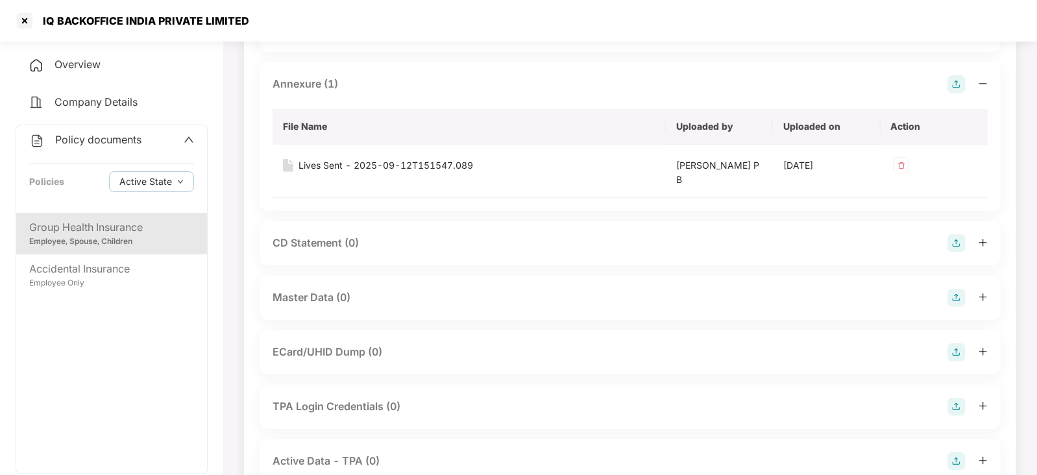
scroll to position [405, 0]
click at [954, 352] on img at bounding box center [956, 352] width 18 height 18
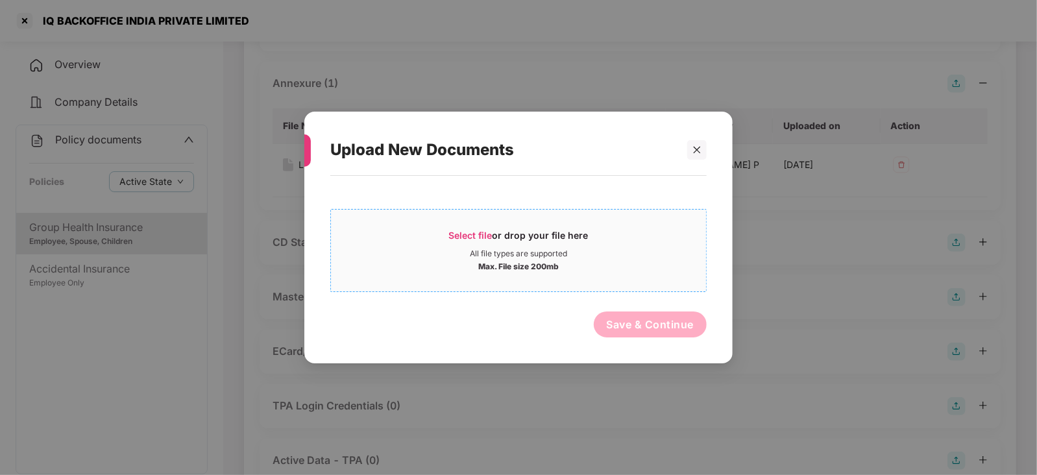
click at [461, 237] on span "Select file" at bounding box center [470, 235] width 43 height 11
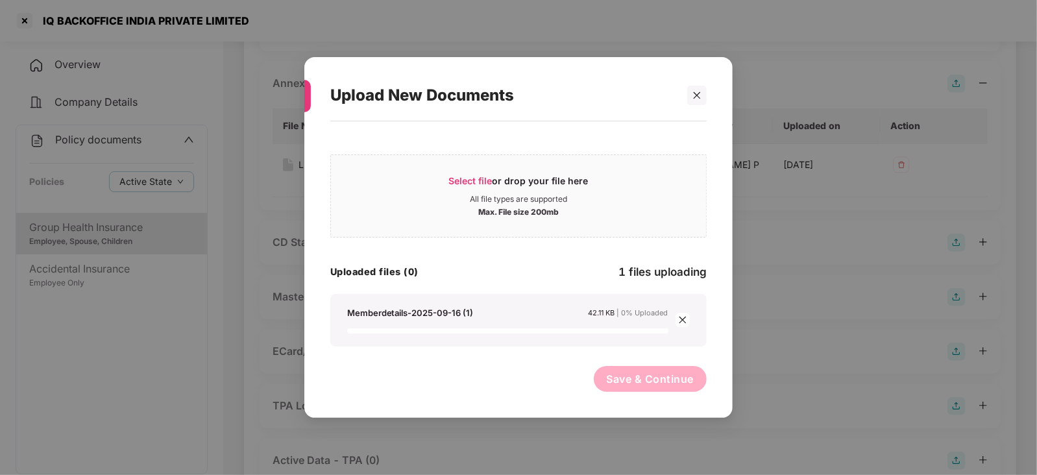
click at [632, 358] on div "Select file or drop your file here All file types are supported Max. File size …" at bounding box center [518, 263] width 376 height 271
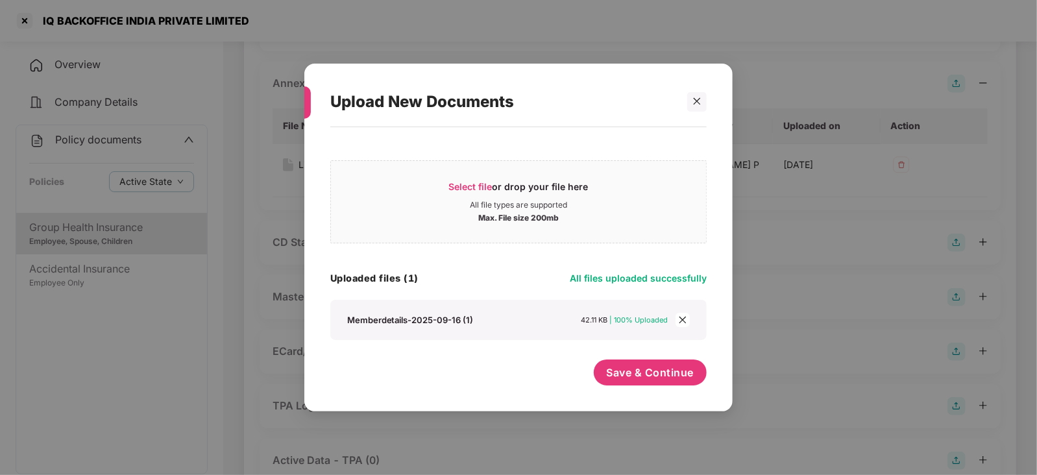
click at [632, 359] on div "Select file or drop your file here All file types are supported Max. File size …" at bounding box center [518, 263] width 376 height 258
click at [632, 363] on button "Save & Continue" at bounding box center [651, 372] width 114 height 26
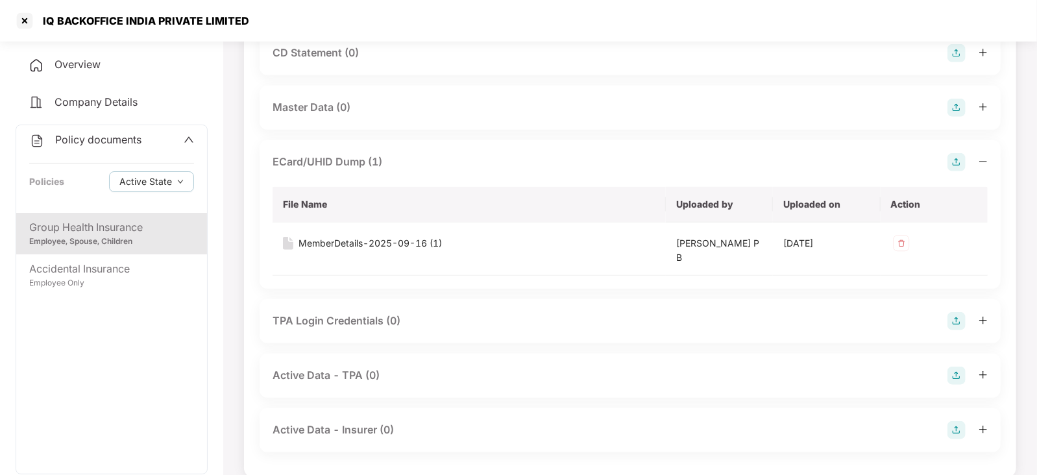
scroll to position [433, 0]
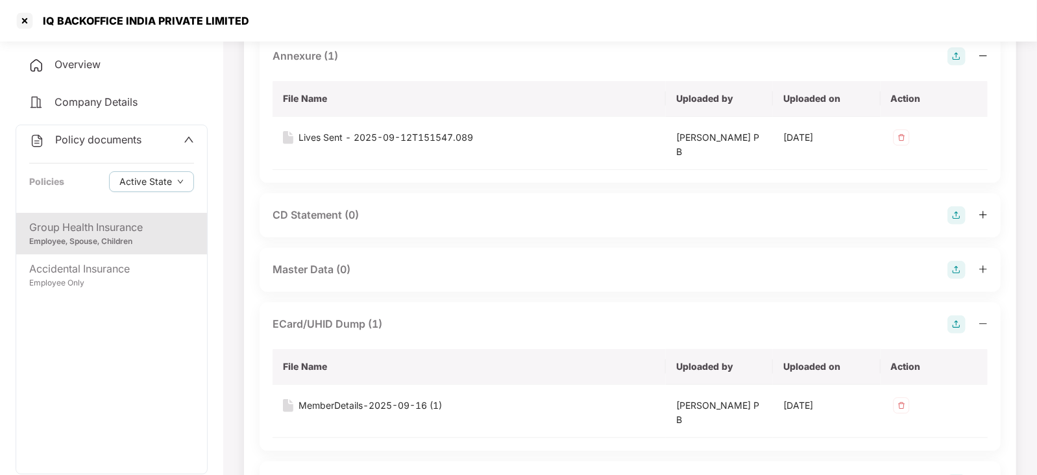
click at [954, 267] on img at bounding box center [956, 270] width 18 height 18
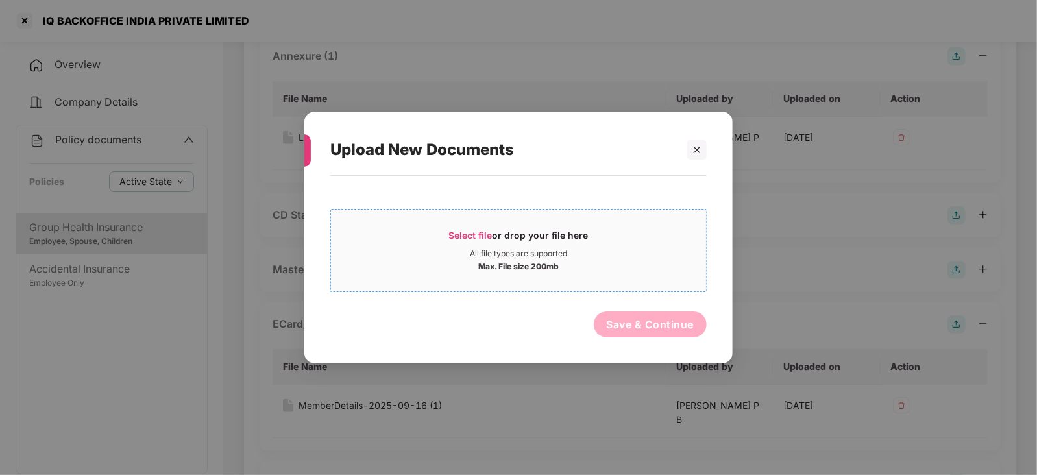
click at [458, 240] on div "Select file or drop your file here" at bounding box center [518, 238] width 139 height 19
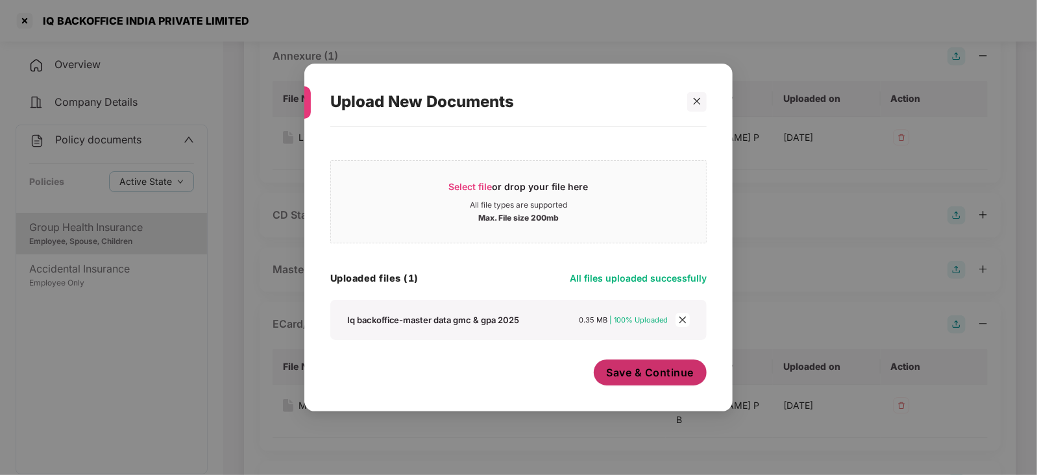
click at [629, 371] on span "Save & Continue" at bounding box center [651, 372] width 88 height 14
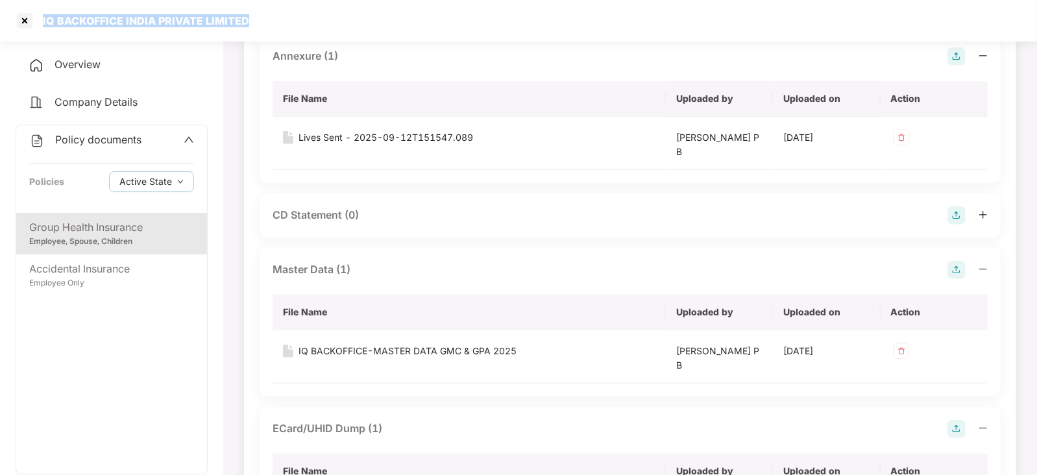
drag, startPoint x: 44, startPoint y: 26, endPoint x: 259, endPoint y: 31, distance: 215.4
click at [259, 31] on div "IQ BACKOFFICE INDIA PRIVATE LIMITED" at bounding box center [518, 21] width 1037 height 42
copy div "IQ BACKOFFICE INDIA PRIVATE LIMITED"
click at [23, 26] on div at bounding box center [24, 20] width 21 height 21
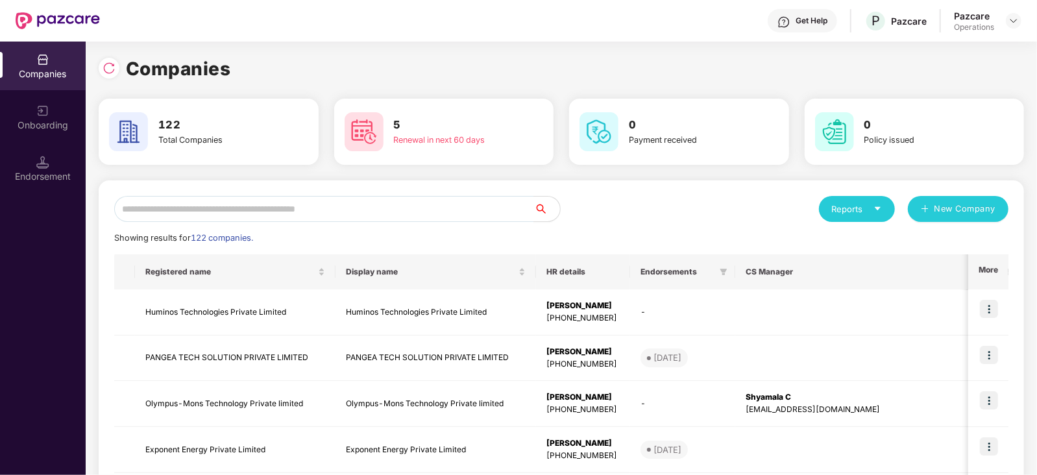
scroll to position [0, 0]
click at [282, 212] on input "text" at bounding box center [324, 209] width 420 height 26
paste input "**********"
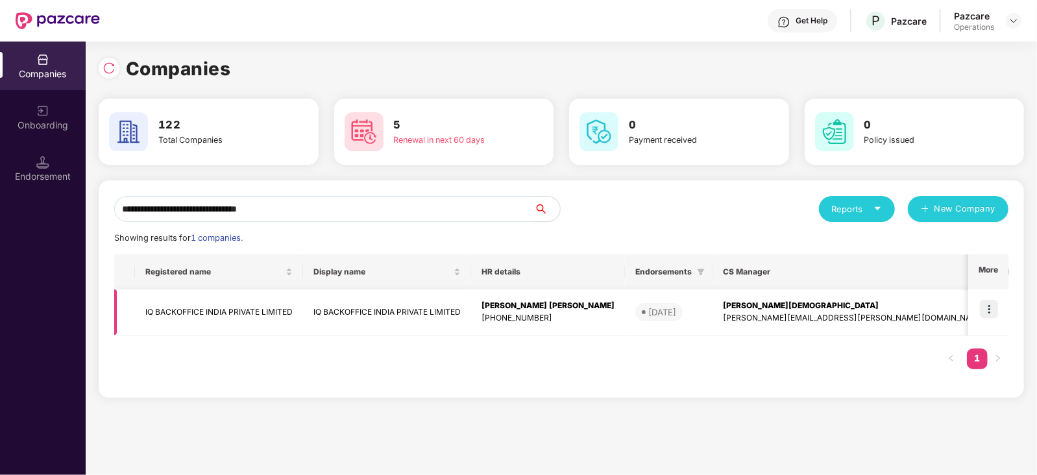
type input "**********"
click at [996, 308] on img at bounding box center [989, 309] width 18 height 18
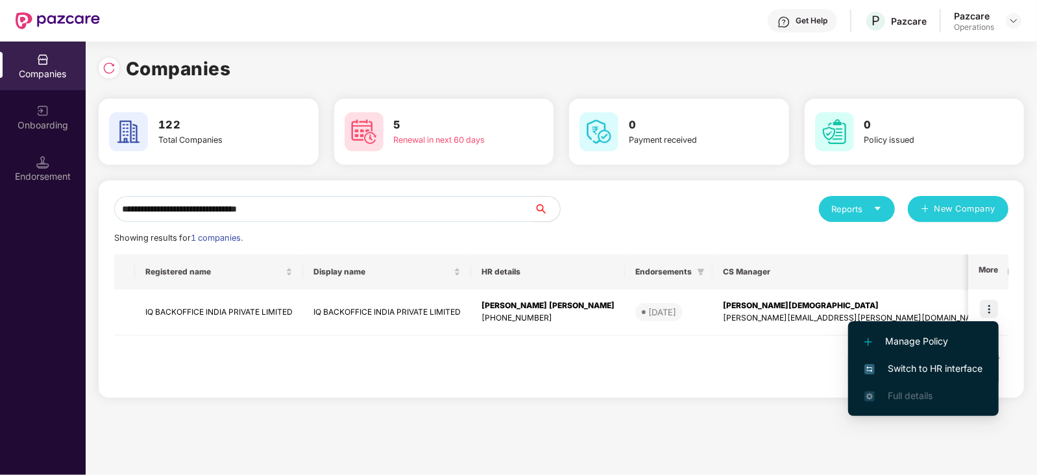
click at [954, 371] on span "Switch to HR interface" at bounding box center [923, 368] width 118 height 14
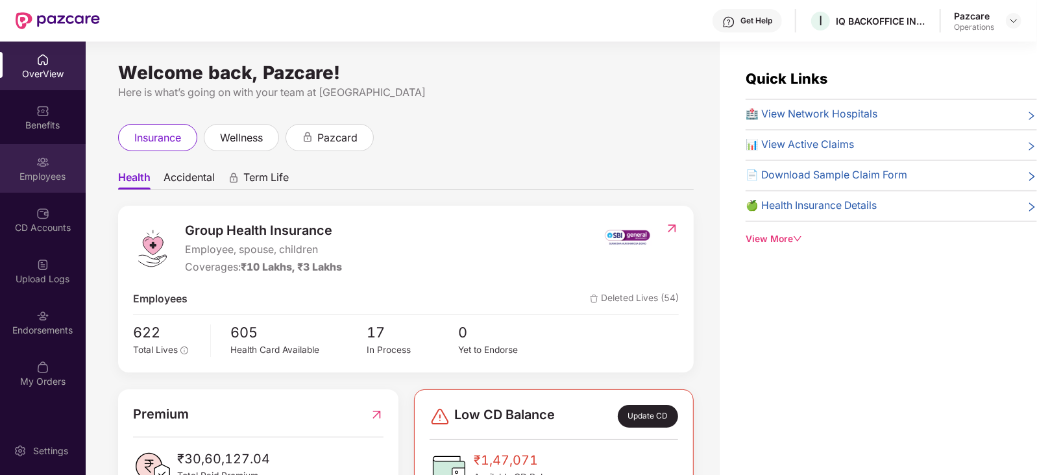
click at [42, 163] on img at bounding box center [42, 162] width 13 height 13
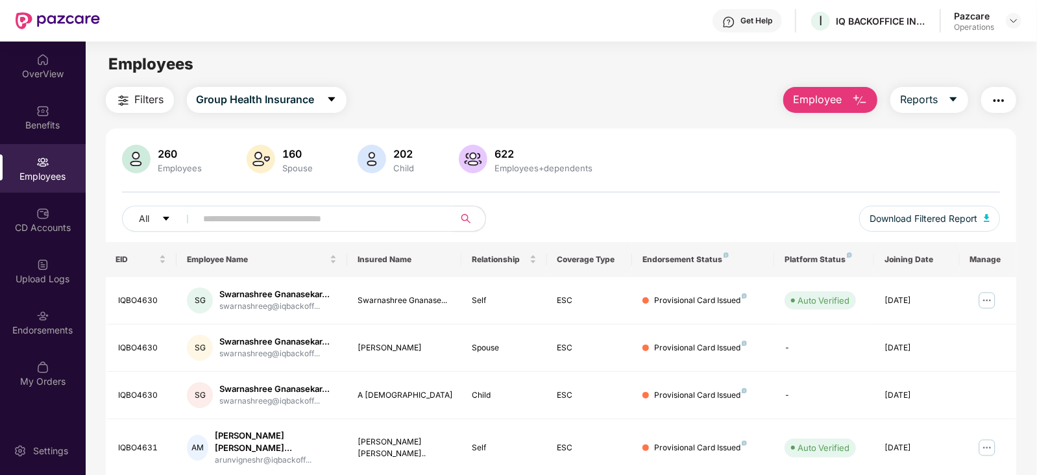
click at [143, 99] on span "Filters" at bounding box center [149, 99] width 29 height 16
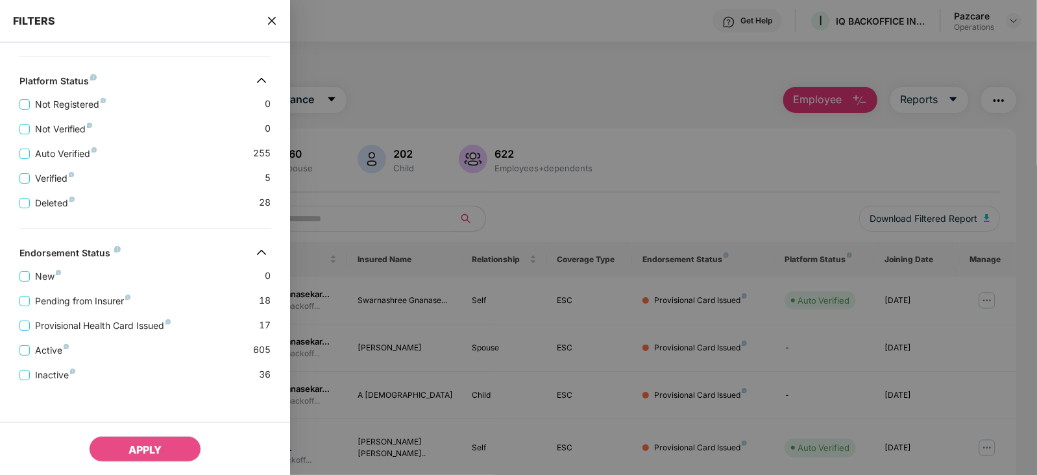
scroll to position [367, 0]
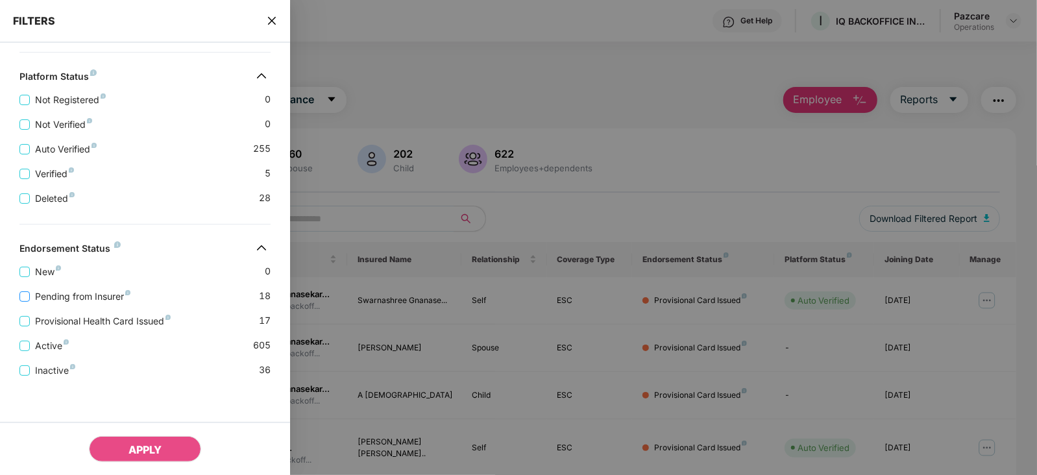
click at [100, 301] on span "Pending from Insurer" at bounding box center [83, 296] width 106 height 14
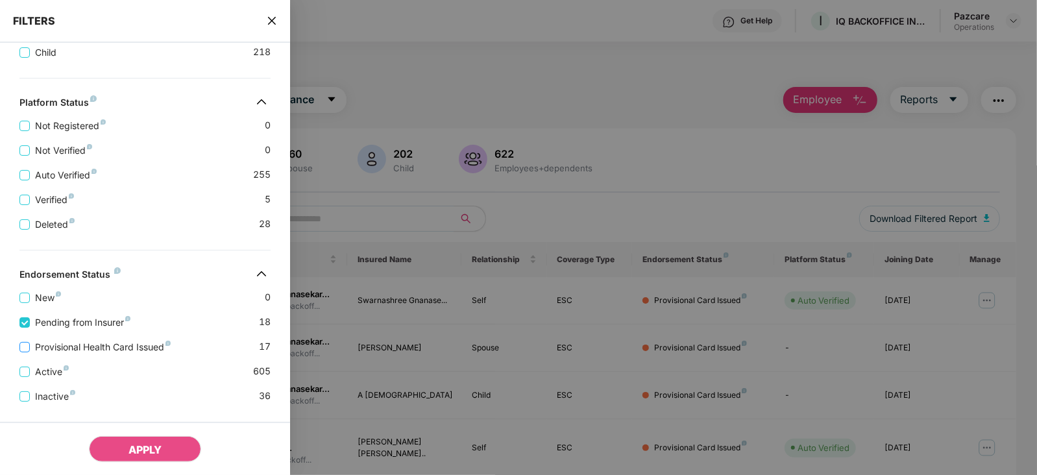
click at [94, 348] on span "Provisional Health Card Issued" at bounding box center [103, 347] width 146 height 14
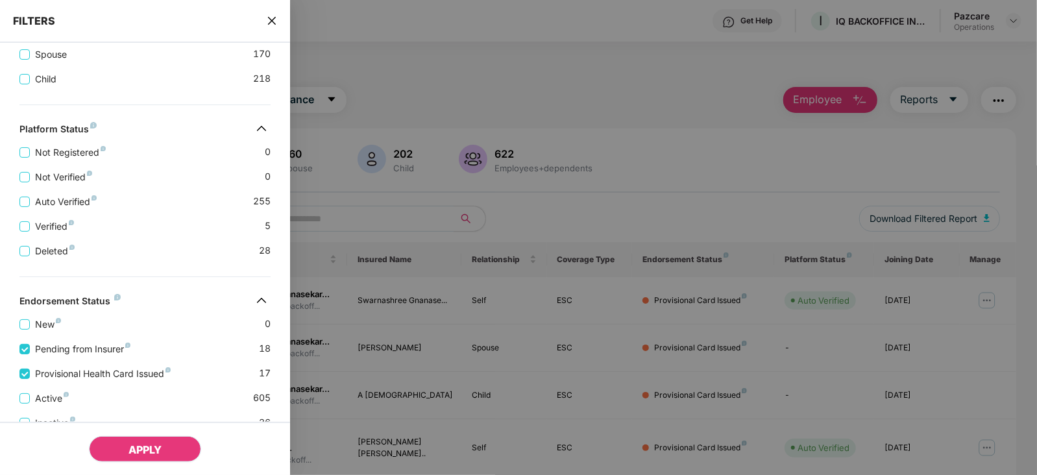
click at [143, 448] on span "APPLY" at bounding box center [144, 449] width 33 height 13
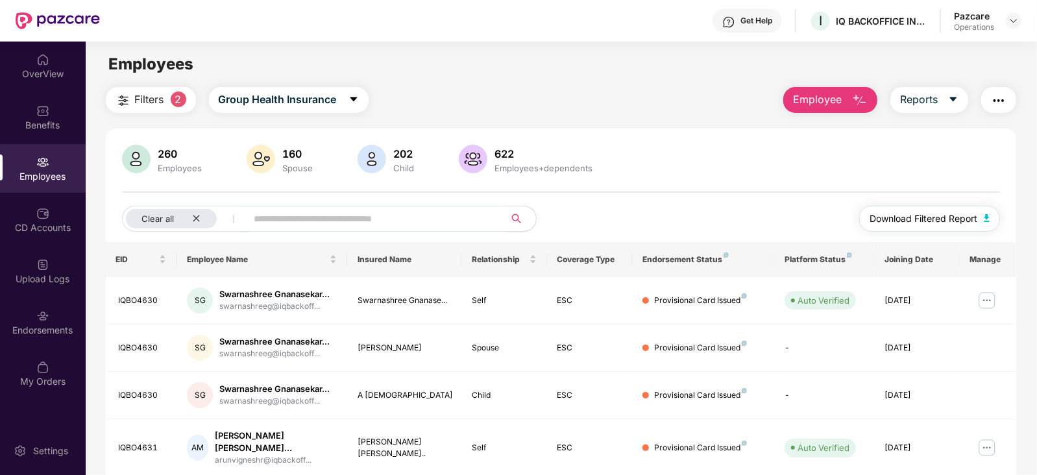
click at [986, 223] on button "Download Filtered Report" at bounding box center [929, 219] width 141 height 26
click at [999, 108] on img "button" at bounding box center [999, 101] width 16 height 16
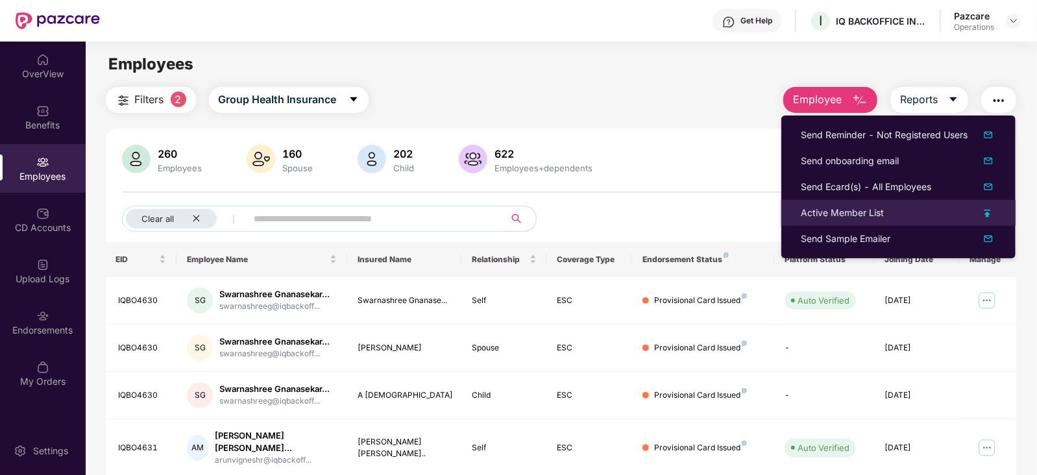
click at [841, 210] on div "Active Member List" at bounding box center [841, 213] width 83 height 14
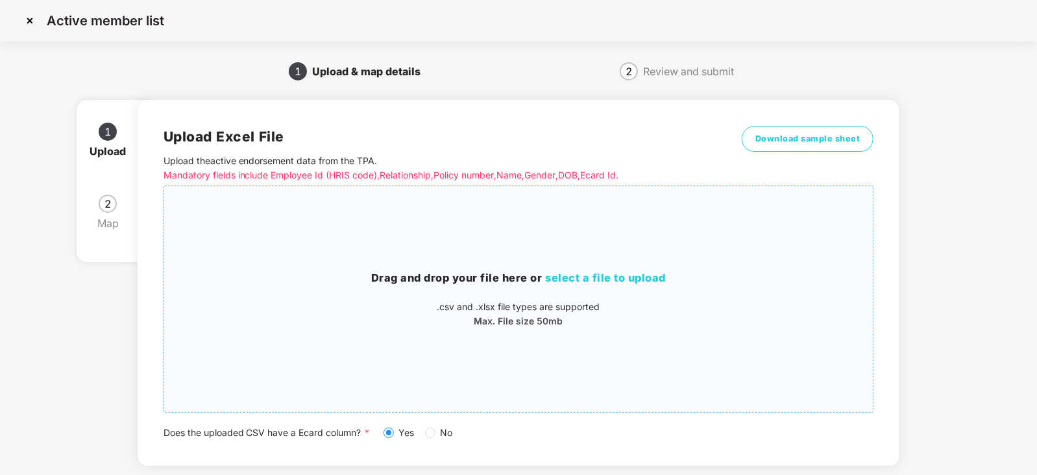
click at [598, 282] on span "select a file to upload" at bounding box center [606, 277] width 121 height 13
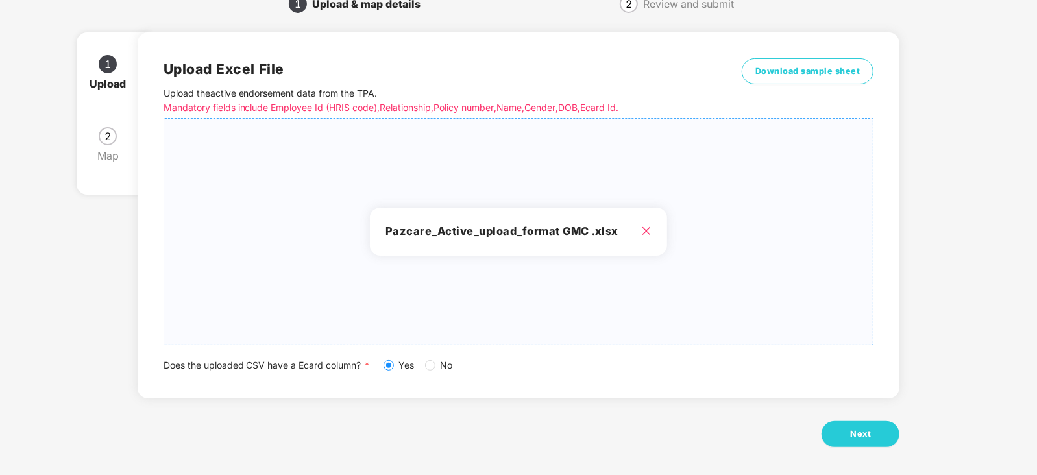
scroll to position [72, 0]
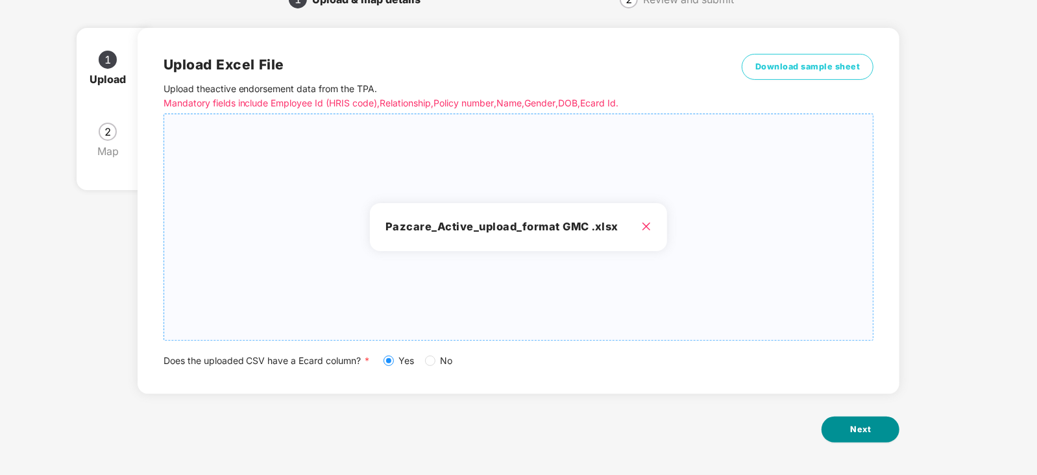
click at [850, 439] on button "Next" at bounding box center [860, 429] width 78 height 26
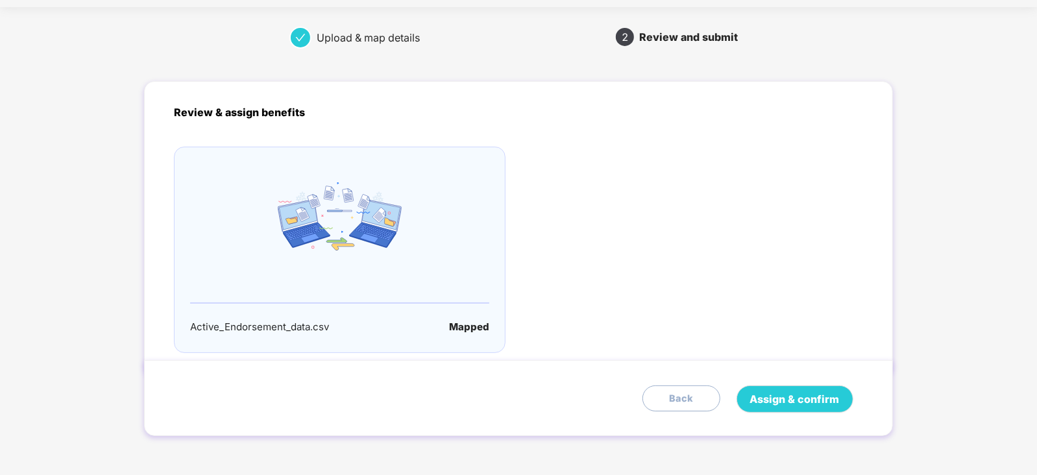
scroll to position [0, 0]
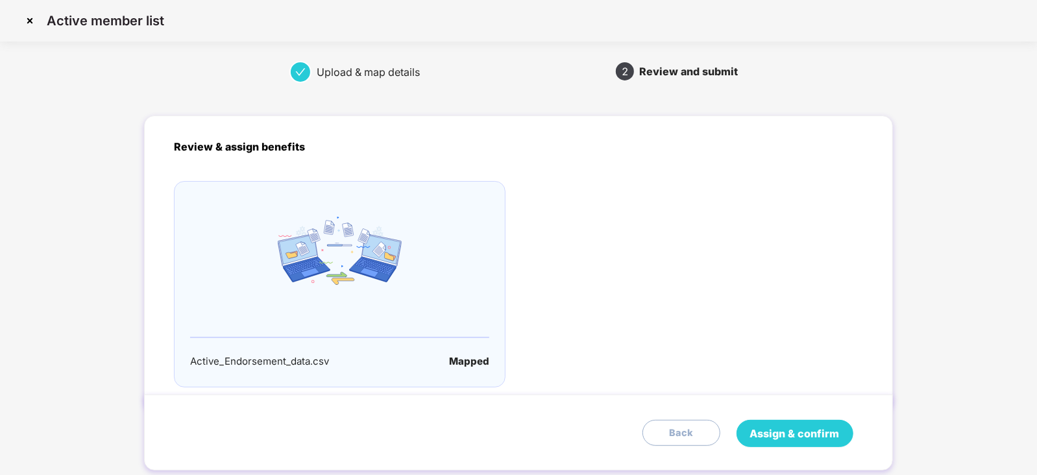
click at [826, 442] on button "Assign & confirm" at bounding box center [794, 433] width 117 height 27
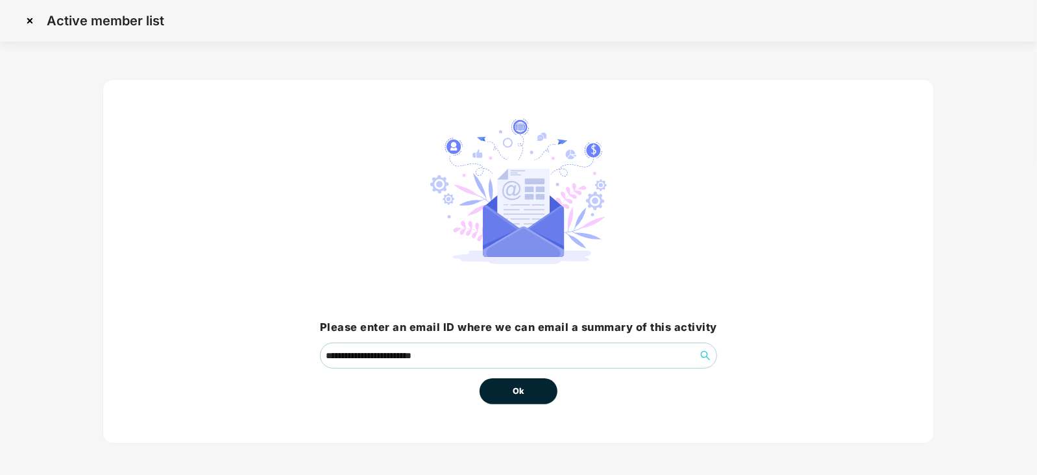
click at [509, 387] on button "Ok" at bounding box center [518, 391] width 78 height 26
click at [524, 408] on div "**********" at bounding box center [518, 261] width 832 height 365
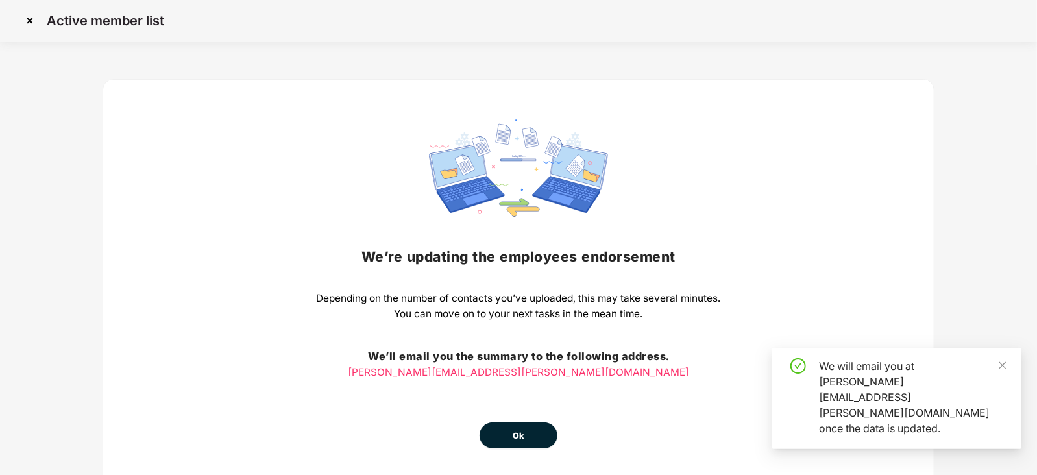
click at [522, 434] on span "Ok" at bounding box center [518, 435] width 12 height 13
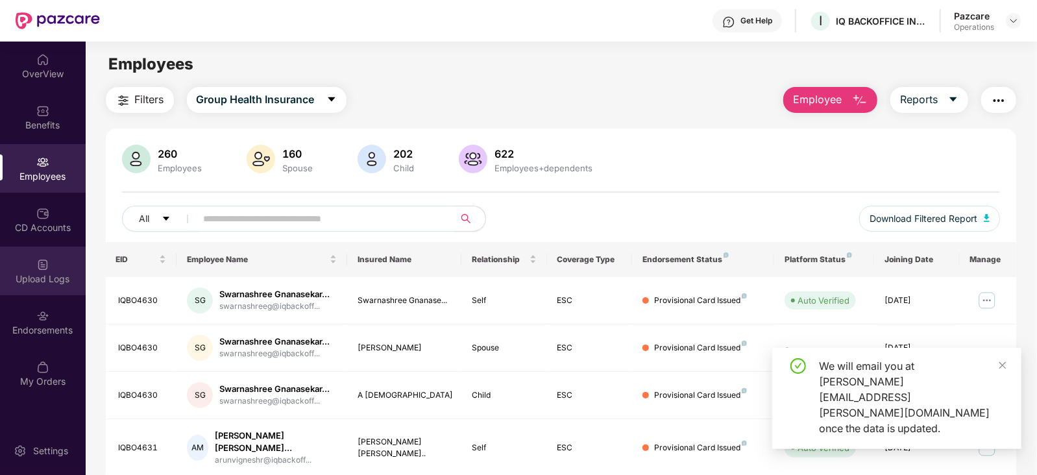
click at [10, 280] on div "Upload Logs" at bounding box center [43, 278] width 86 height 13
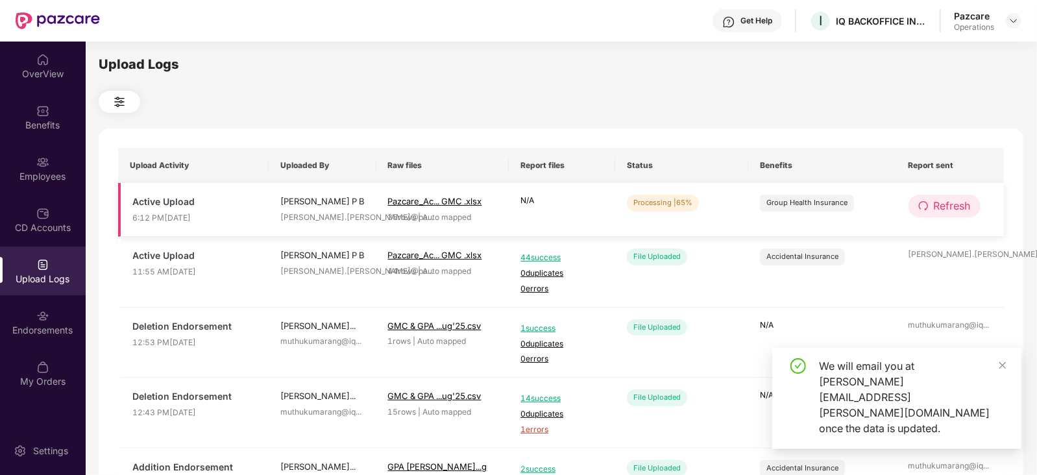
click at [926, 208] on icon "redo" at bounding box center [922, 205] width 9 height 9
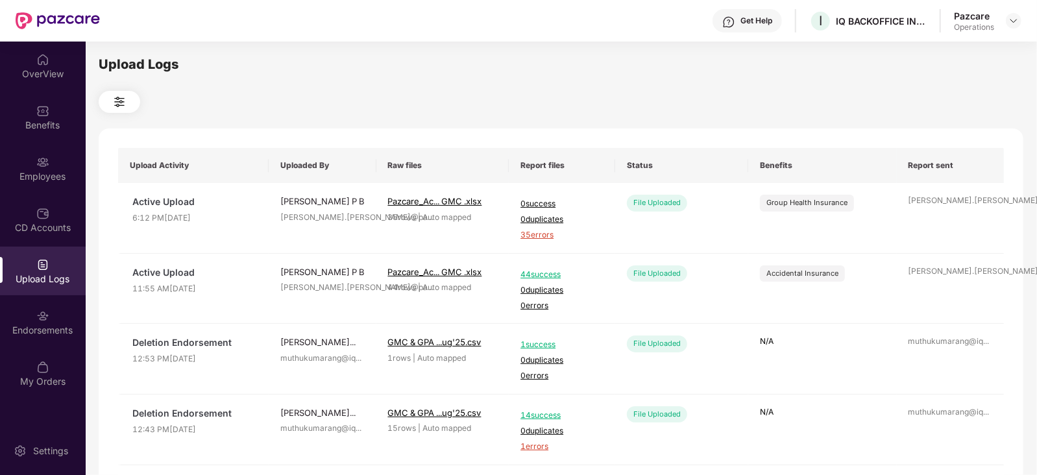
click at [924, 209] on td "siddique.ahmed@pa ..." at bounding box center [950, 218] width 108 height 71
click at [533, 226] on div "0 success 0 duplicates 35 errors" at bounding box center [561, 218] width 83 height 47
click at [538, 235] on span "35 errors" at bounding box center [561, 235] width 83 height 12
click at [1003, 24] on div "Pazcare Operations" at bounding box center [987, 21] width 67 height 23
click at [1005, 21] on div "Pazcare Operations" at bounding box center [987, 21] width 67 height 23
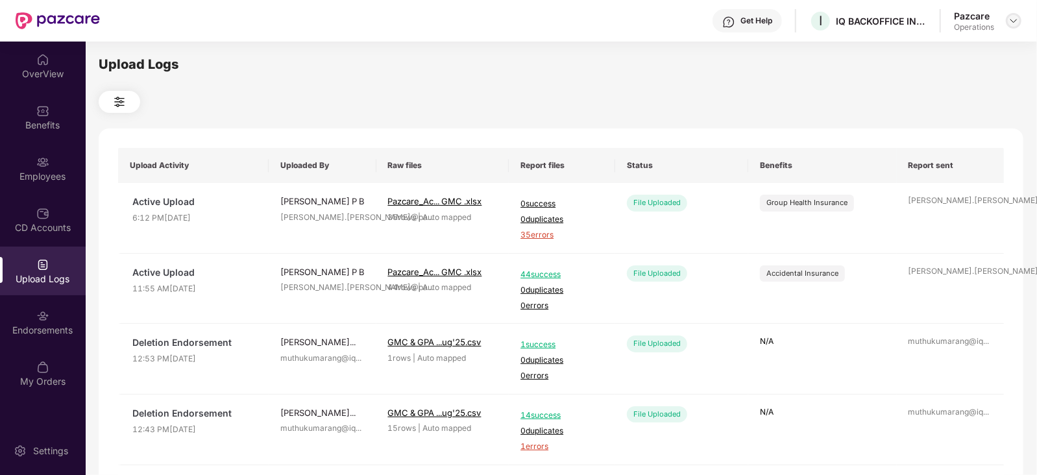
click at [1015, 23] on img at bounding box center [1013, 21] width 10 height 10
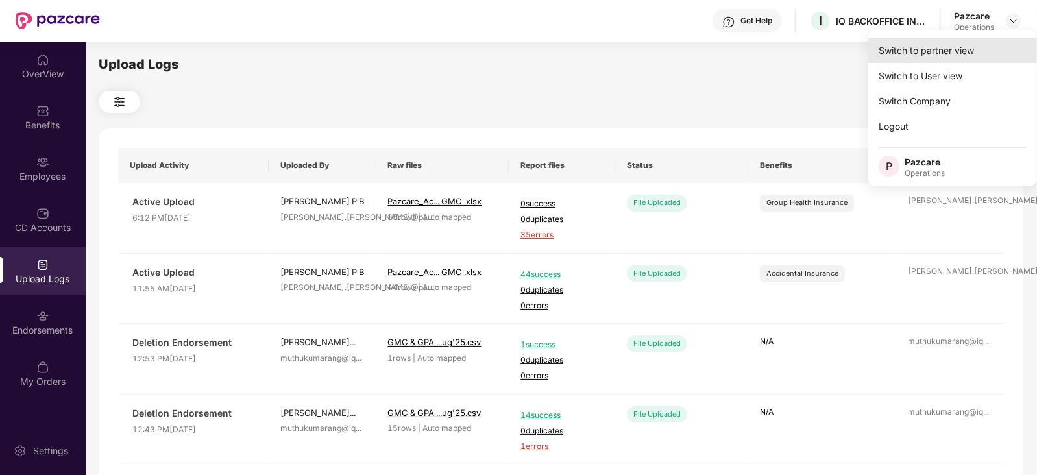
click at [962, 46] on div "Switch to partner view" at bounding box center [952, 50] width 169 height 25
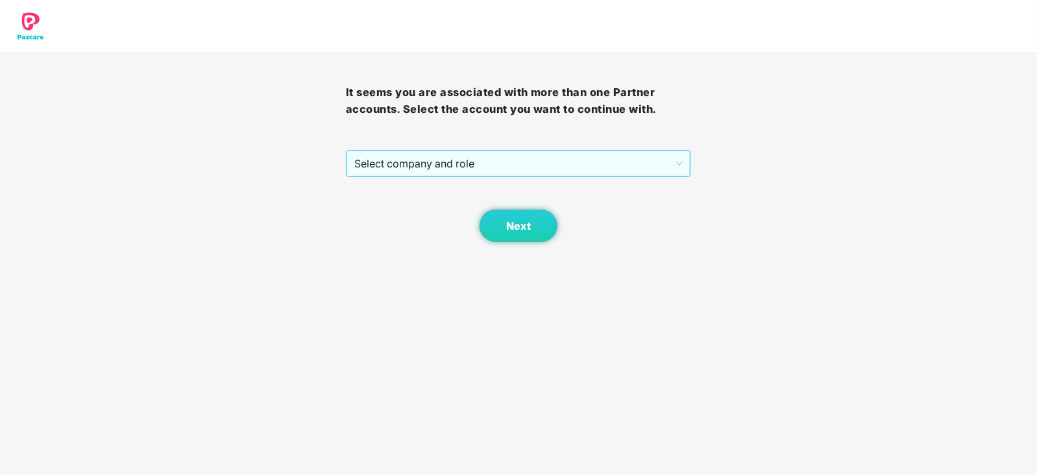
click at [421, 164] on span "Select company and role" at bounding box center [518, 163] width 329 height 25
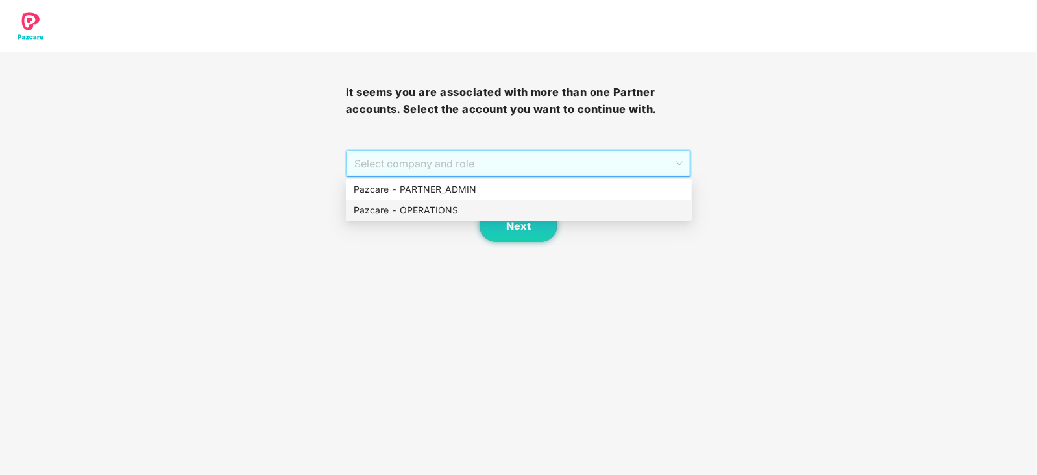
click at [411, 211] on div "Pazcare - OPERATIONS" at bounding box center [519, 210] width 330 height 14
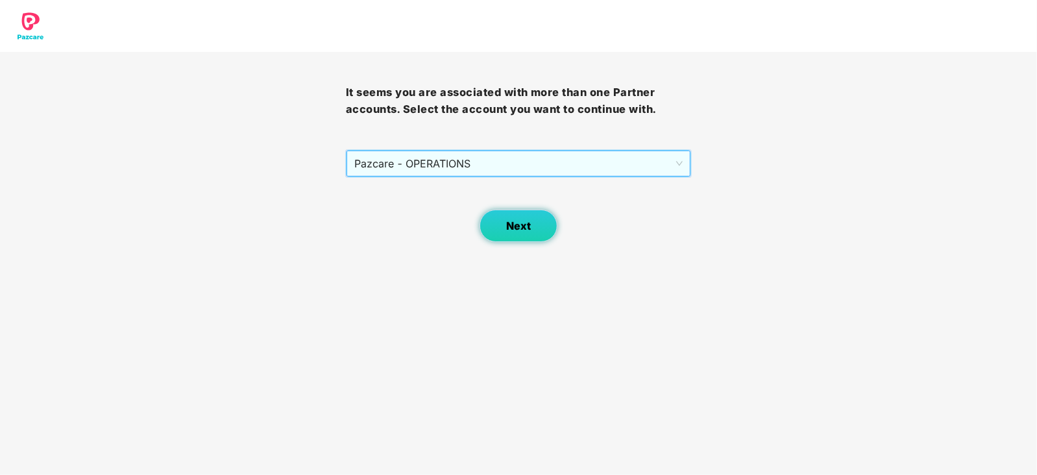
click at [510, 222] on span "Next" at bounding box center [518, 226] width 25 height 12
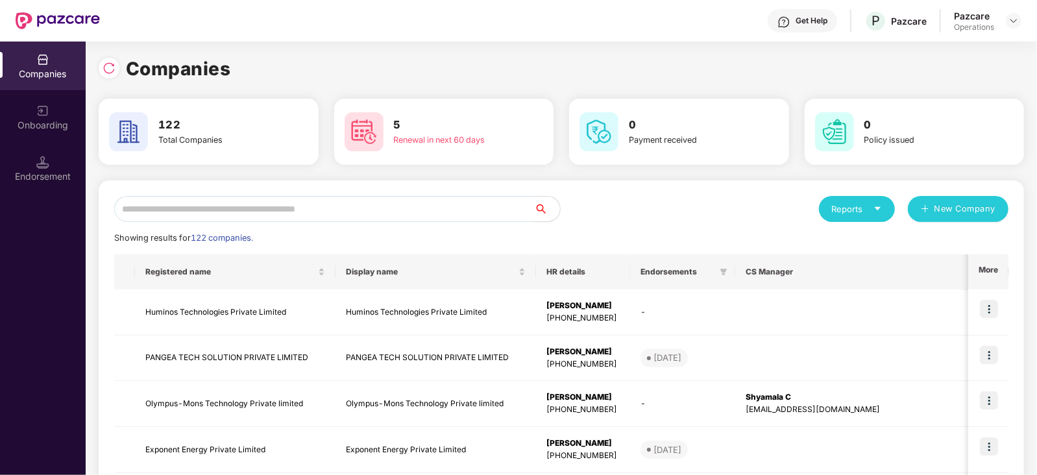
click at [370, 203] on input "text" at bounding box center [324, 209] width 420 height 26
click at [259, 210] on input "text" at bounding box center [324, 209] width 420 height 26
paste input "**********"
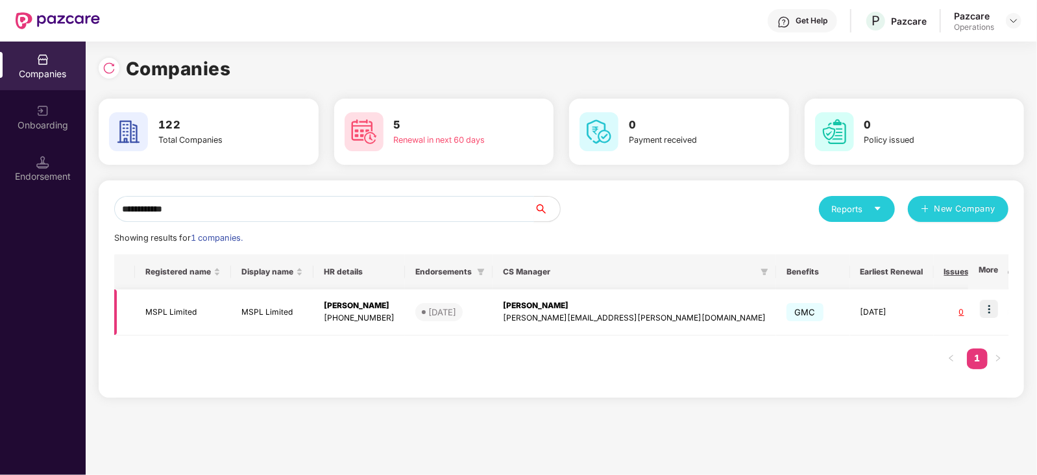
type input "**********"
click at [196, 301] on td "MSPL Limited" at bounding box center [183, 312] width 96 height 46
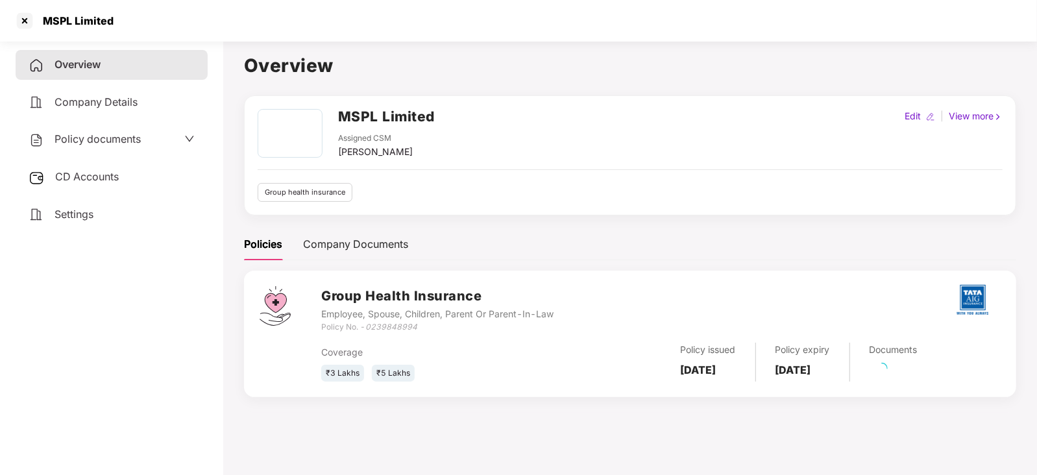
click at [107, 177] on span "CD Accounts" at bounding box center [87, 176] width 64 height 13
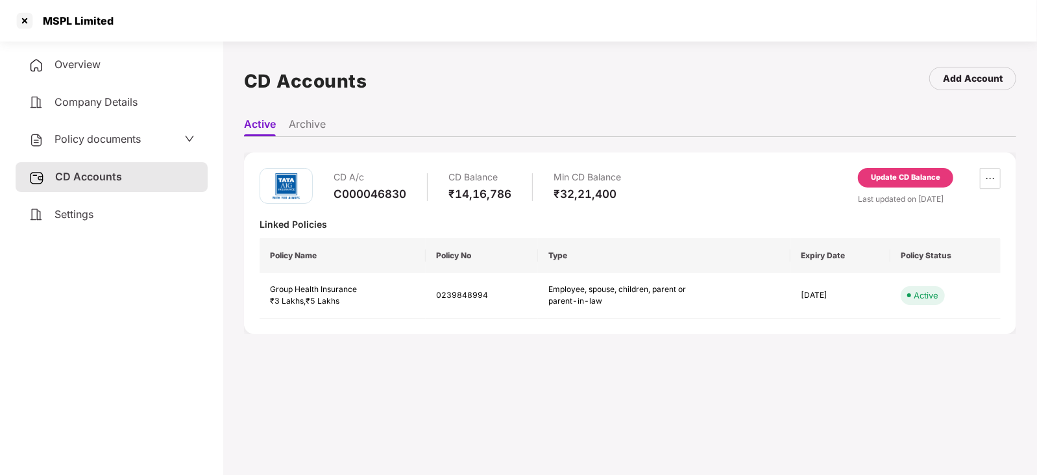
click at [905, 180] on div "Update CD Balance" at bounding box center [905, 178] width 69 height 12
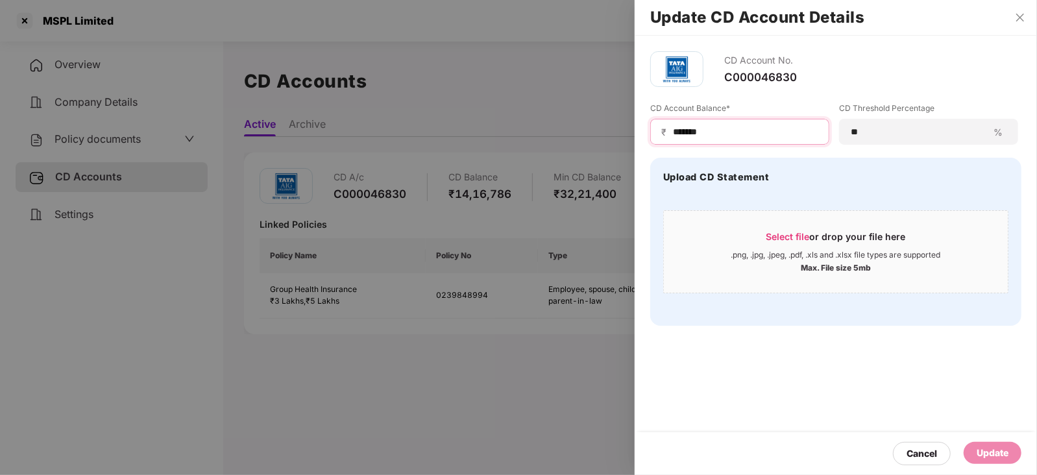
drag, startPoint x: 720, startPoint y: 131, endPoint x: 642, endPoint y: 131, distance: 77.8
click at [642, 131] on div "CD Account No. C000046830 CD Account Balance* ₹ ******* CD Threshold Percentage…" at bounding box center [835, 189] width 402 height 306
paste input
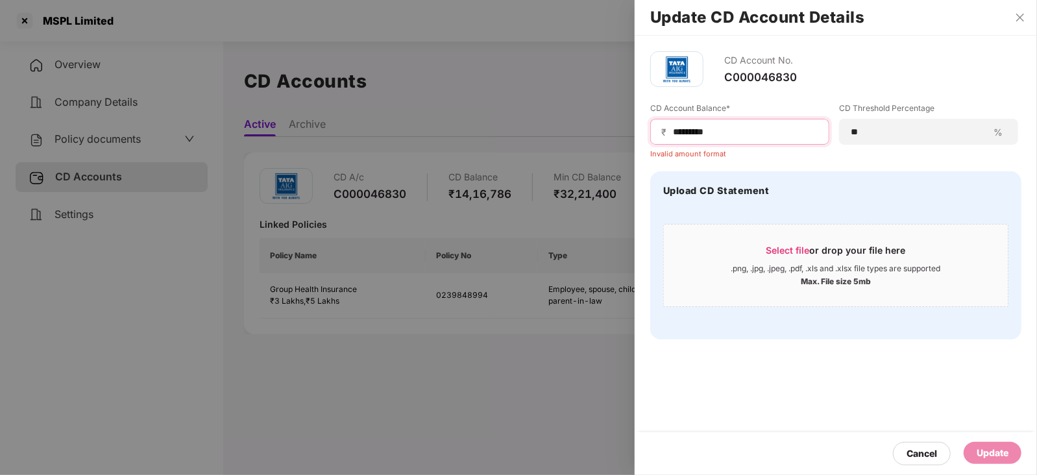
click at [674, 134] on input "*******" at bounding box center [744, 132] width 147 height 14
click at [737, 131] on input "*******" at bounding box center [744, 132] width 147 height 14
click at [672, 136] on input "*******" at bounding box center [744, 132] width 147 height 14
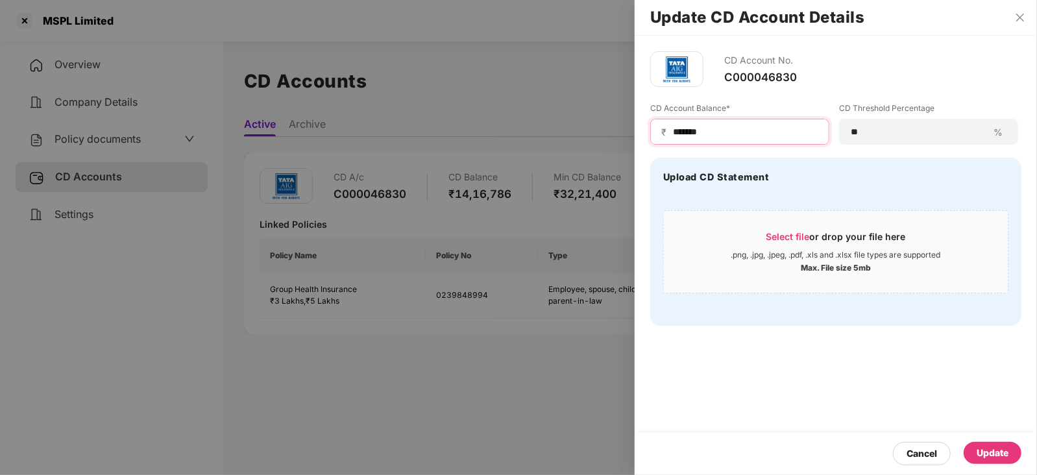
type input "*******"
click at [996, 442] on div "Update" at bounding box center [992, 453] width 58 height 22
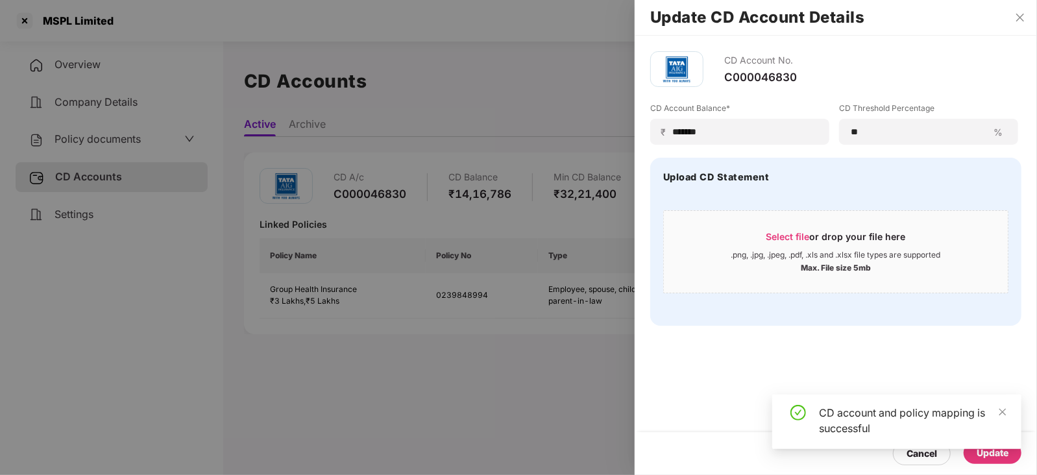
click at [83, 152] on div at bounding box center [518, 237] width 1037 height 475
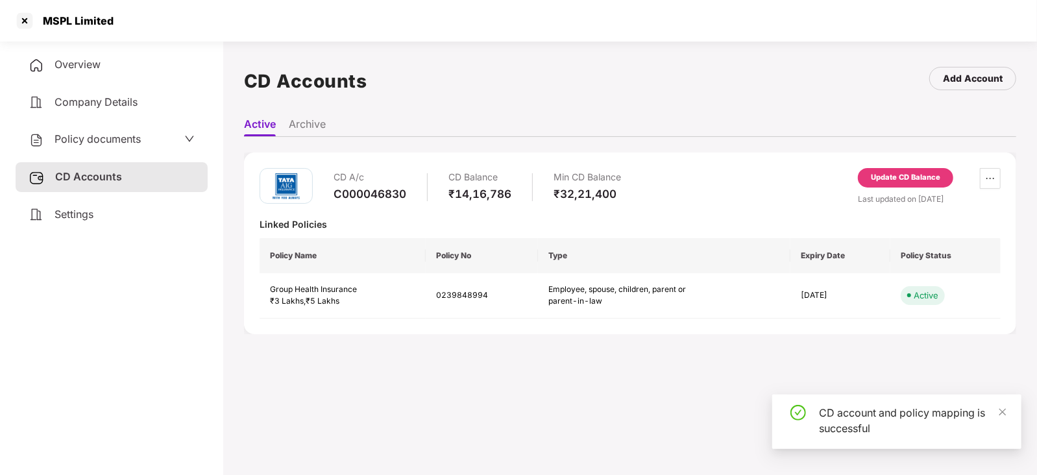
click at [83, 150] on div "Policy documents" at bounding box center [112, 140] width 192 height 30
click at [86, 136] on span "Policy documents" at bounding box center [97, 138] width 86 height 13
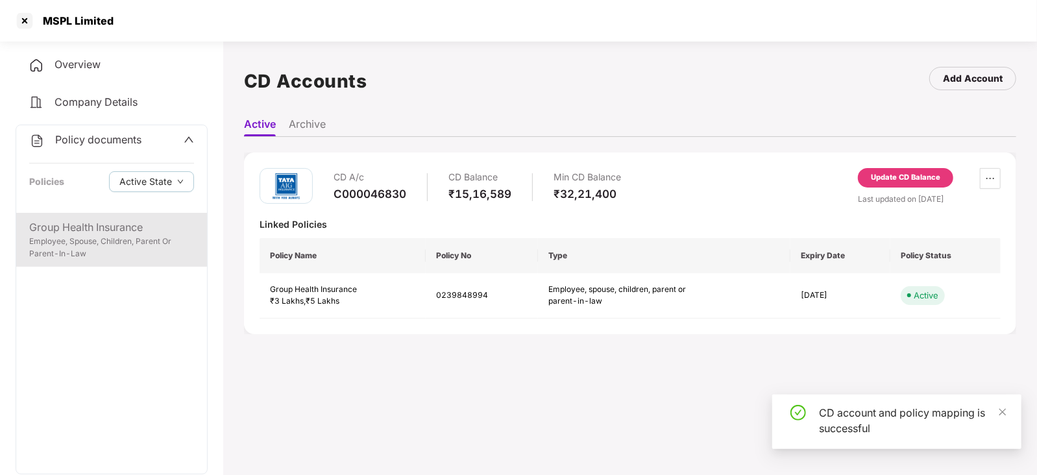
click at [149, 247] on div "Employee, Spouse, Children, Parent Or Parent-In-Law" at bounding box center [111, 247] width 165 height 25
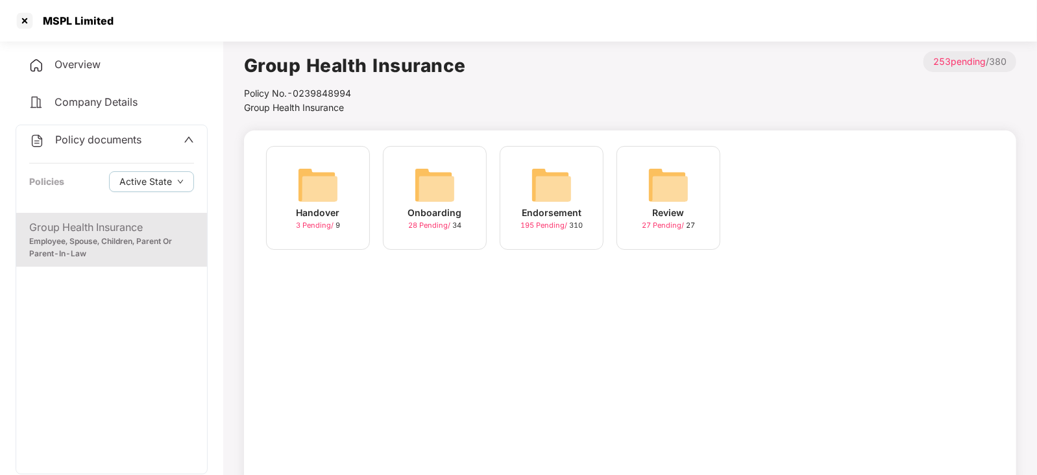
click at [538, 187] on img at bounding box center [552, 185] width 42 height 42
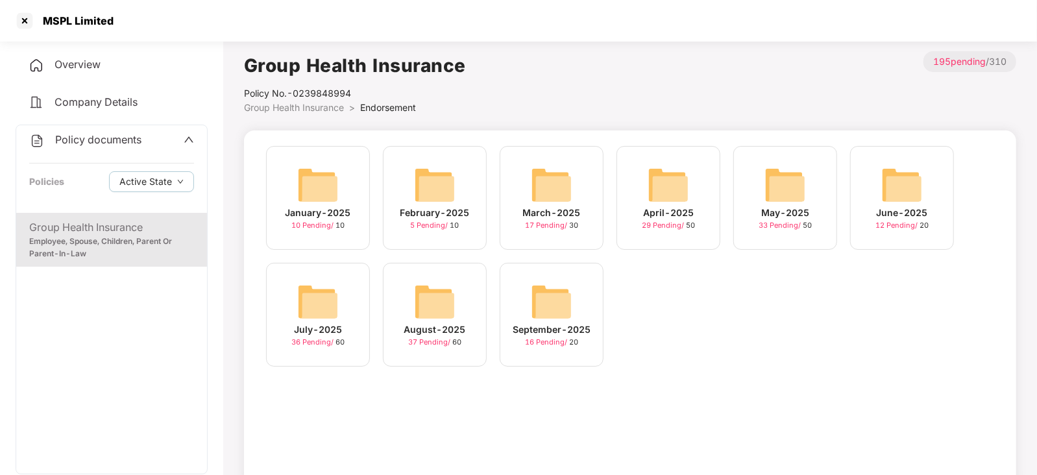
click at [548, 311] on img at bounding box center [552, 302] width 42 height 42
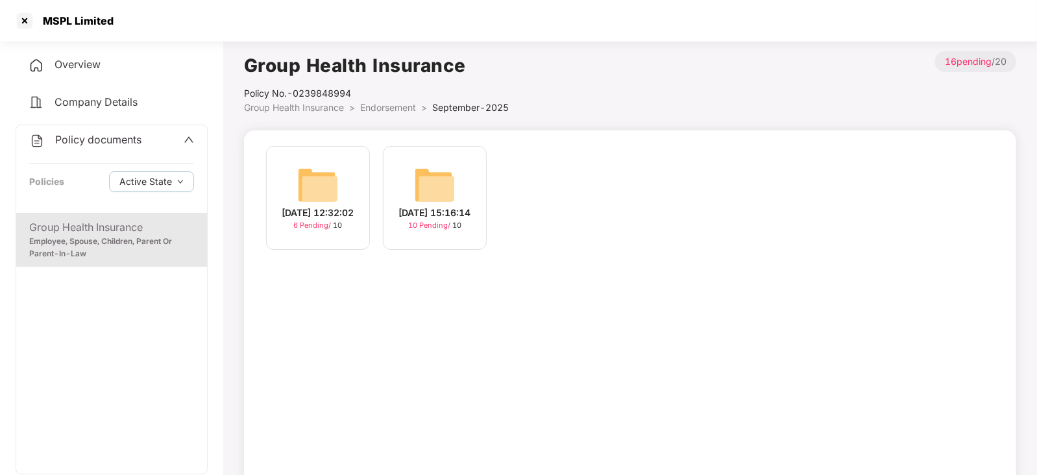
click at [428, 181] on img at bounding box center [435, 185] width 42 height 42
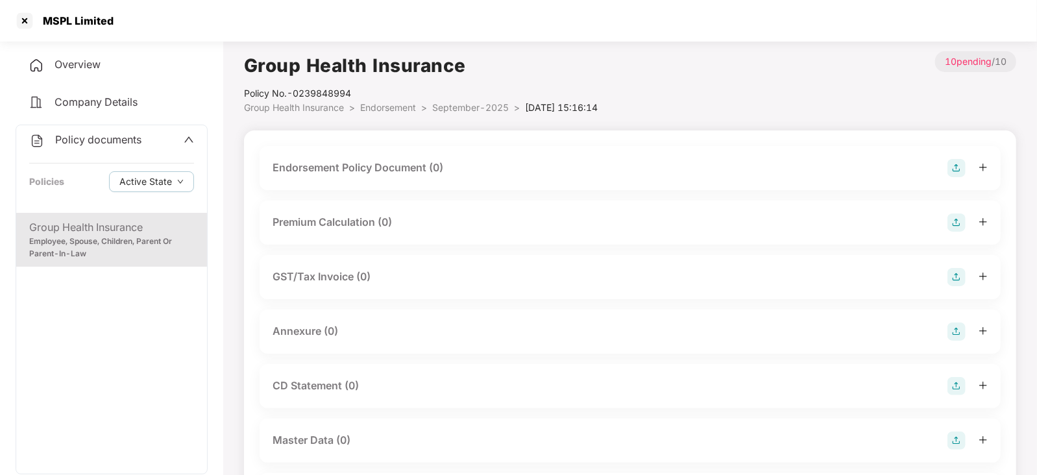
click at [959, 171] on img at bounding box center [956, 168] width 18 height 18
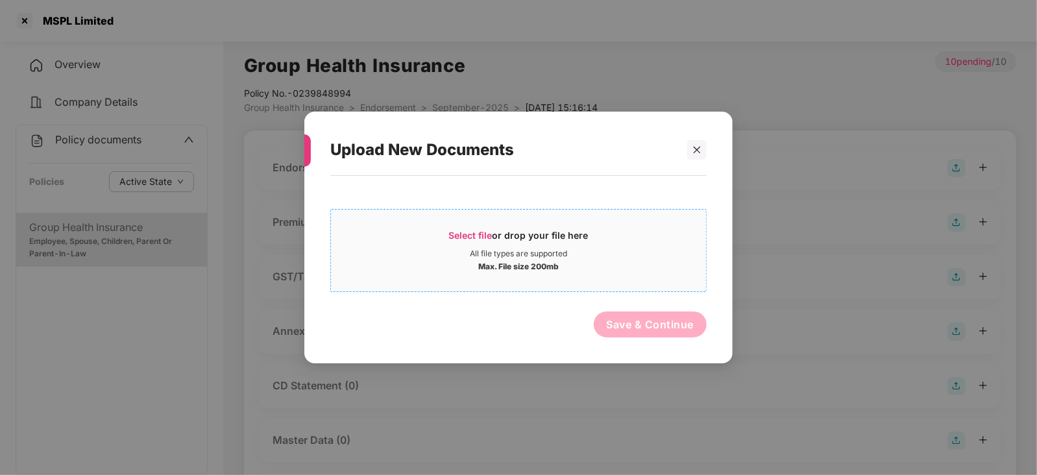
click at [485, 232] on span "Select file" at bounding box center [470, 235] width 43 height 11
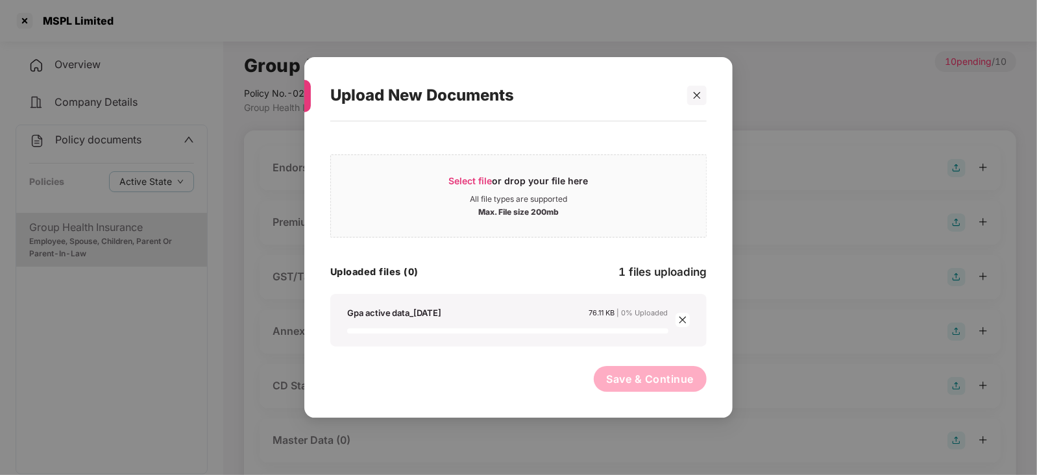
click at [683, 320] on icon "close" at bounding box center [682, 320] width 7 height 7
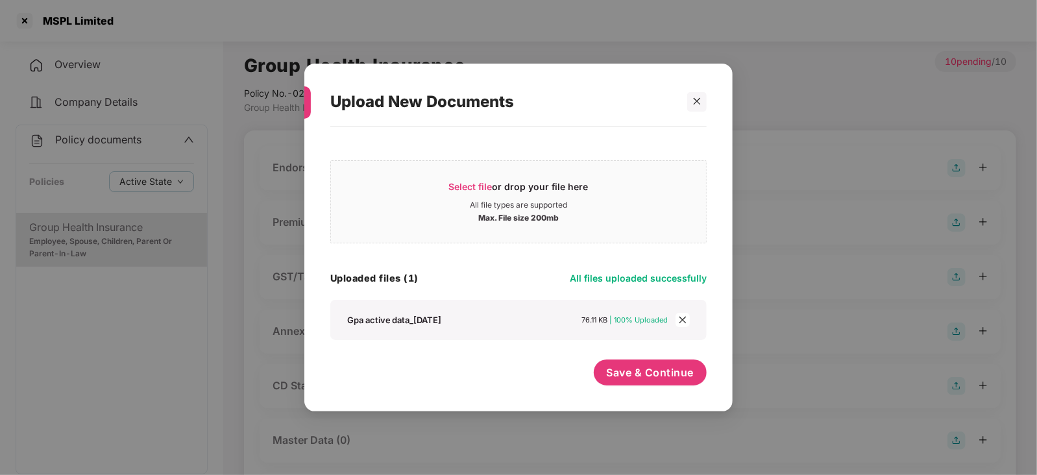
click at [687, 324] on span "close" at bounding box center [682, 320] width 14 height 14
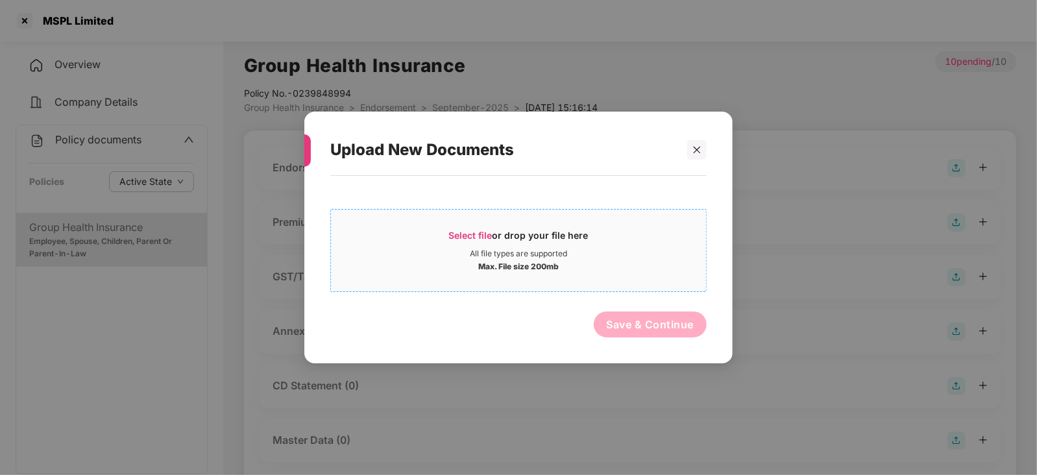
click at [457, 235] on span "Select file" at bounding box center [470, 235] width 43 height 11
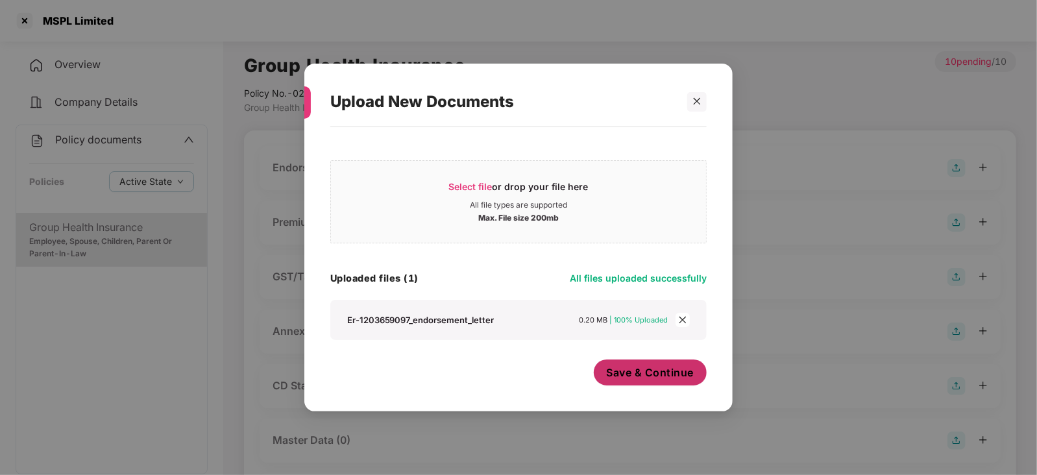
click at [642, 379] on span "Save & Continue" at bounding box center [651, 372] width 88 height 14
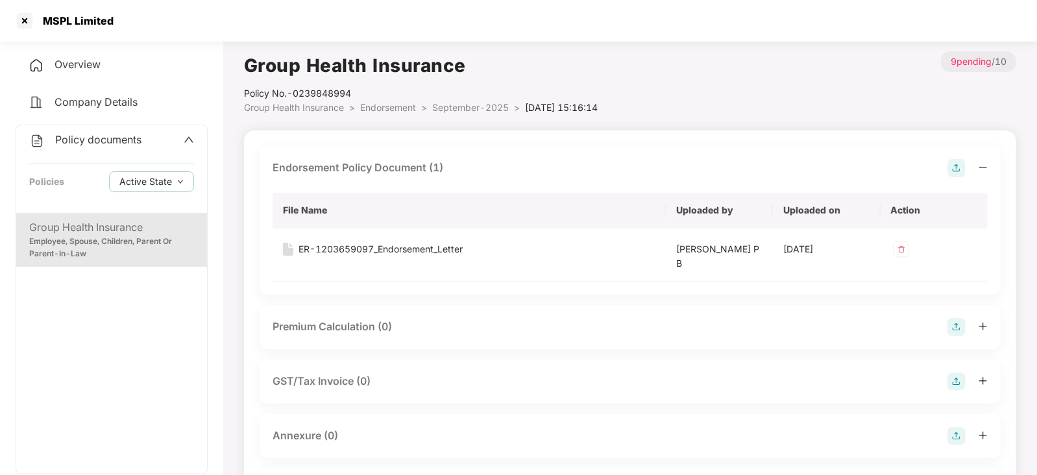
click at [952, 325] on img at bounding box center [956, 327] width 18 height 18
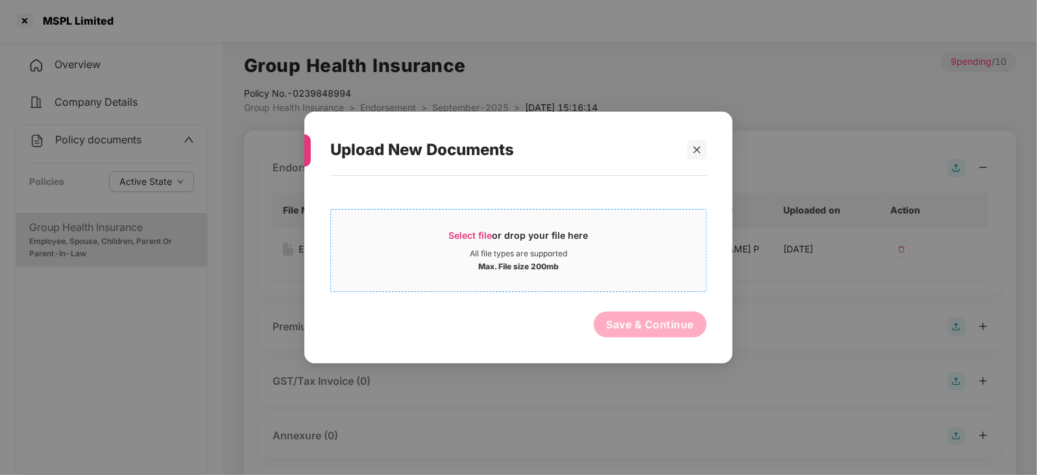
click at [481, 236] on span "Select file" at bounding box center [470, 235] width 43 height 11
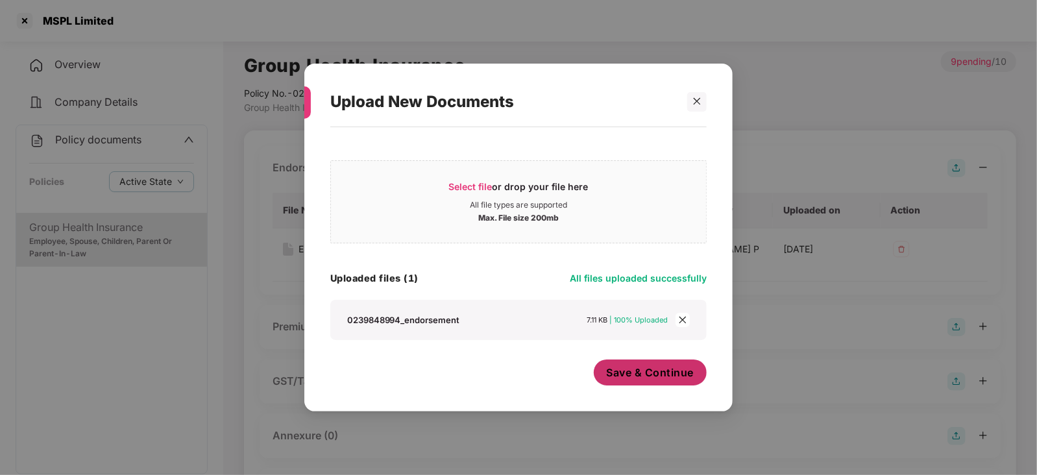
click at [647, 383] on button "Save & Continue" at bounding box center [651, 372] width 114 height 26
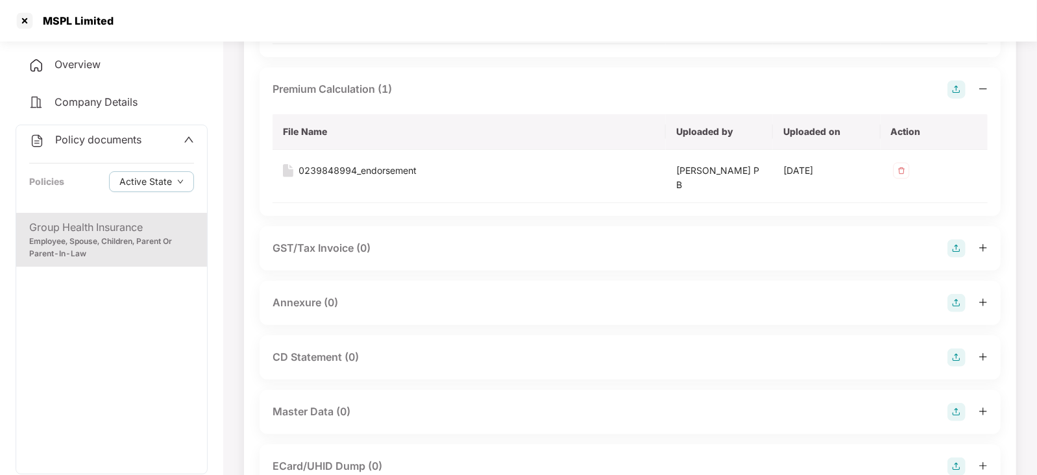
scroll to position [243, 0]
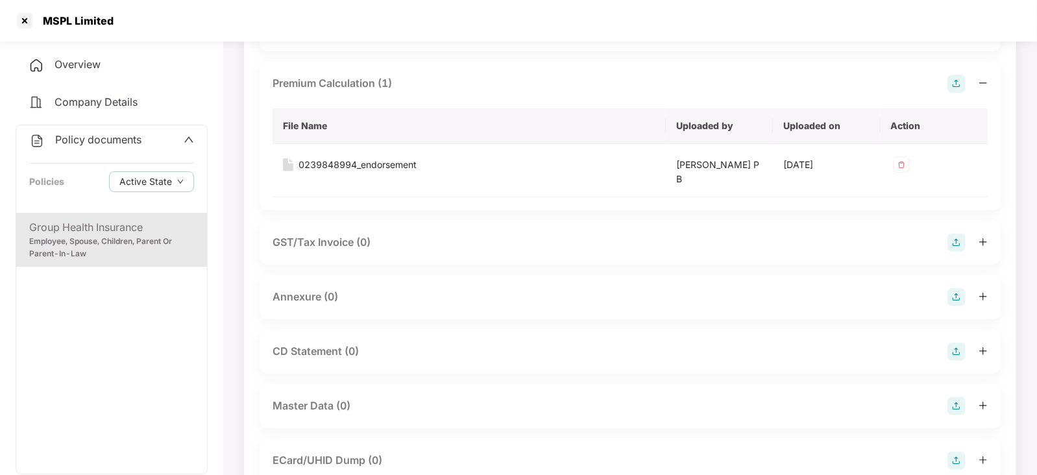
click at [954, 296] on img at bounding box center [956, 297] width 18 height 18
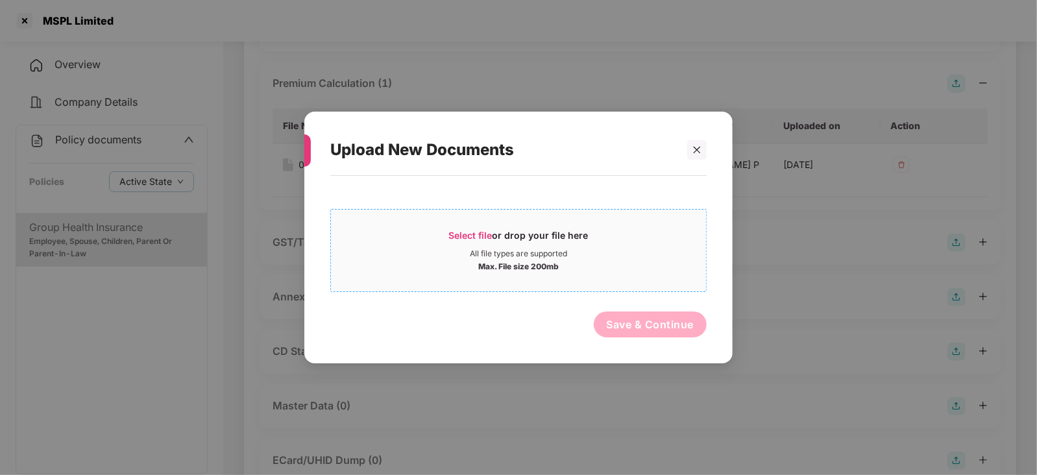
click at [463, 231] on span "Select file" at bounding box center [470, 235] width 43 height 11
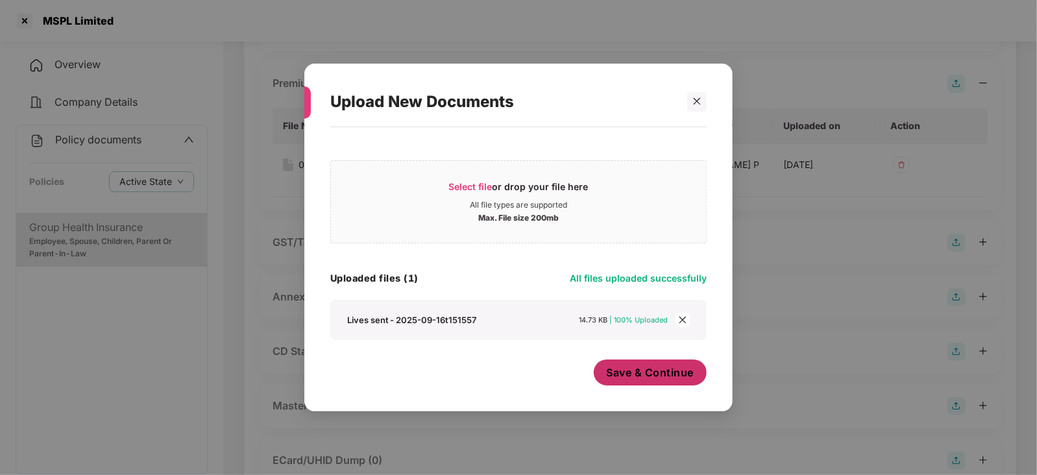
click at [626, 374] on span "Save & Continue" at bounding box center [651, 372] width 88 height 14
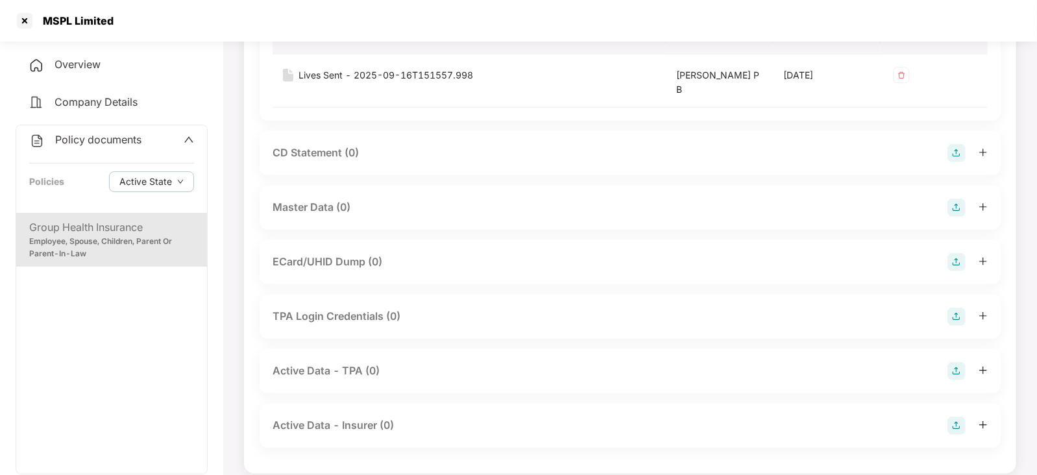
scroll to position [560, 0]
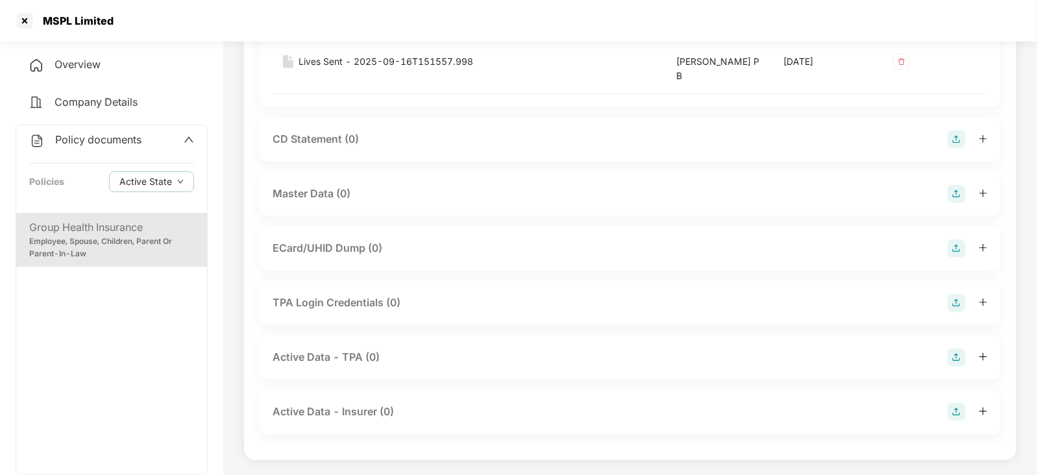
click at [957, 195] on img at bounding box center [956, 194] width 18 height 18
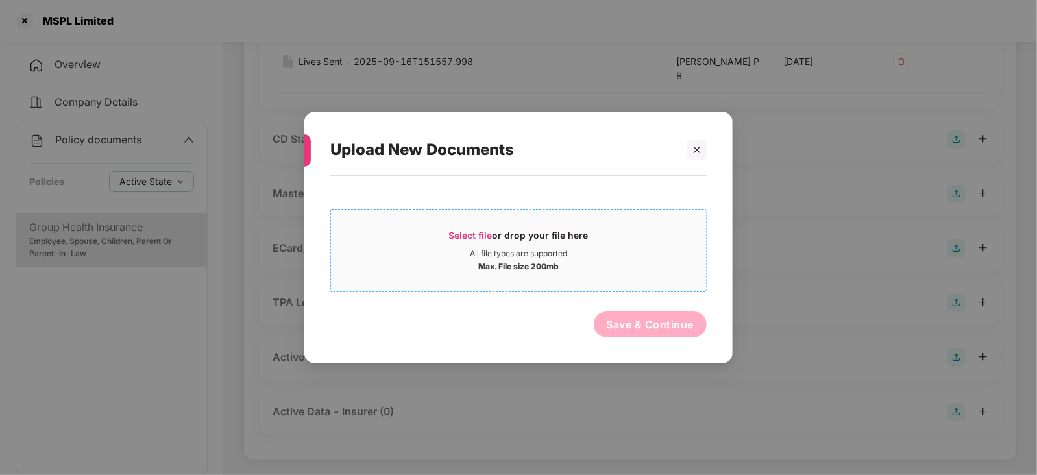
click at [453, 234] on span "Select file" at bounding box center [470, 235] width 43 height 11
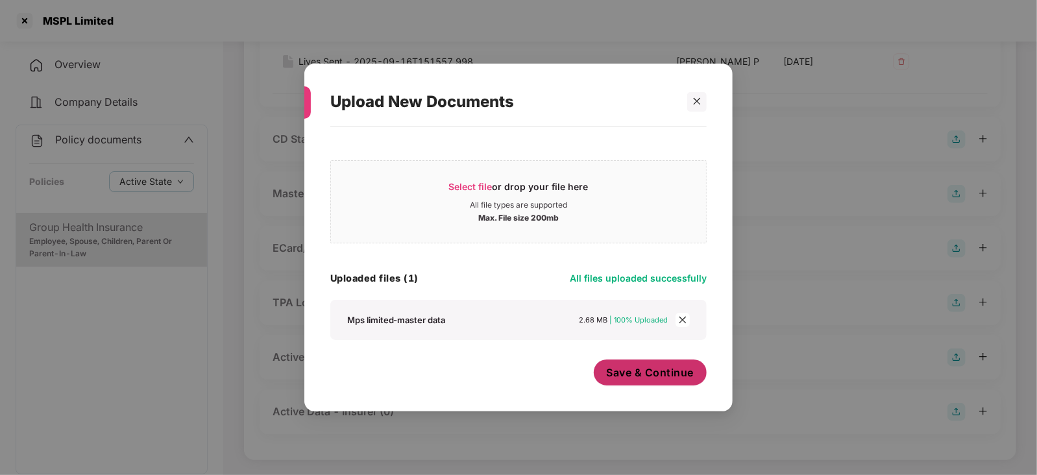
click at [658, 382] on button "Save & Continue" at bounding box center [651, 372] width 114 height 26
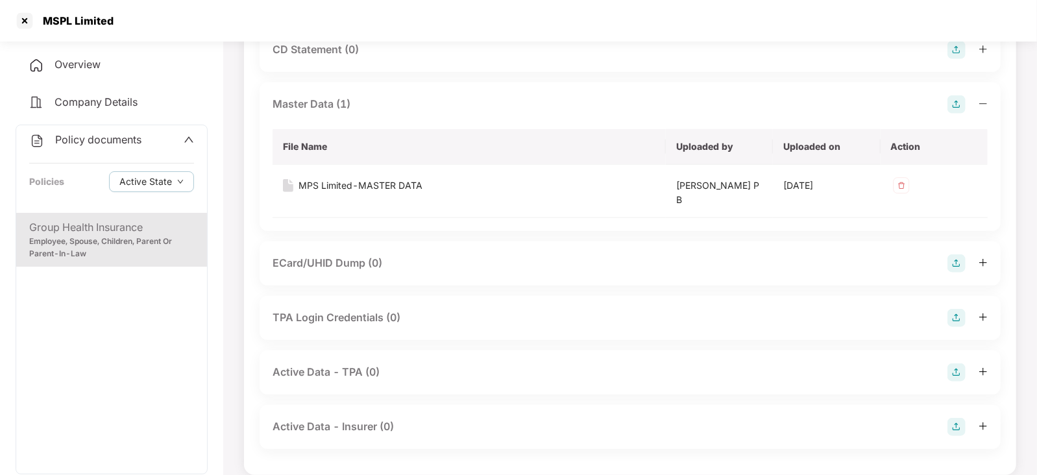
scroll to position [664, 0]
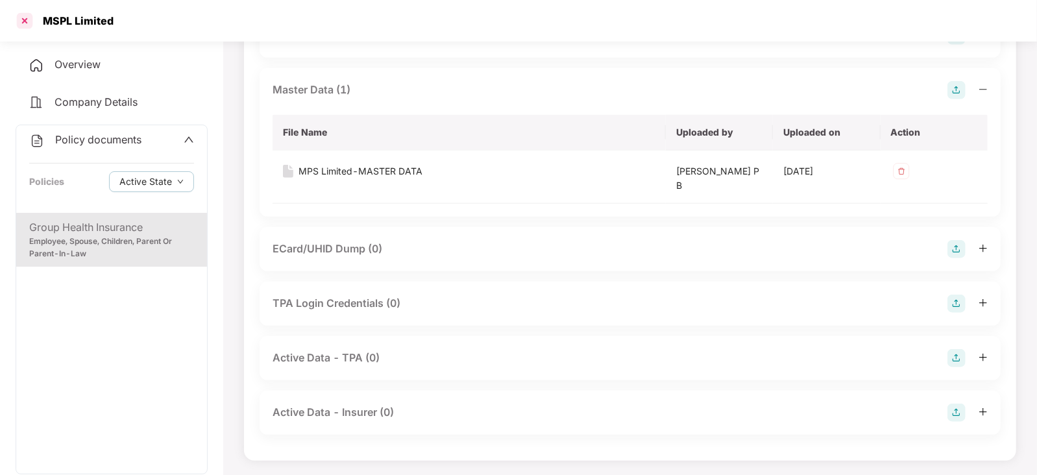
click at [30, 27] on div at bounding box center [24, 20] width 21 height 21
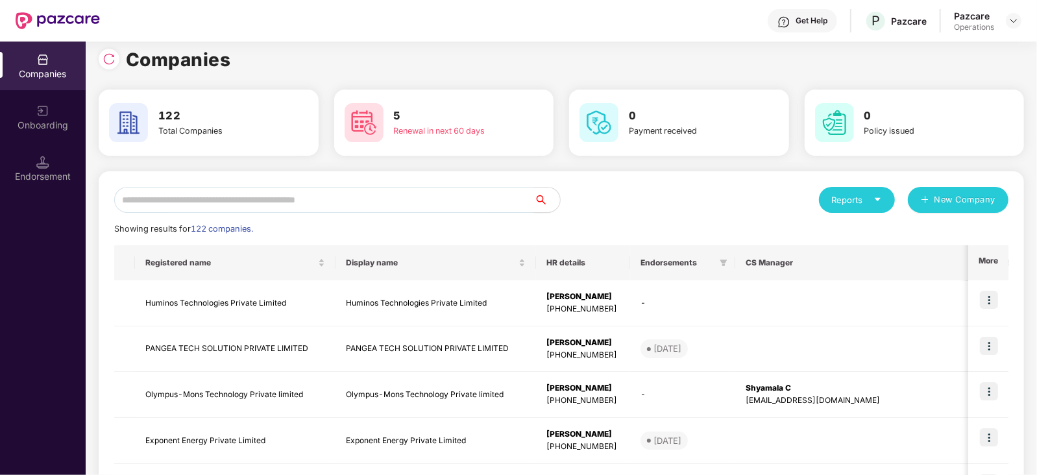
scroll to position [0, 0]
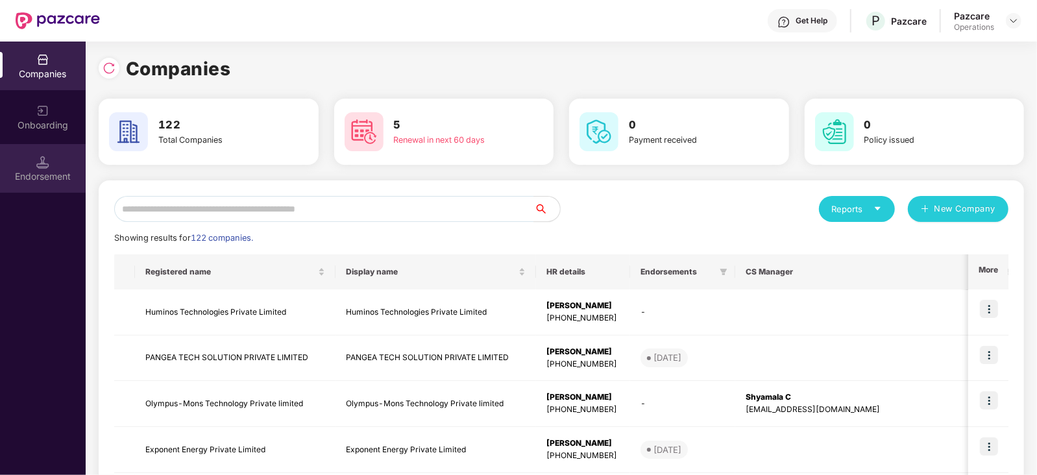
click at [32, 162] on div "Endorsement" at bounding box center [43, 168] width 86 height 49
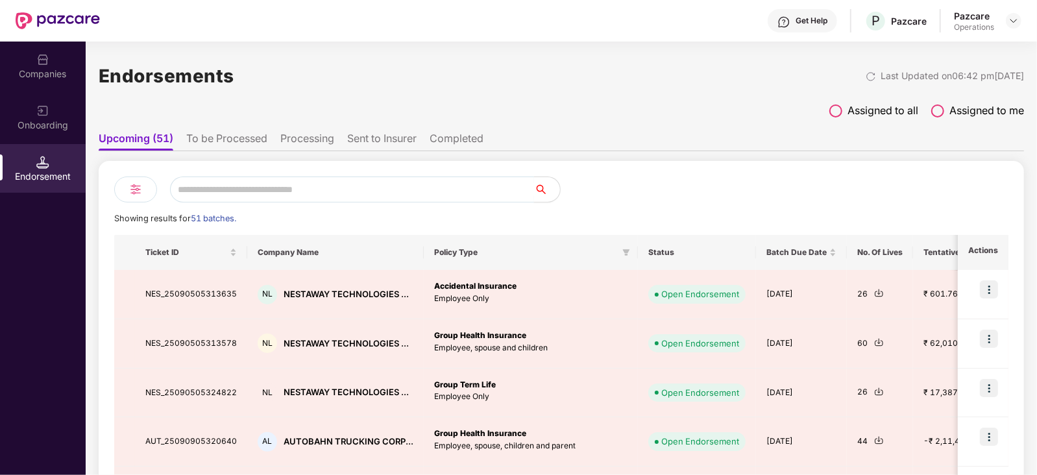
scroll to position [24, 0]
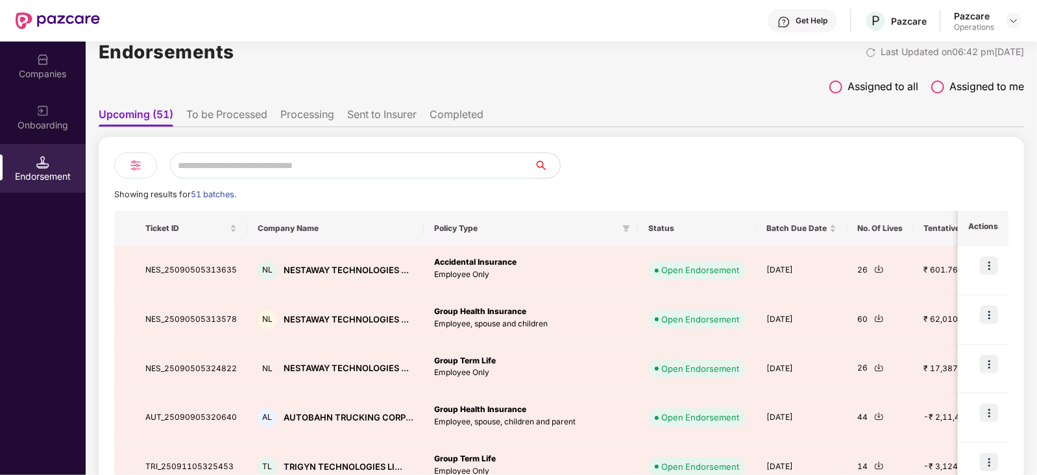
click at [237, 116] on li "To be Processed" at bounding box center [226, 117] width 81 height 19
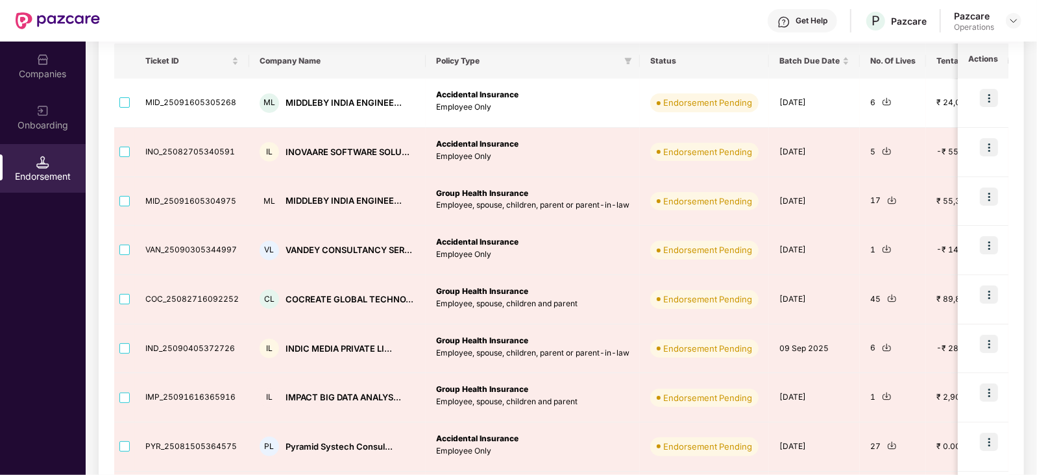
scroll to position [195, 0]
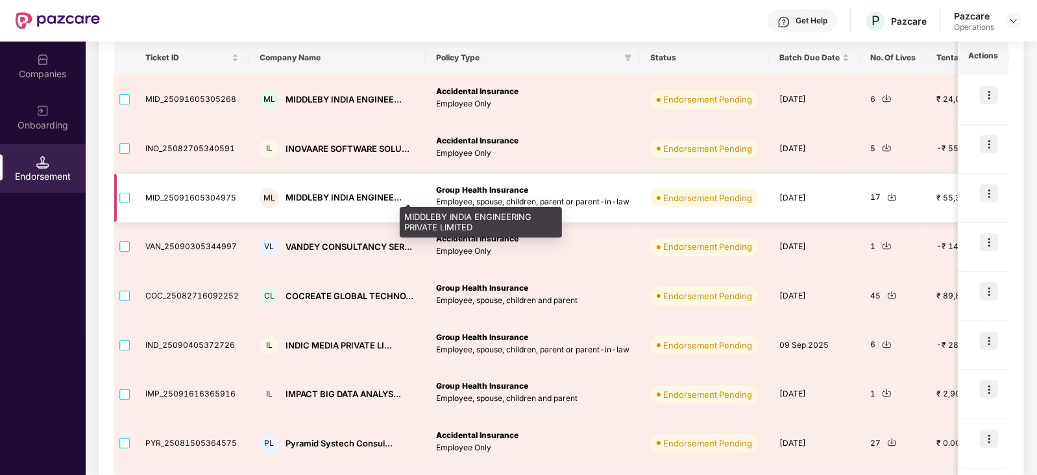
click at [305, 196] on div "MIDDLEBY INDIA ENGINEE..." at bounding box center [343, 197] width 116 height 12
copy div "MIDDLEBY INDIA ENGINEE..."
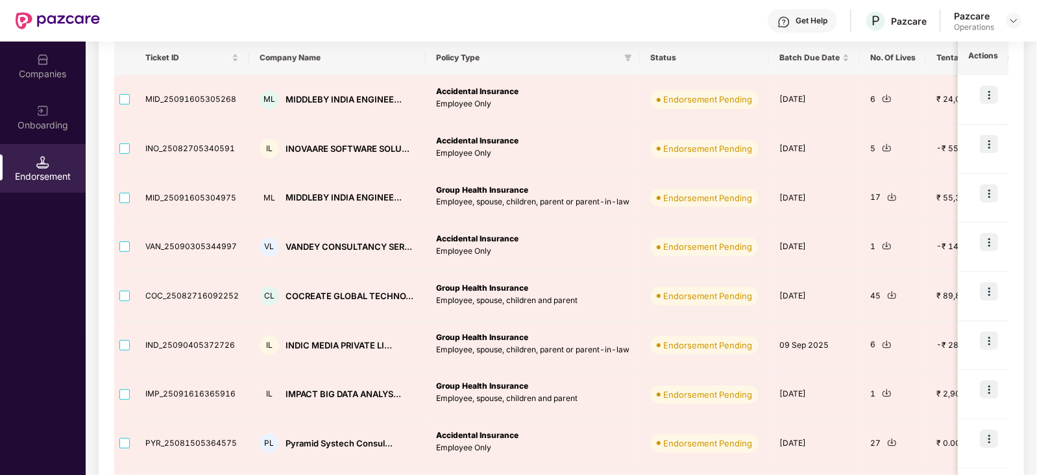
click at [55, 89] on div "Companies" at bounding box center [43, 66] width 86 height 49
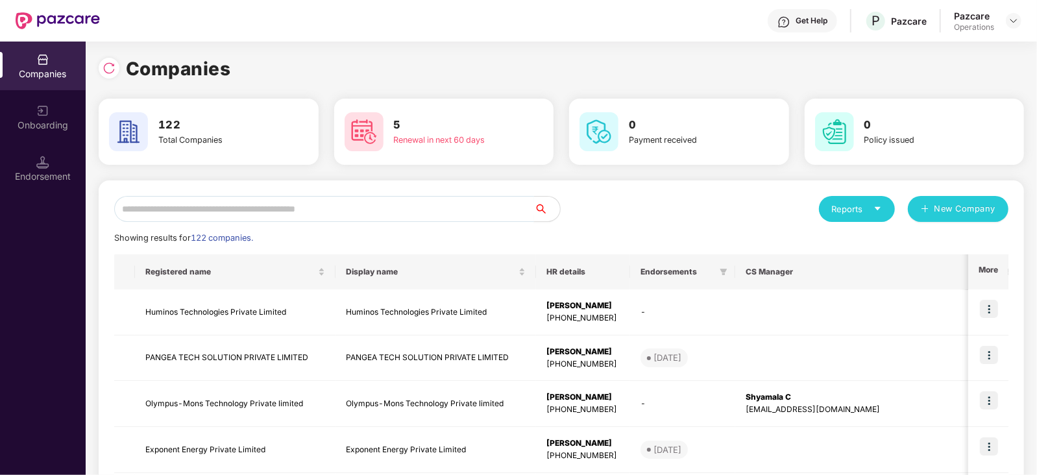
click at [214, 211] on input "text" at bounding box center [324, 209] width 420 height 26
paste input "**********"
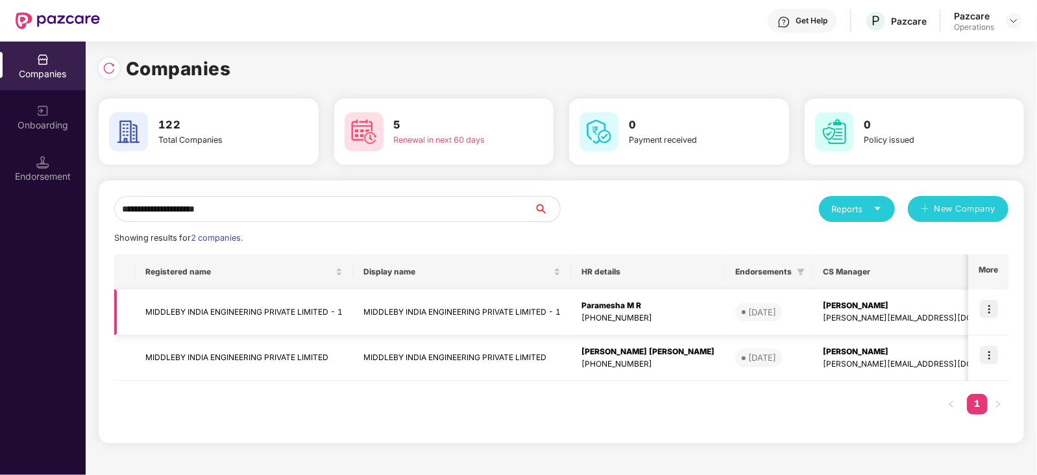
type input "**********"
click at [989, 310] on img at bounding box center [989, 309] width 18 height 18
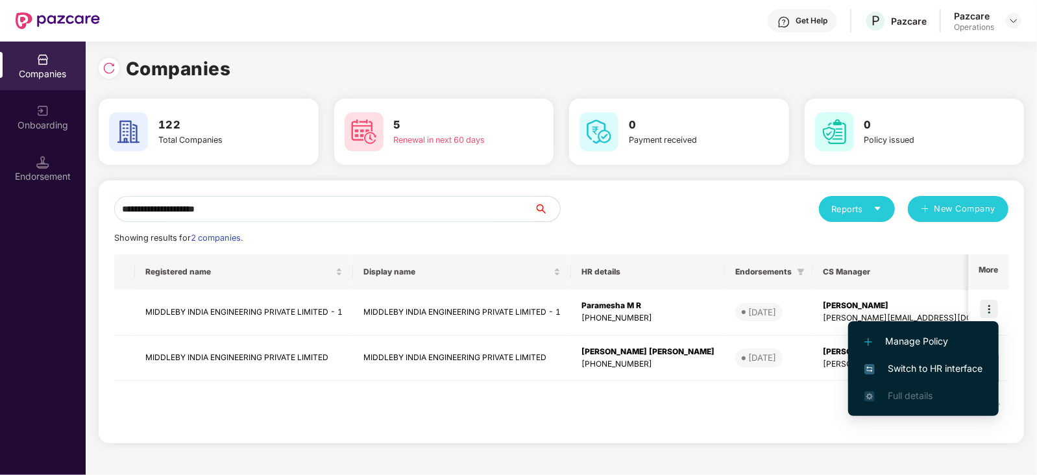
click at [931, 368] on span "Switch to HR interface" at bounding box center [923, 368] width 118 height 14
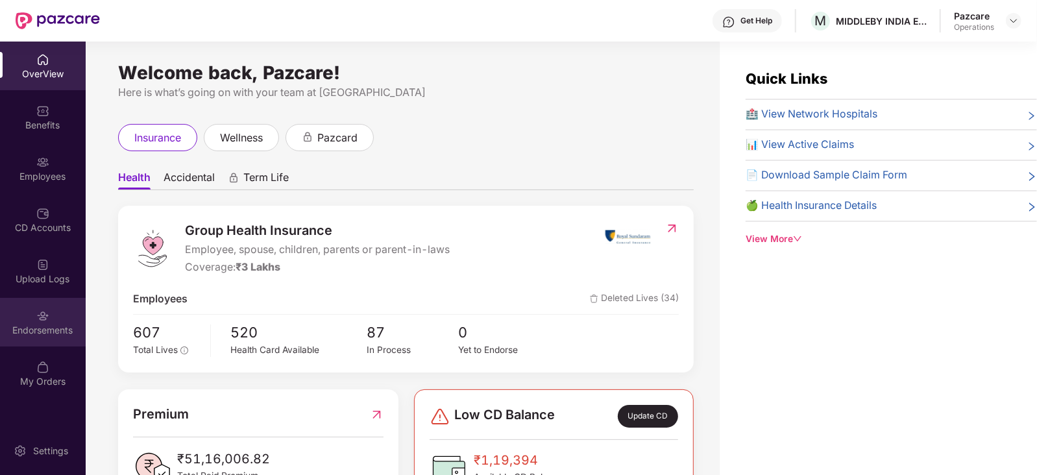
click at [53, 339] on div "Endorsements" at bounding box center [43, 322] width 86 height 49
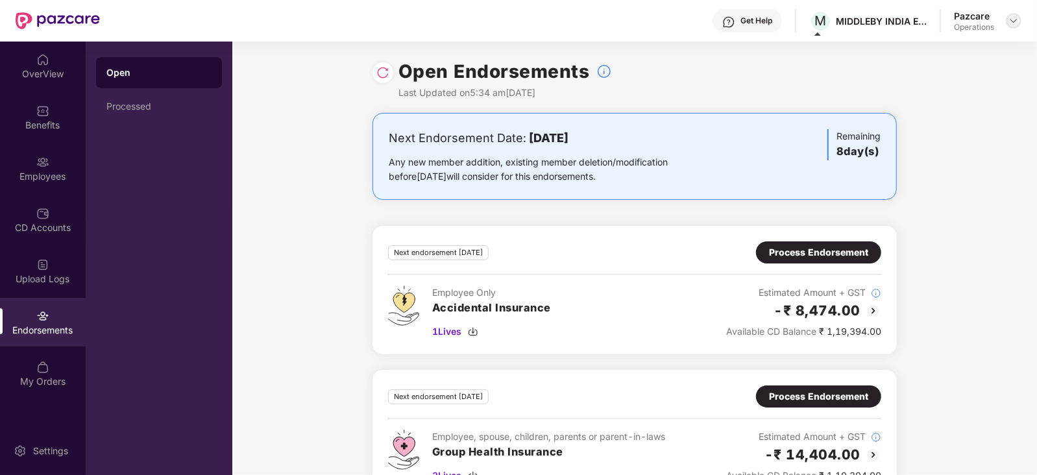
click at [1015, 17] on img at bounding box center [1013, 21] width 10 height 10
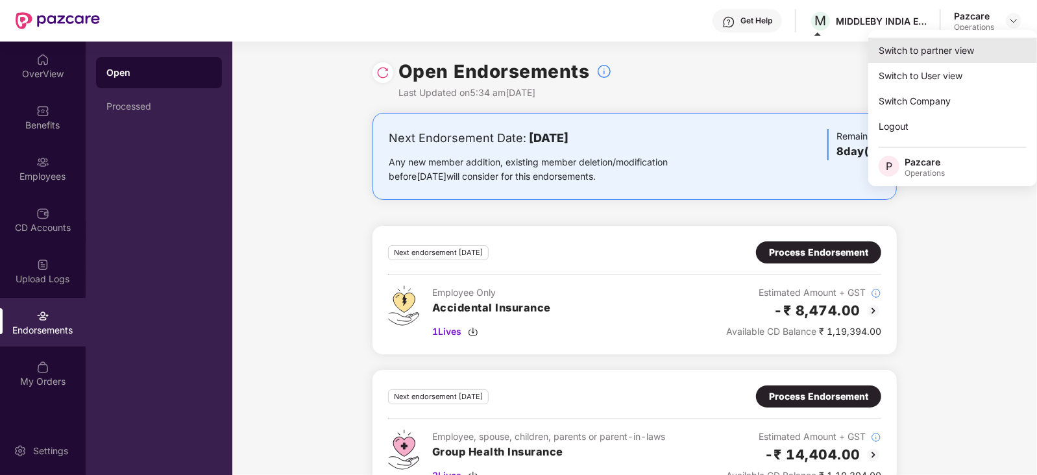
click at [944, 54] on div "Switch to partner view" at bounding box center [952, 50] width 169 height 25
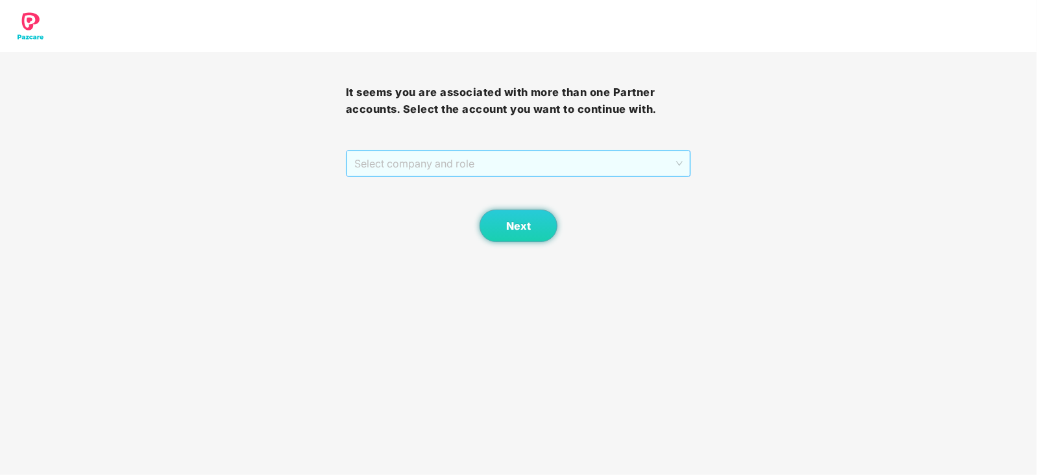
click at [594, 169] on span "Select company and role" at bounding box center [518, 163] width 329 height 25
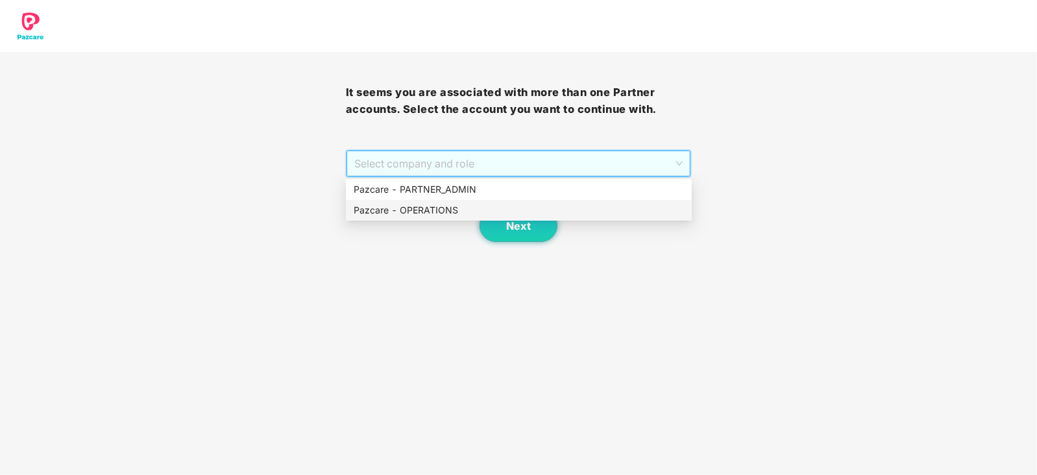
click at [436, 213] on div "Pazcare - OPERATIONS" at bounding box center [519, 210] width 330 height 14
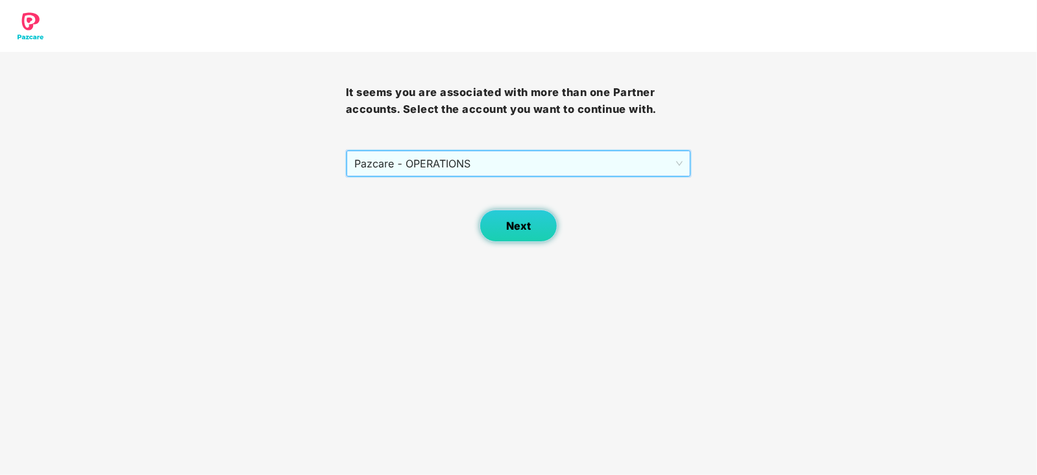
click at [500, 226] on button "Next" at bounding box center [518, 226] width 78 height 32
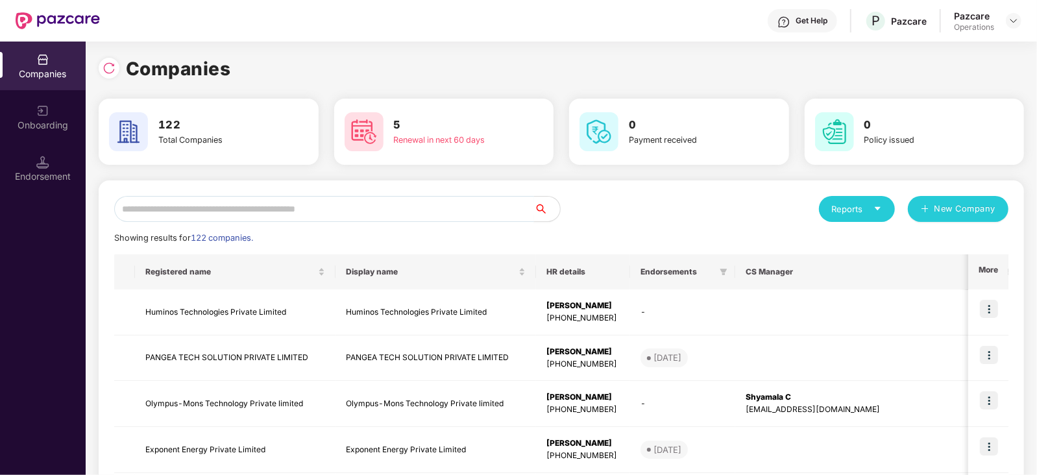
click at [385, 212] on input "text" at bounding box center [324, 209] width 420 height 26
paste input "**********"
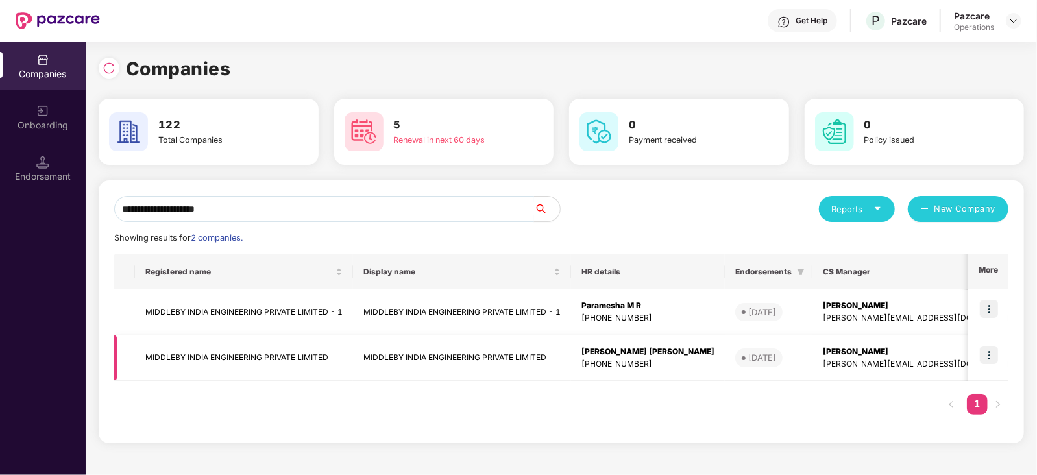
type input "**********"
click at [992, 353] on img at bounding box center [989, 355] width 18 height 18
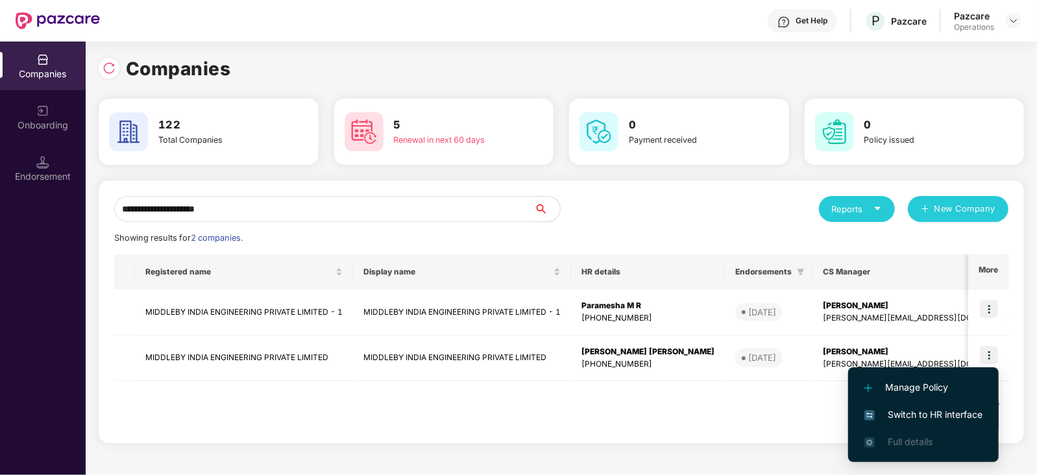
click at [942, 415] on span "Switch to HR interface" at bounding box center [923, 414] width 118 height 14
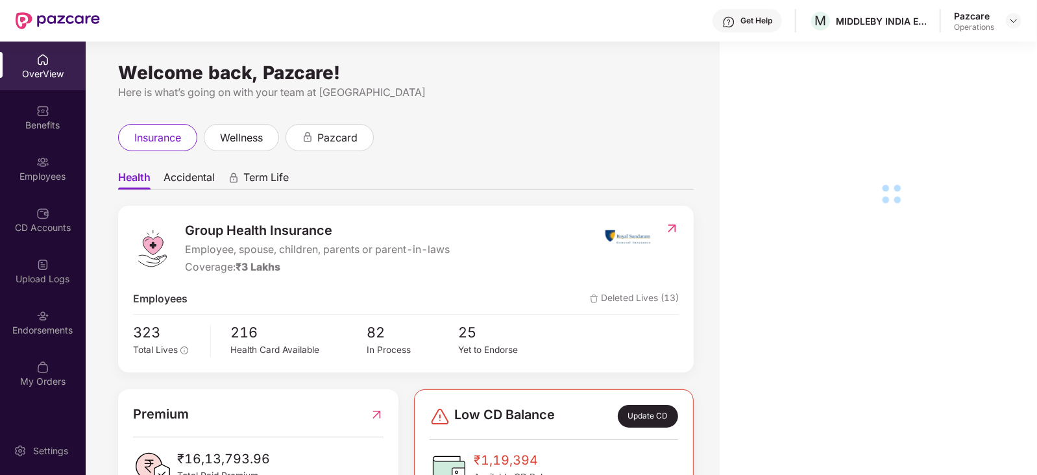
click at [52, 335] on div "Endorsements" at bounding box center [43, 330] width 86 height 13
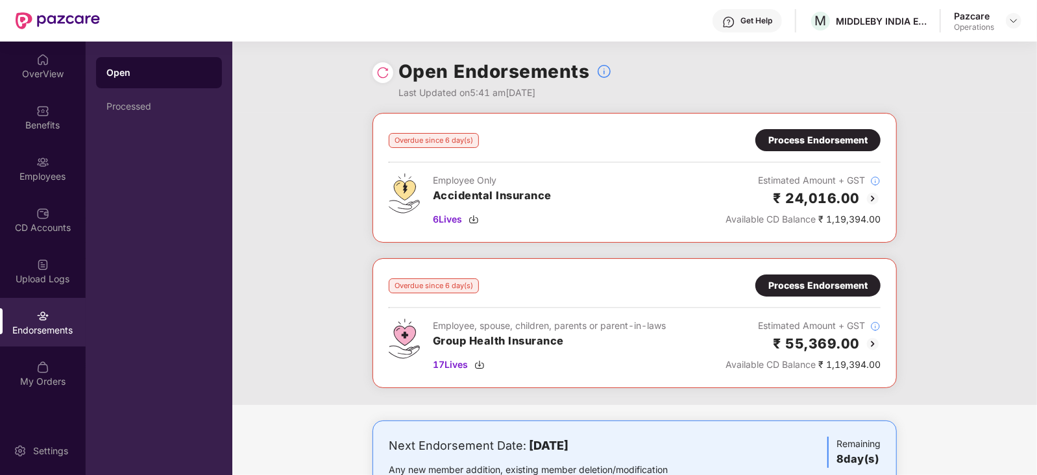
click at [801, 139] on div "Process Endorsement" at bounding box center [817, 140] width 99 height 14
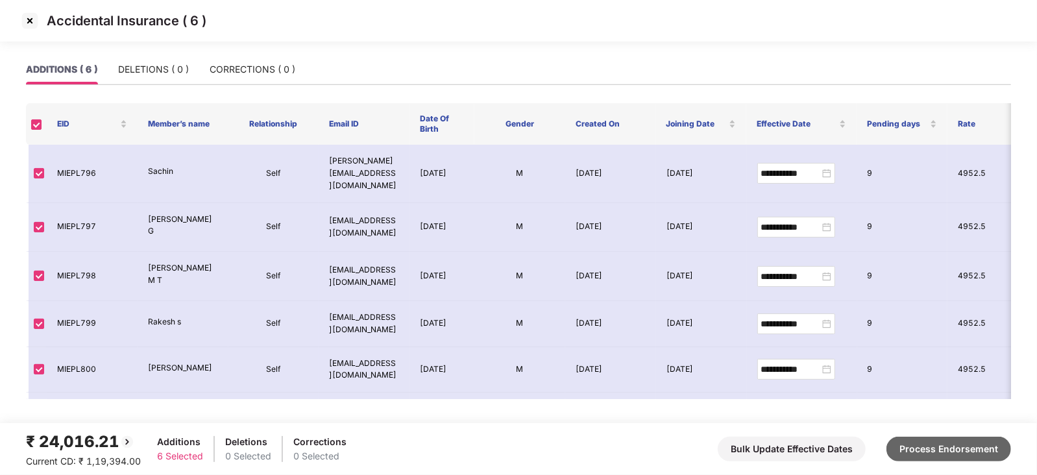
click at [973, 446] on button "Process Endorsement" at bounding box center [948, 449] width 125 height 25
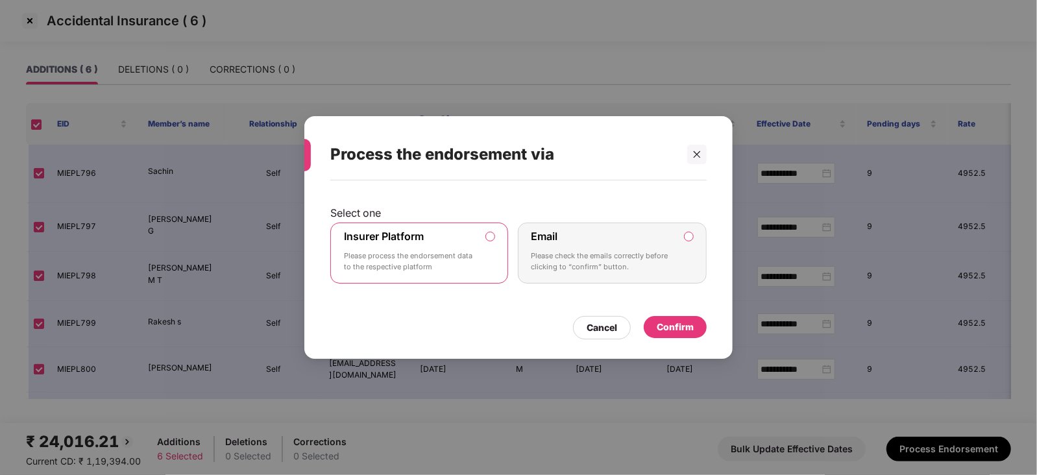
click at [655, 320] on div "Confirm" at bounding box center [674, 327] width 63 height 22
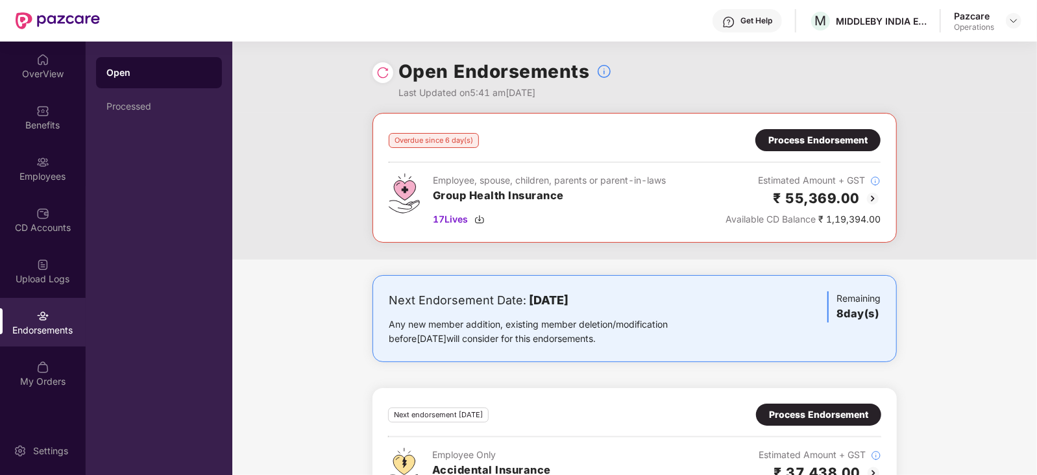
click at [804, 142] on div "Process Endorsement" at bounding box center [817, 140] width 99 height 14
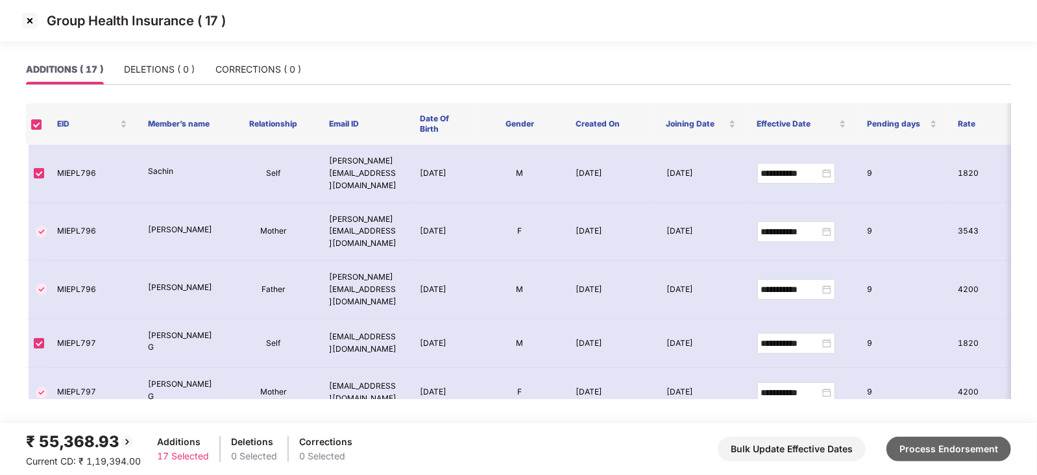
click at [944, 446] on button "Process Endorsement" at bounding box center [948, 449] width 125 height 25
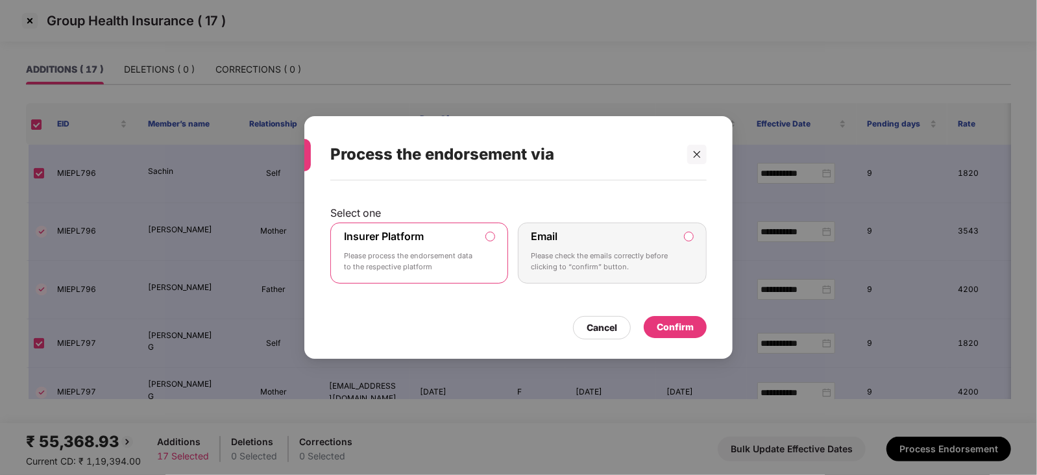
click at [698, 328] on div "Confirm" at bounding box center [674, 327] width 63 height 22
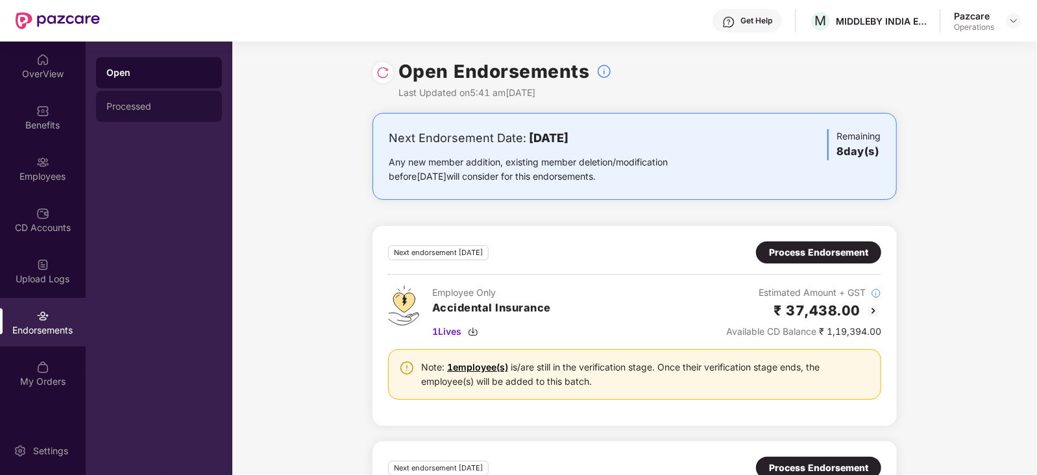
click at [117, 119] on div "Processed" at bounding box center [159, 106] width 126 height 31
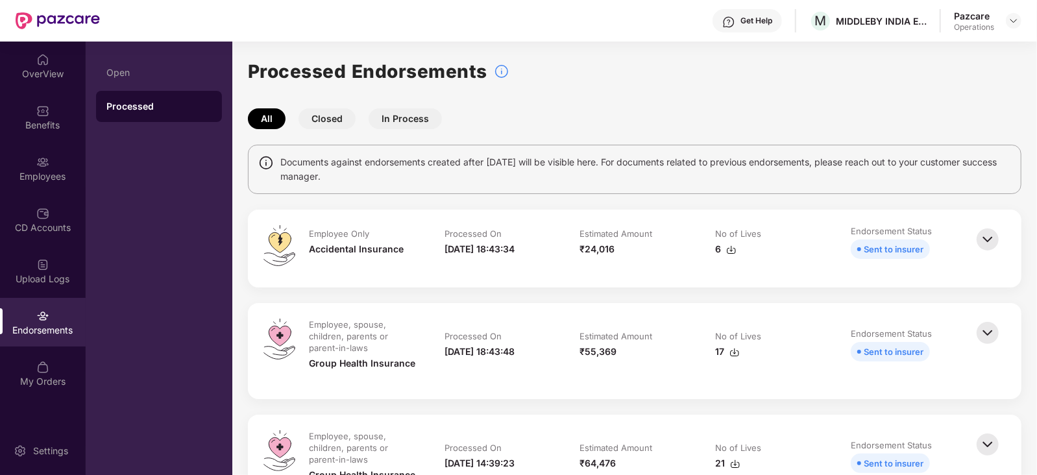
click at [729, 249] on img at bounding box center [731, 250] width 10 height 10
click at [697, 359] on td "Estimated Amount ₹55,369" at bounding box center [635, 351] width 136 height 65
click at [734, 351] on img at bounding box center [734, 352] width 10 height 10
